Goal: Task Accomplishment & Management: Manage account settings

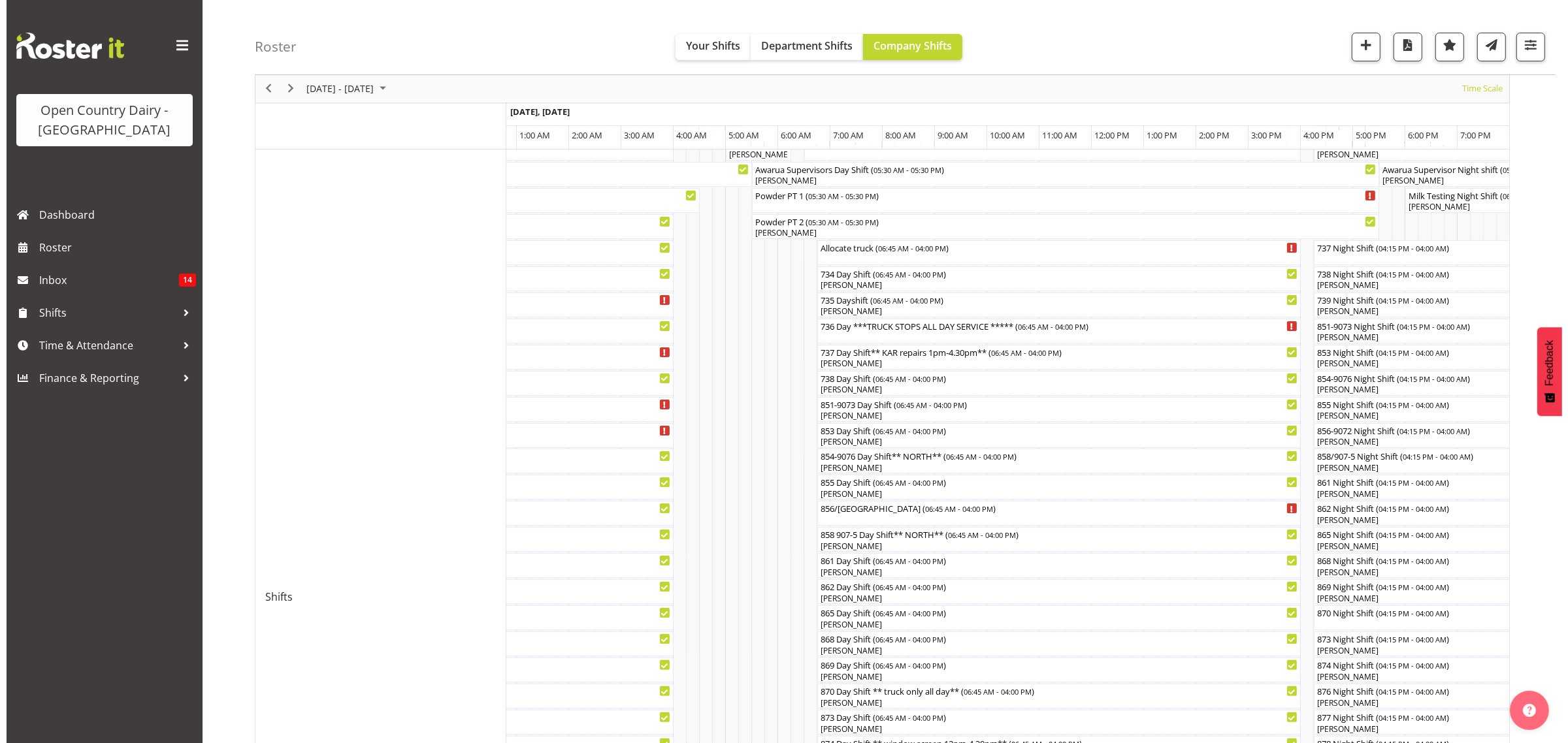
scroll to position [43, 0]
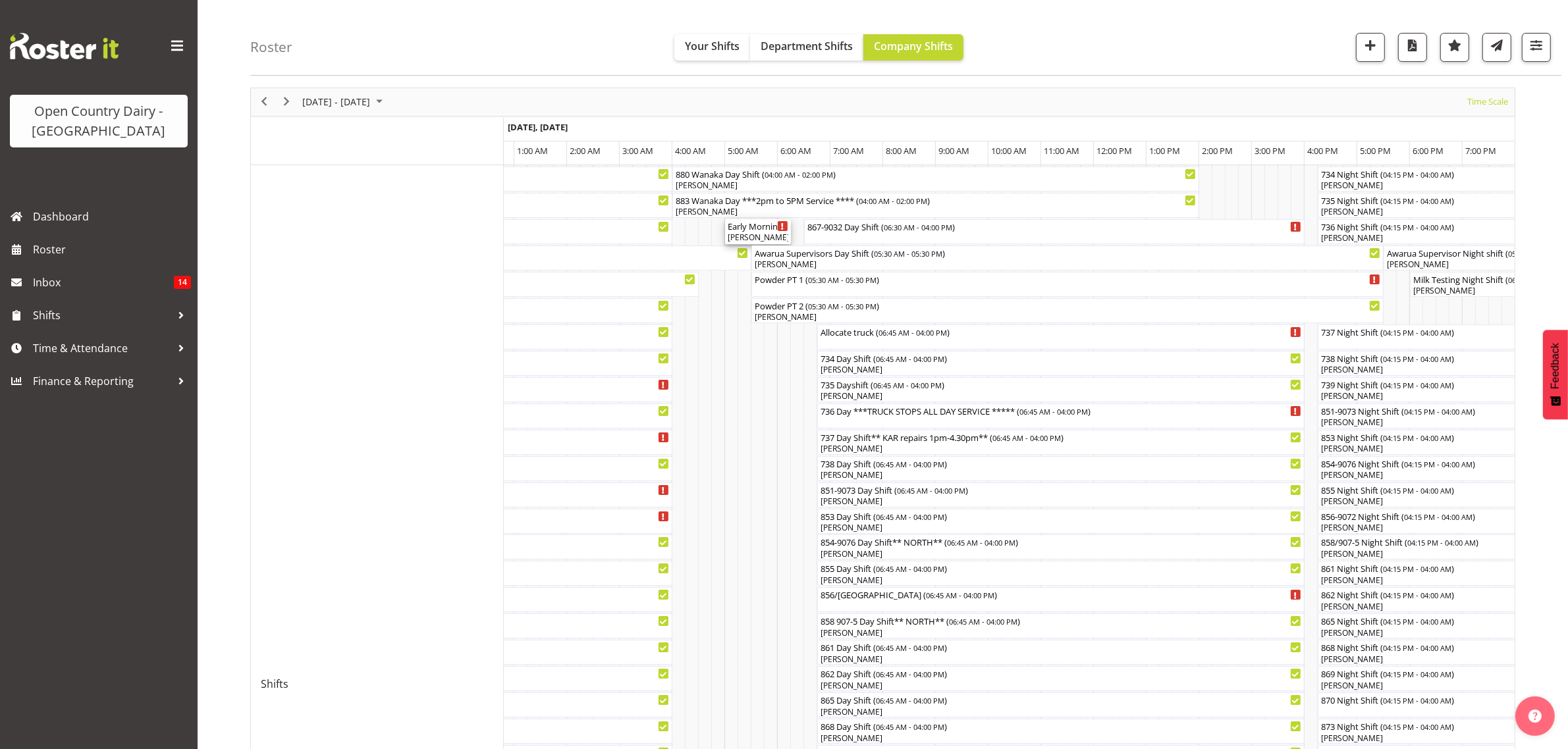
click at [762, 229] on div "Early Morning CIP ( 05:00 AM - 06:15 AM )" at bounding box center [758, 226] width 61 height 13
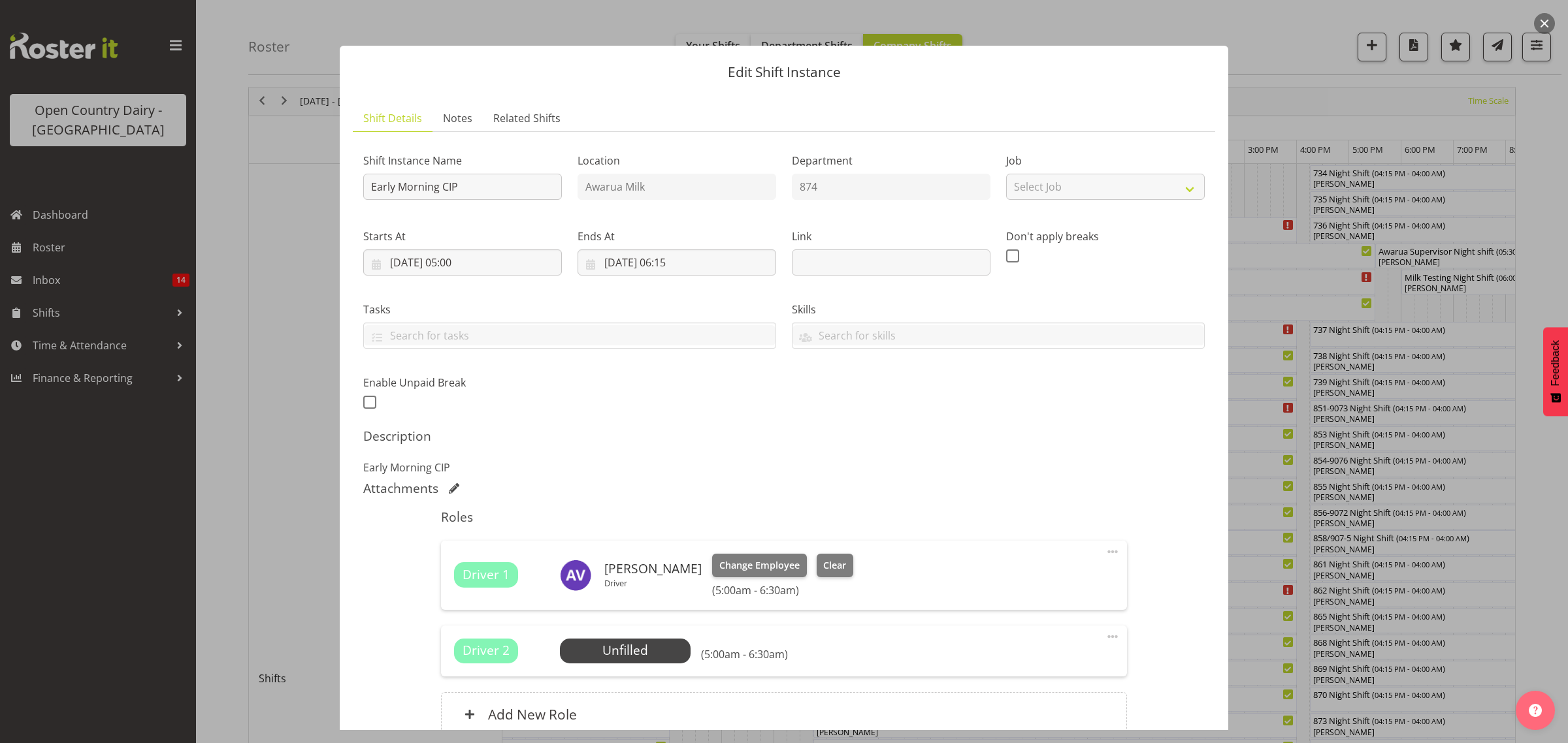
click at [1303, 556] on div at bounding box center [784, 371] width 1568 height 743
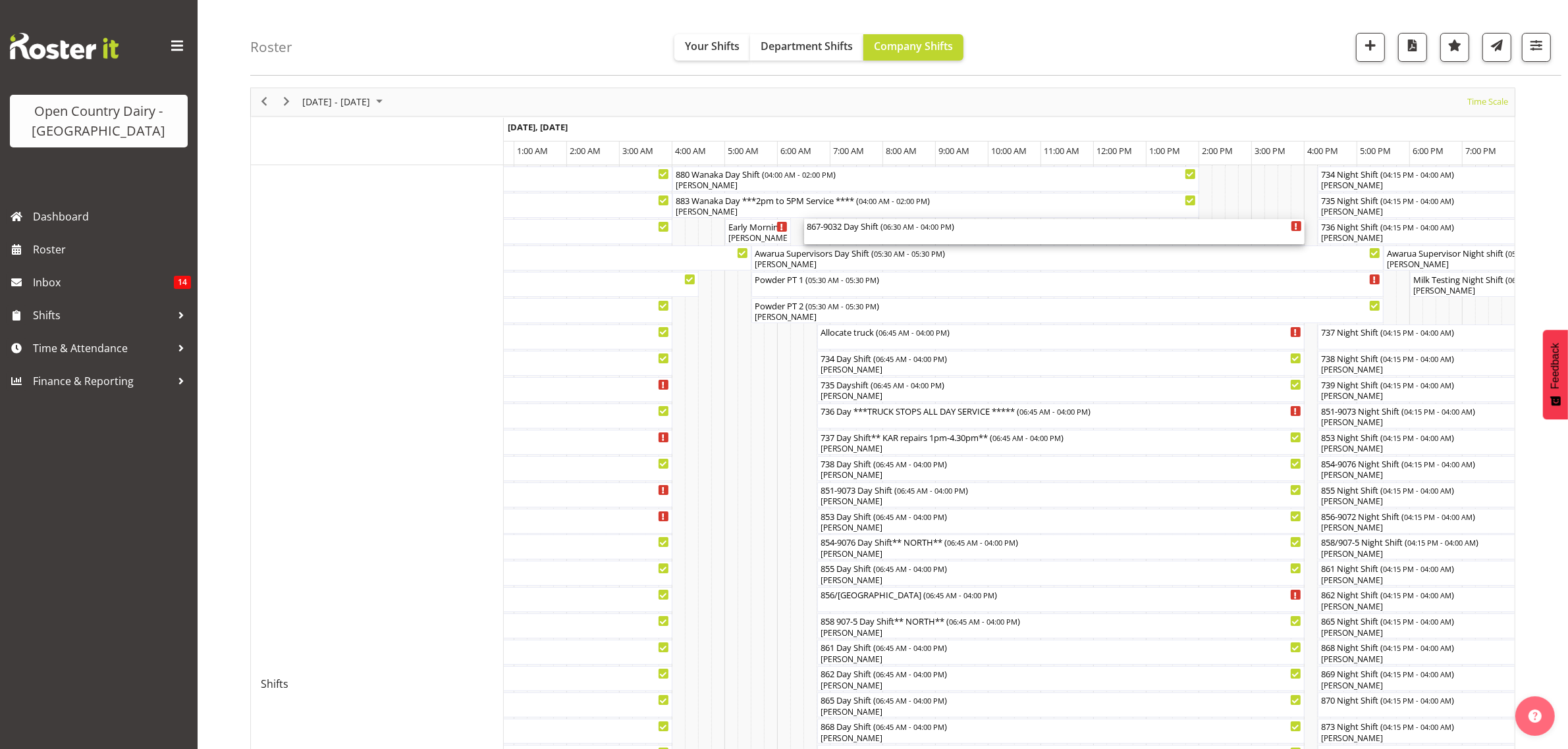
click at [836, 224] on div "867-9032 Day Shift ( 06:30 AM - 04:00 PM )" at bounding box center [1054, 226] width 495 height 13
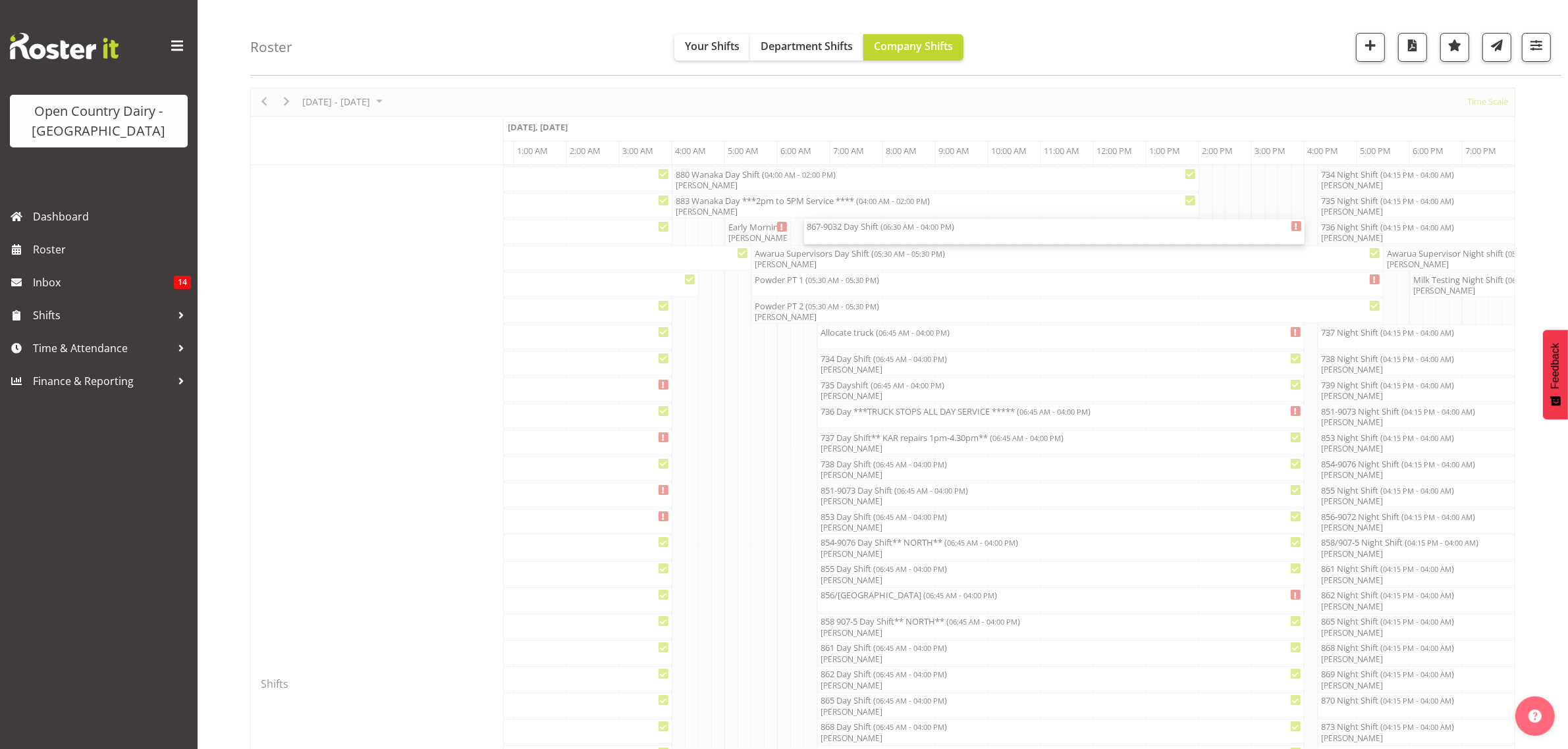
select select
select select "8"
select select "2025"
select select "6"
select select "30"
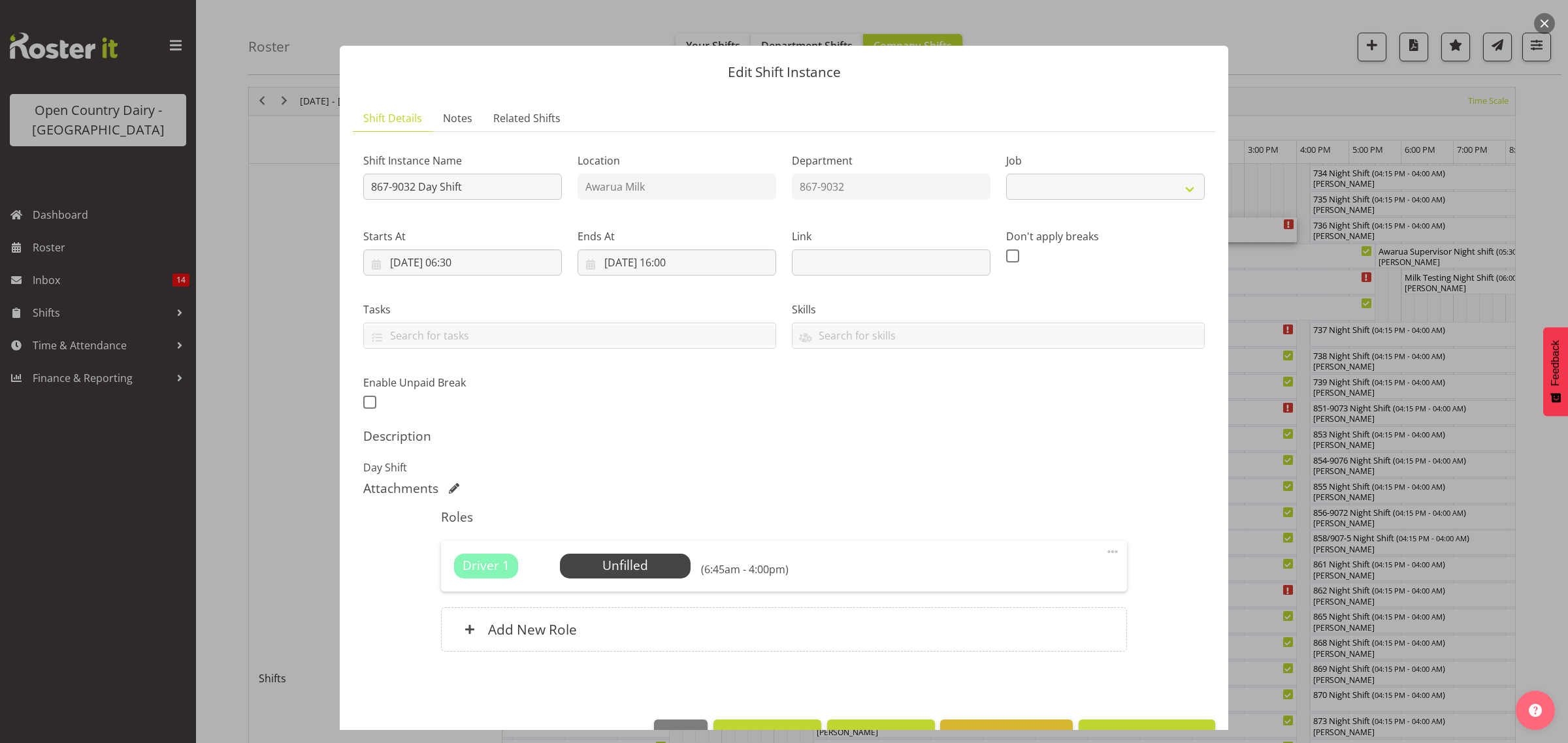
select select "10670"
click at [472, 263] on input "[DATE] 06:30" at bounding box center [462, 263] width 198 height 26
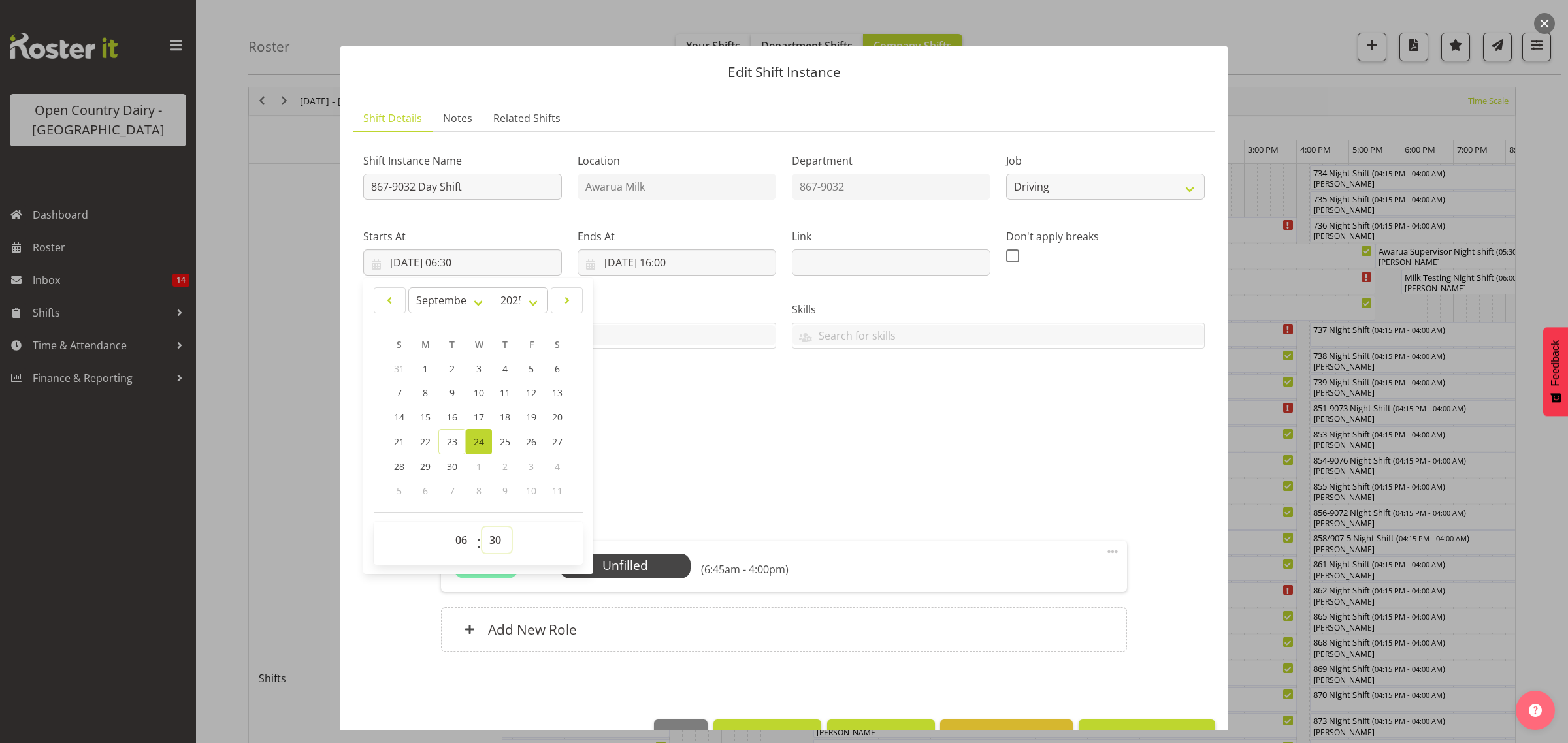
click at [493, 542] on select "00 01 02 03 04 05 06 07 08 09 10 11 12 13 14 15 16 17 18 19 20 21 22 23 24 25 2…" at bounding box center [496, 540] width 30 height 26
select select "45"
click at [482, 527] on select "00 01 02 03 04 05 06 07 08 09 10 11 12 13 14 15 16 17 18 19 20 21 22 23 24 25 2…" at bounding box center [496, 540] width 30 height 26
type input "[DATE] 06:45"
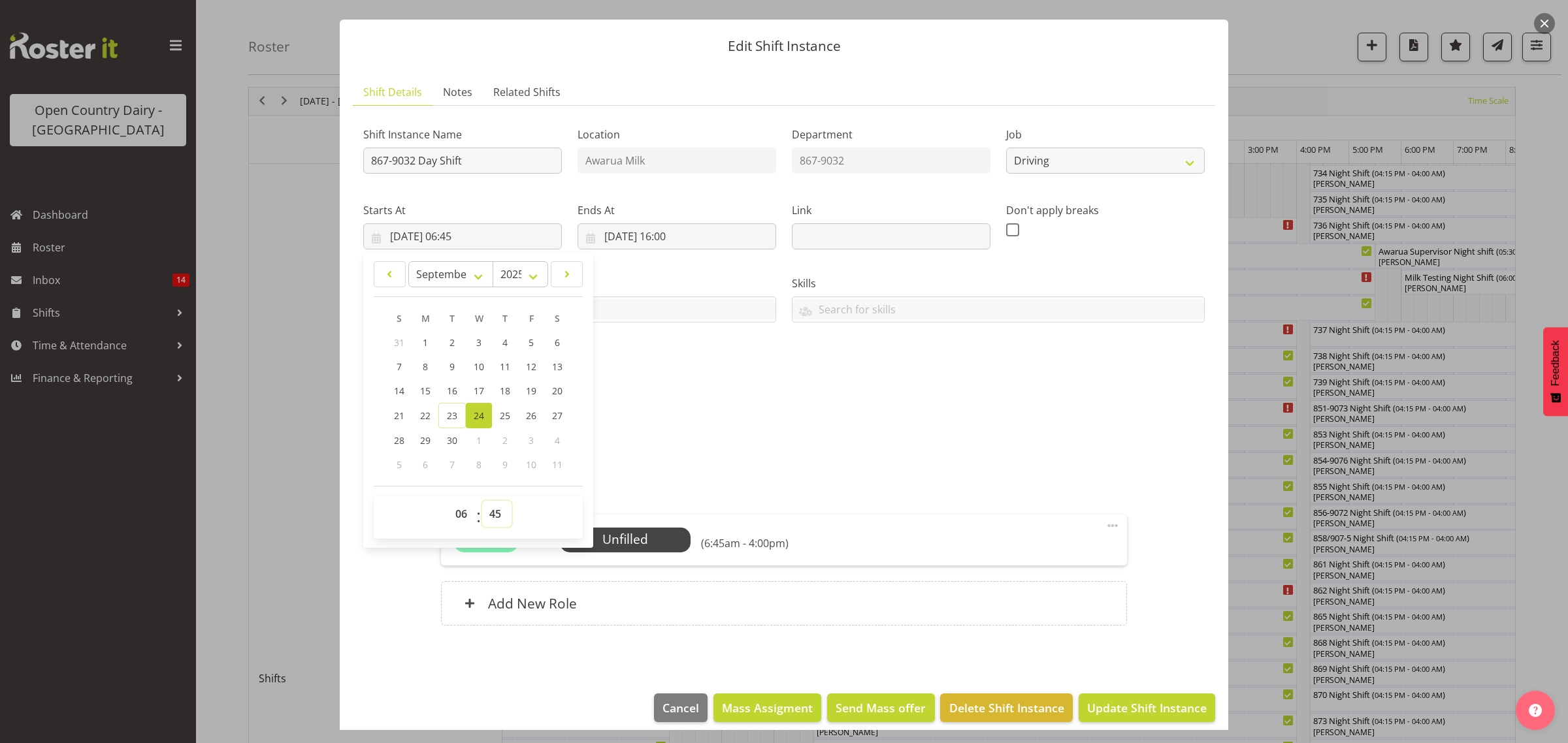
scroll to position [38, 0]
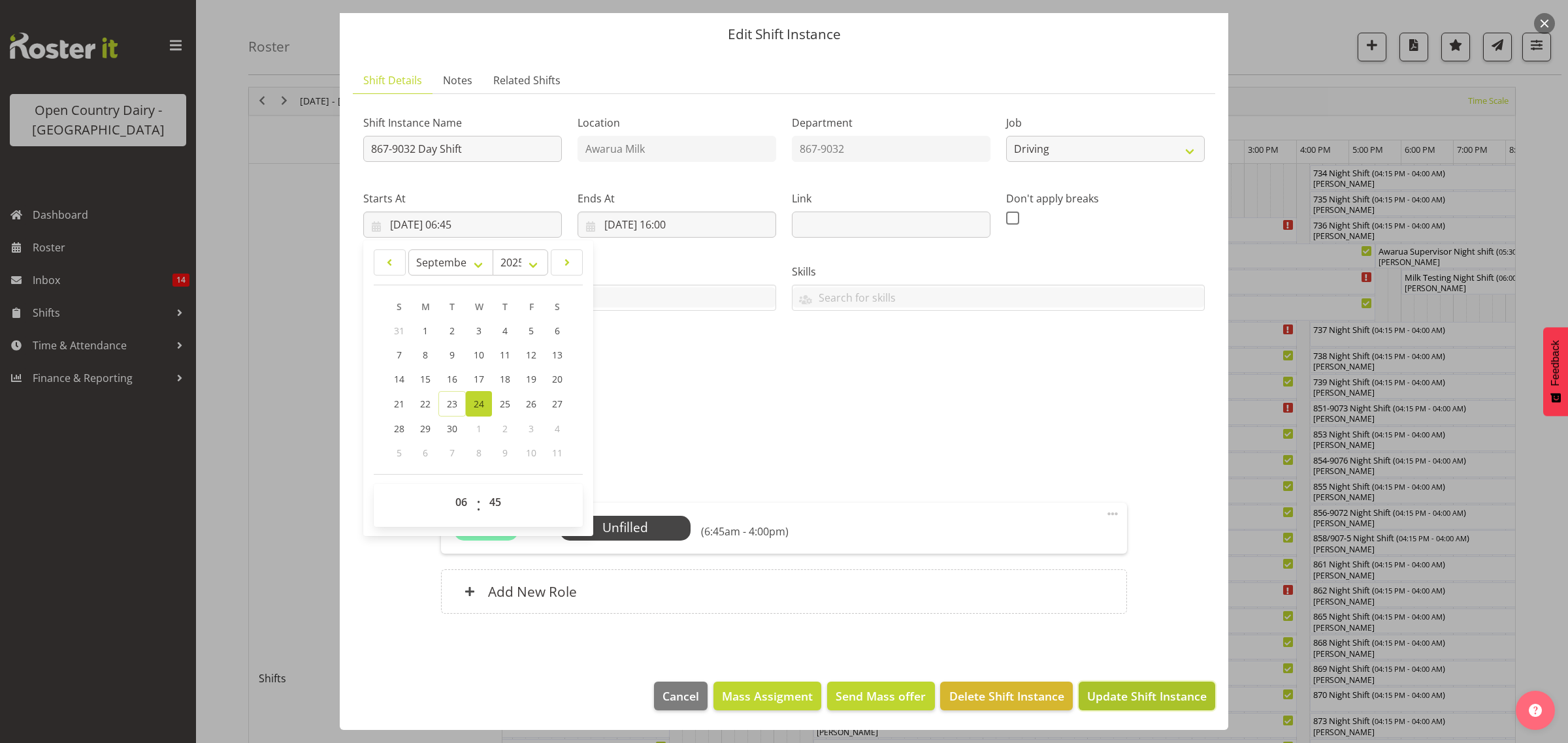
click at [1129, 702] on span "Update Shift Instance" at bounding box center [1146, 696] width 120 height 17
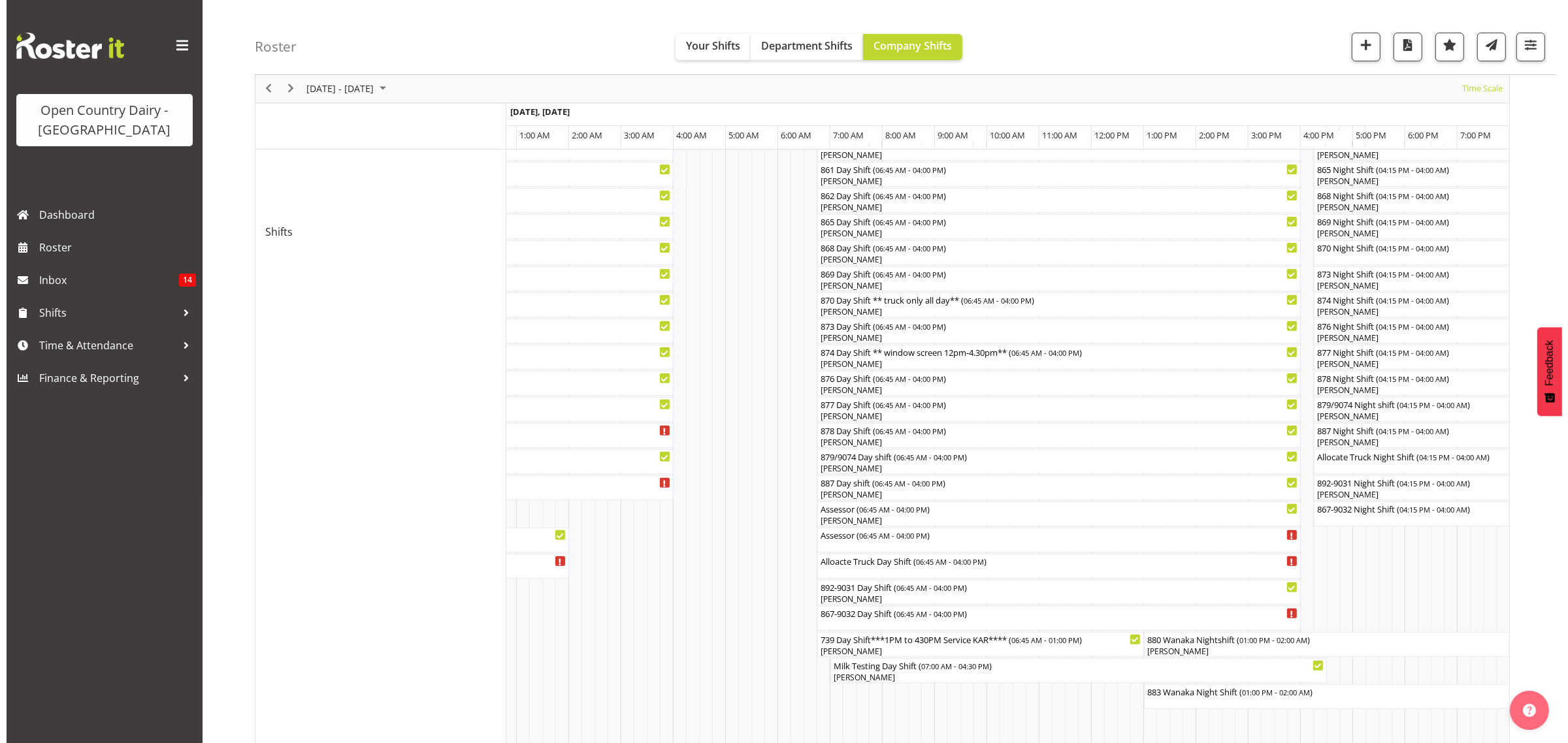
scroll to position [408, 0]
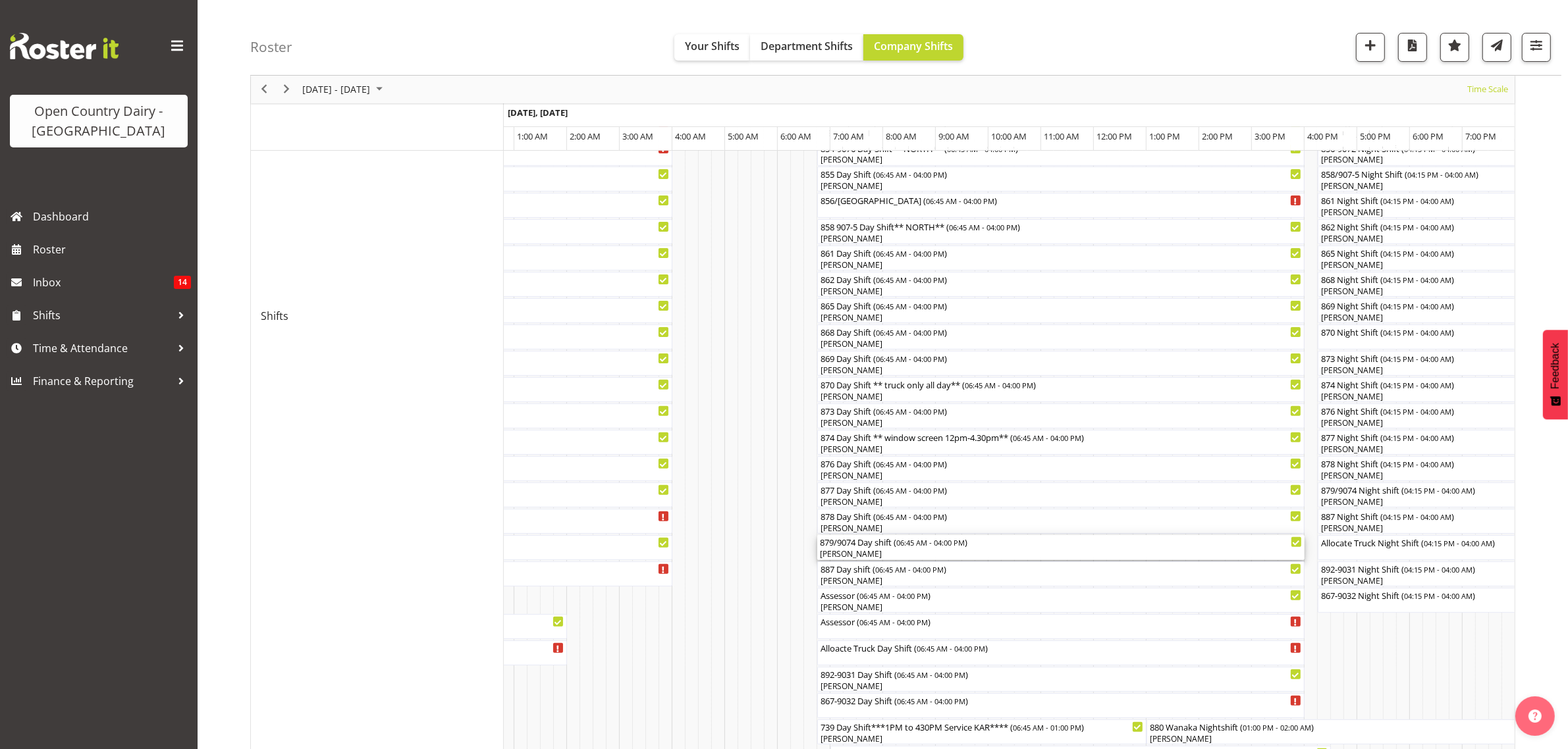
click at [854, 543] on div "879/9074 Day shift ( 06:45 AM - 04:00 PM )" at bounding box center [1061, 541] width 482 height 13
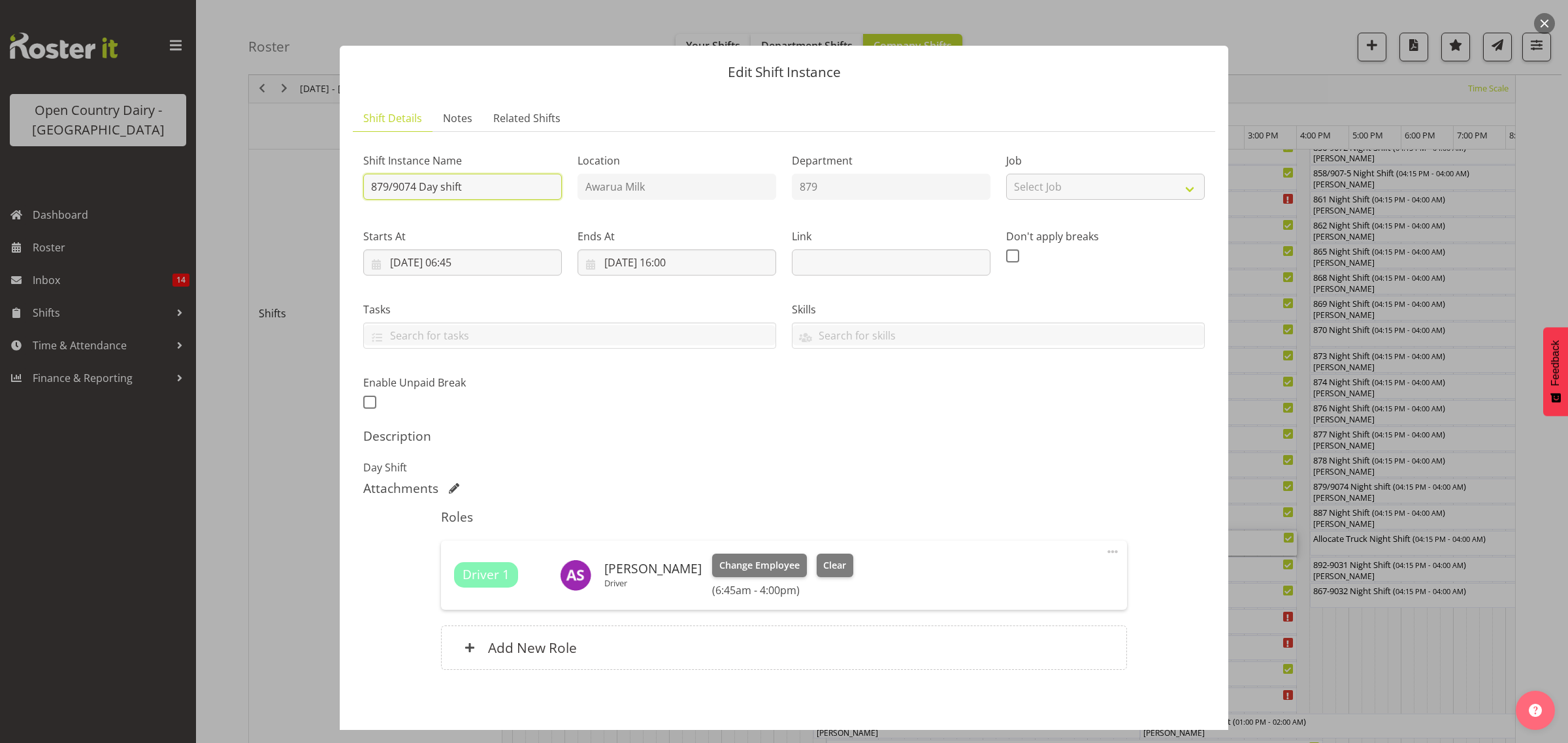
click at [410, 189] on input "879/9074 Day shift" at bounding box center [462, 187] width 198 height 26
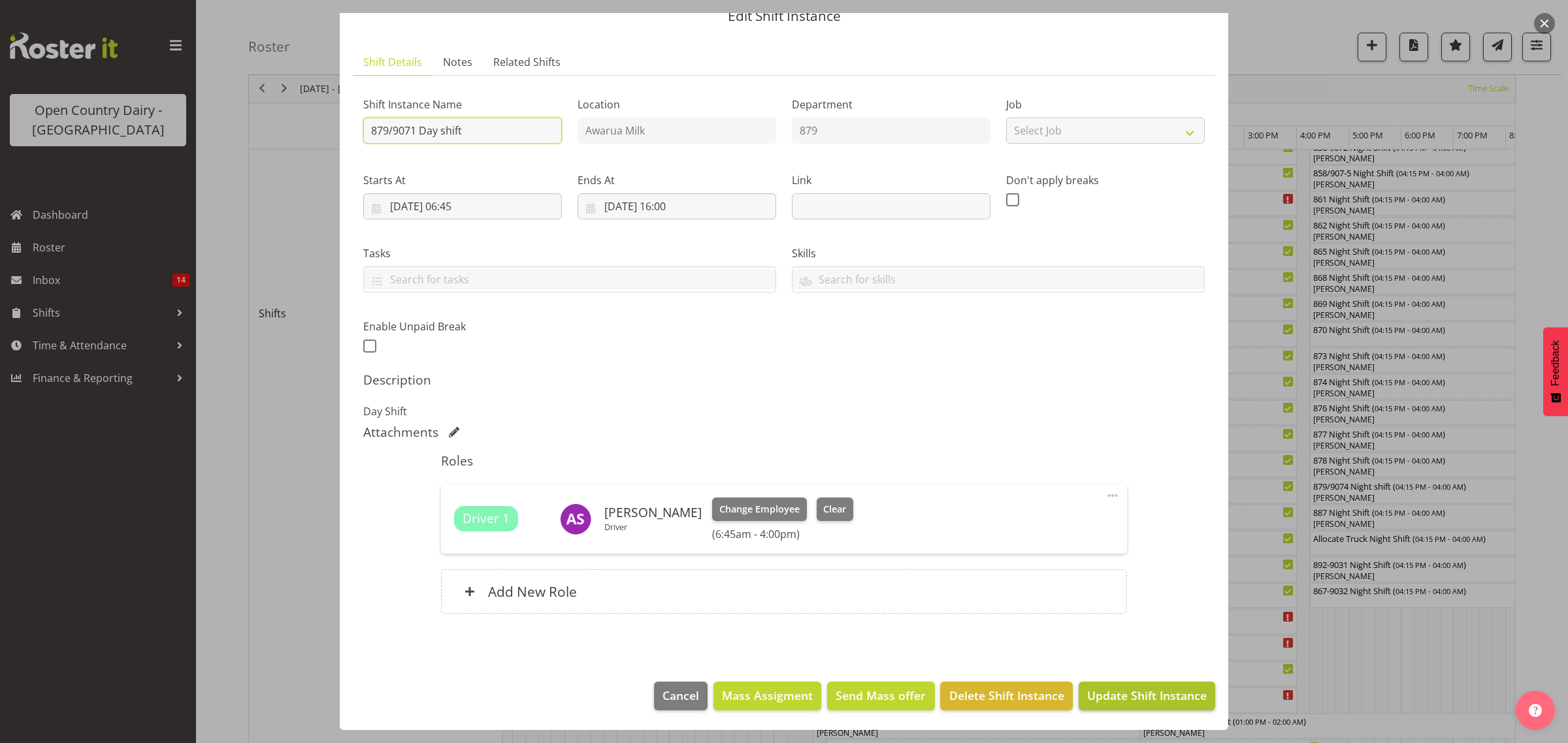
type input "879/9071 Day shift"
click at [1105, 701] on span "Update Shift Instance" at bounding box center [1146, 695] width 120 height 17
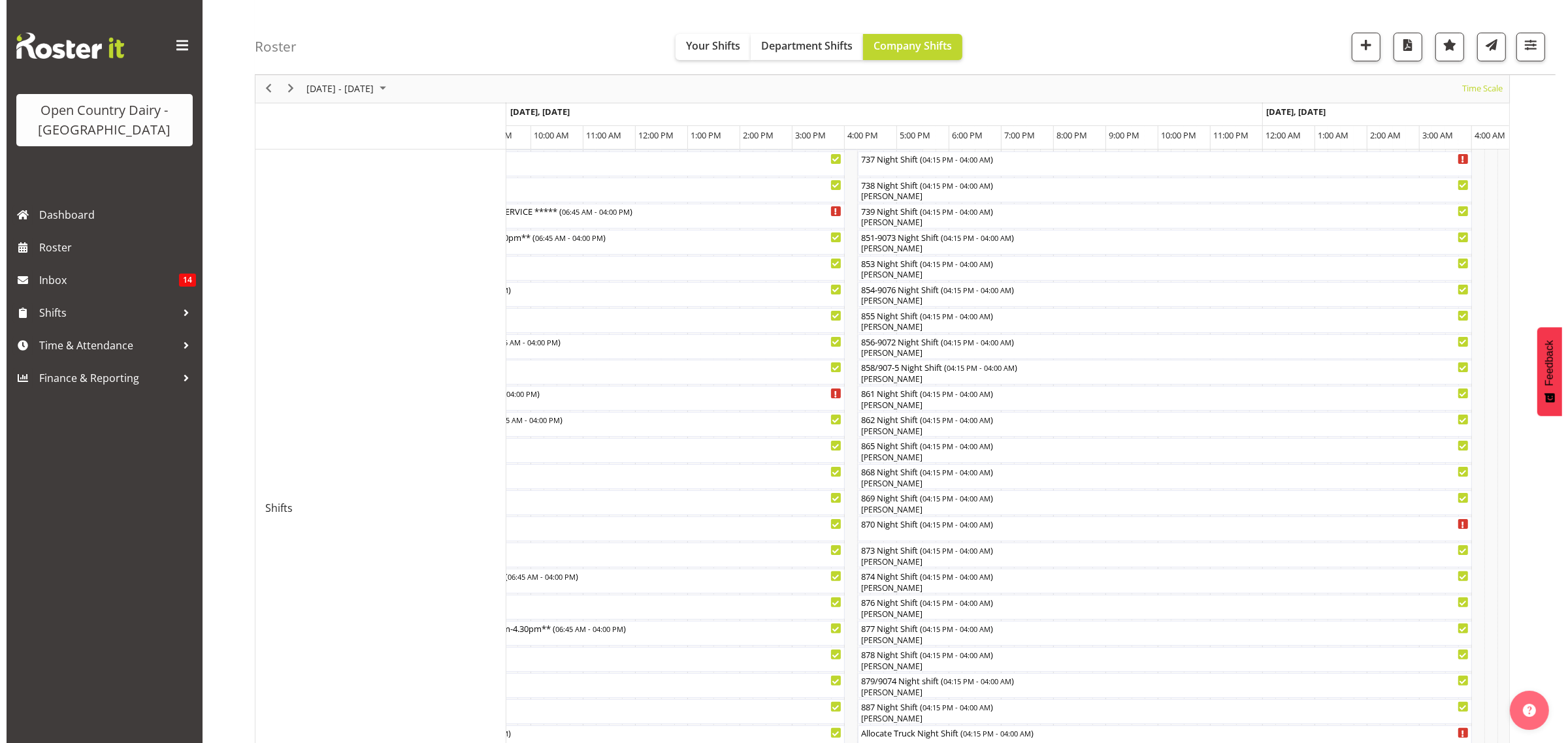
scroll to position [245, 0]
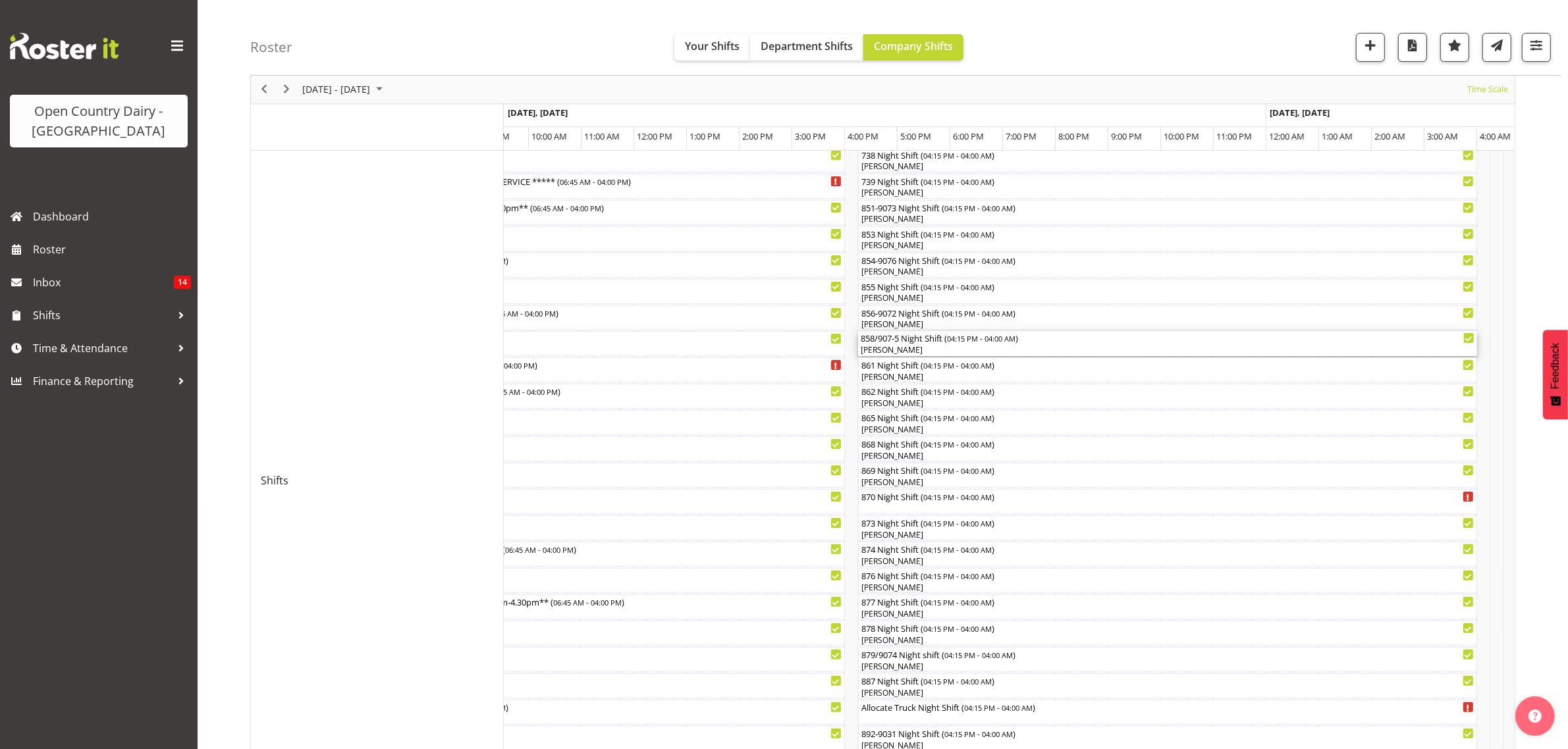
click at [894, 353] on div "[PERSON_NAME]" at bounding box center [1167, 350] width 614 height 12
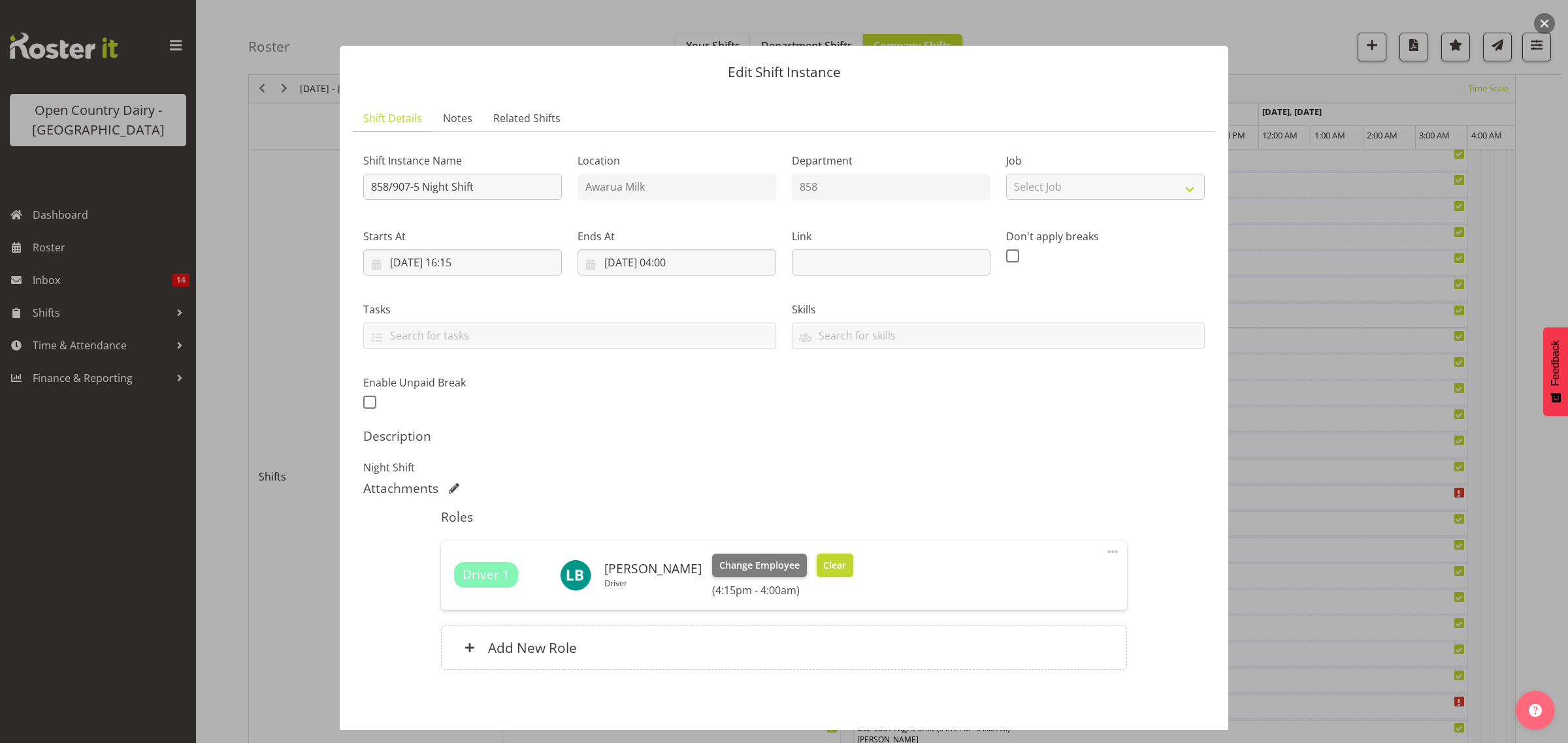
click at [823, 563] on span "Clear" at bounding box center [834, 565] width 23 height 15
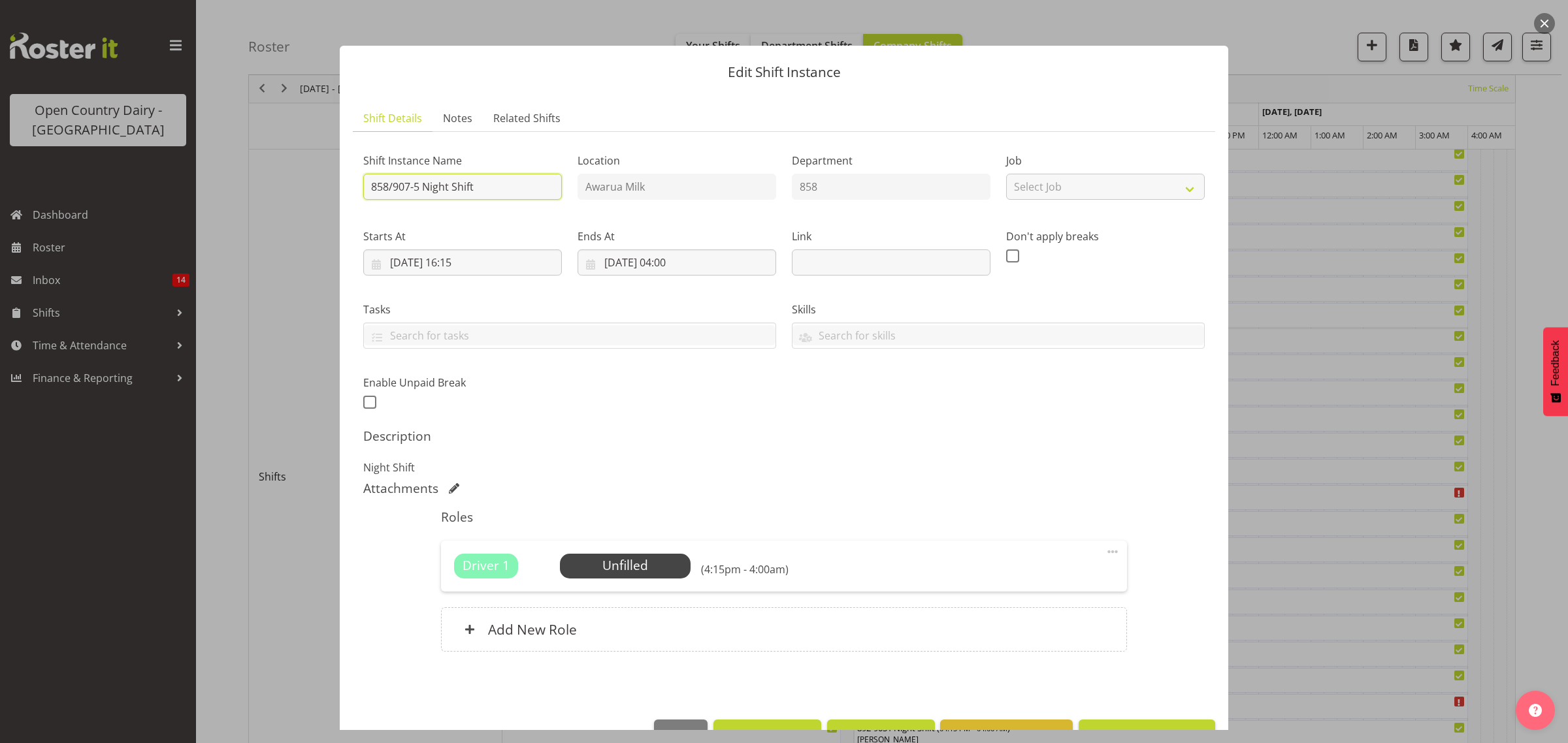
click at [482, 186] on input "858/907-5 Night Shift" at bounding box center [462, 187] width 198 height 26
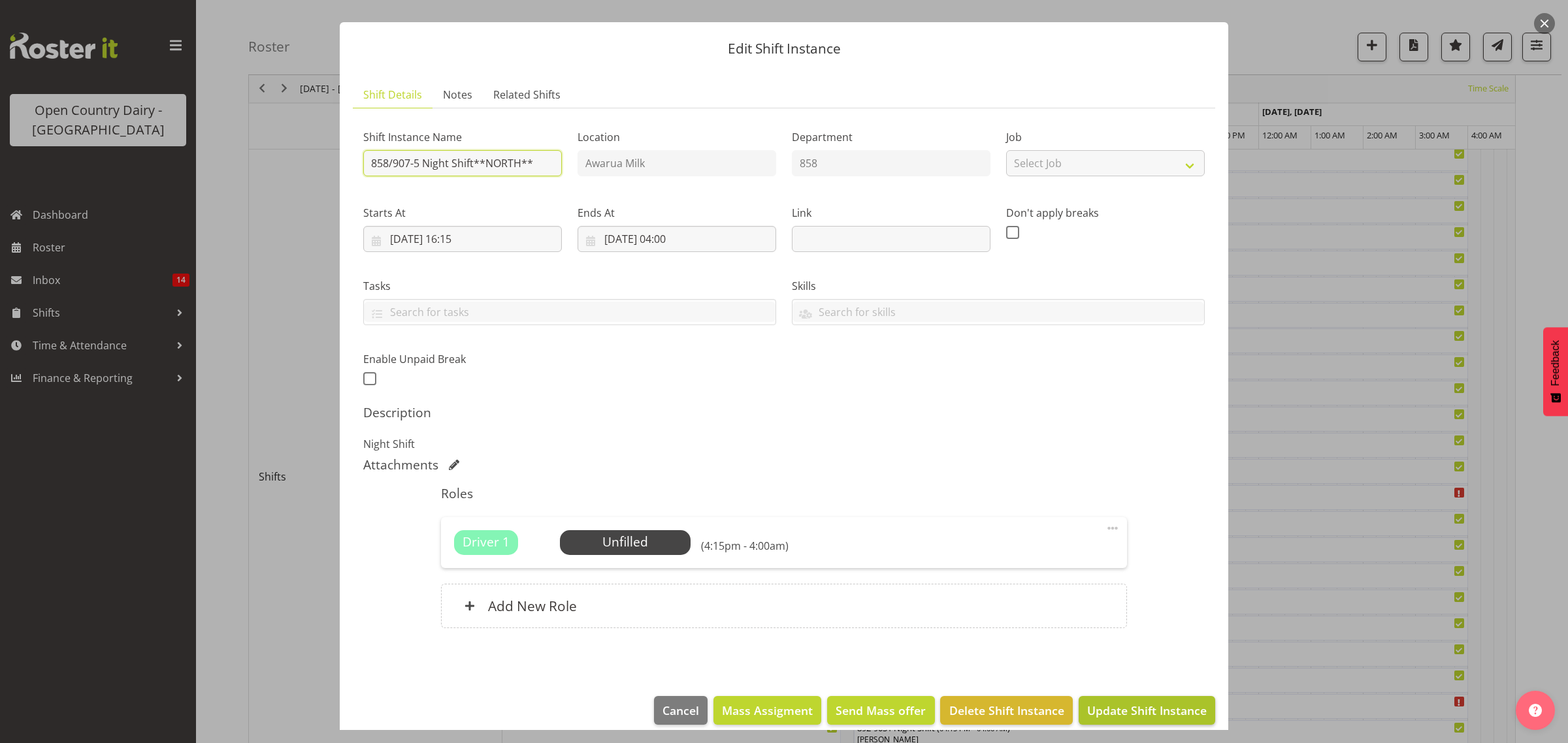
scroll to position [38, 0]
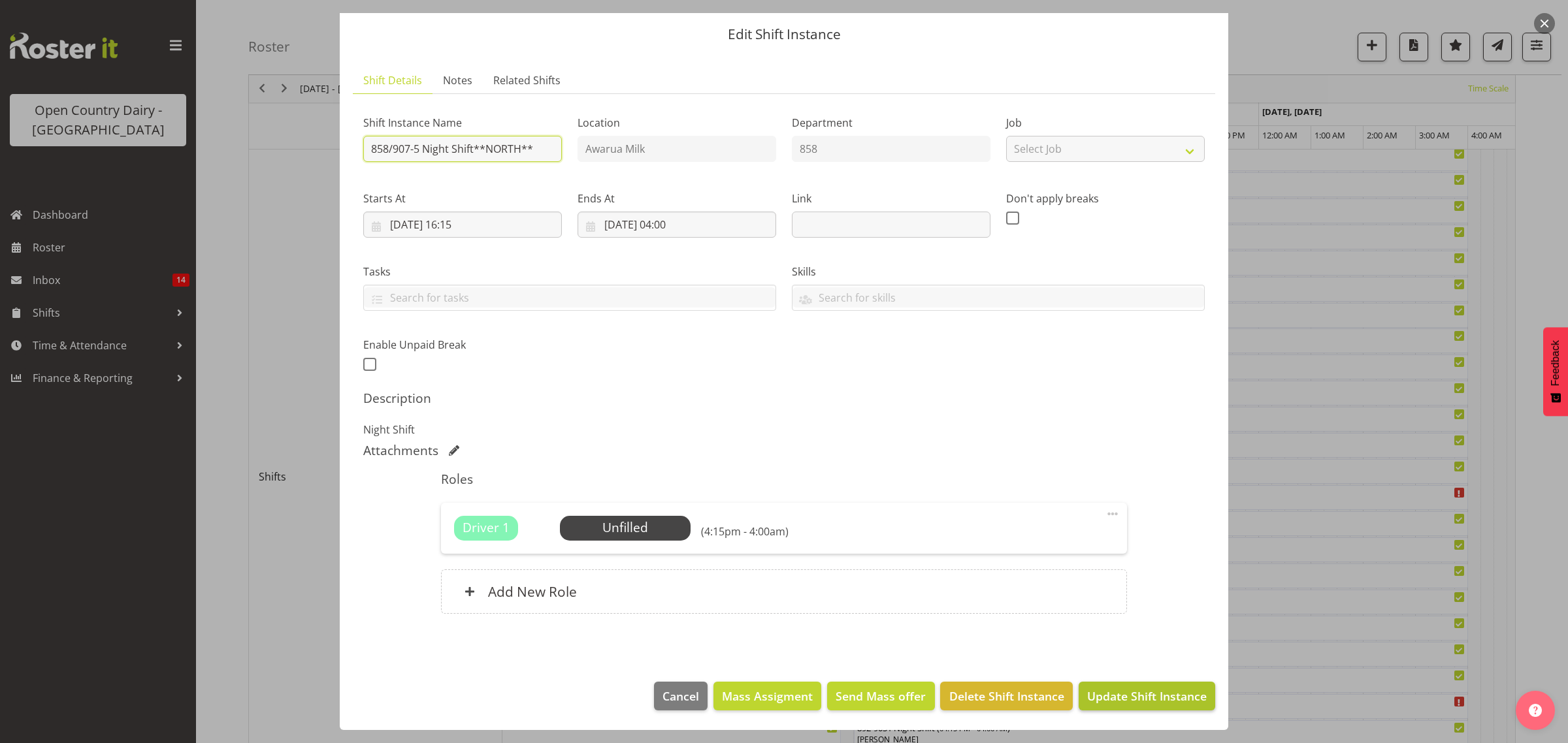
type input "858/907-5 Night Shift**NORTH**"
click at [1127, 694] on span "Update Shift Instance" at bounding box center [1146, 696] width 120 height 17
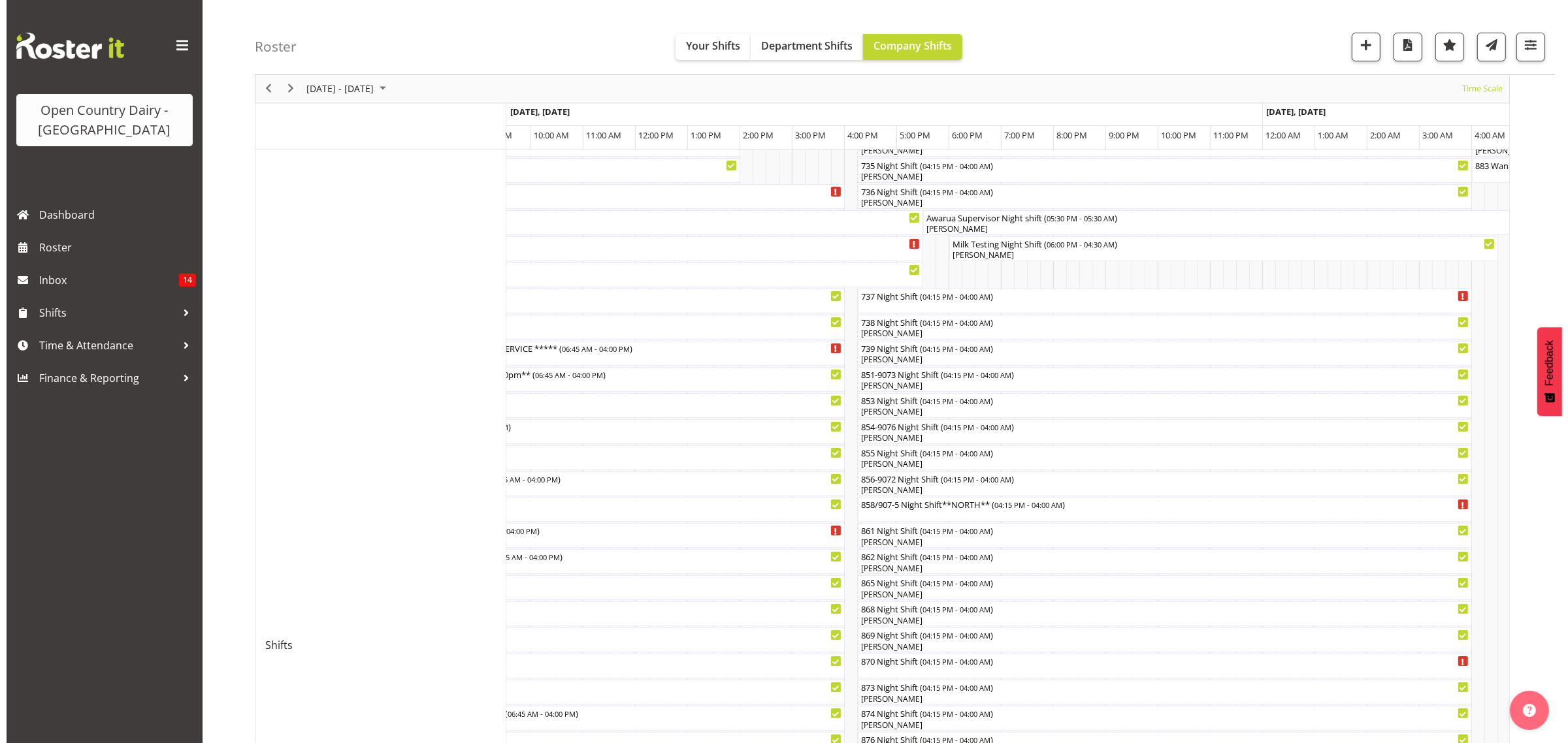
scroll to position [163, 0]
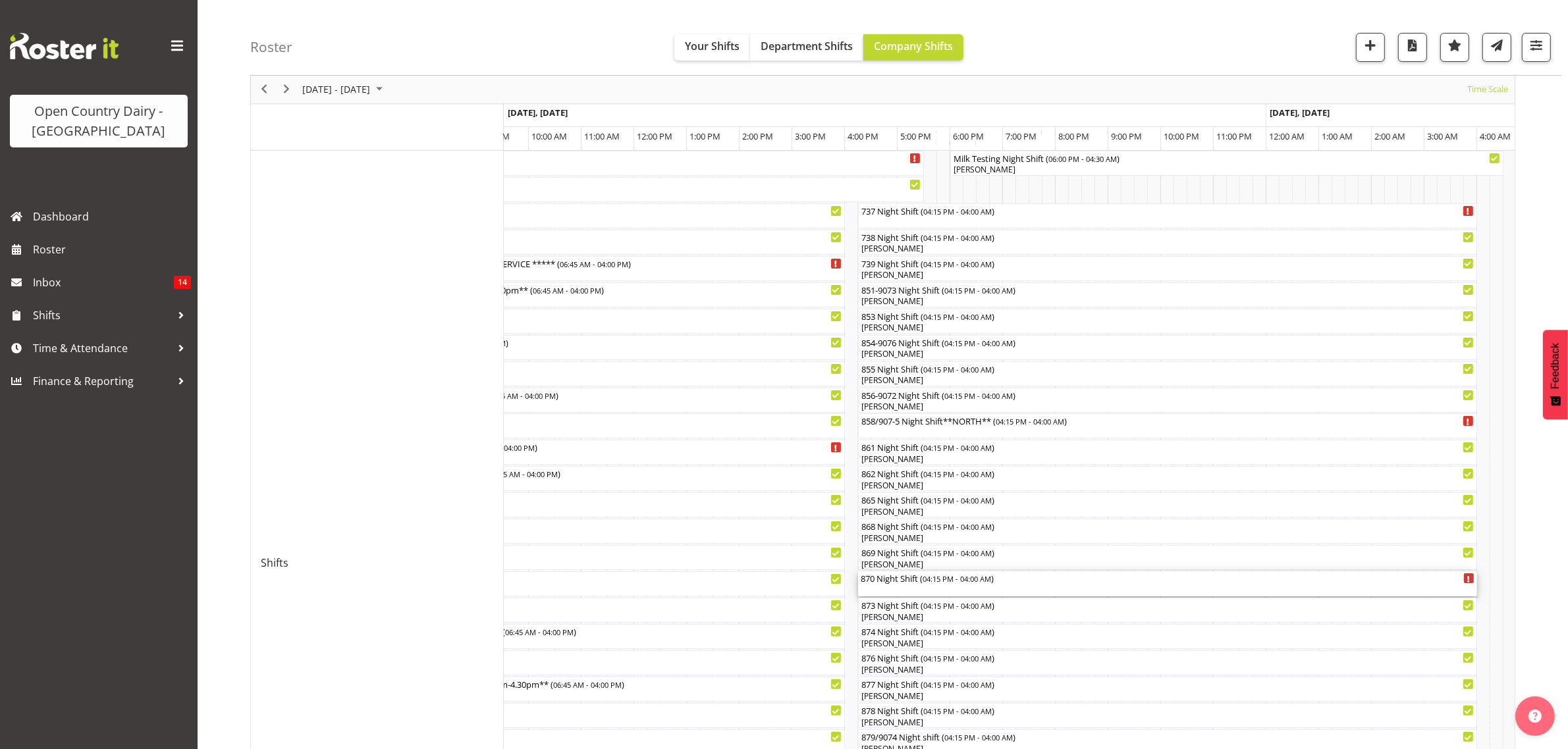
click at [882, 583] on div "870 Night Shift ( 04:15 PM - 04:00 AM )" at bounding box center [1167, 578] width 614 height 13
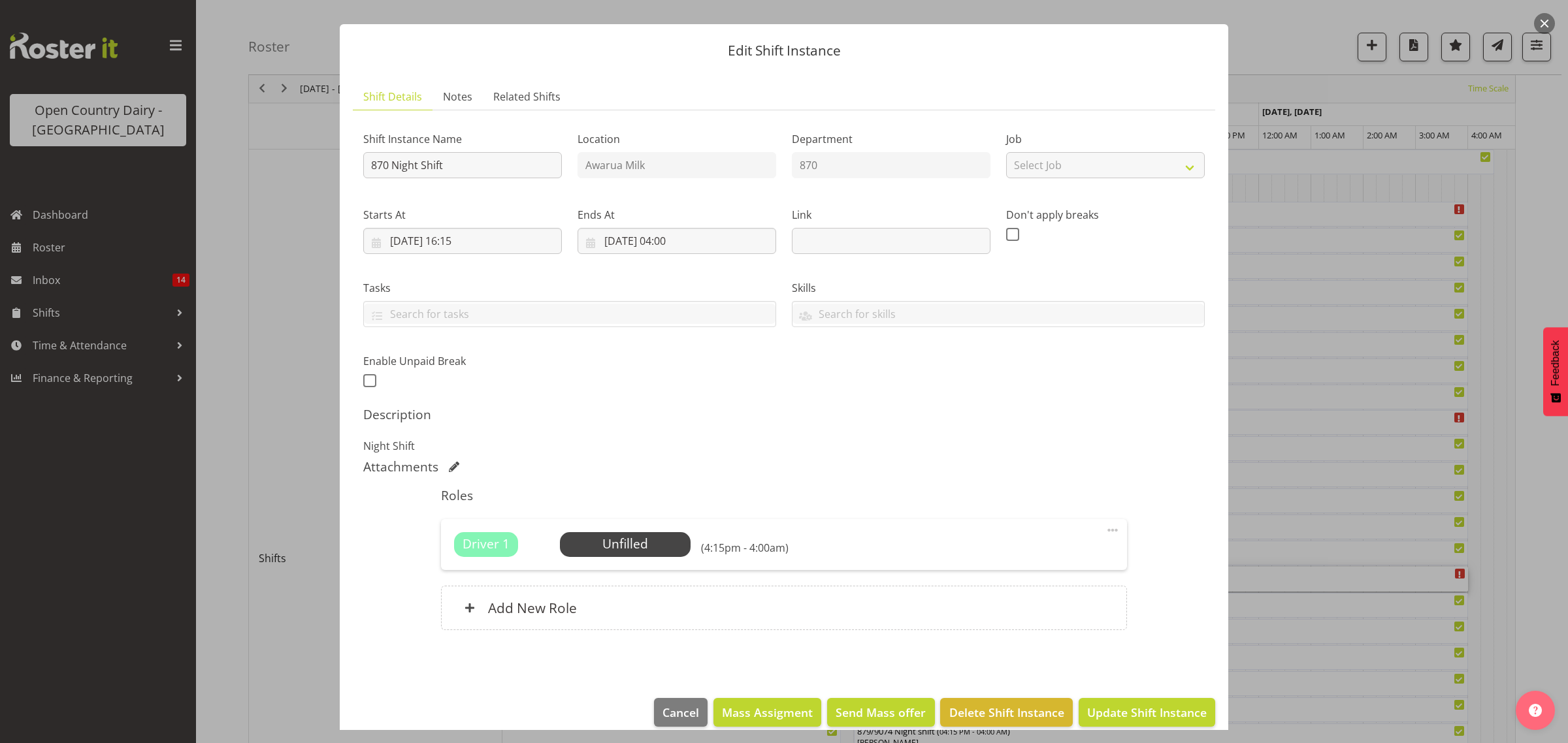
scroll to position [38, 0]
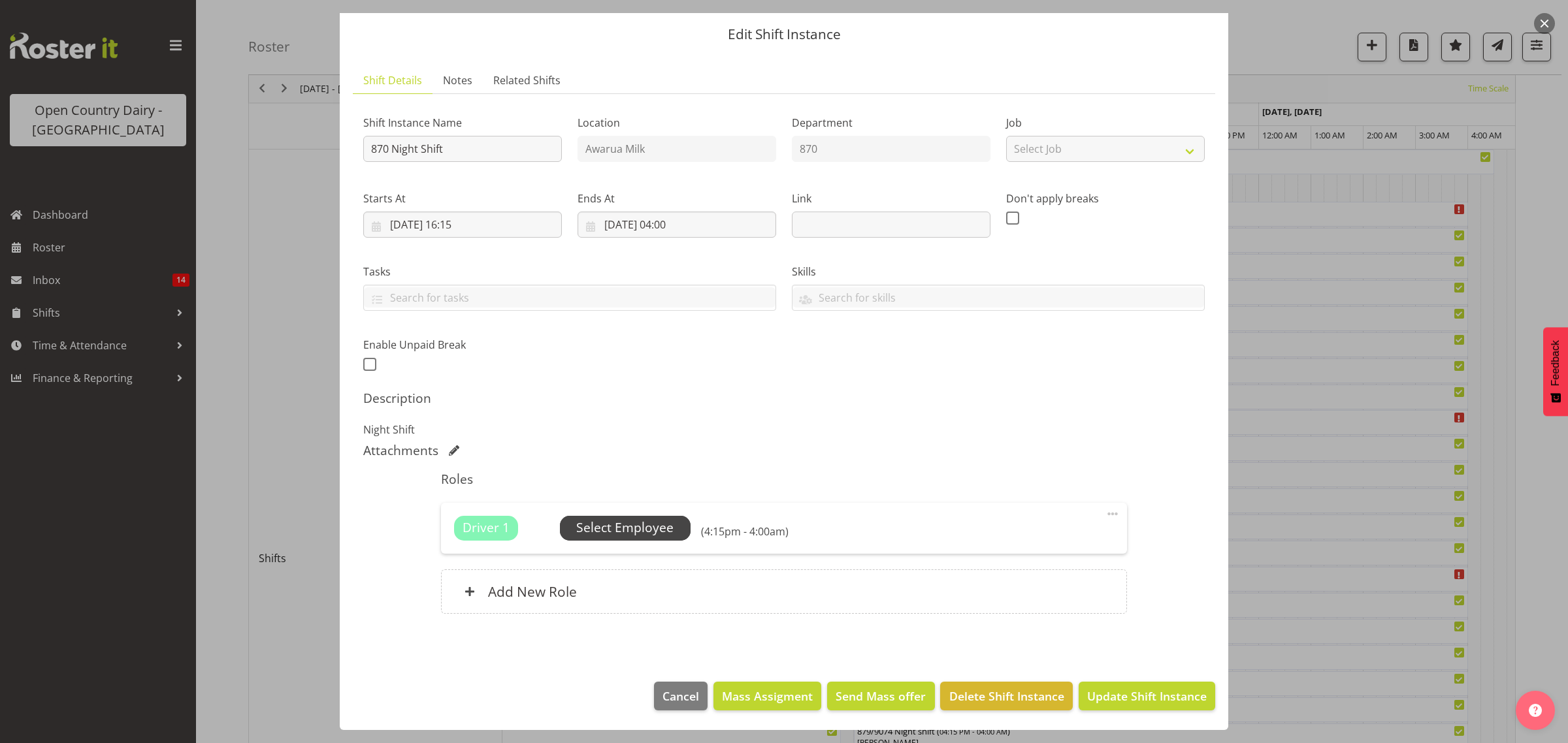
click at [642, 528] on span "Select Employee" at bounding box center [624, 527] width 97 height 19
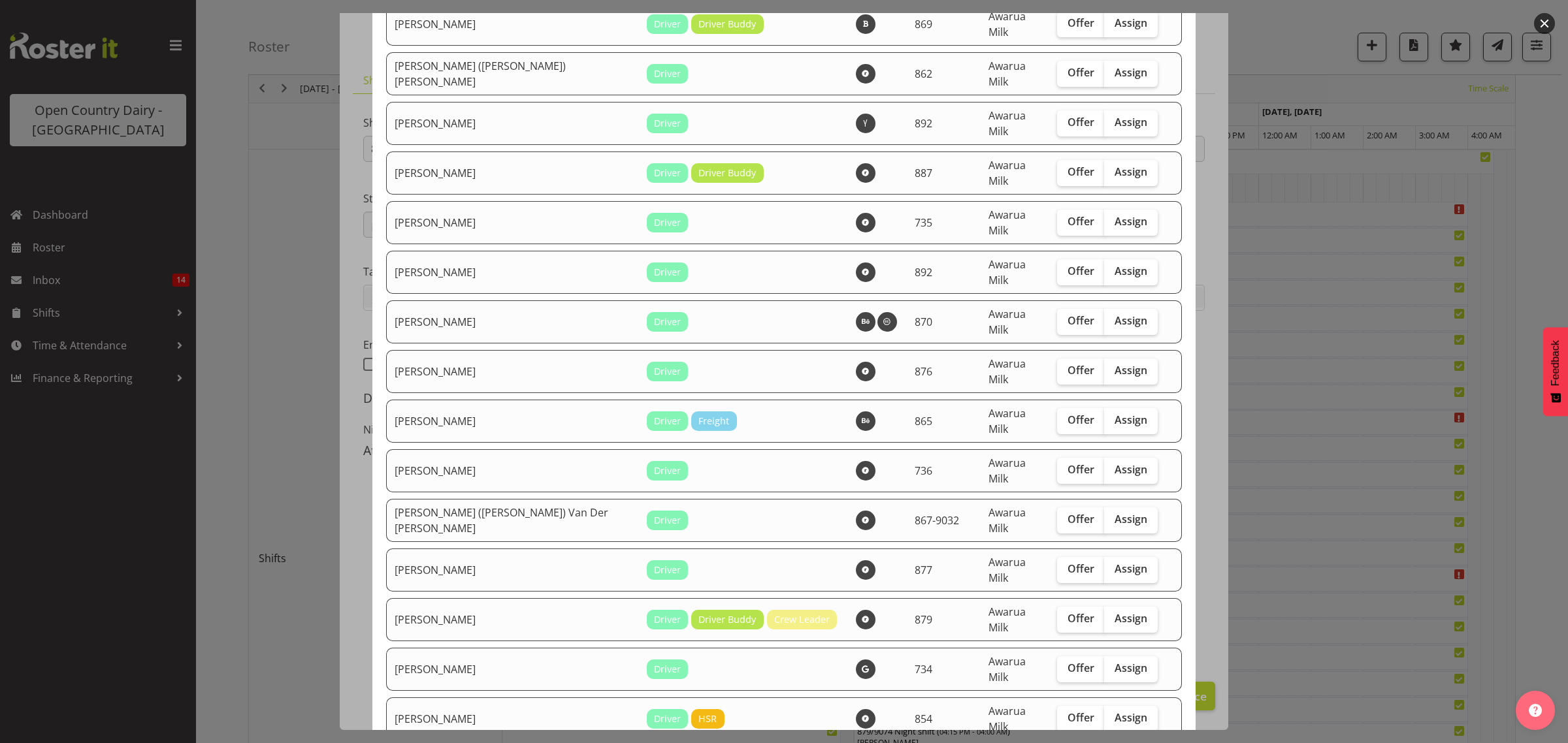
scroll to position [653, 0]
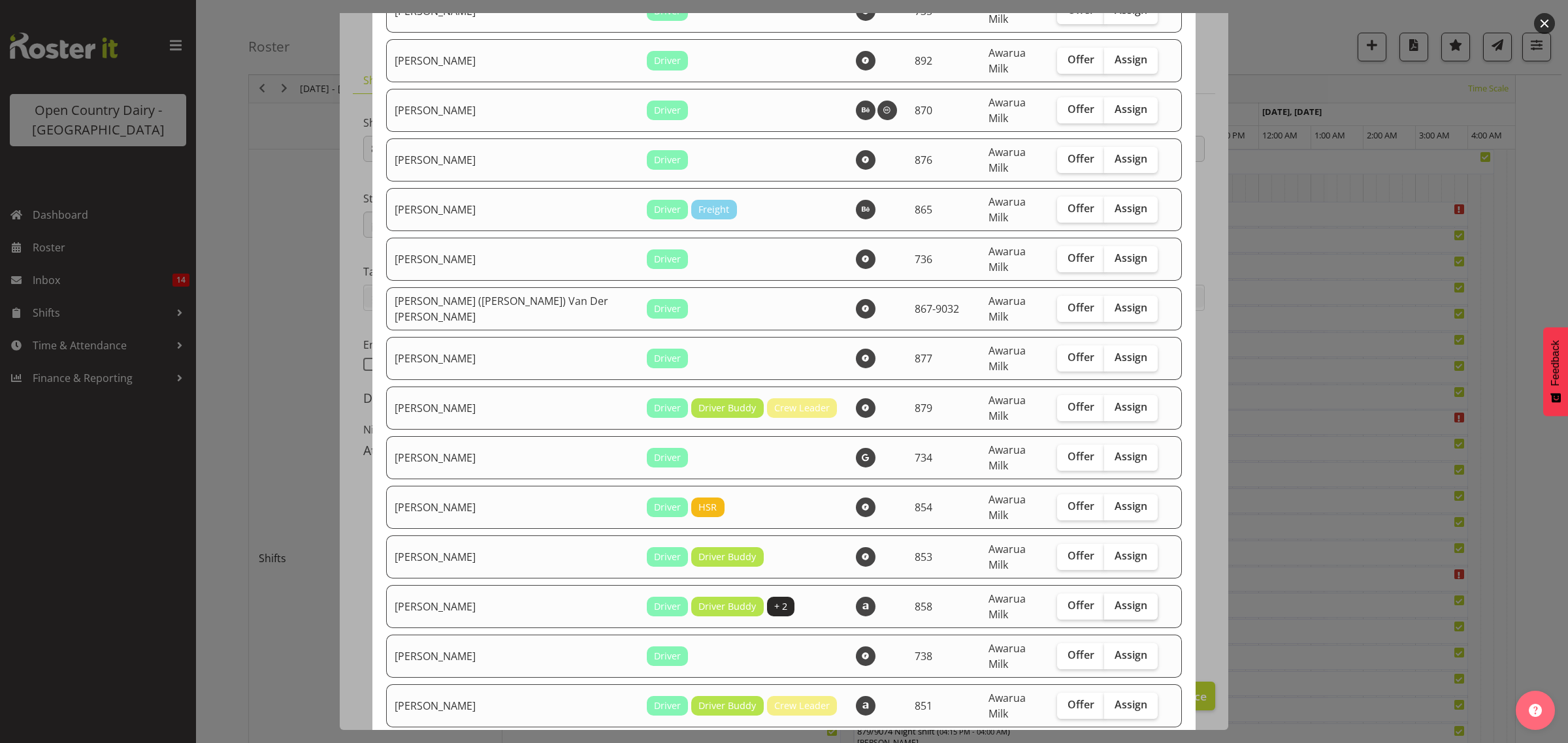
click at [1114, 599] on span "Assign" at bounding box center [1130, 605] width 32 height 13
click at [1104, 601] on input "Assign" at bounding box center [1108, 605] width 8 height 8
checkbox input "true"
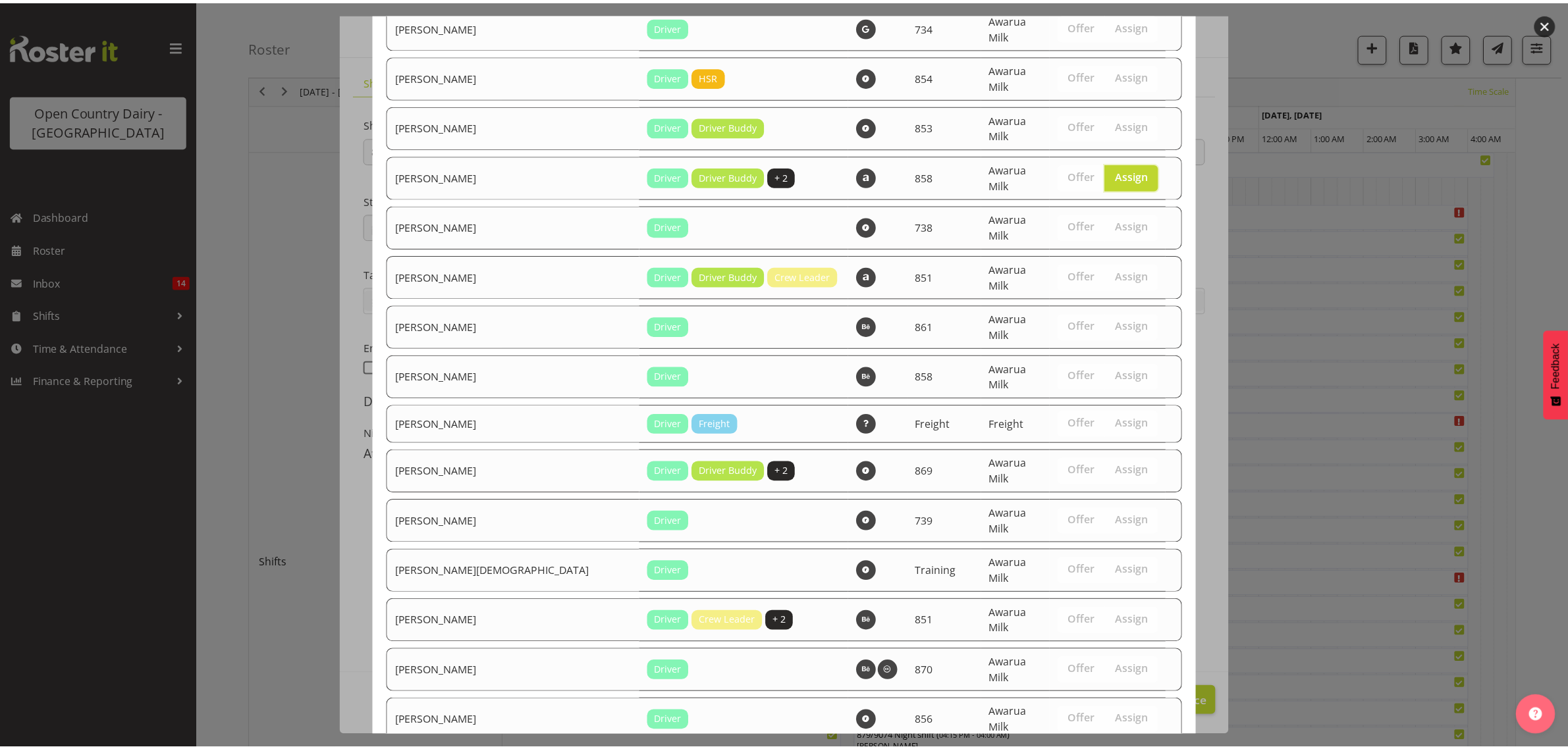
scroll to position [1110, 0]
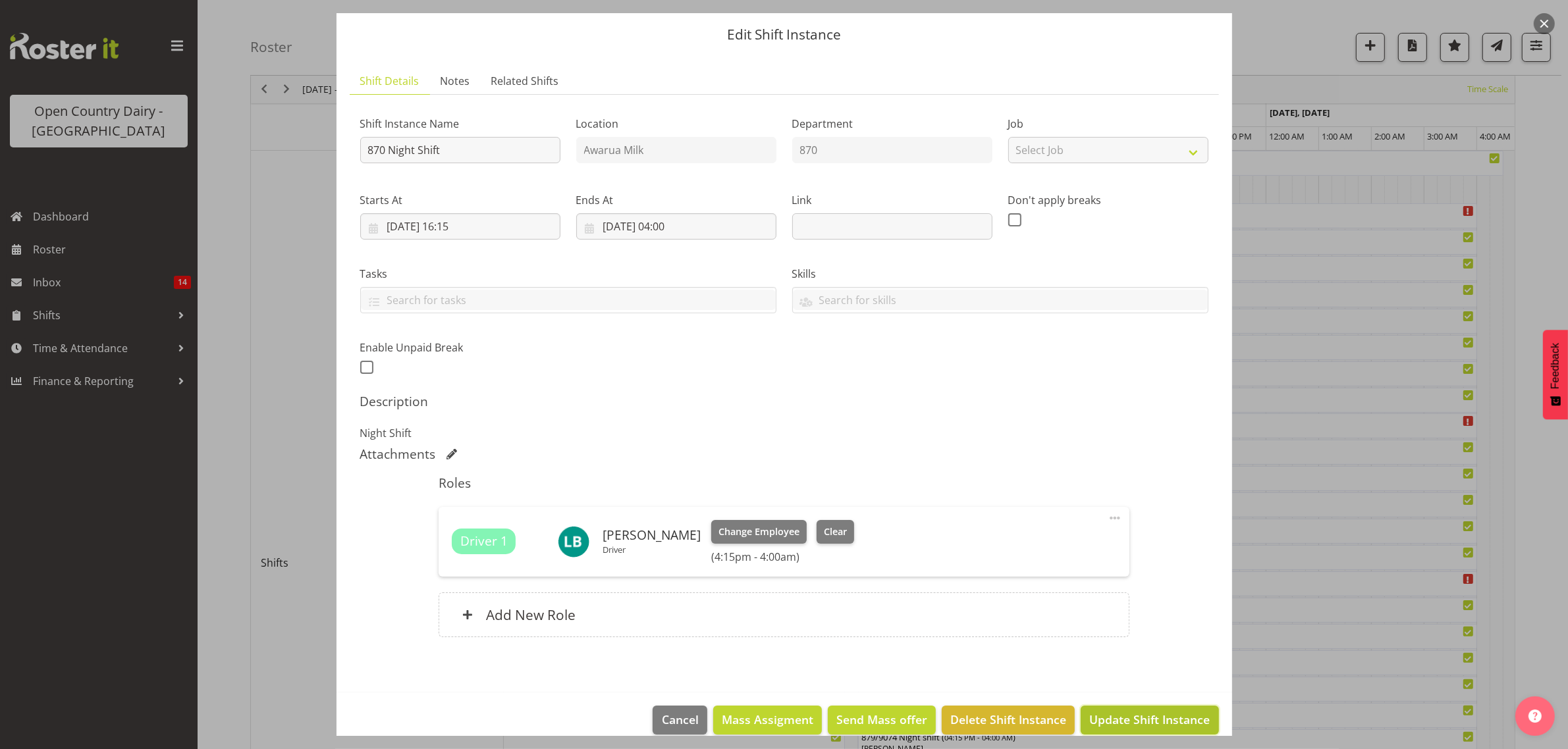
click at [1132, 718] on span "Update Shift Instance" at bounding box center [1149, 720] width 121 height 17
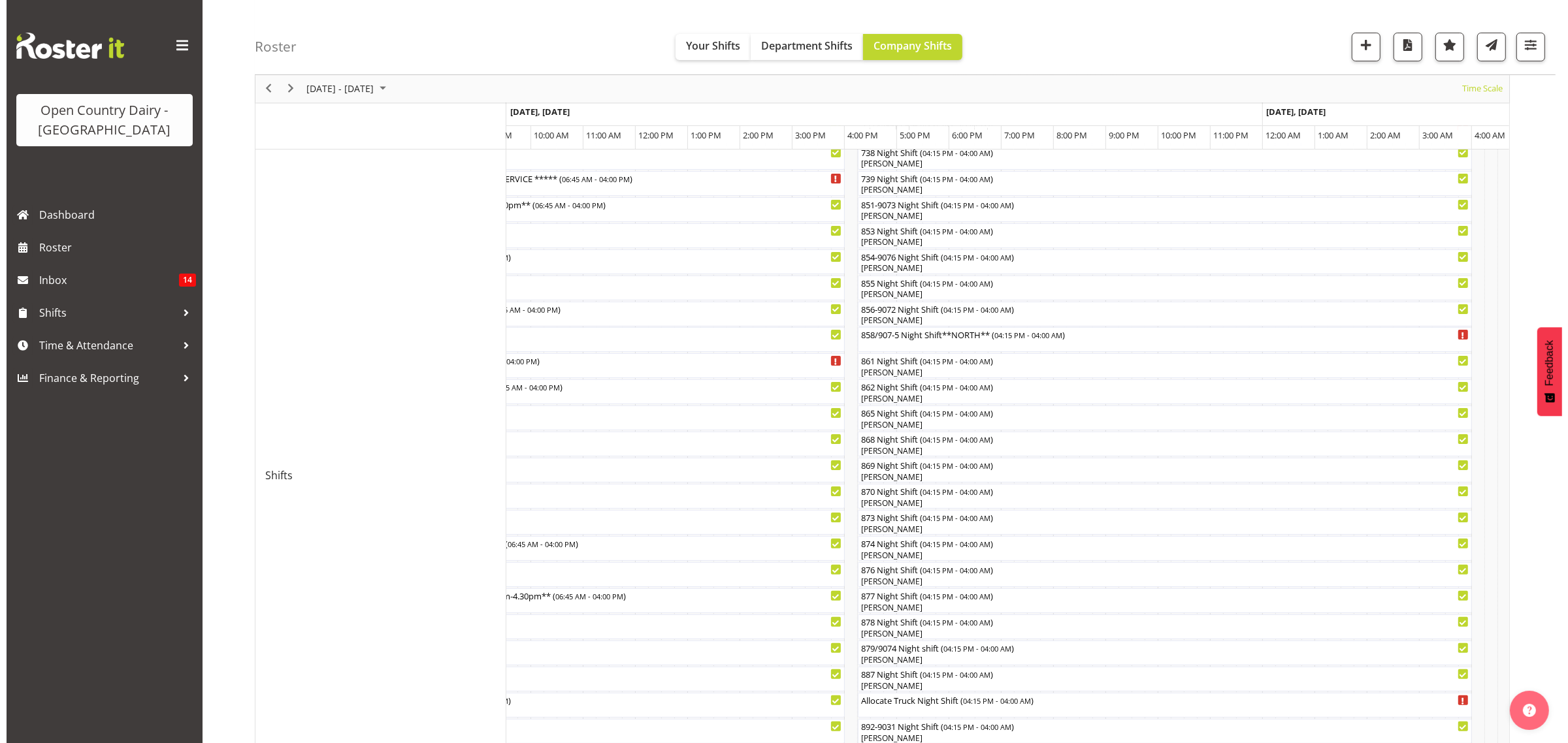
scroll to position [245, 0]
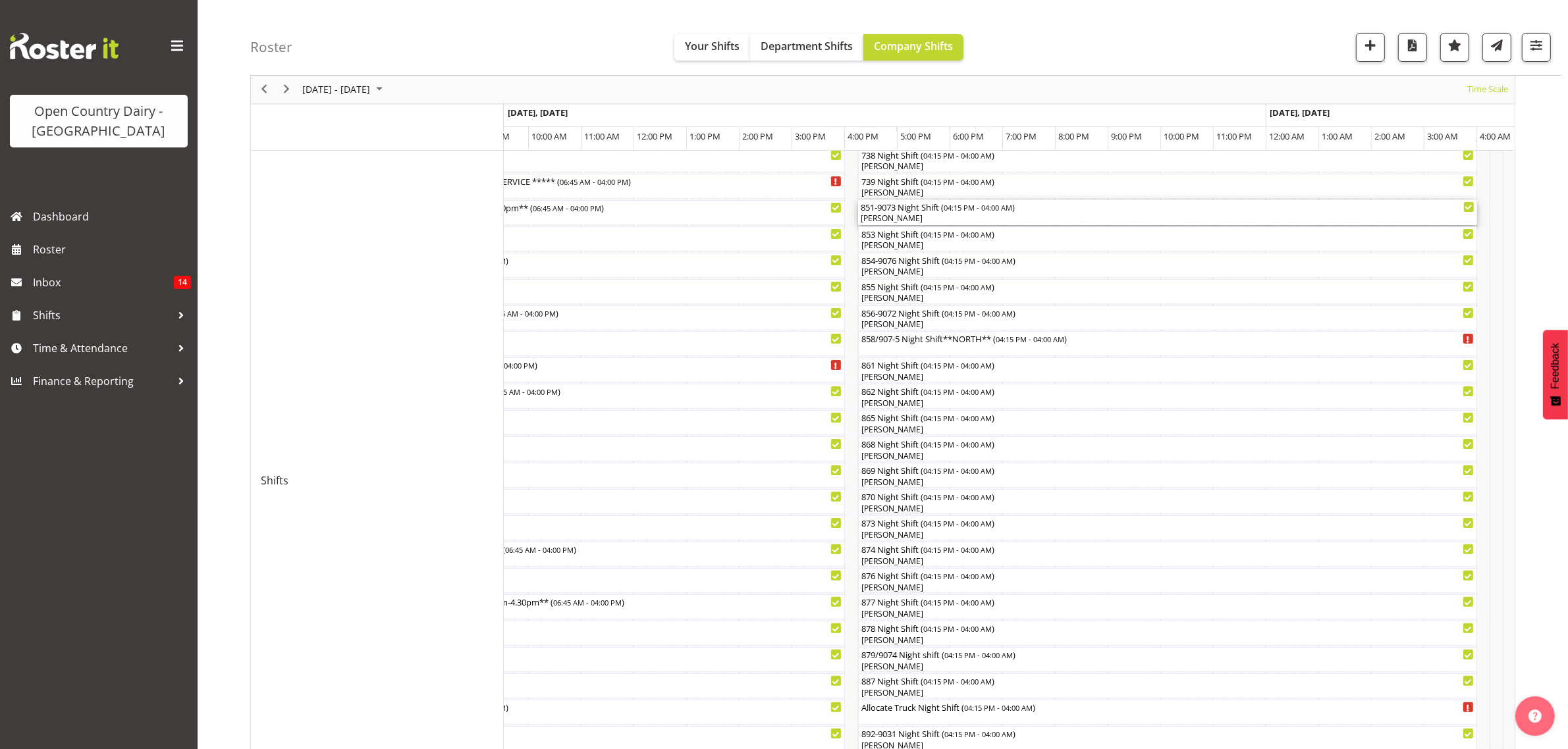
click at [890, 208] on div "851-9073 Night Shift ( 04:15 PM - 04:00 AM )" at bounding box center [1167, 206] width 614 height 13
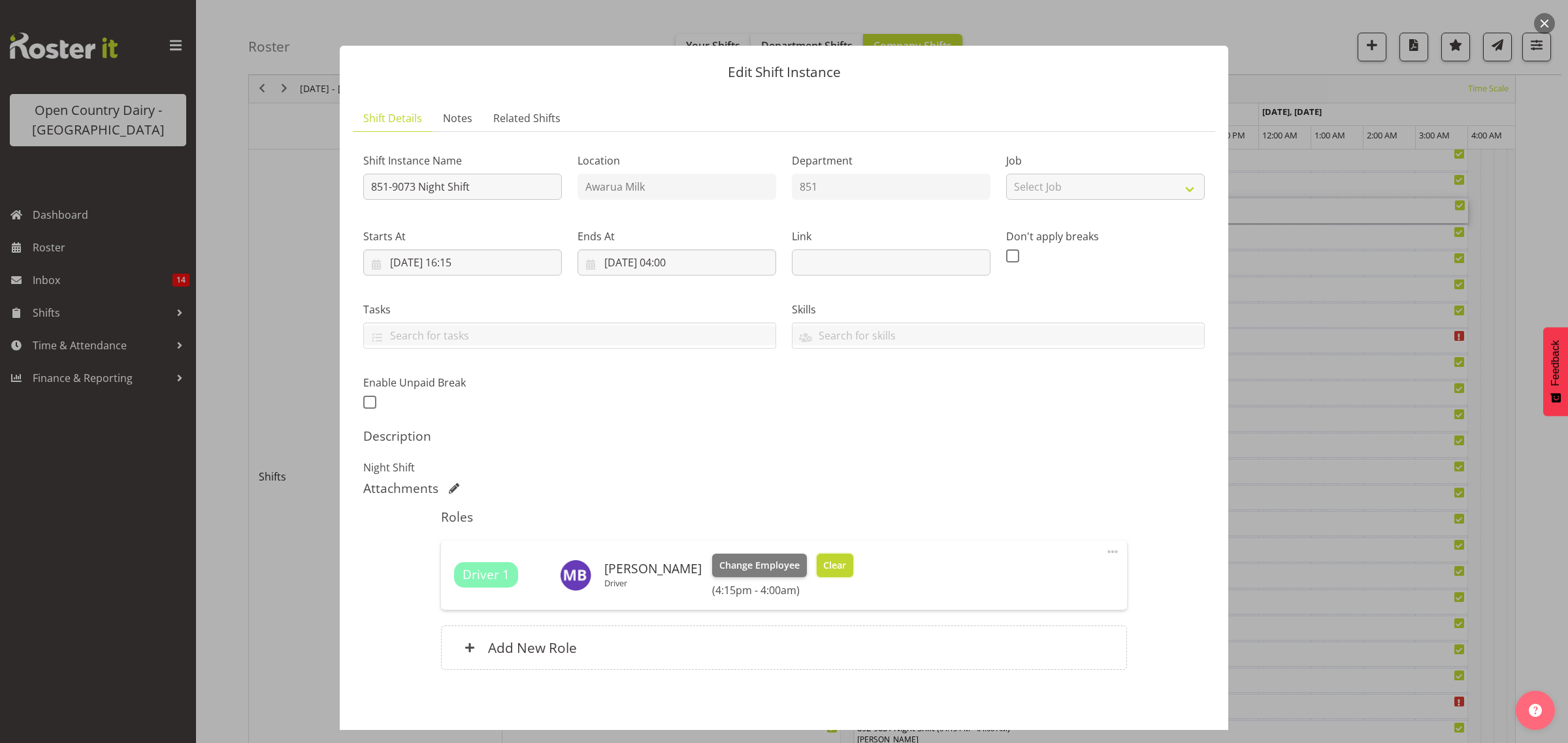
click at [827, 574] on button "Clear" at bounding box center [835, 565] width 37 height 23
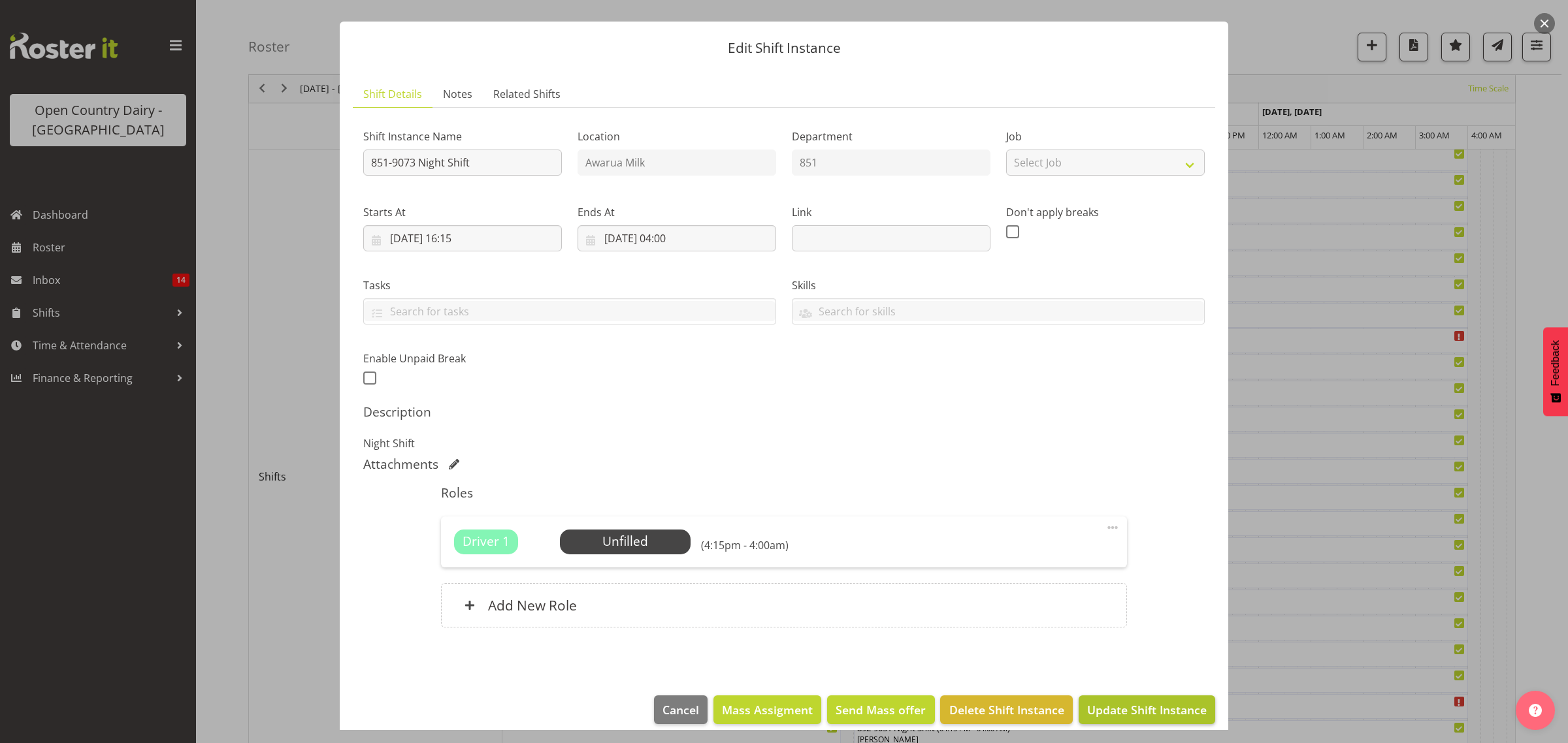
scroll to position [38, 0]
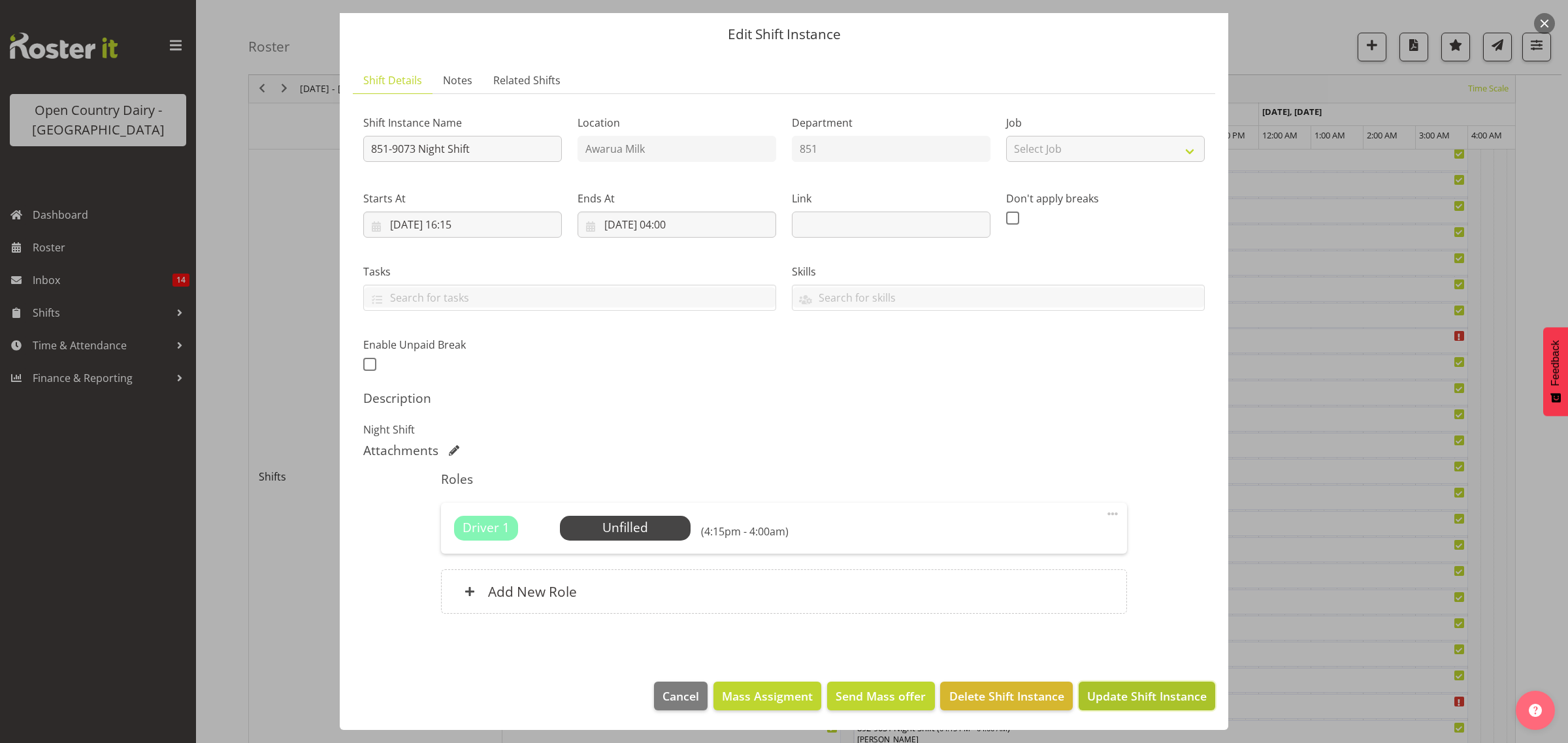
click at [1108, 696] on span "Update Shift Instance" at bounding box center [1146, 696] width 120 height 17
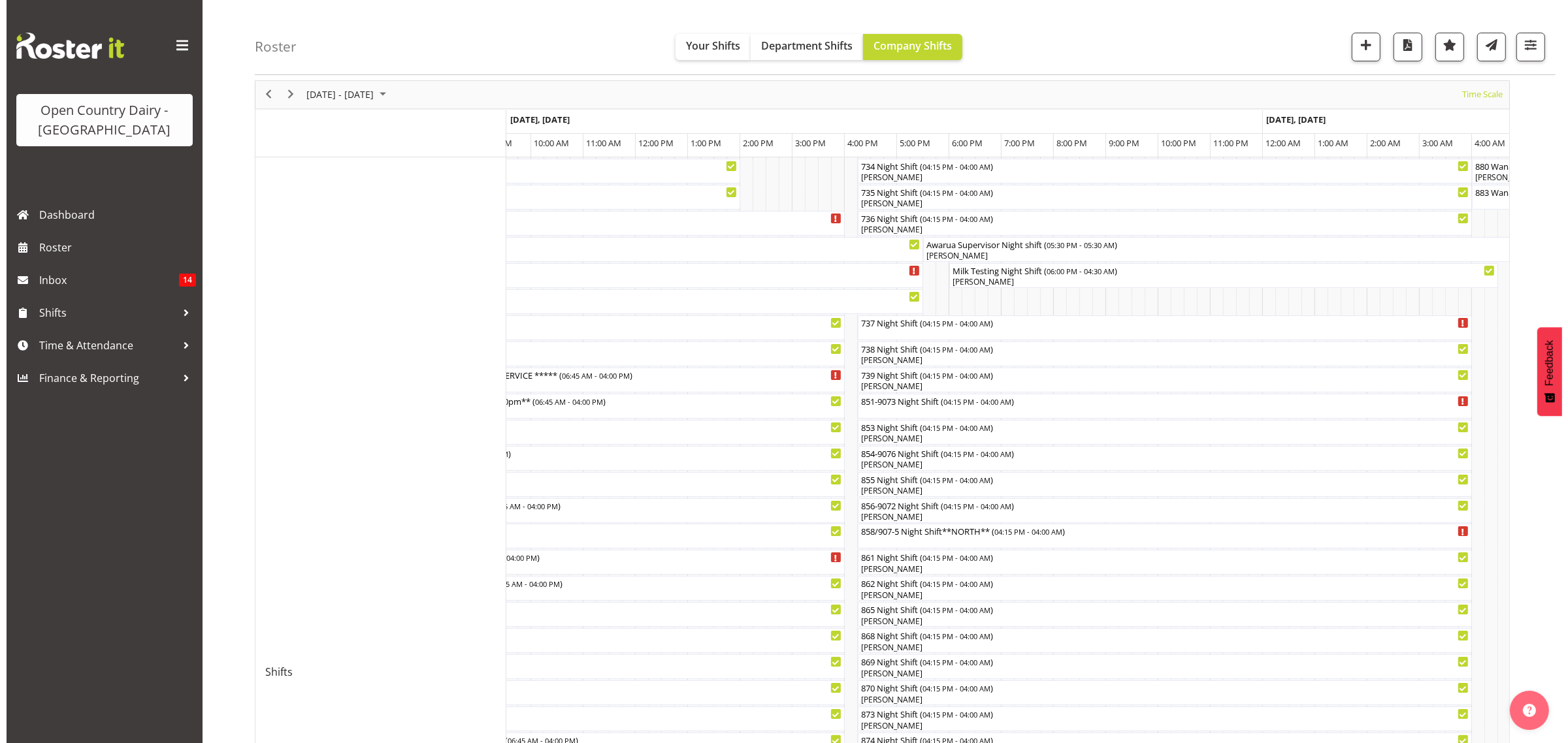
scroll to position [82, 0]
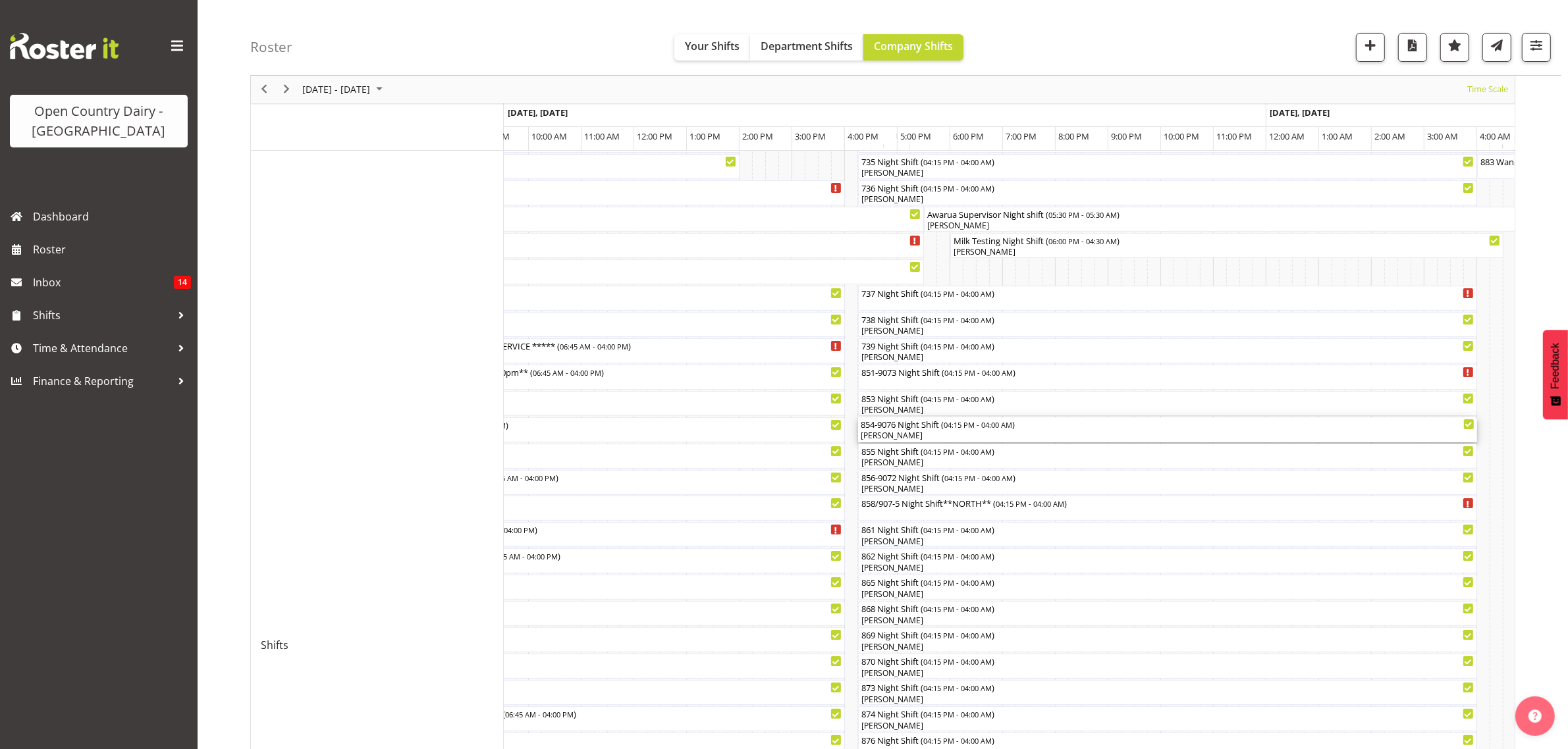
click at [902, 429] on div "854-9076 Night Shift ( 04:15 PM - 04:00 AM )" at bounding box center [1167, 424] width 614 height 13
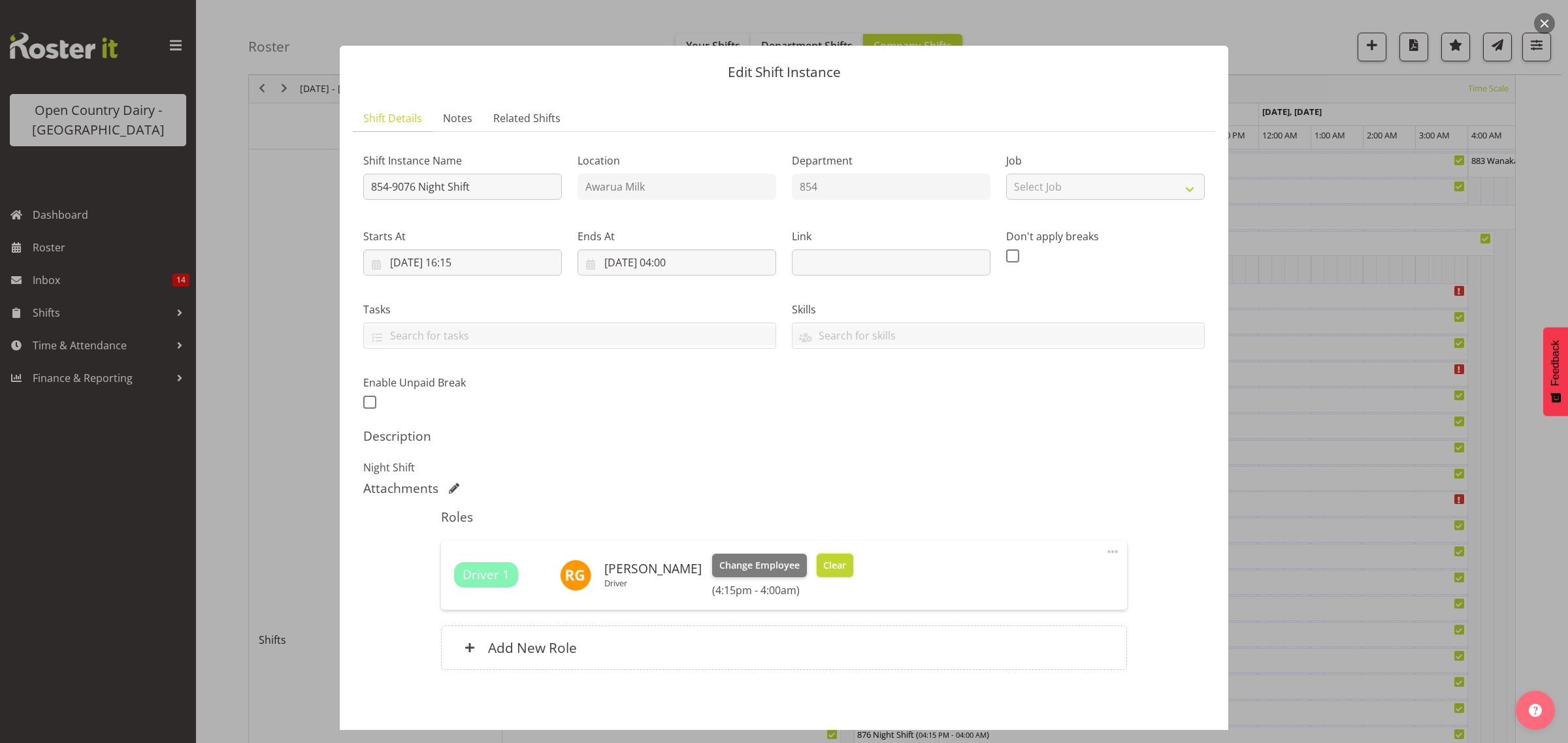
click at [834, 570] on span "Clear" at bounding box center [834, 565] width 23 height 15
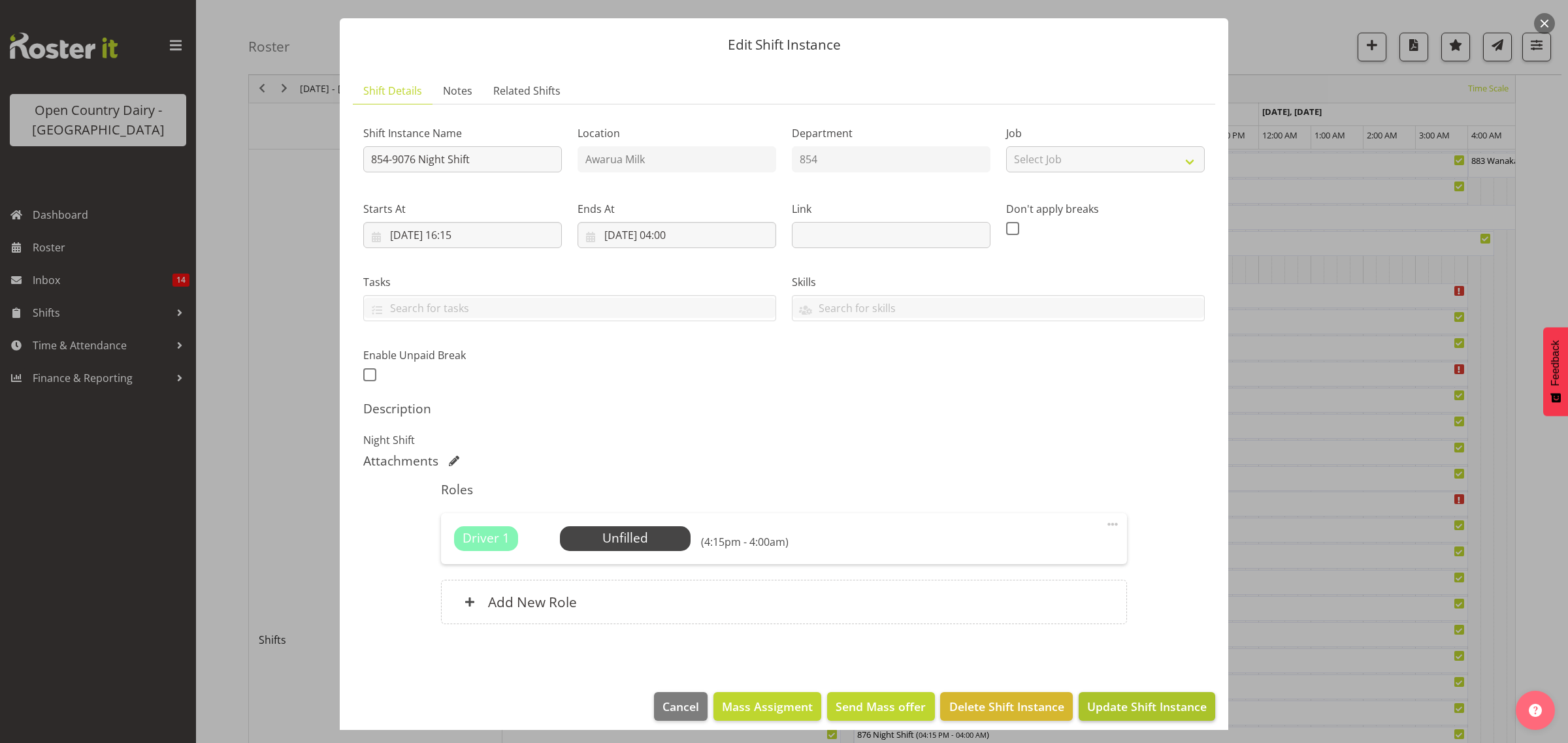
scroll to position [38, 0]
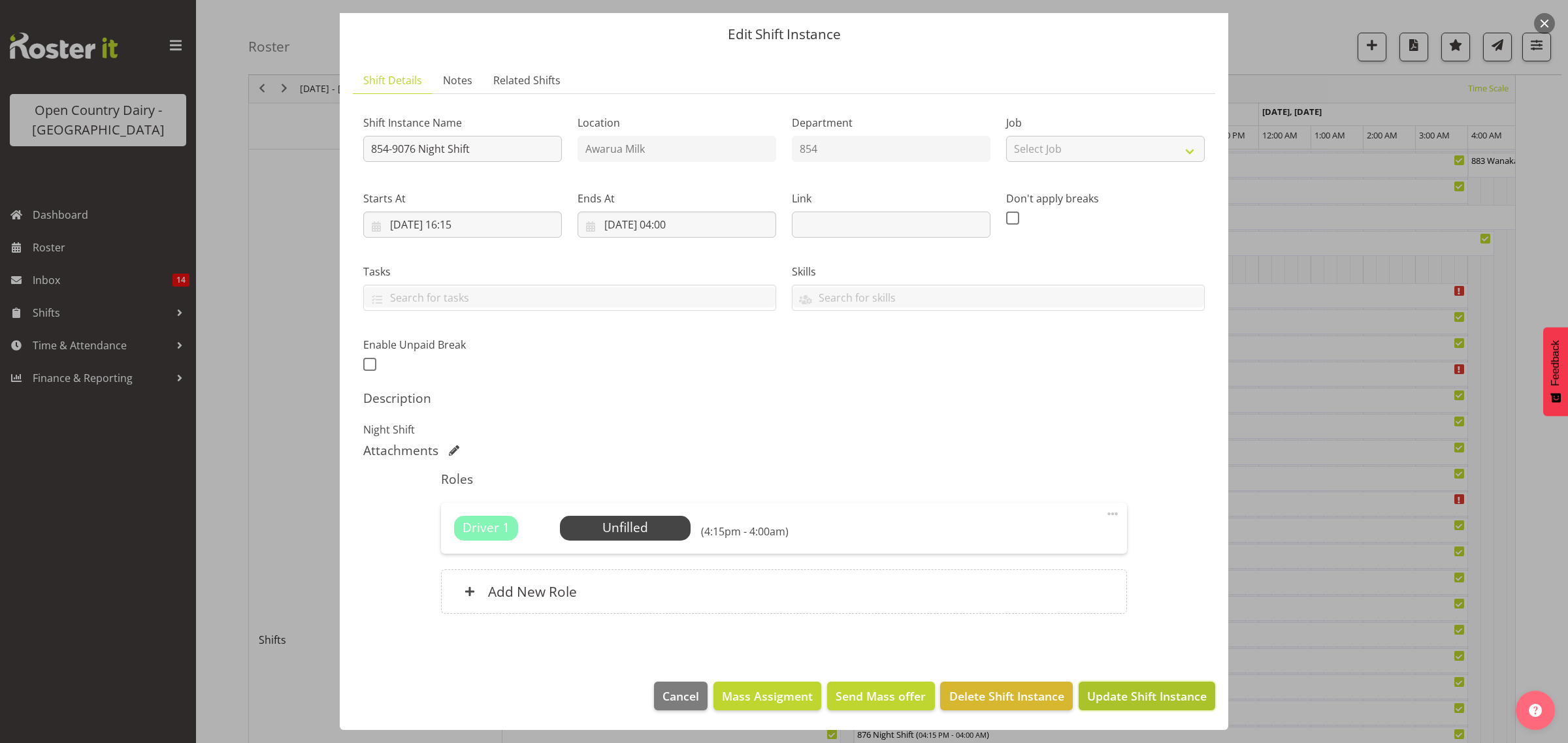
click at [1122, 690] on span "Update Shift Instance" at bounding box center [1146, 696] width 120 height 17
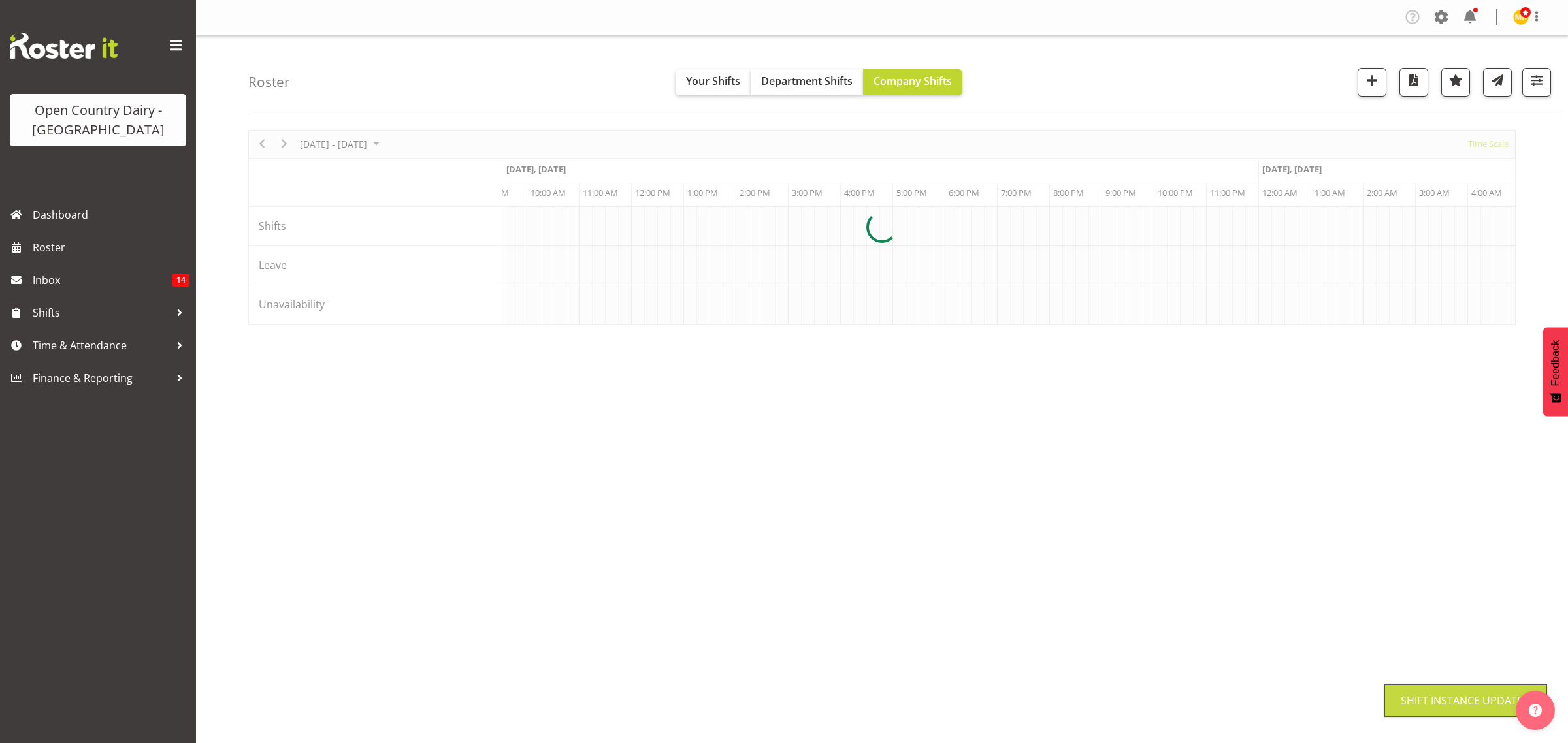
scroll to position [0, 0]
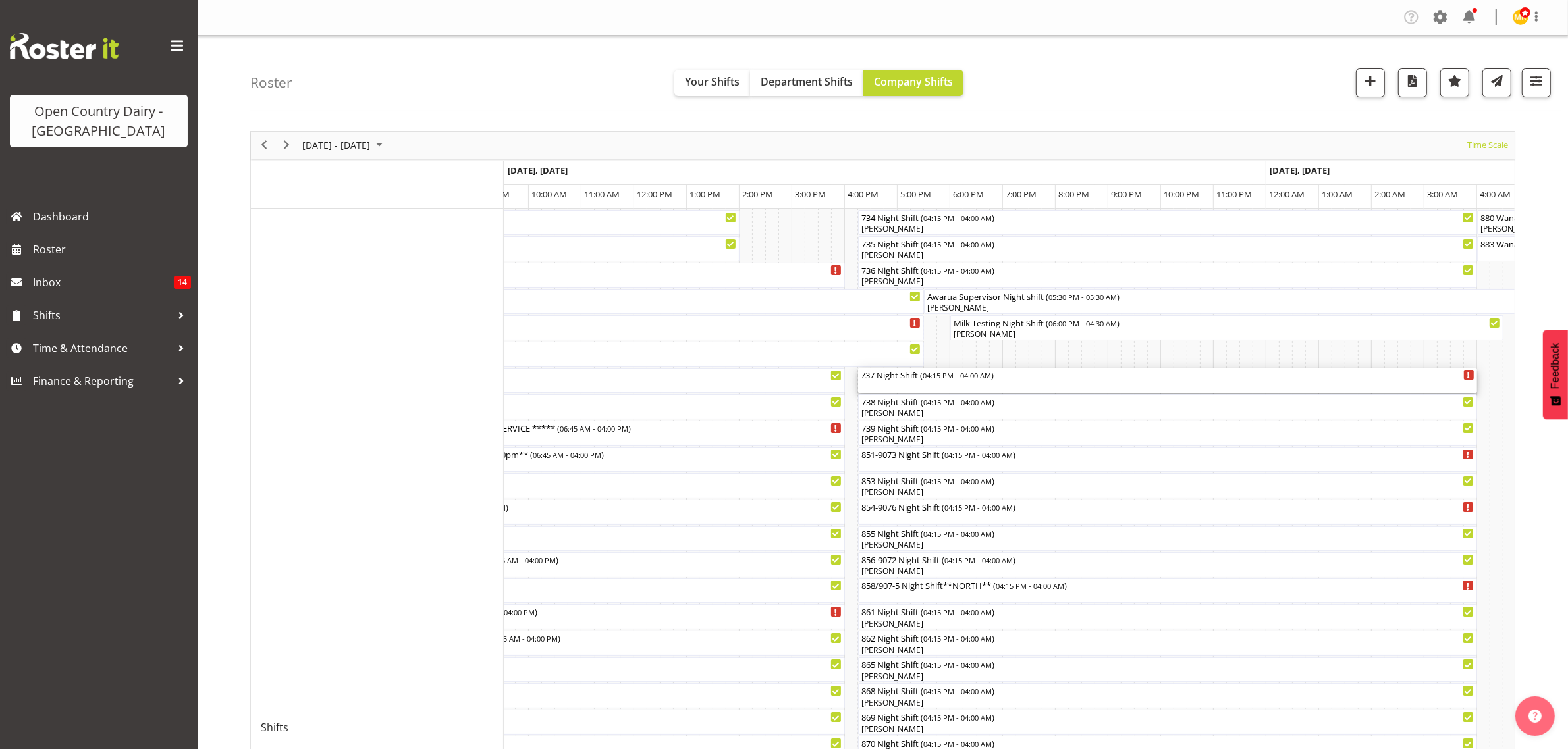
click at [894, 378] on div "737 Night Shift ( 04:15 PM - 04:00 AM )" at bounding box center [1167, 374] width 614 height 13
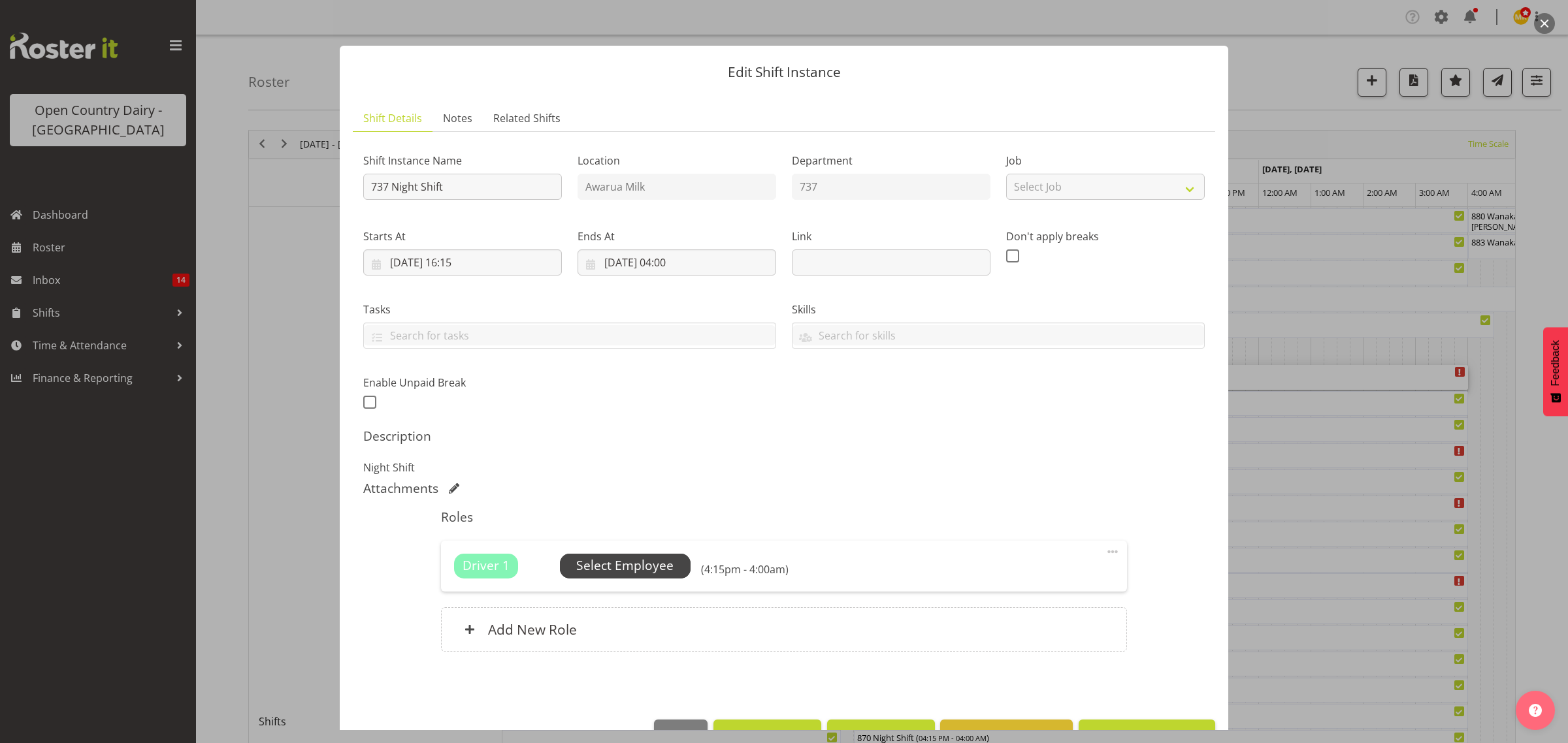
click at [628, 569] on span "Select Employee" at bounding box center [624, 565] width 97 height 19
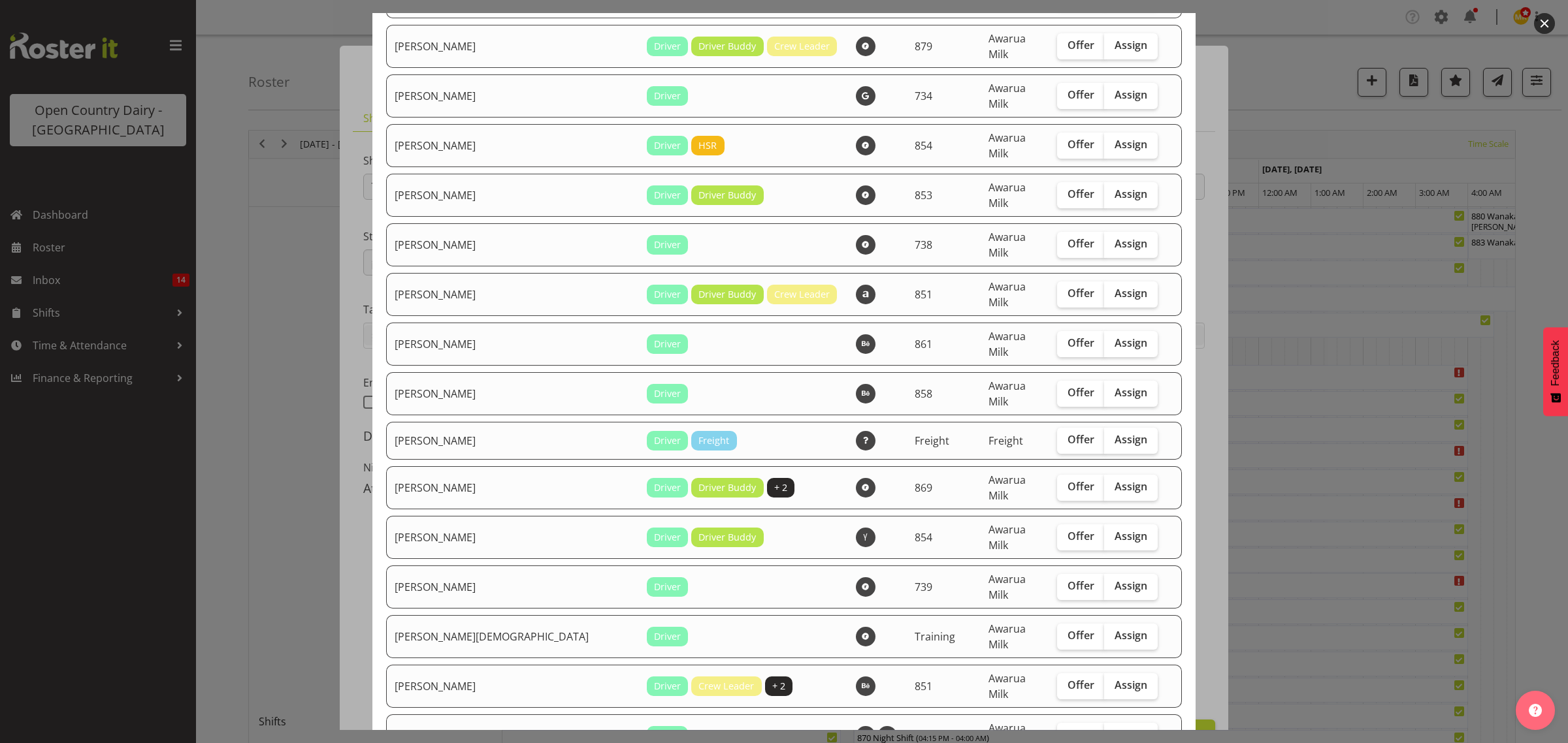
scroll to position [975, 0]
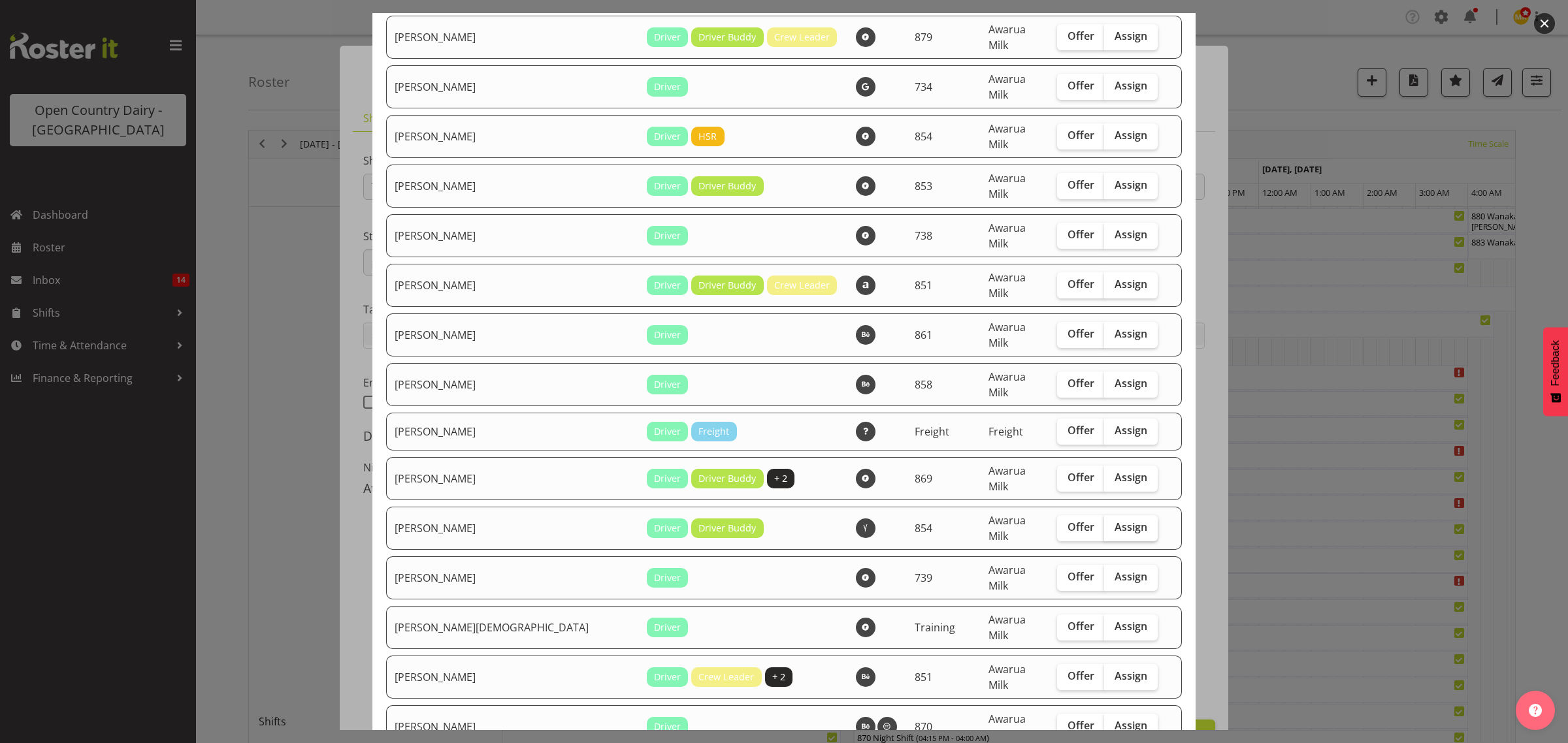
click at [1114, 520] on span "Assign" at bounding box center [1130, 527] width 32 height 13
click at [1104, 523] on input "Assign" at bounding box center [1108, 527] width 8 height 8
checkbox input "true"
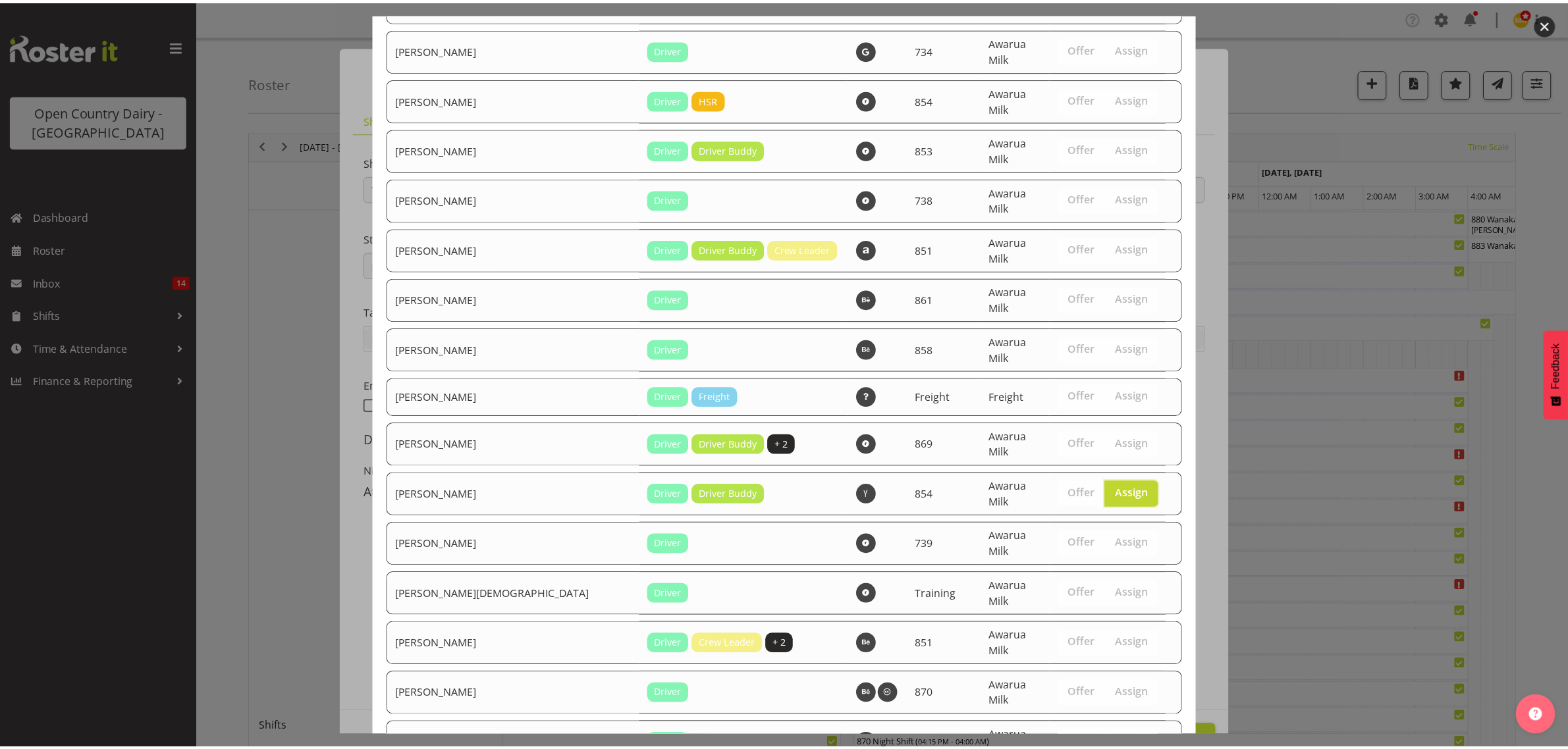
scroll to position [1065, 0]
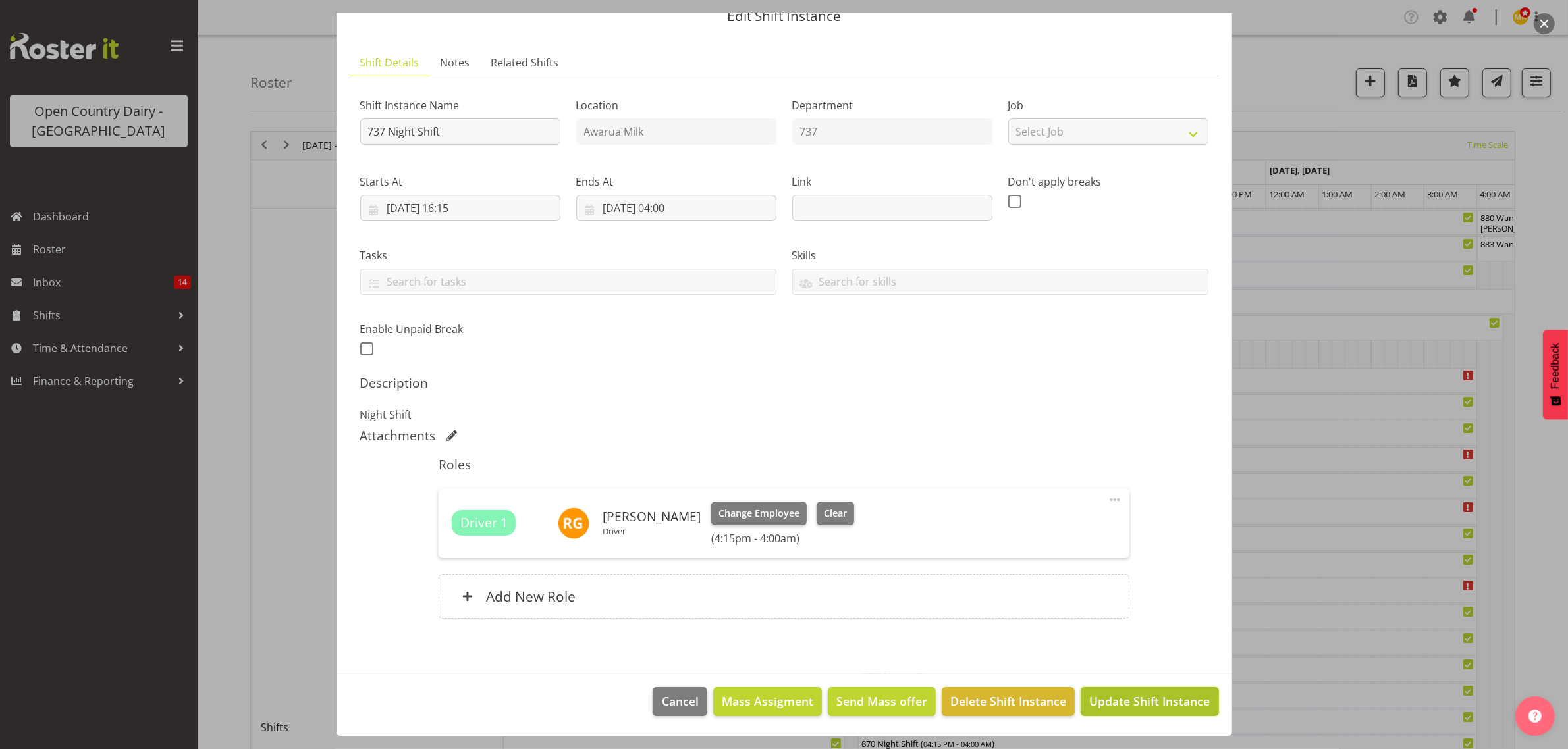
click at [1125, 708] on span "Update Shift Instance" at bounding box center [1149, 701] width 121 height 17
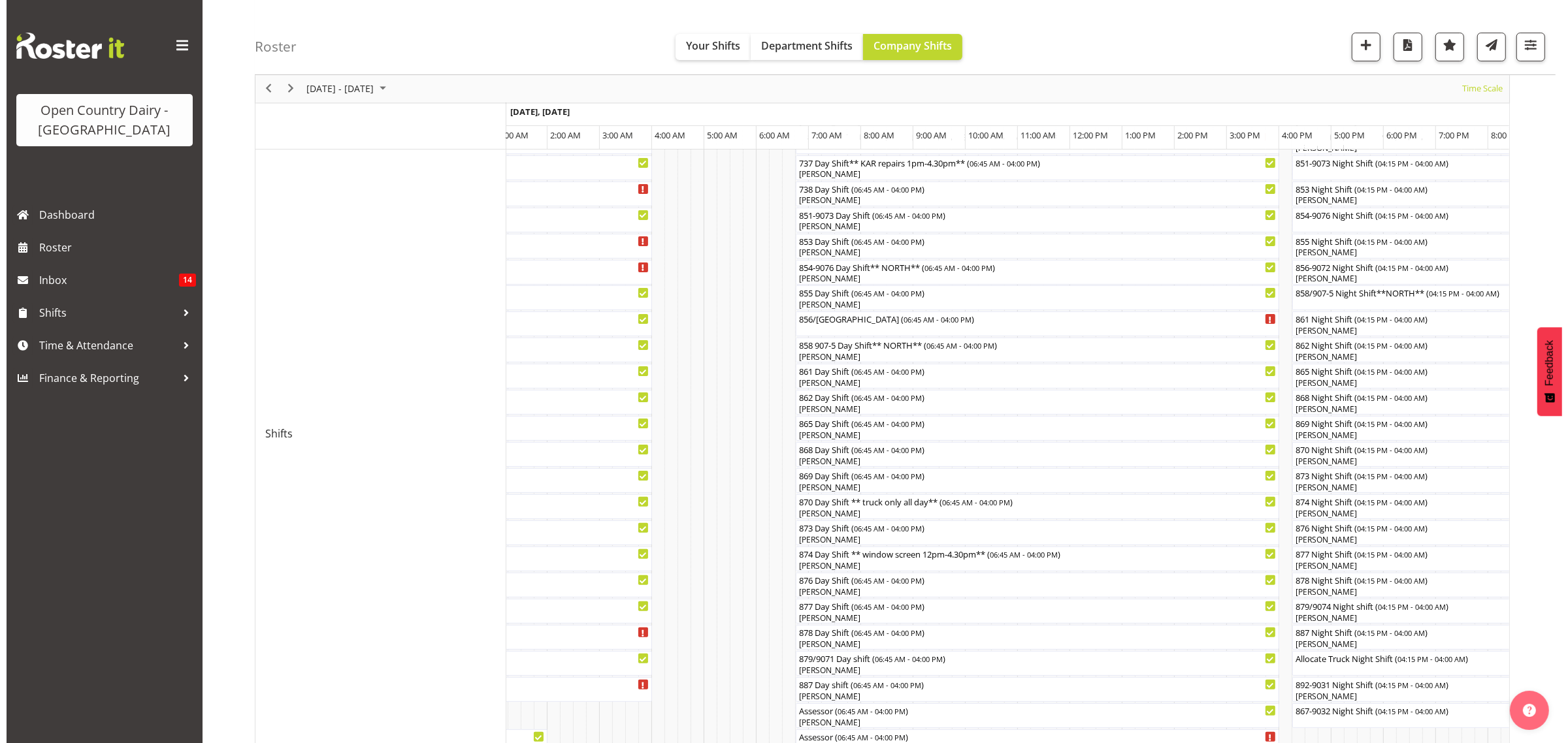
scroll to position [207, 0]
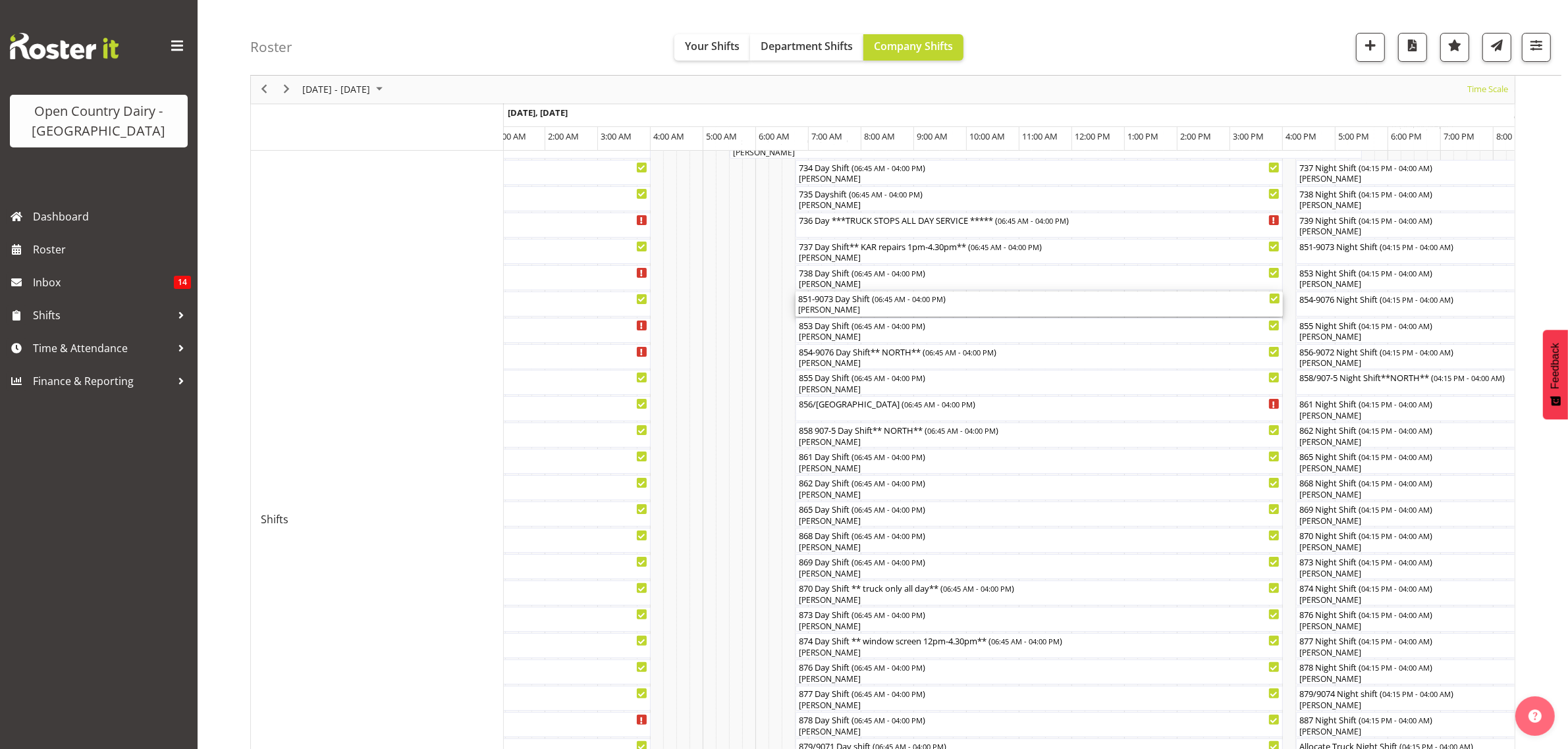
click at [868, 304] on div "851-9073 Day Shift ( 06:45 AM - 04:00 PM )" at bounding box center [1039, 298] width 482 height 13
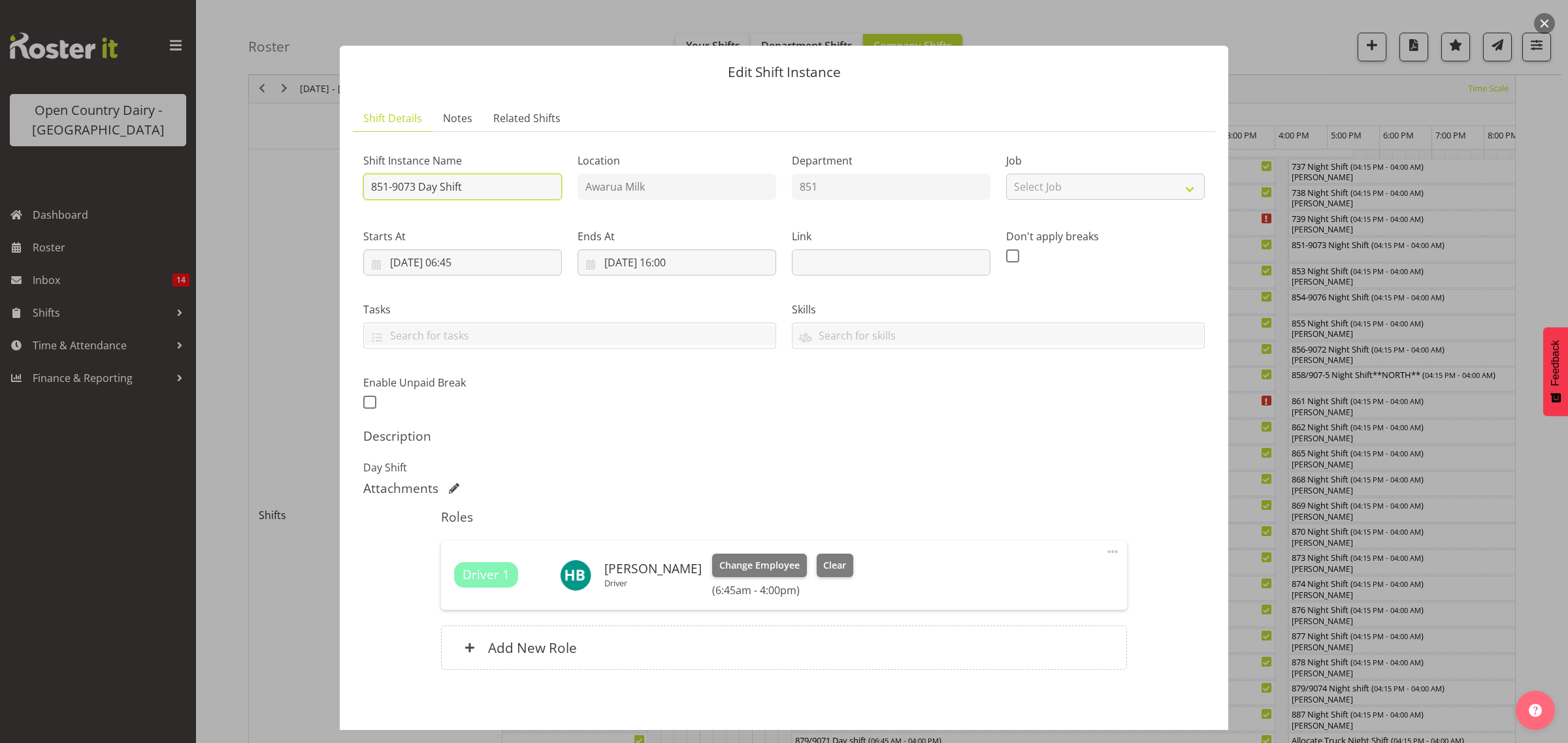
drag, startPoint x: 368, startPoint y: 186, endPoint x: 416, endPoint y: 196, distance: 49.0
click at [416, 196] on input "851-9073 Day Shift" at bounding box center [462, 187] width 198 height 26
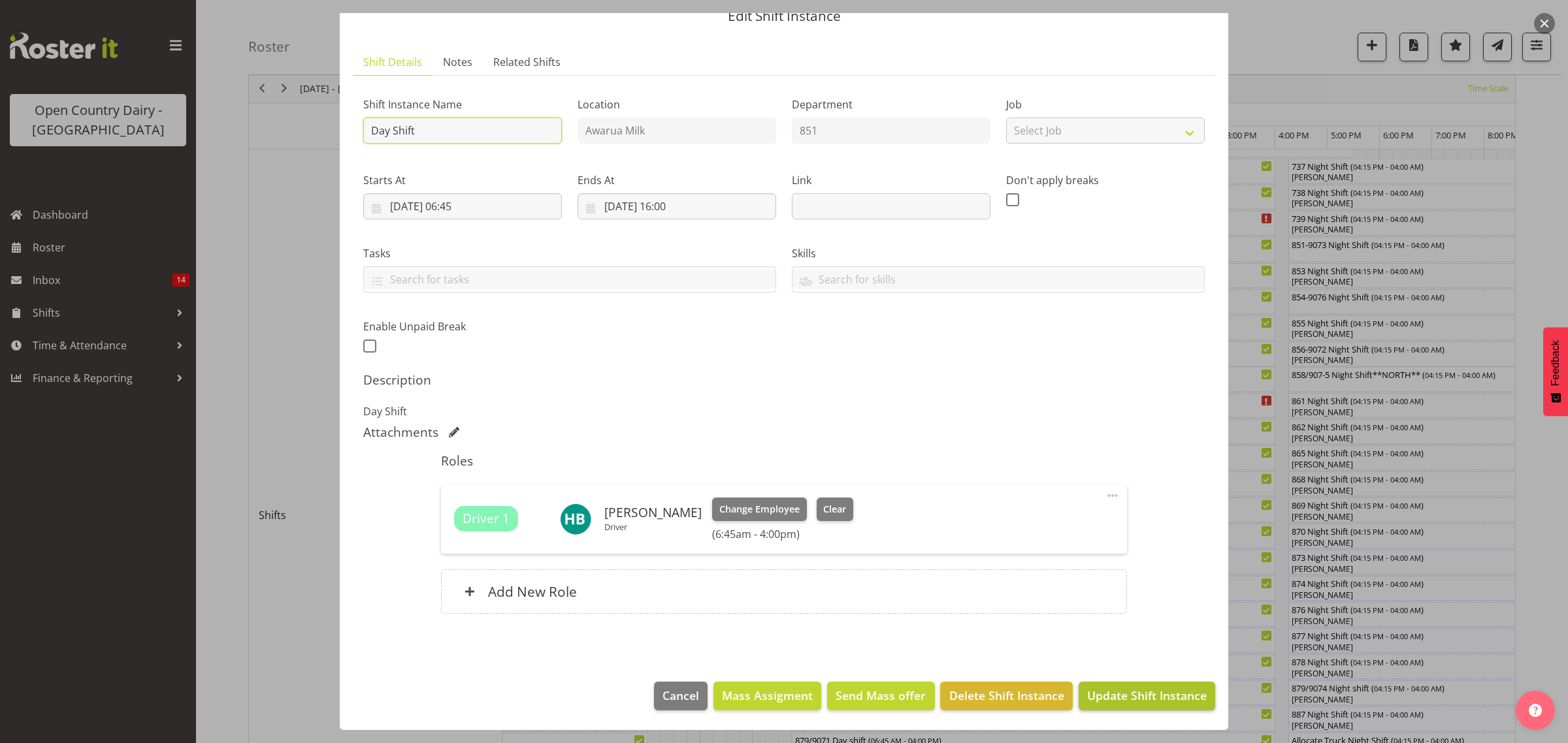
type input "Day Shift"
click at [1114, 690] on span "Update Shift Instance" at bounding box center [1146, 695] width 120 height 17
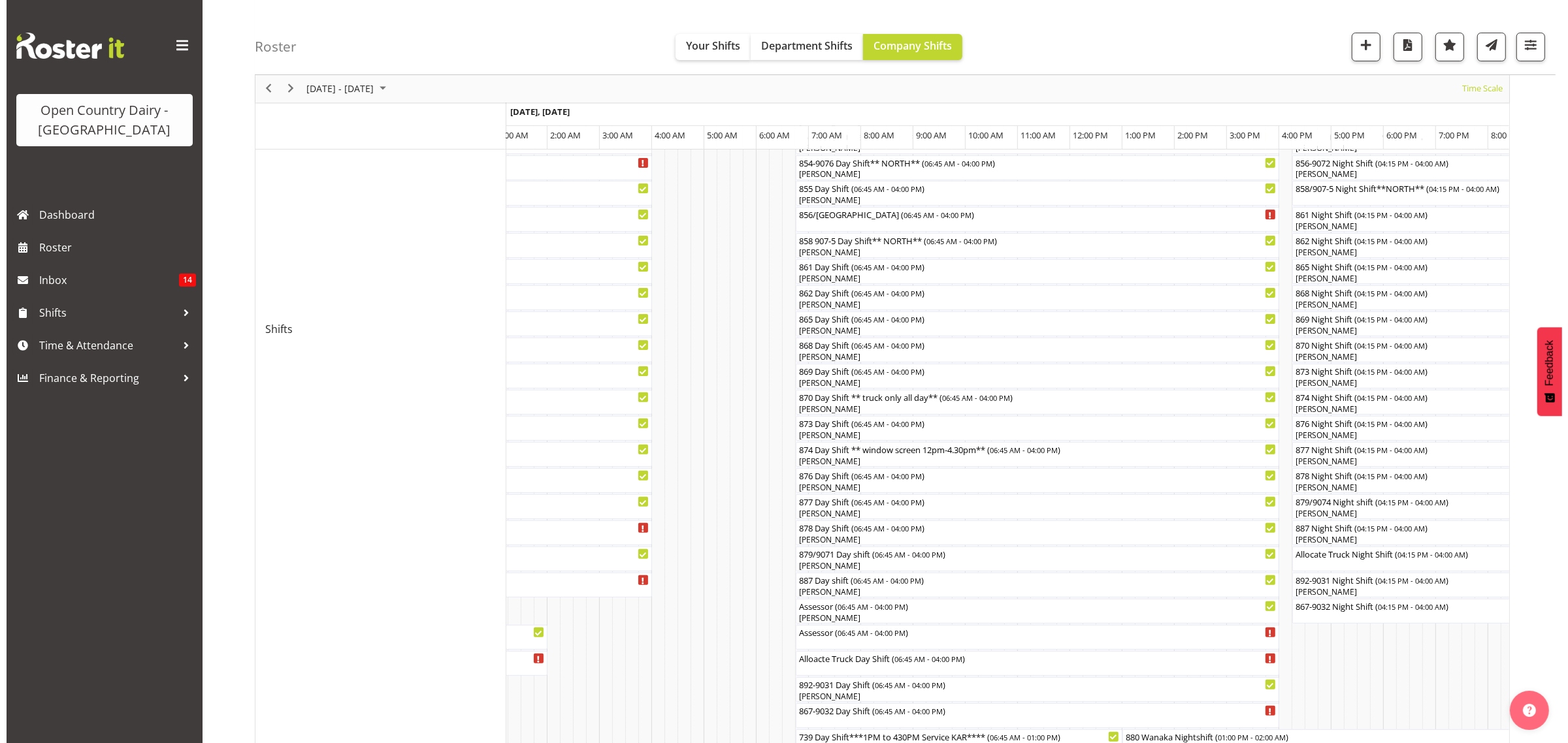
scroll to position [408, 0]
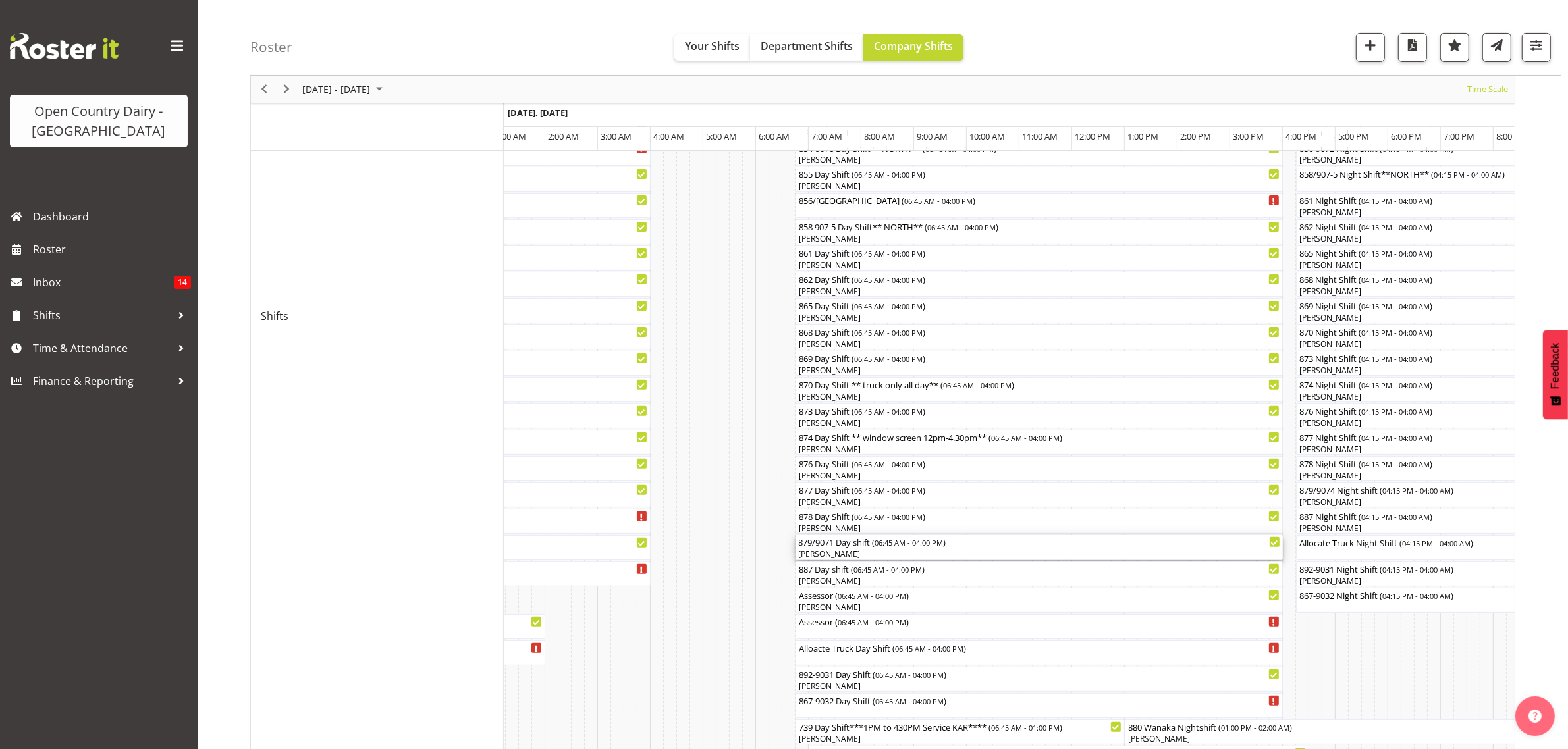
click at [820, 552] on div "[PERSON_NAME]" at bounding box center [1039, 554] width 482 height 12
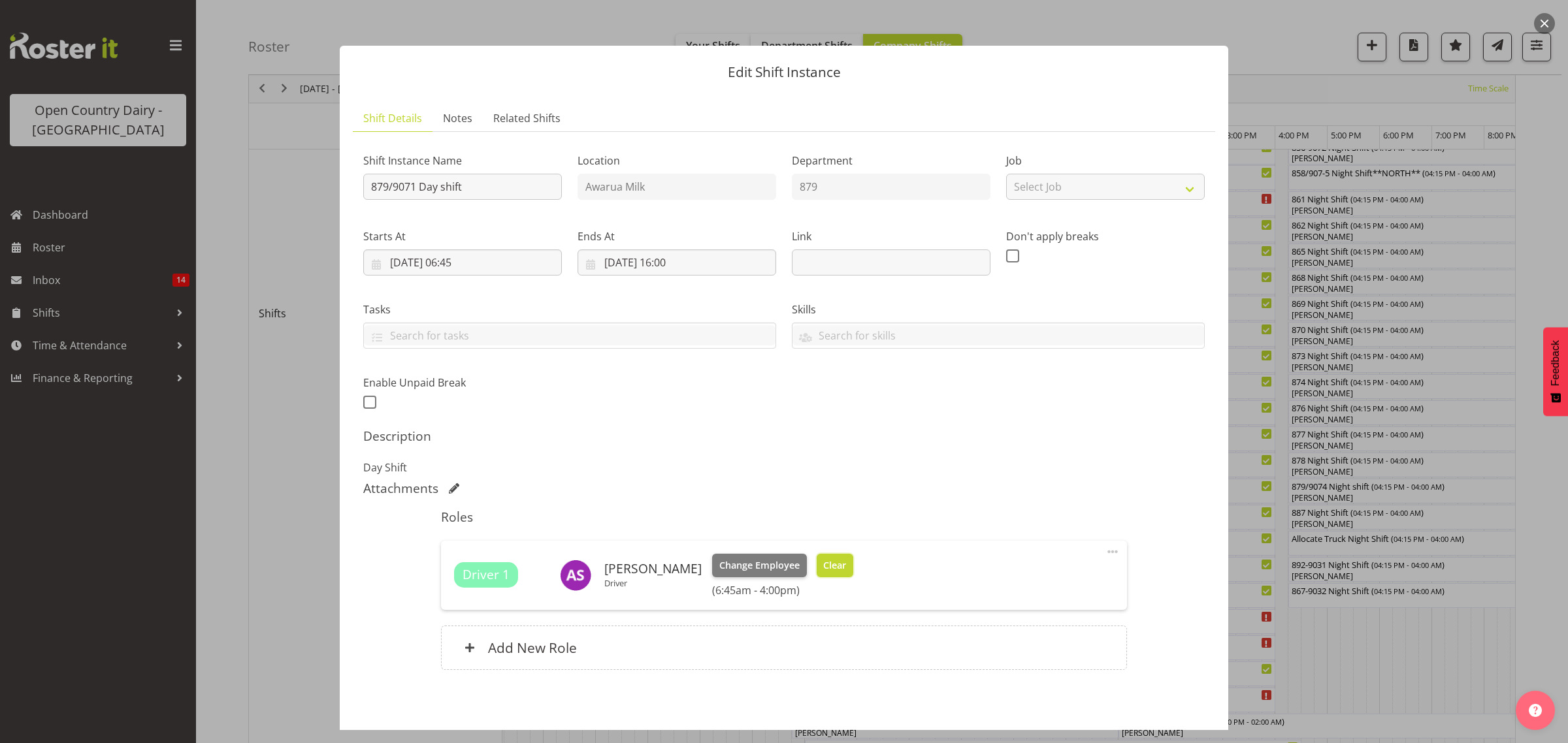
click at [823, 570] on span "Clear" at bounding box center [834, 565] width 23 height 15
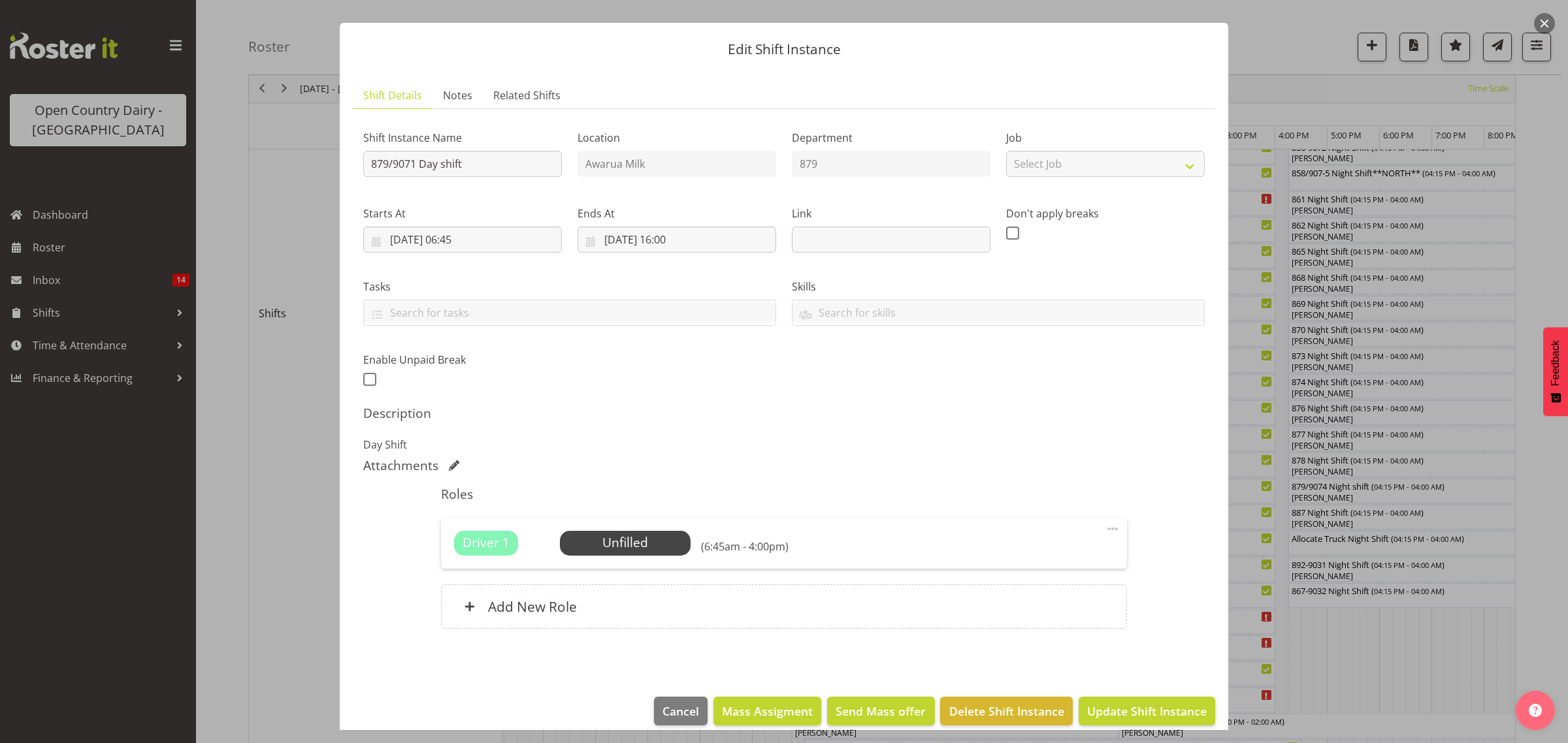
scroll to position [38, 0]
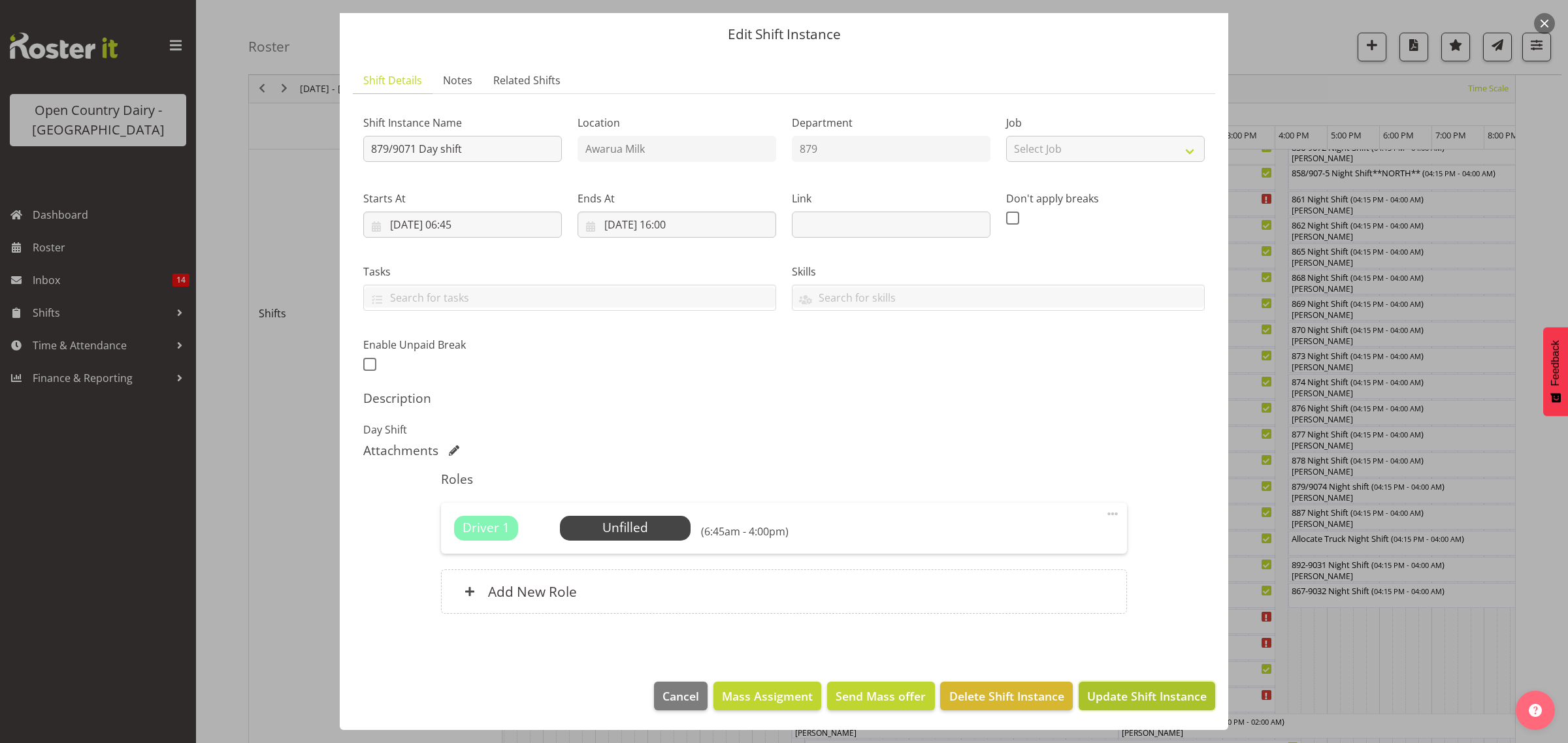
click at [1116, 693] on span "Update Shift Instance" at bounding box center [1146, 696] width 120 height 17
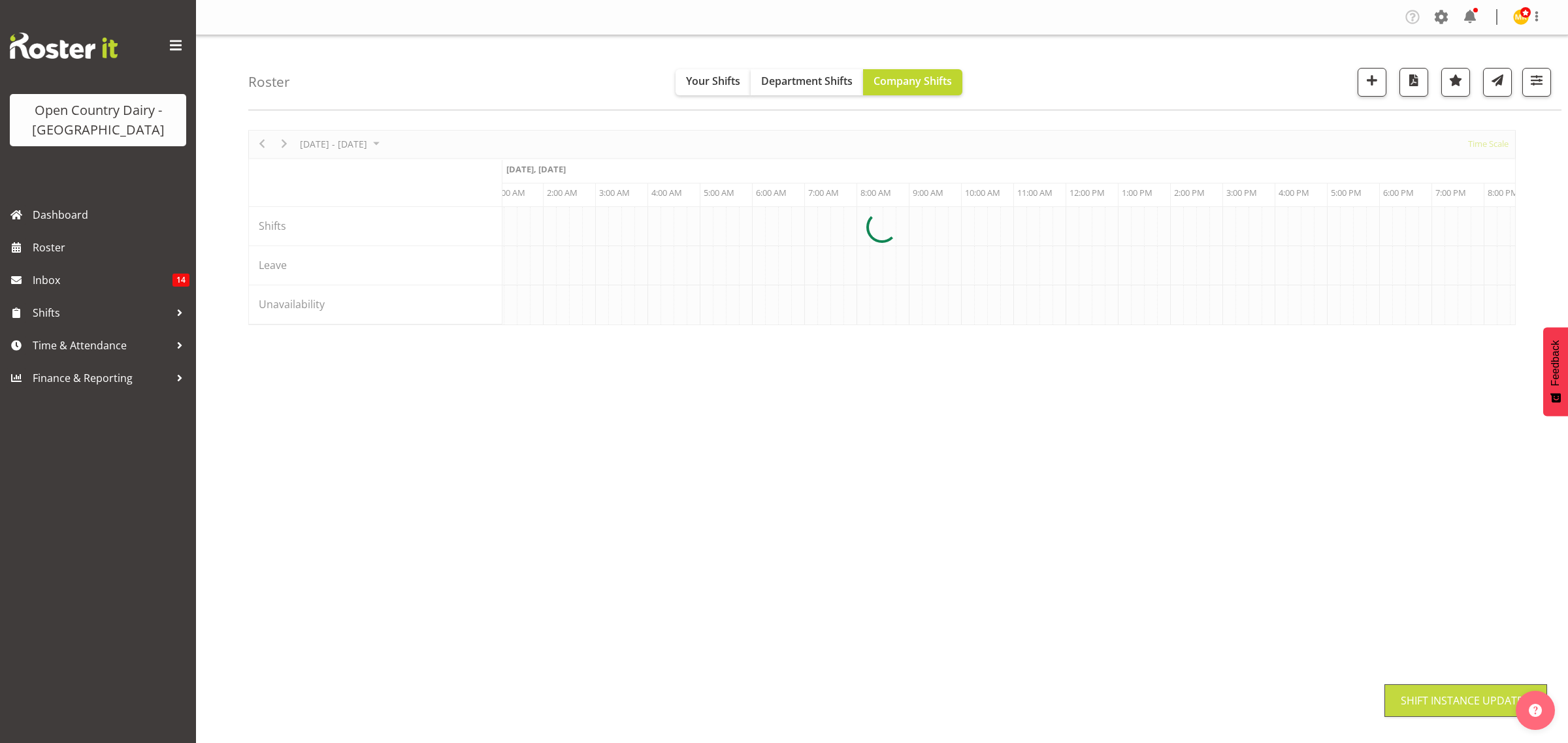
scroll to position [0, 0]
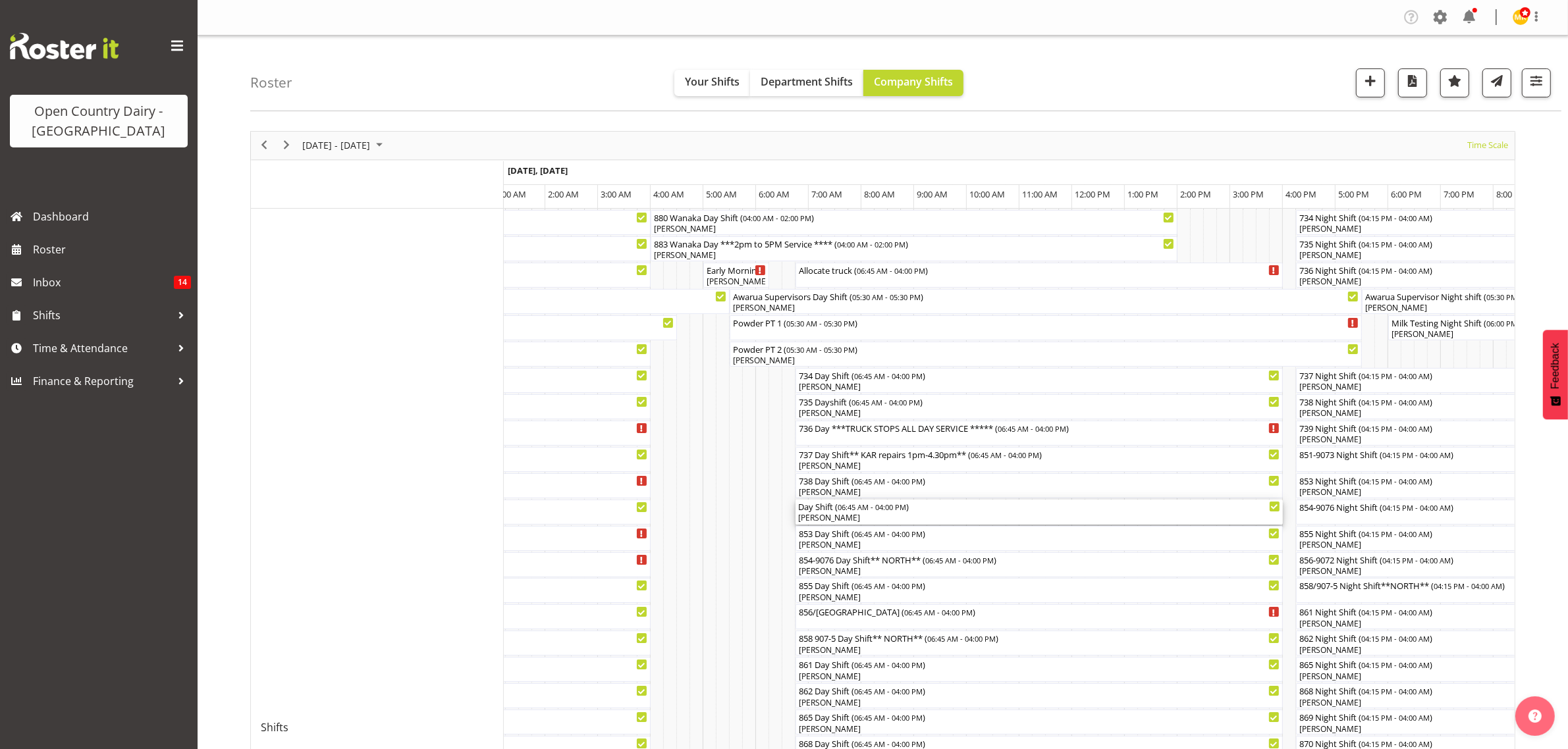
click at [824, 511] on div "Day Shift ( 06:45 AM - 04:00 PM )" at bounding box center [1039, 506] width 482 height 13
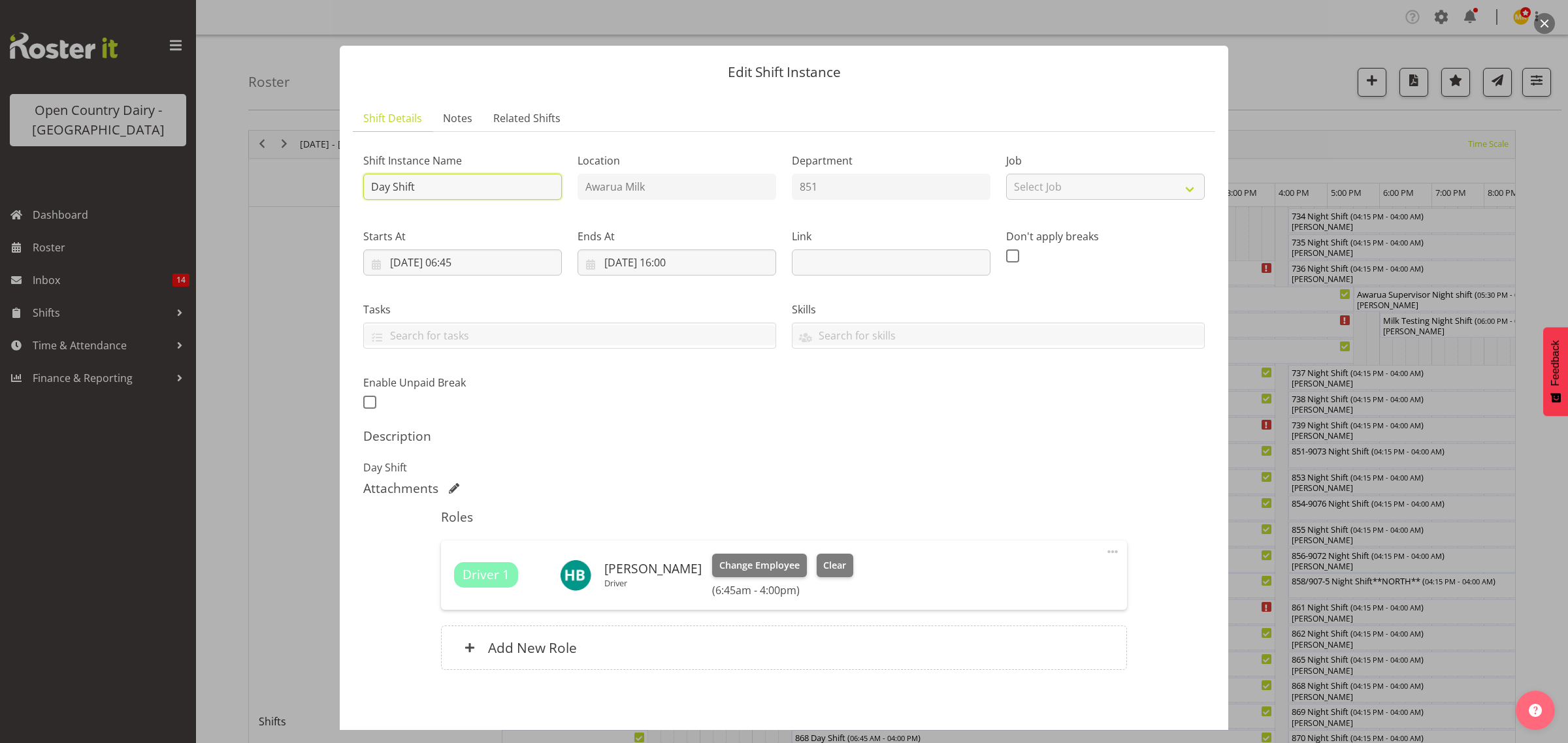
click at [373, 187] on input "Day Shift" at bounding box center [462, 187] width 198 height 26
type input "851/9073Day Shift"
click at [826, 569] on span "Clear" at bounding box center [834, 565] width 23 height 15
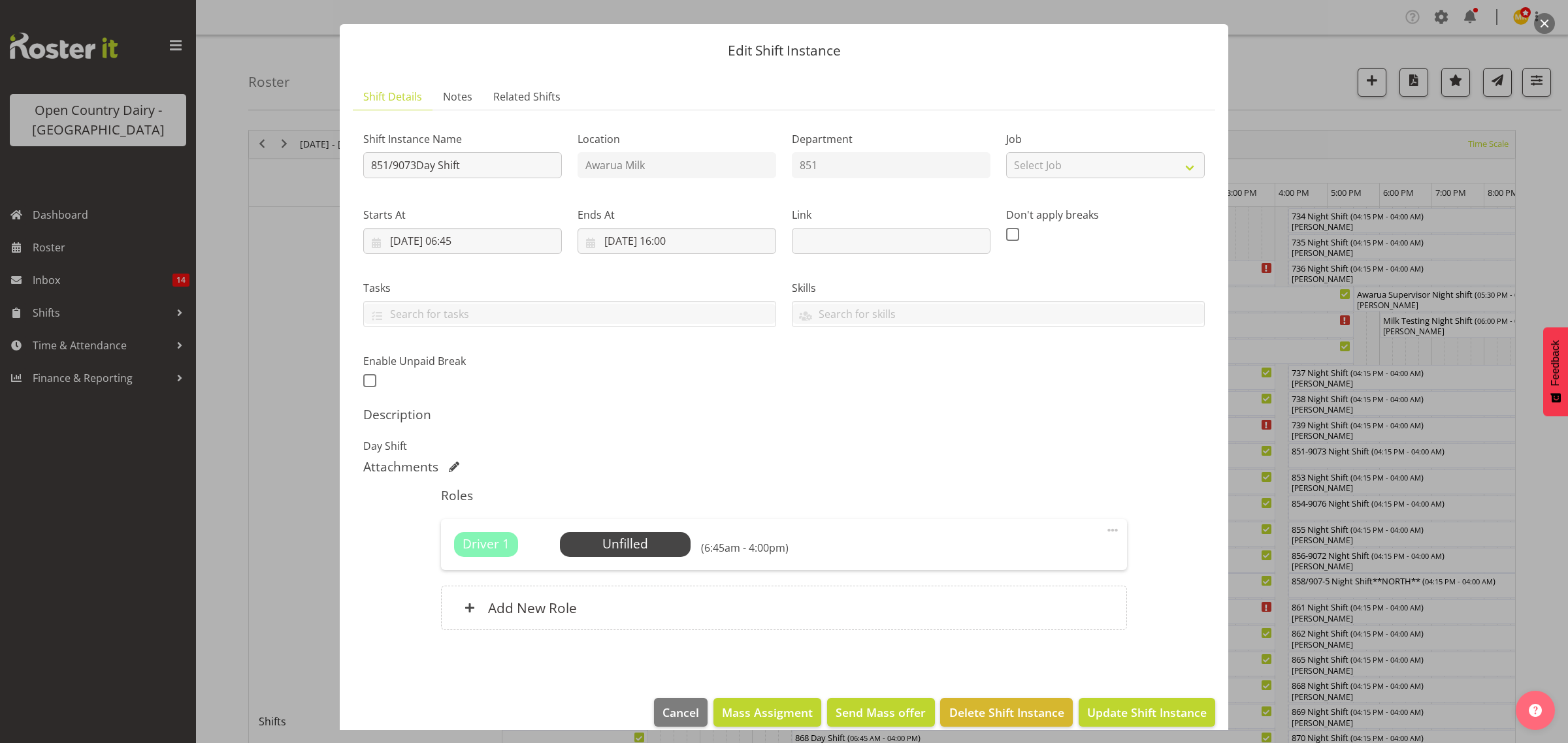
scroll to position [38, 0]
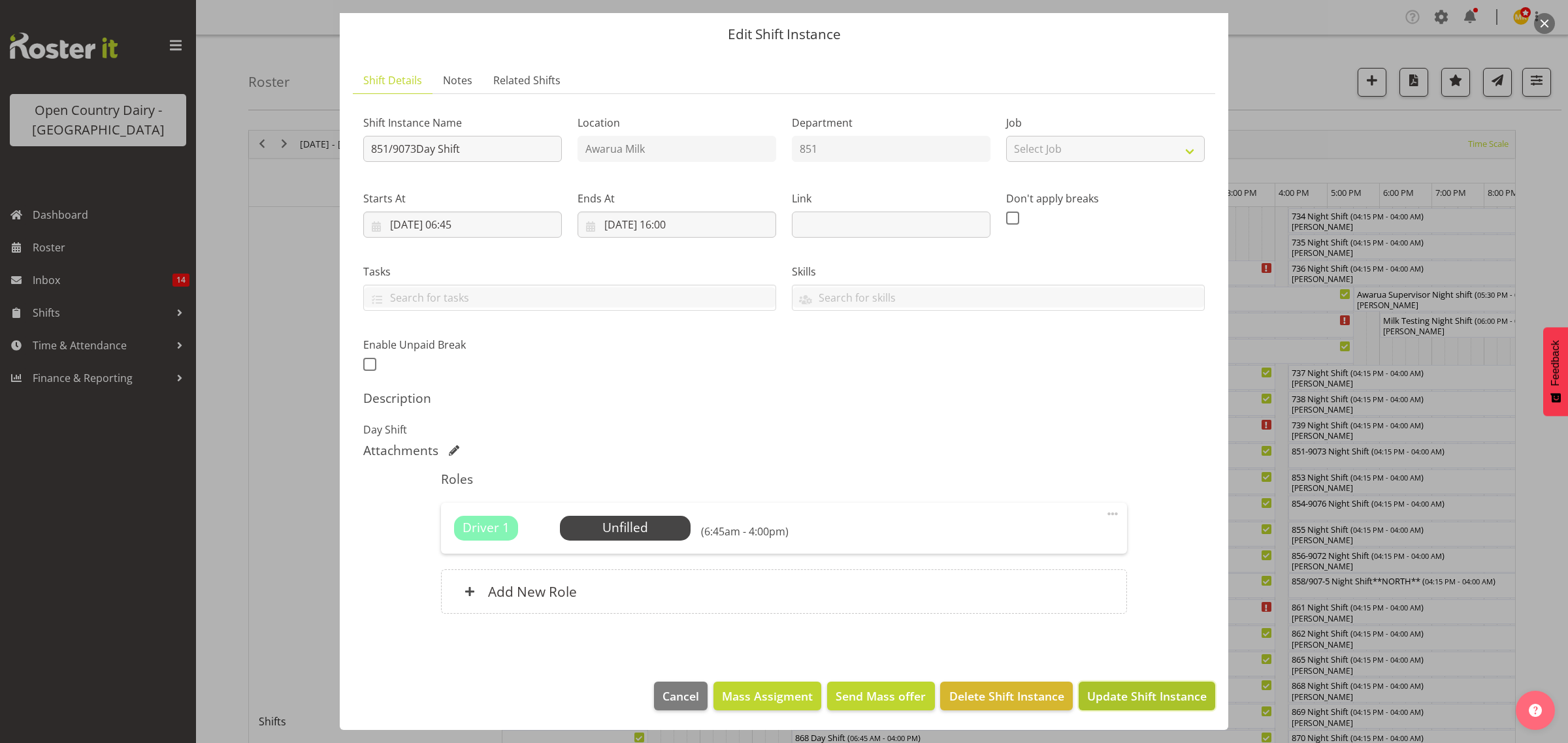
click at [1105, 696] on span "Update Shift Instance" at bounding box center [1146, 696] width 120 height 17
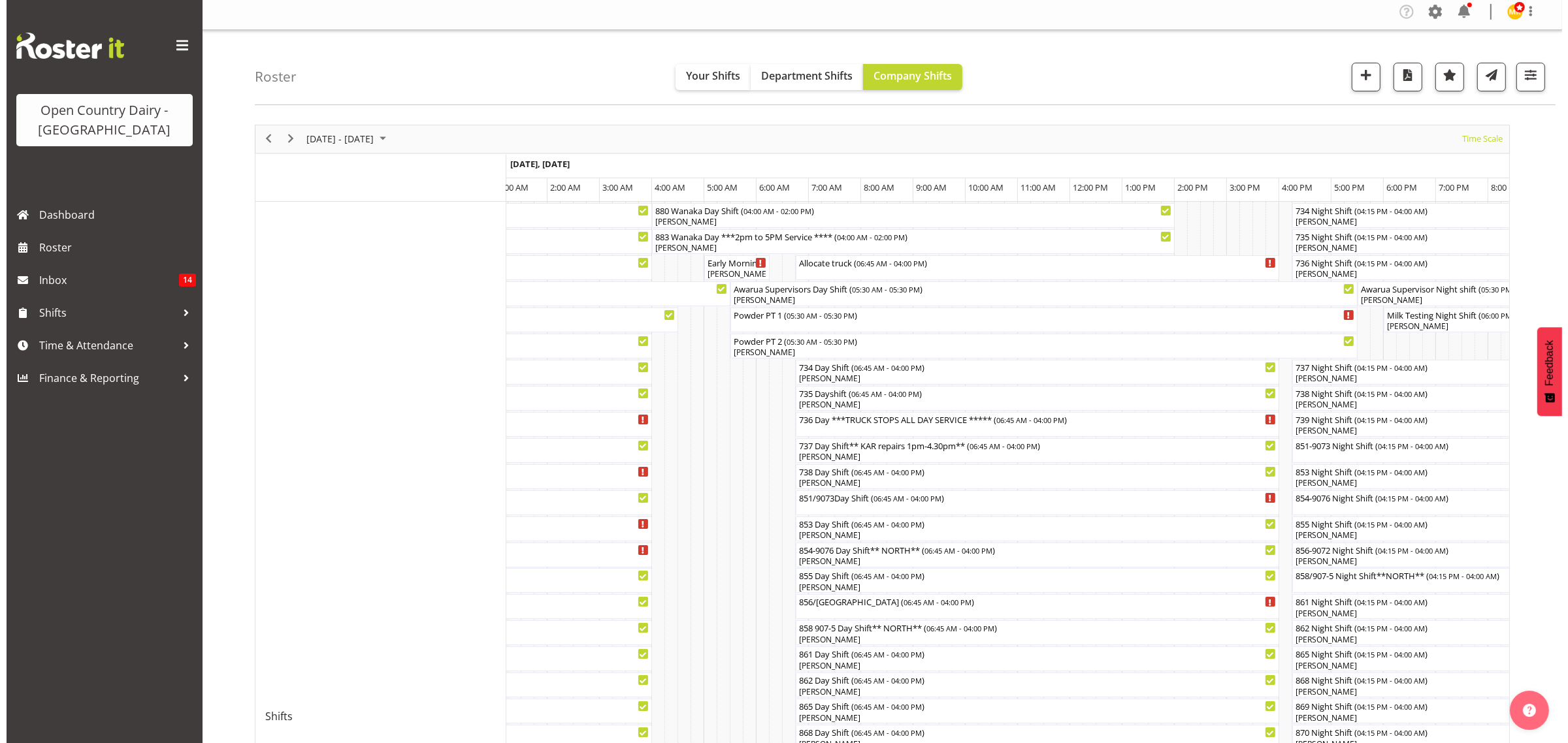
scroll to position [0, 0]
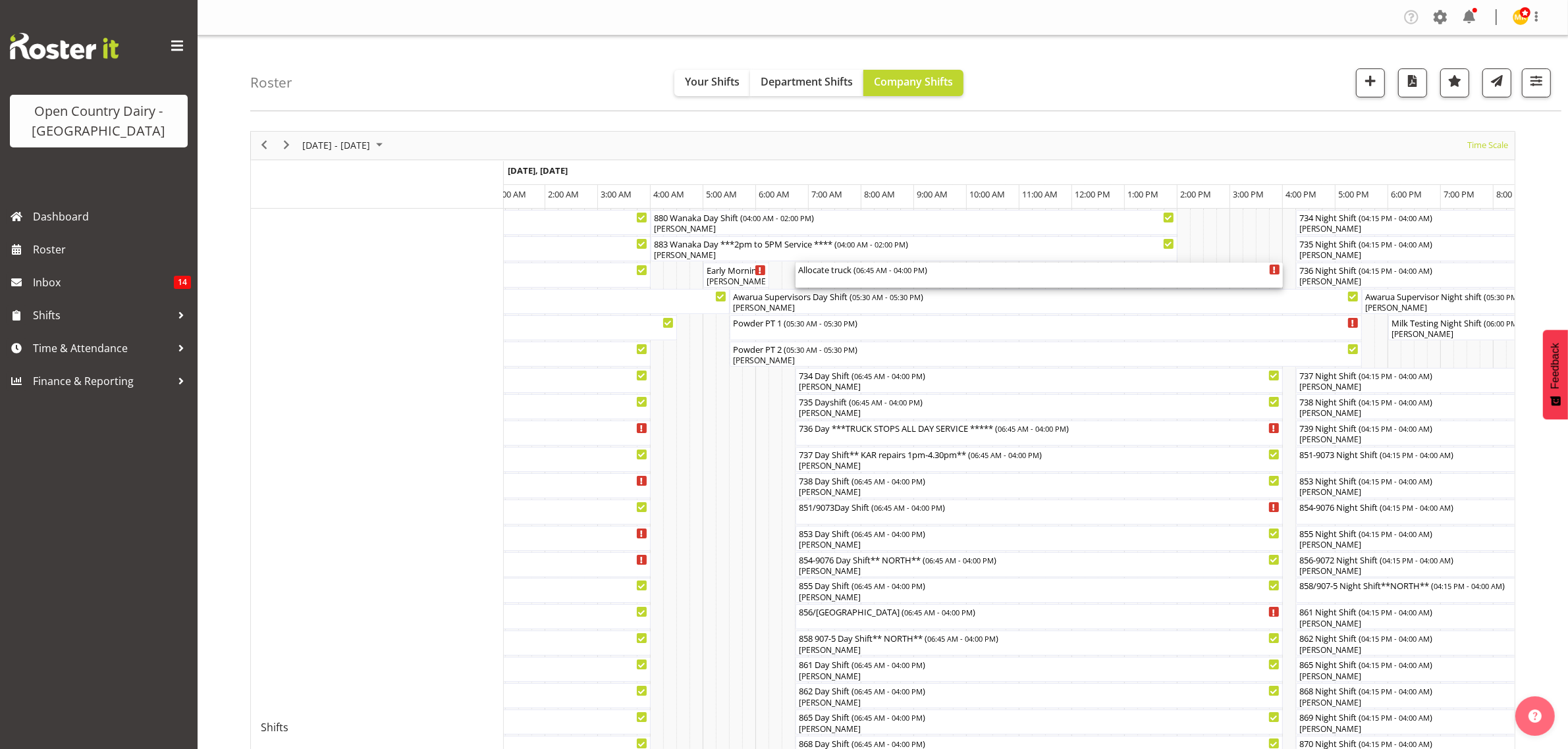
click at [815, 268] on div "Allocate truck ( 06:45 AM - 04:00 PM )" at bounding box center [1039, 269] width 482 height 13
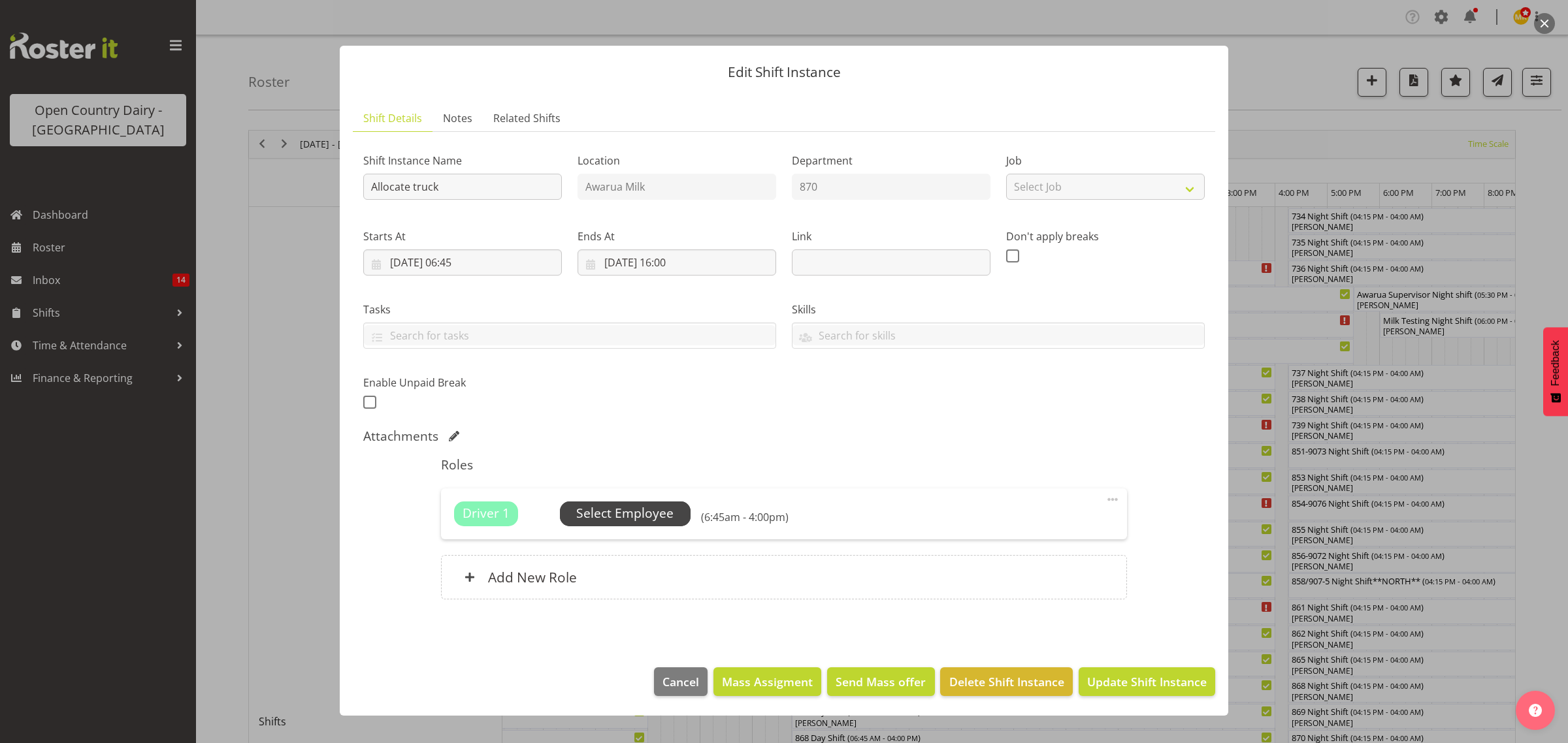
click at [635, 518] on span "Select Employee" at bounding box center [624, 514] width 97 height 19
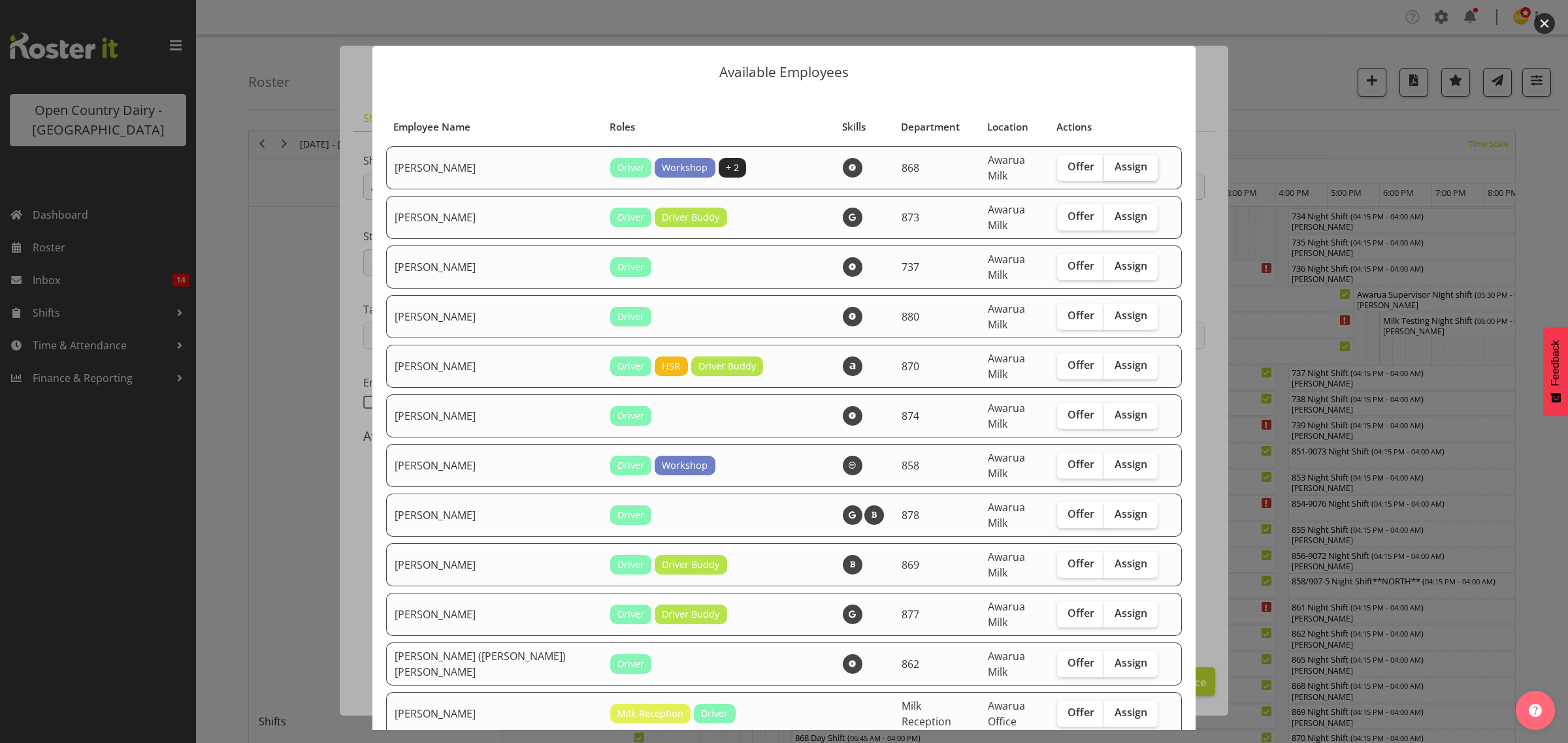
click at [1119, 167] on span "Assign" at bounding box center [1130, 167] width 32 height 13
click at [1112, 167] on input "Assign" at bounding box center [1108, 167] width 8 height 8
checkbox input "true"
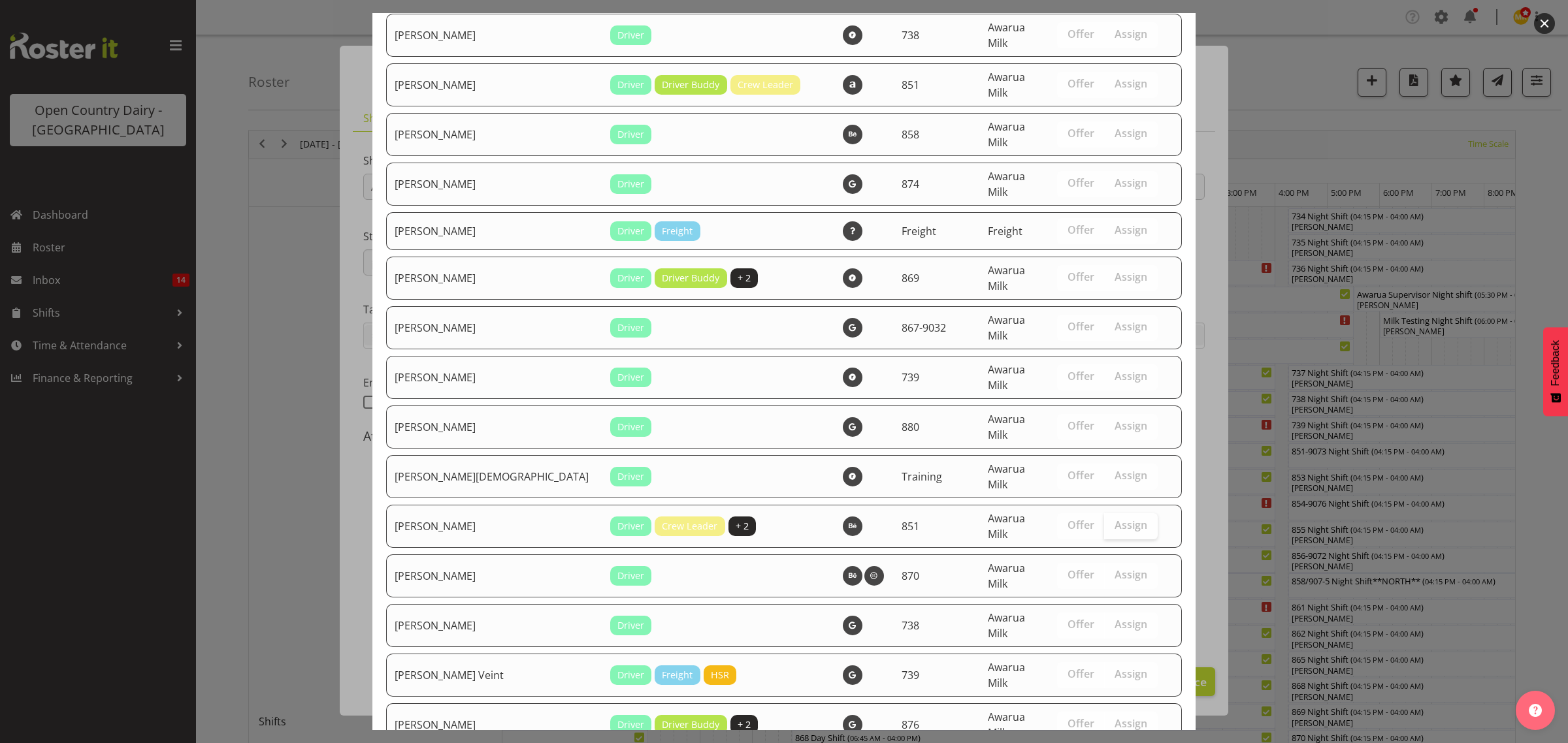
scroll to position [2040, 0]
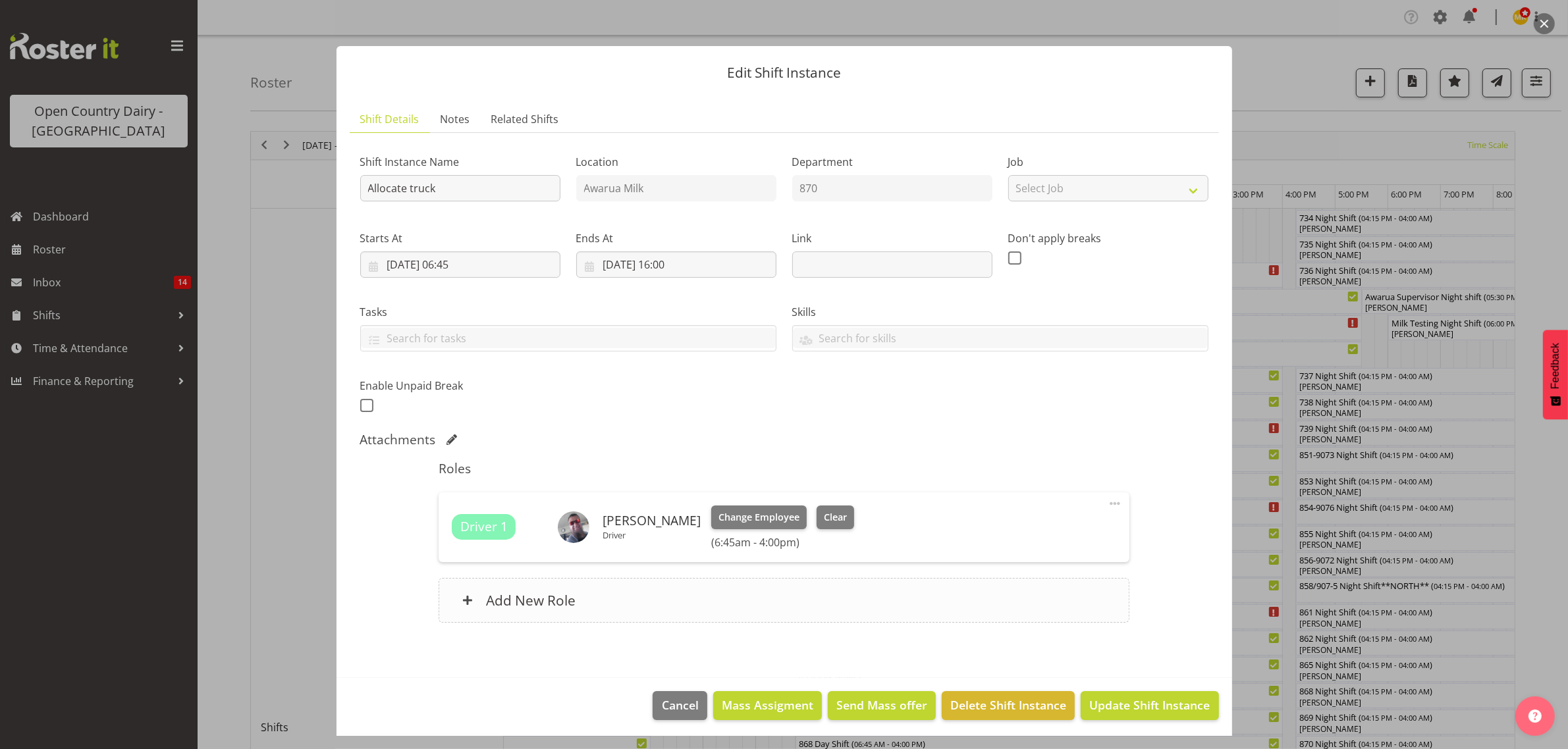
click at [476, 594] on div "Add New Role" at bounding box center [783, 601] width 691 height 45
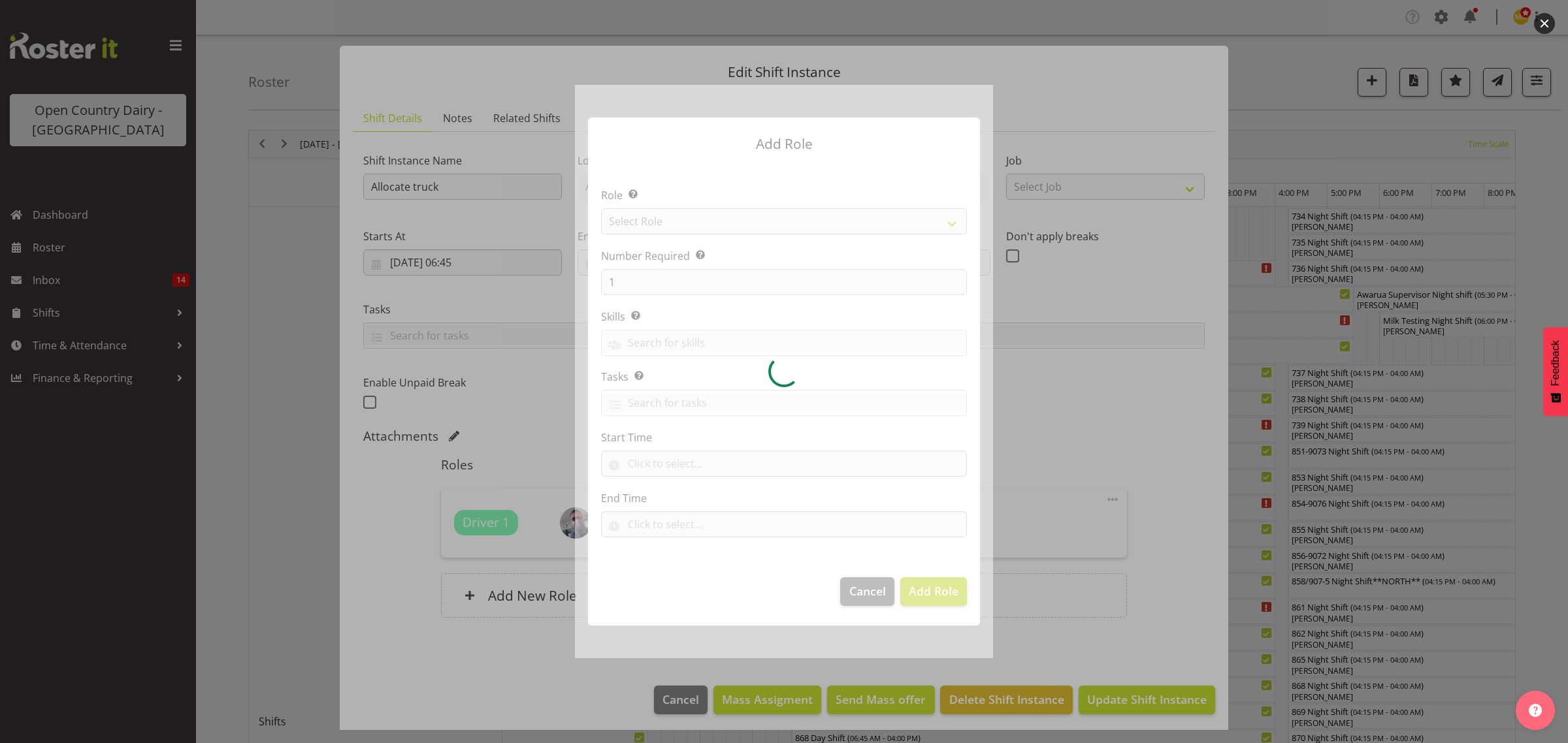
click at [644, 212] on div at bounding box center [784, 371] width 418 height 573
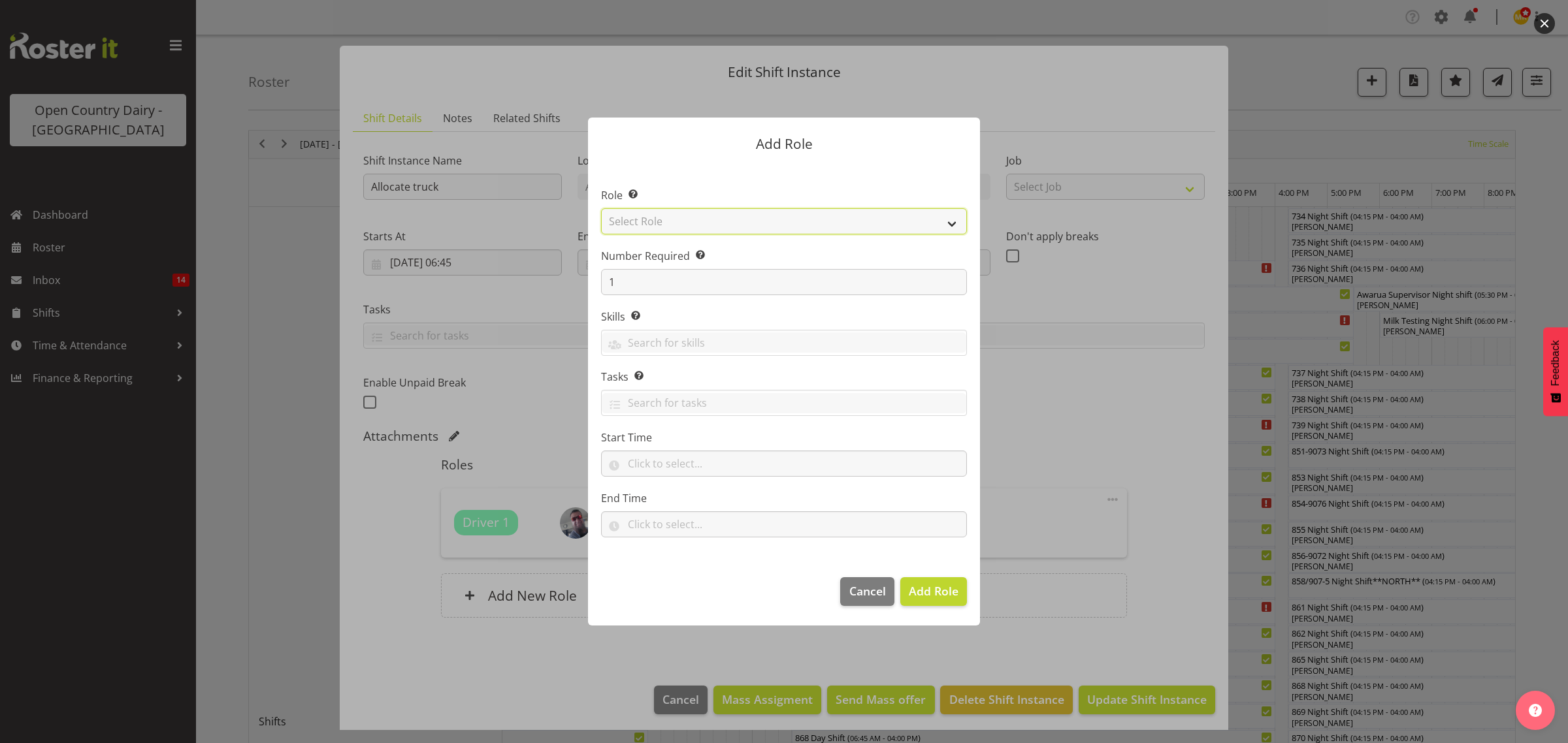
click at [648, 220] on select "Select Role Crew Leader Driver Driver Assessor Dayshift Driver Assessor Nightsh…" at bounding box center [783, 221] width 366 height 26
select select "1154"
click at [601, 208] on select "Select Role Crew Leader Driver Driver Assessor Dayshift Driver Assessor Nightsh…" at bounding box center [783, 221] width 366 height 26
click at [936, 602] on button "Add Role" at bounding box center [933, 592] width 66 height 29
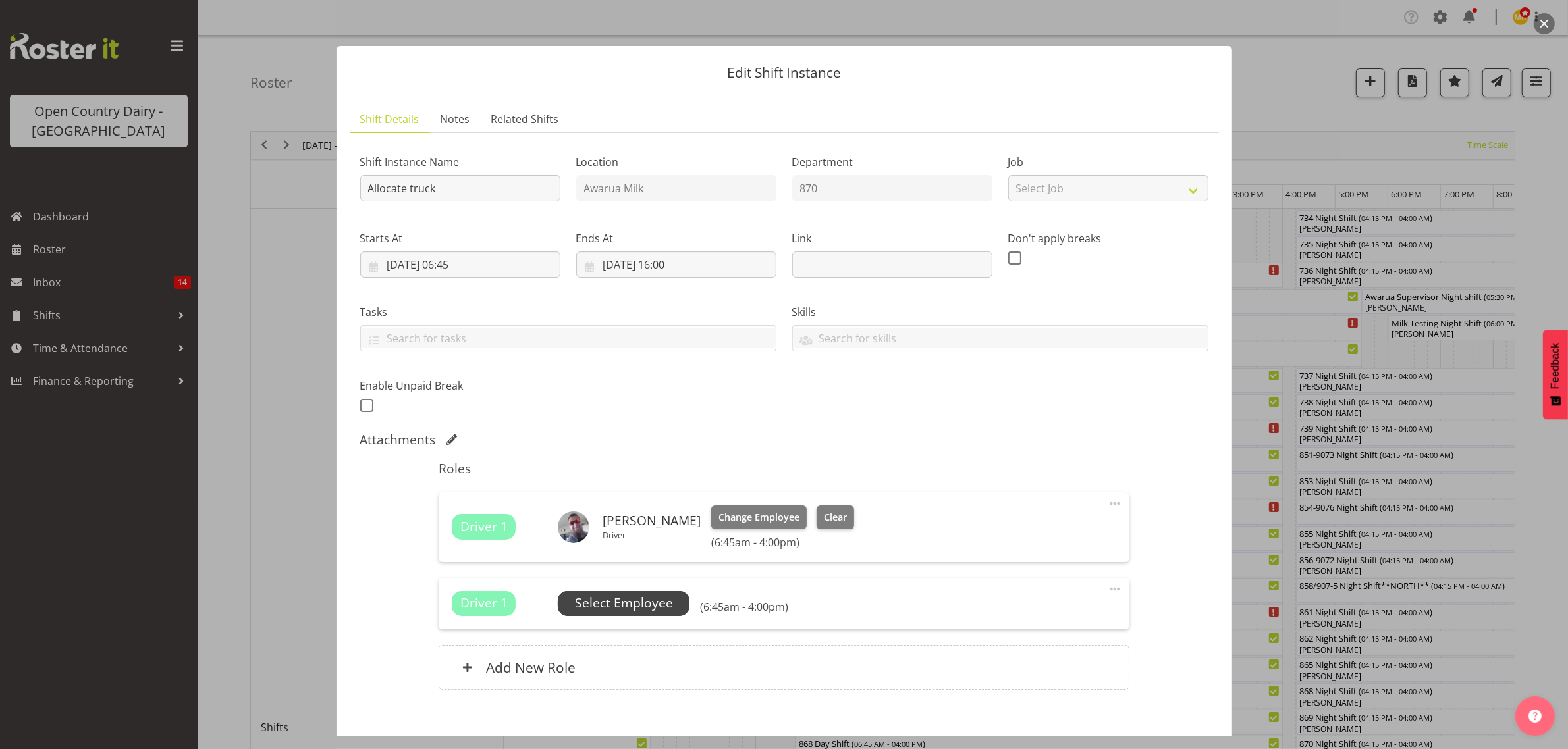
click at [627, 604] on span "Select Employee" at bounding box center [624, 603] width 98 height 19
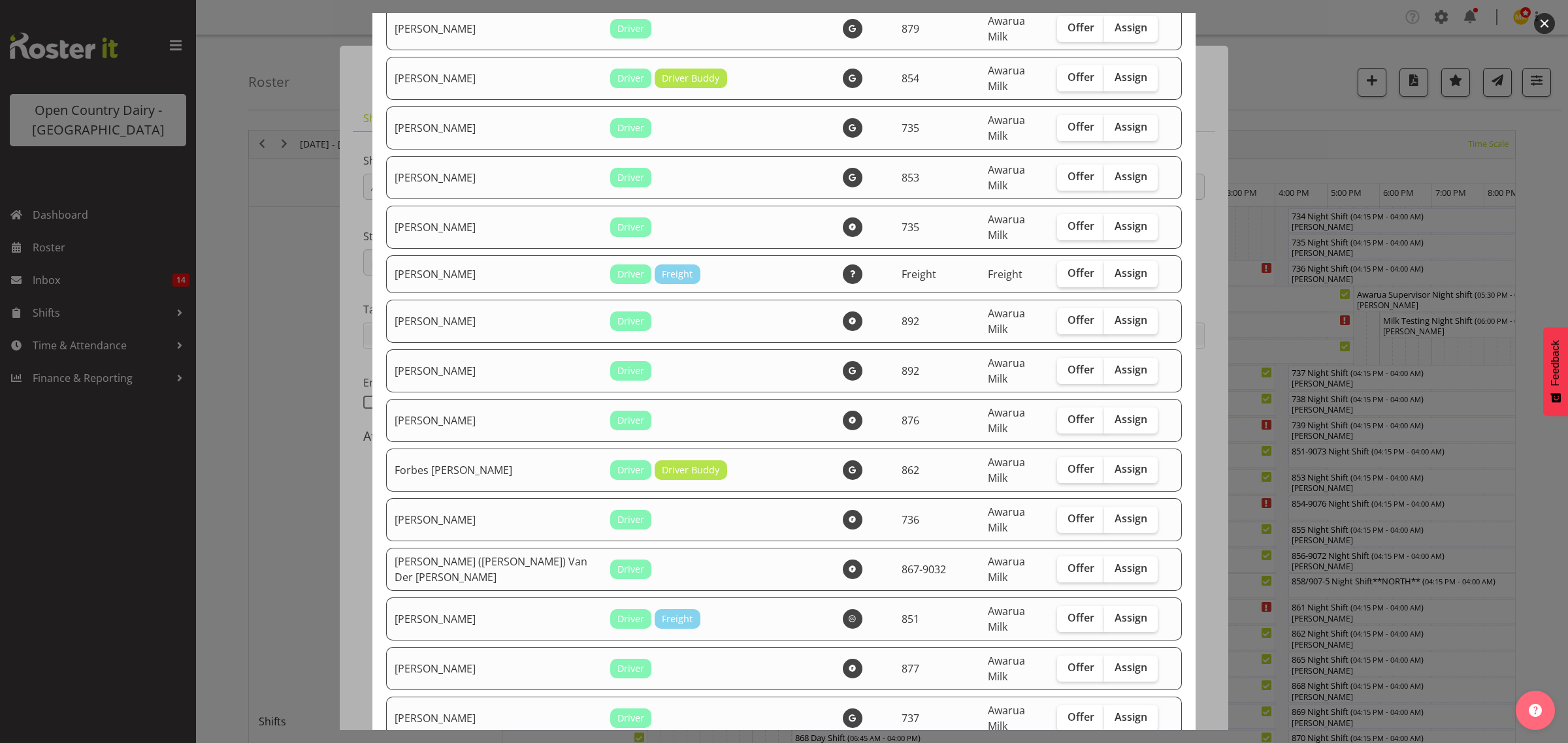
scroll to position [816, 0]
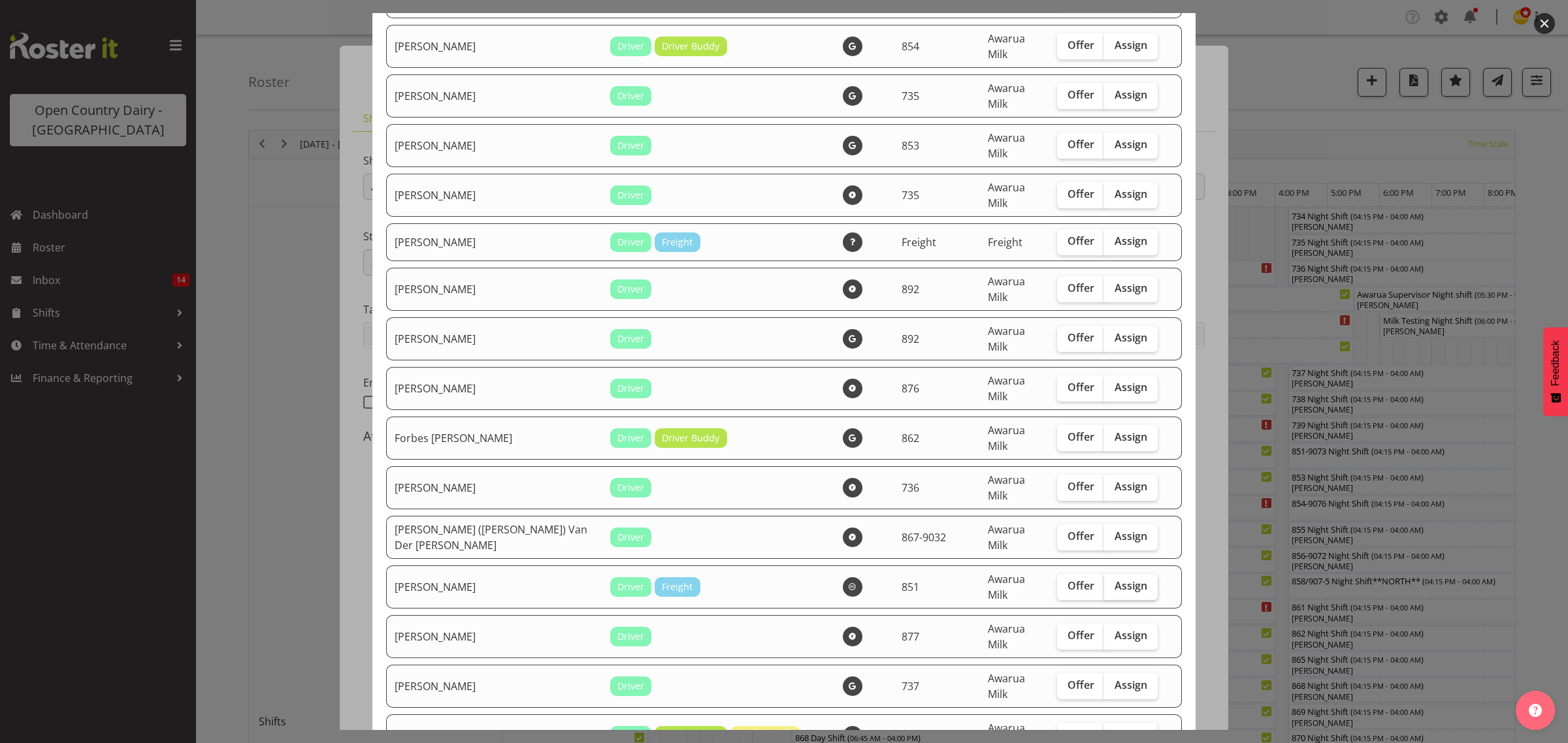
click at [1115, 579] on span "Assign" at bounding box center [1130, 585] width 32 height 13
click at [1112, 582] on input "Assign" at bounding box center [1108, 586] width 8 height 8
checkbox input "true"
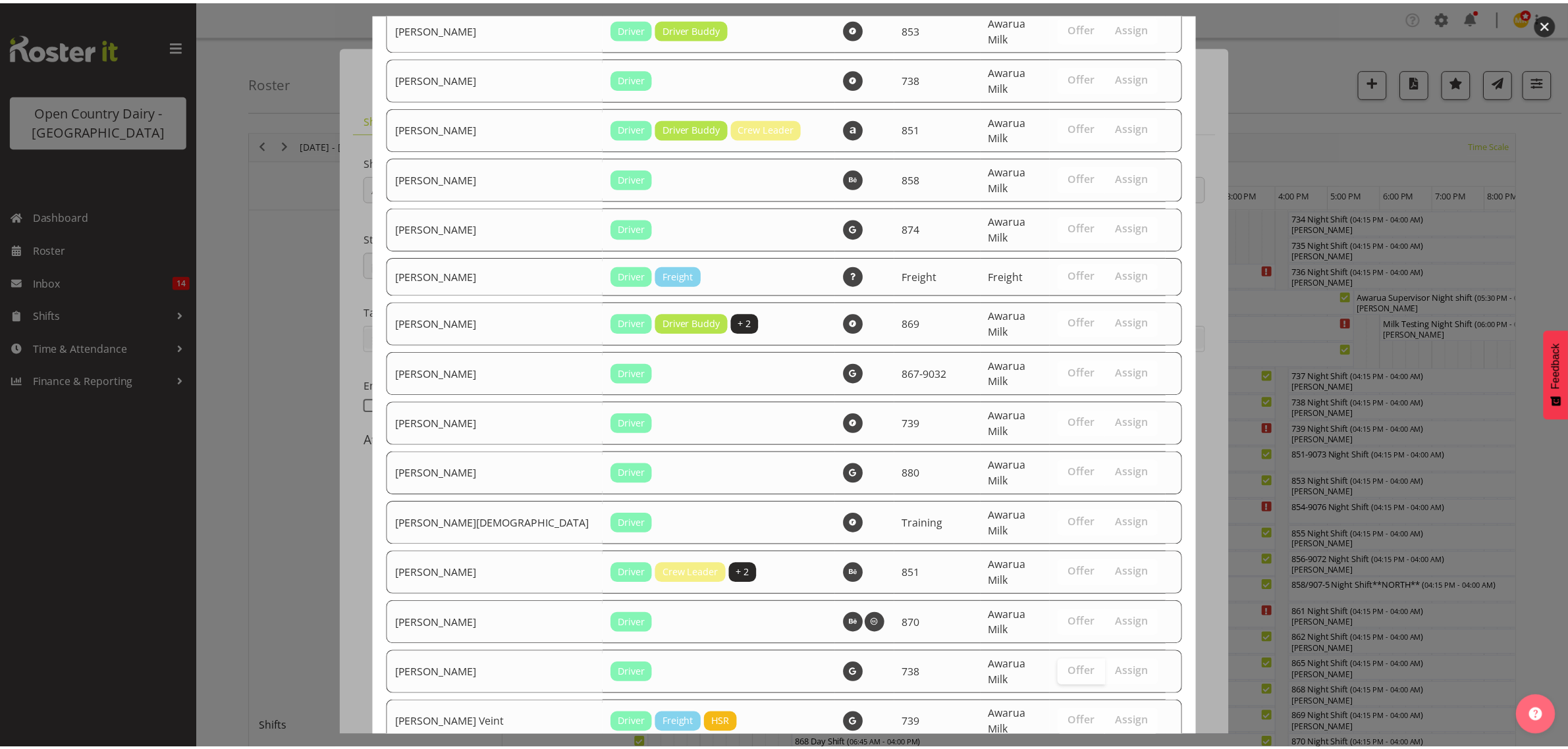
scroll to position [2012, 0]
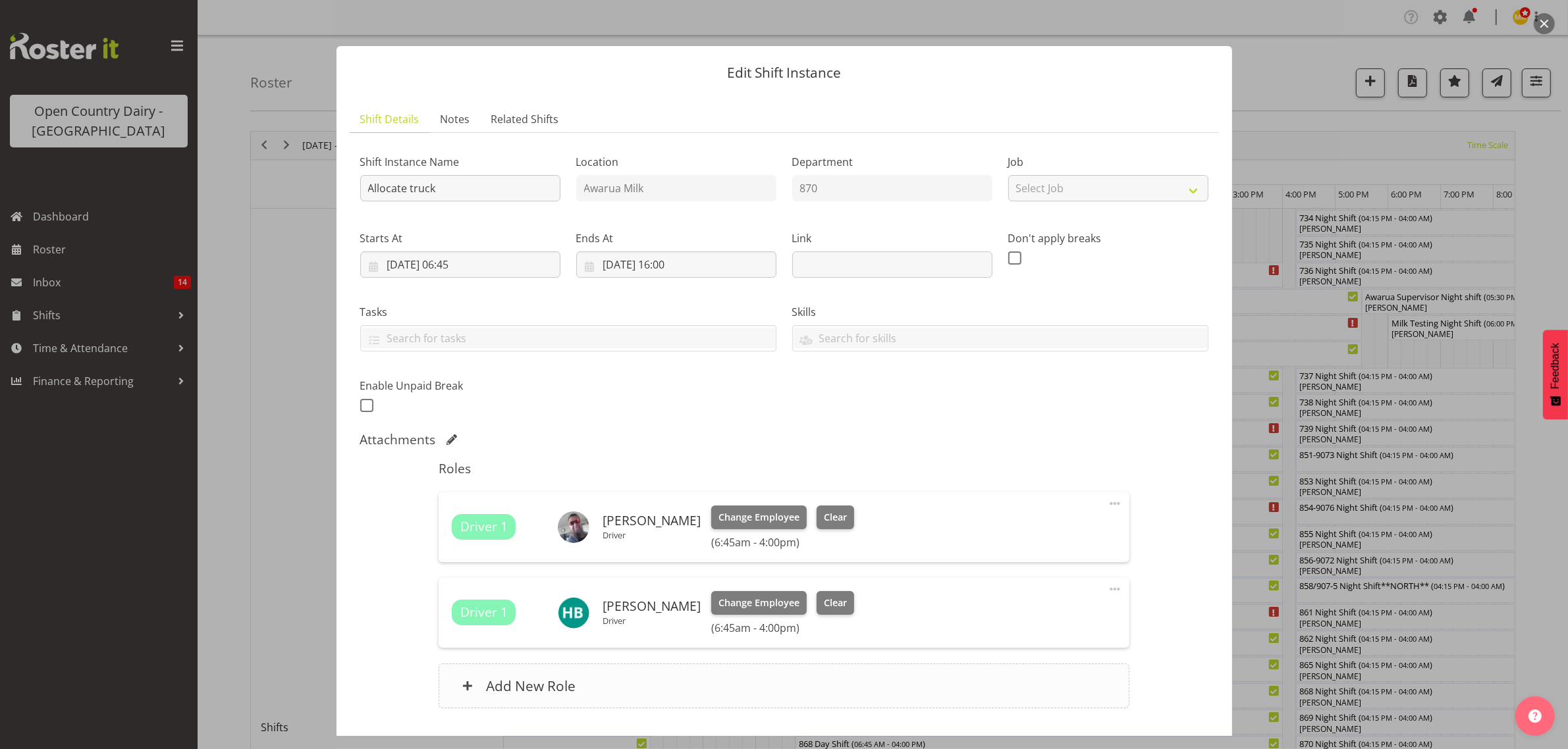
click at [506, 686] on h6 "Add New Role" at bounding box center [530, 686] width 90 height 17
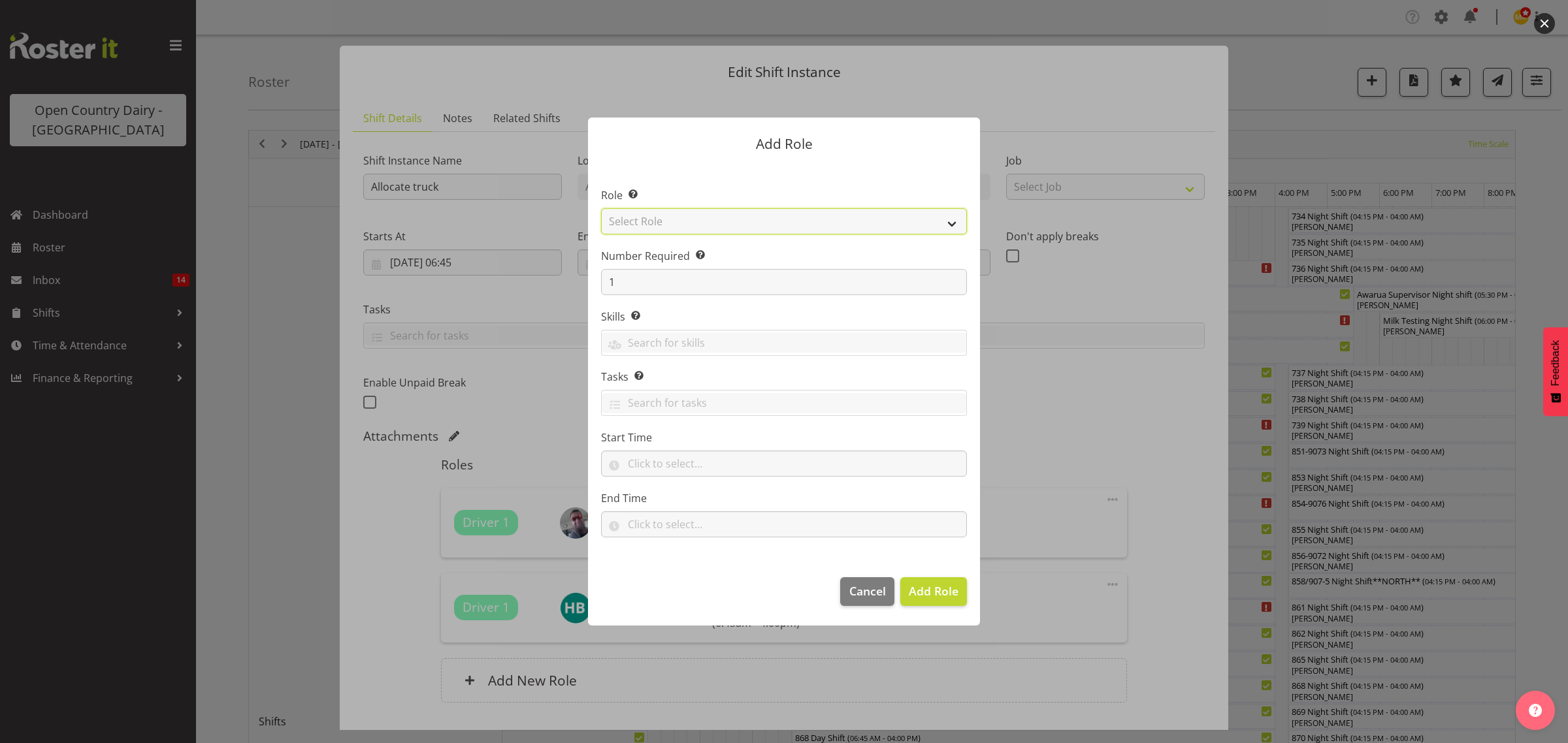
click at [637, 222] on select "Select Role Crew Leader Driver Driver Assessor Dayshift Driver Assessor Nightsh…" at bounding box center [783, 221] width 366 height 26
select select "1154"
click at [601, 208] on select "Select Role Crew Leader Driver Driver Assessor Dayshift Driver Assessor Nightsh…" at bounding box center [783, 221] width 366 height 26
click at [910, 587] on span "Add Role" at bounding box center [933, 591] width 50 height 16
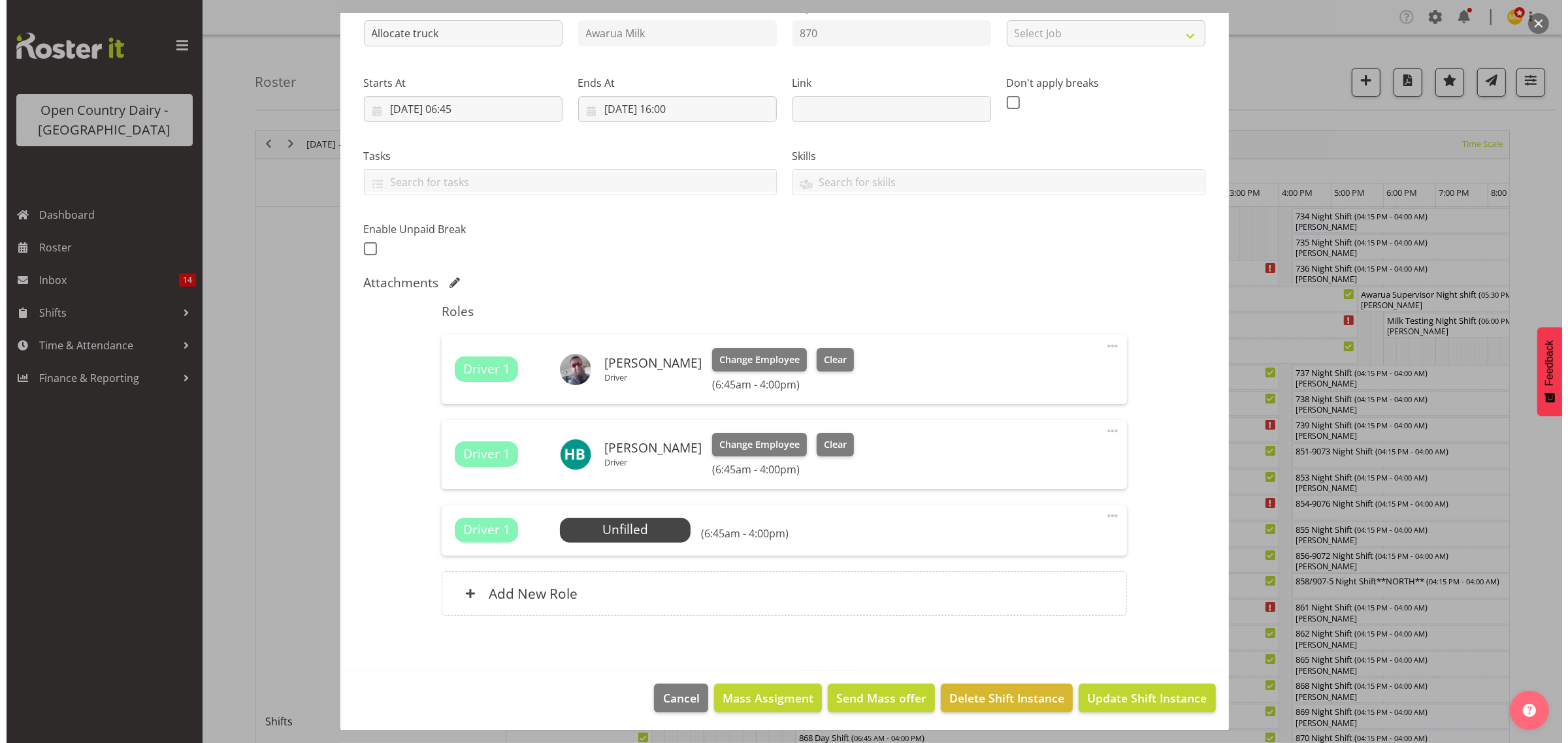
scroll to position [156, 0]
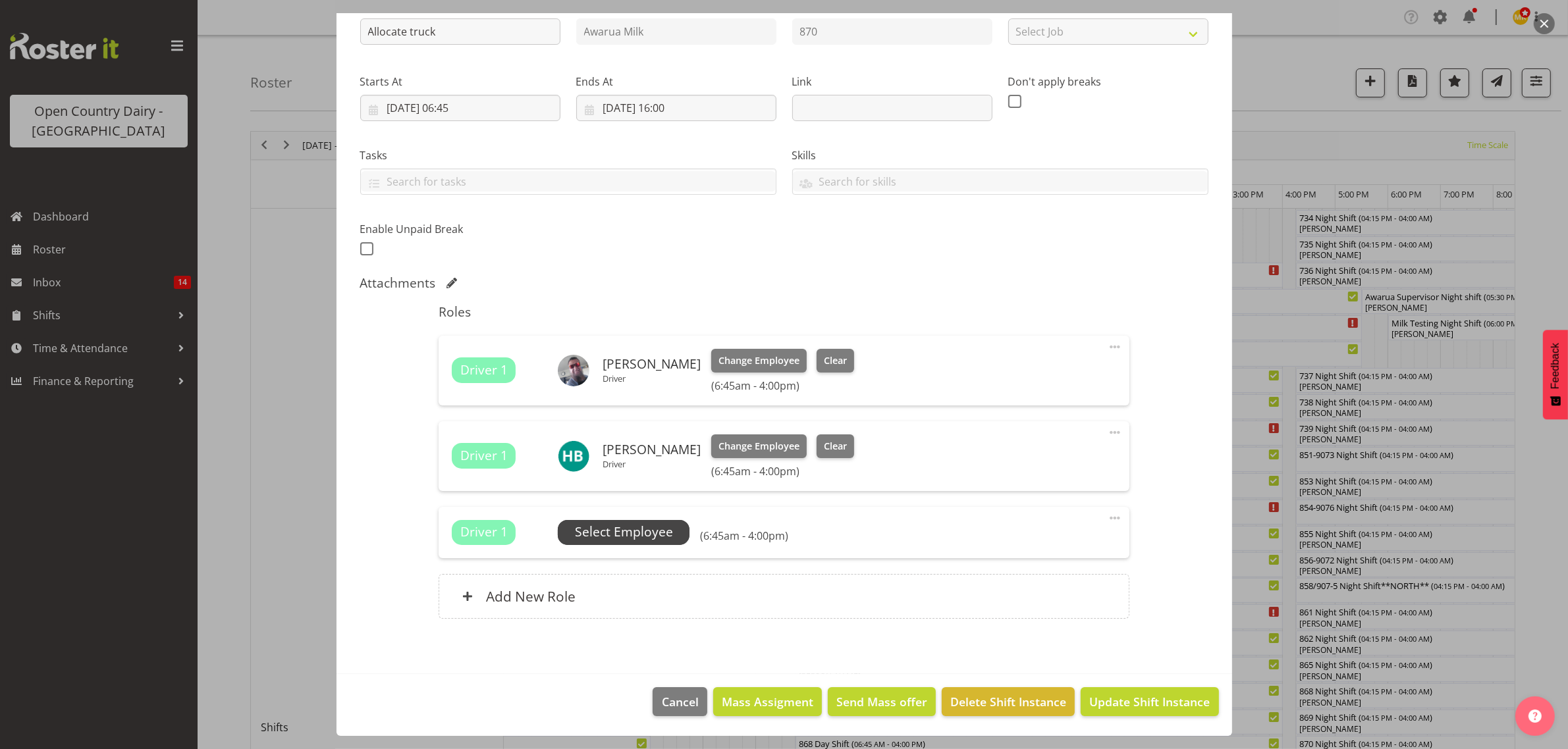
click at [638, 534] on span "Select Employee" at bounding box center [624, 532] width 98 height 19
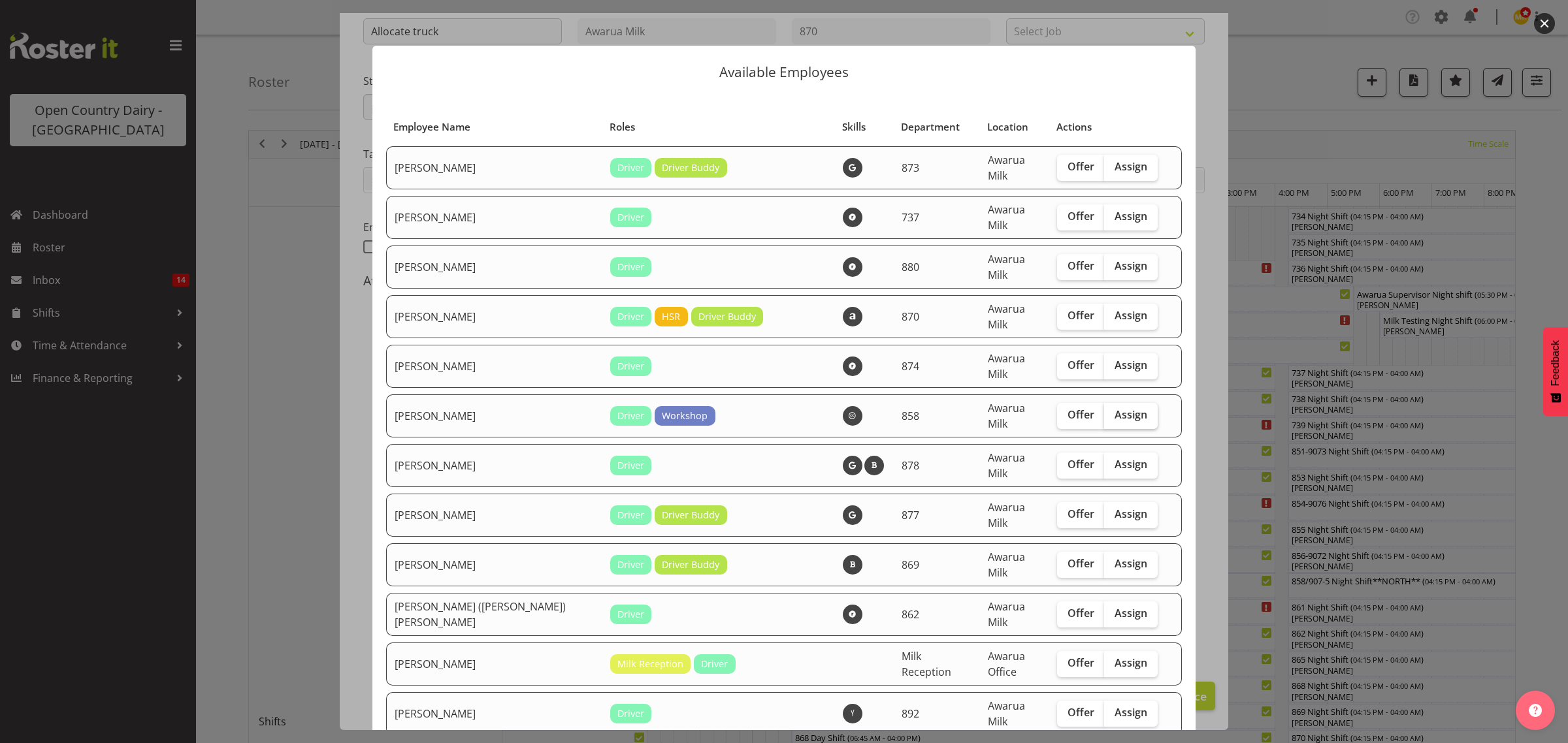
click at [1114, 408] on span "Assign" at bounding box center [1130, 415] width 32 height 13
click at [1112, 411] on input "Assign" at bounding box center [1108, 415] width 8 height 8
checkbox input "true"
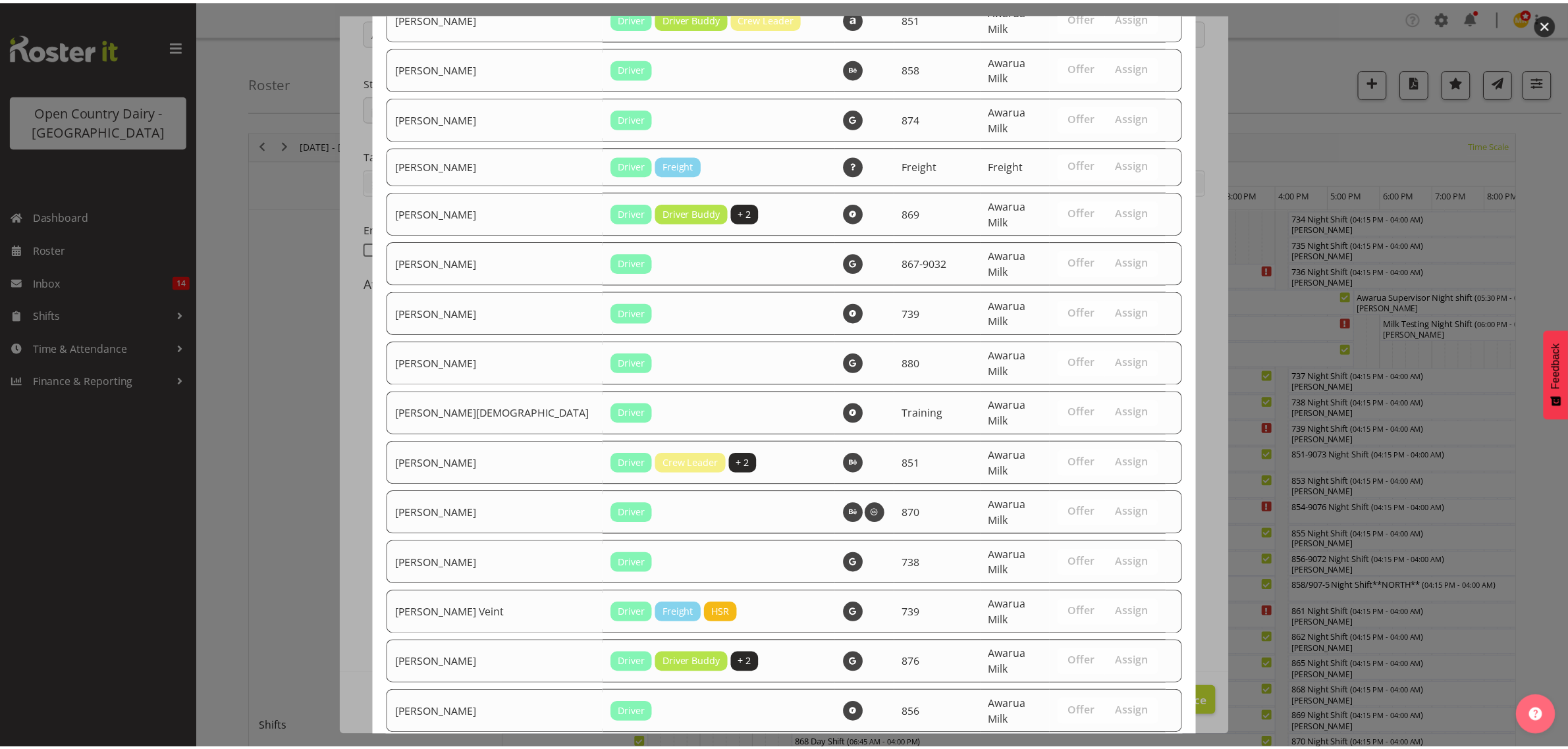
scroll to position [1966, 0]
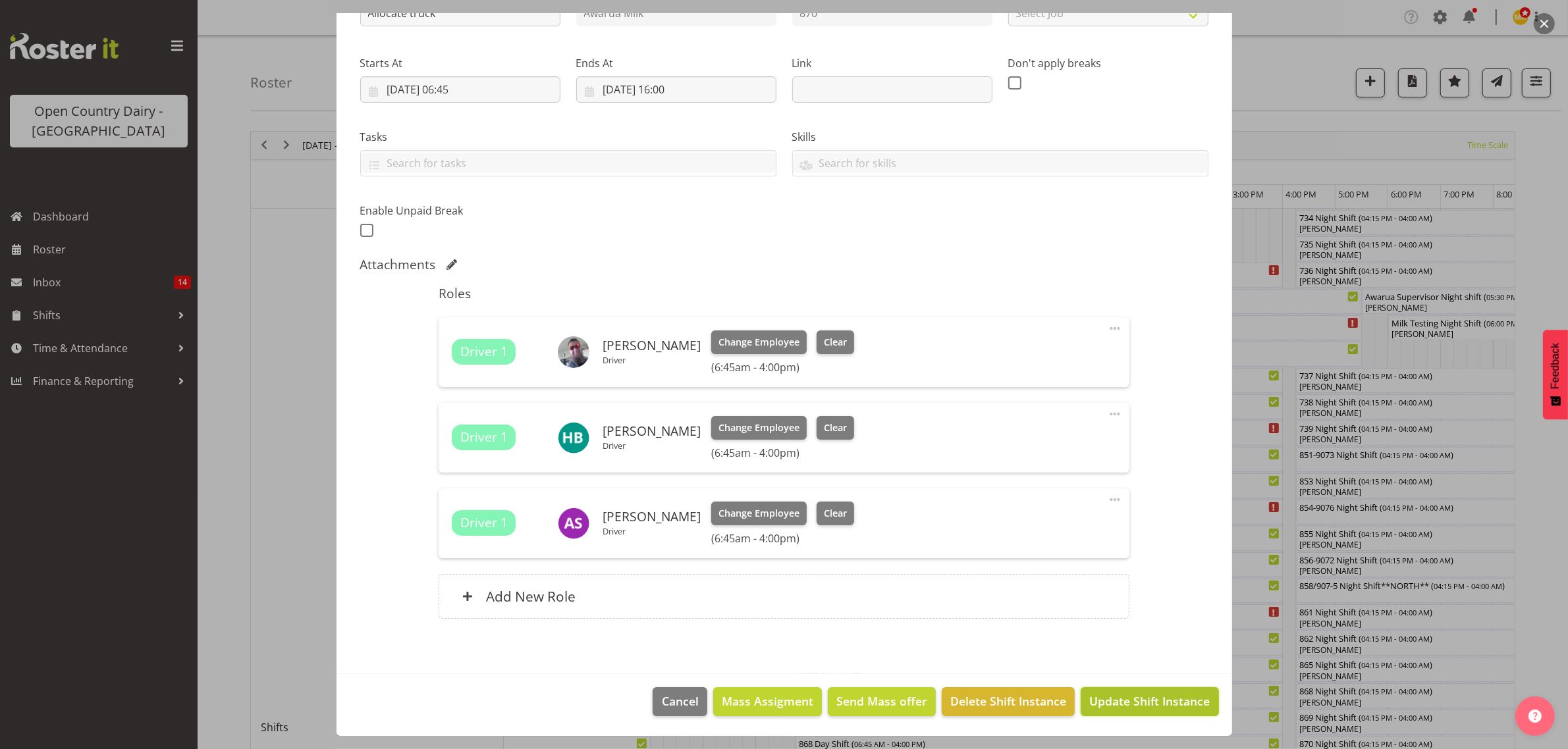
click at [1131, 693] on span "Update Shift Instance" at bounding box center [1149, 701] width 121 height 17
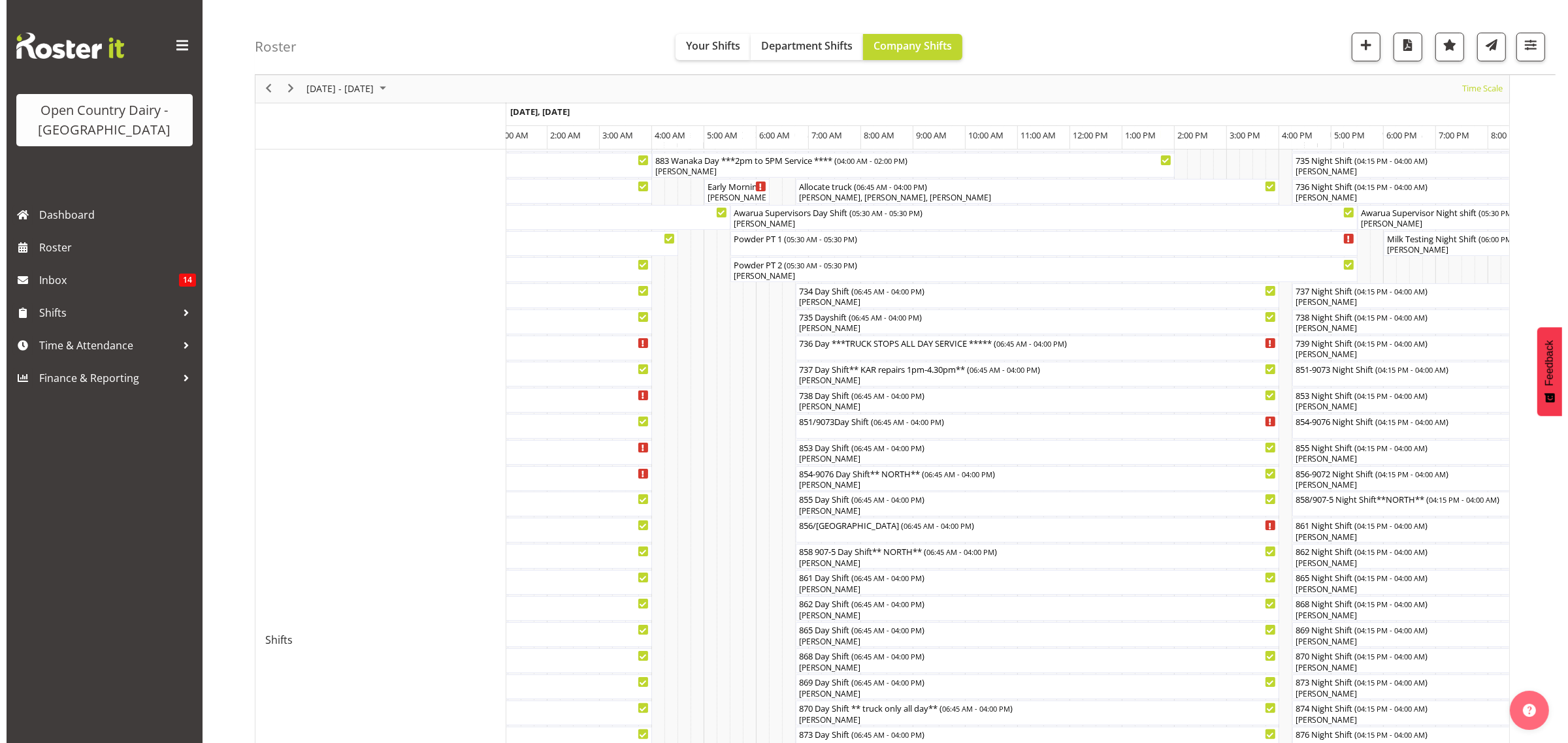
scroll to position [163, 0]
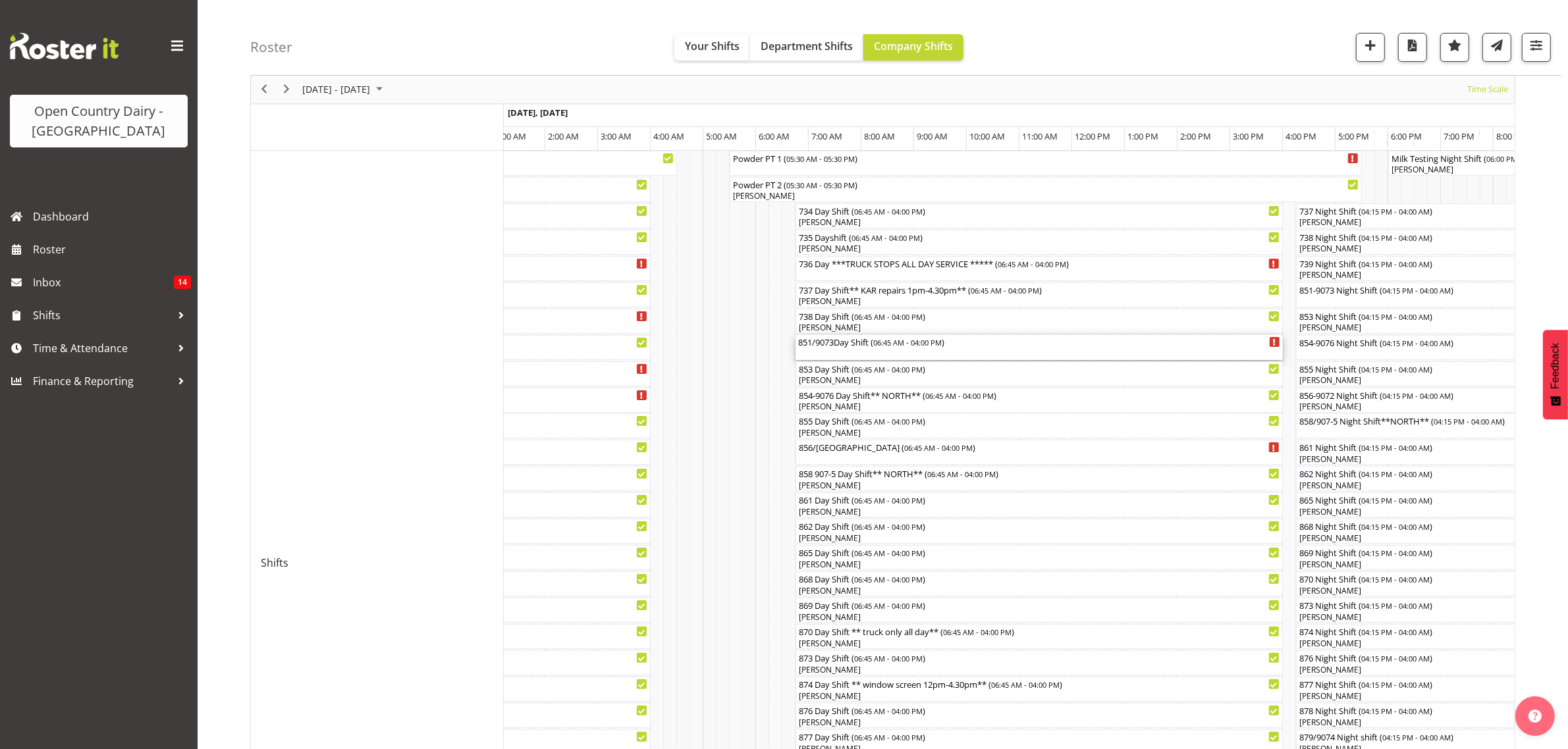
click at [854, 346] on div "851/9073Day Shift ( 06:45 AM - 04:00 PM )" at bounding box center [1039, 341] width 482 height 13
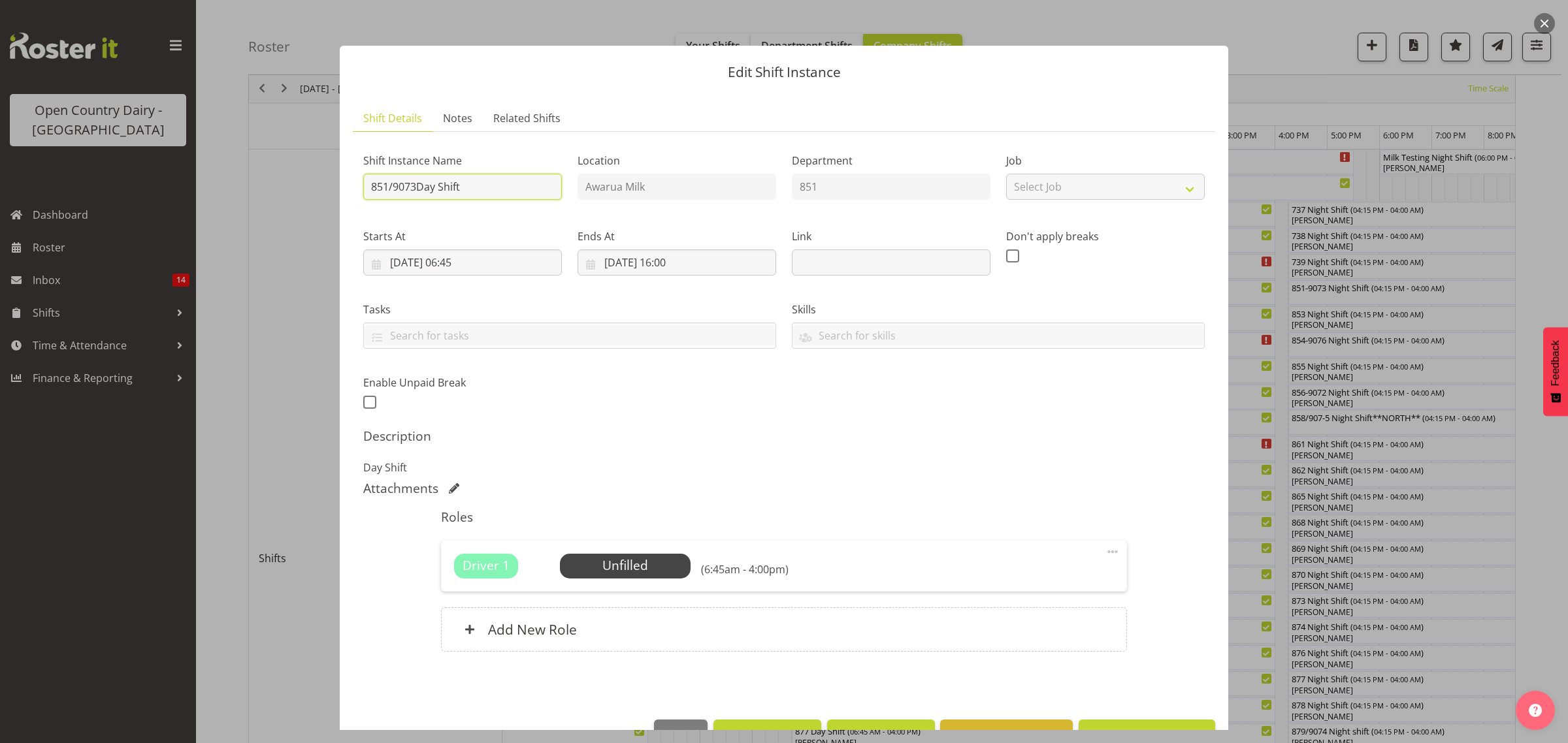
click at [465, 182] on input "851/9073Day Shift" at bounding box center [462, 187] width 198 height 26
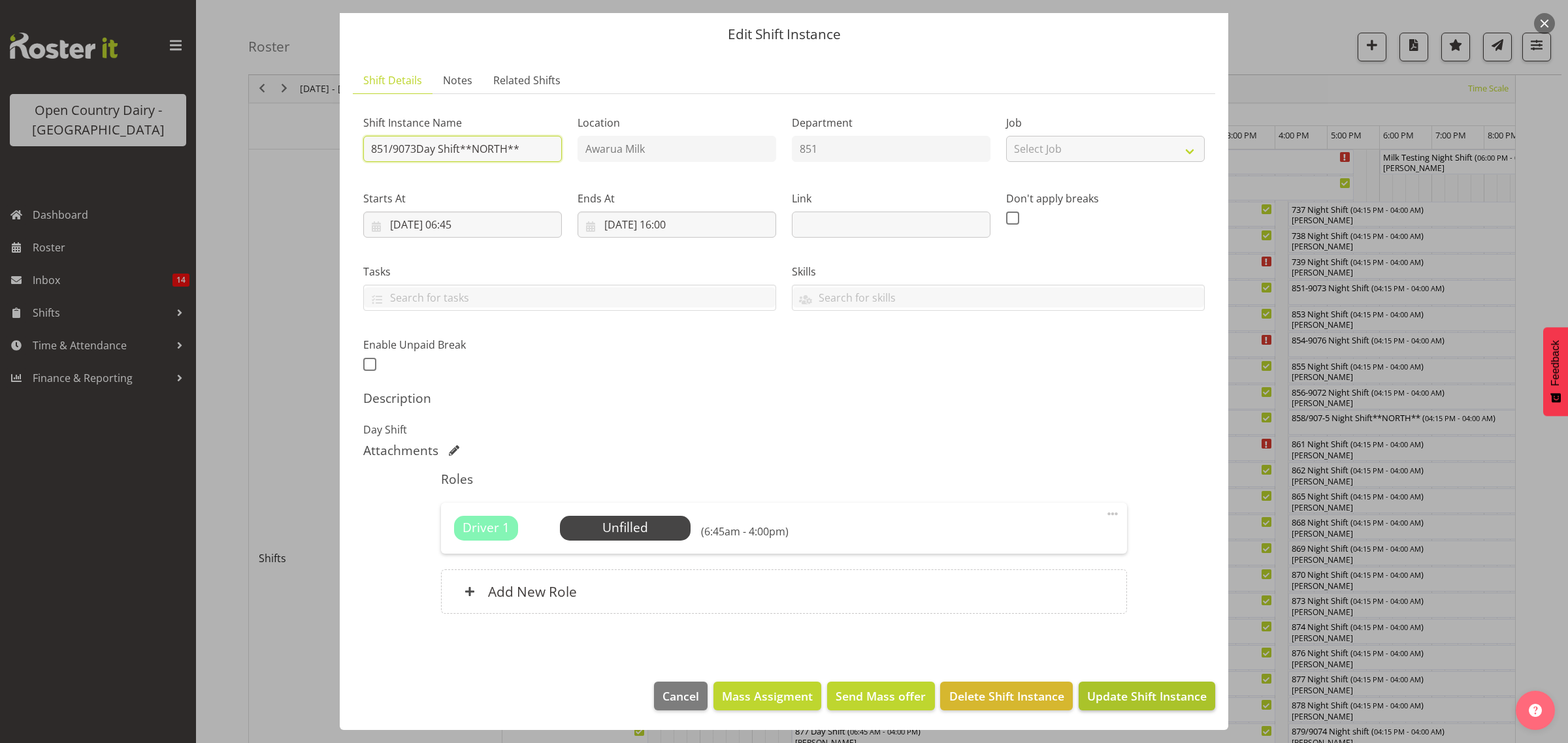
type input "851/9073Day Shift**NORTH**"
click at [1114, 690] on span "Update Shift Instance" at bounding box center [1146, 696] width 120 height 17
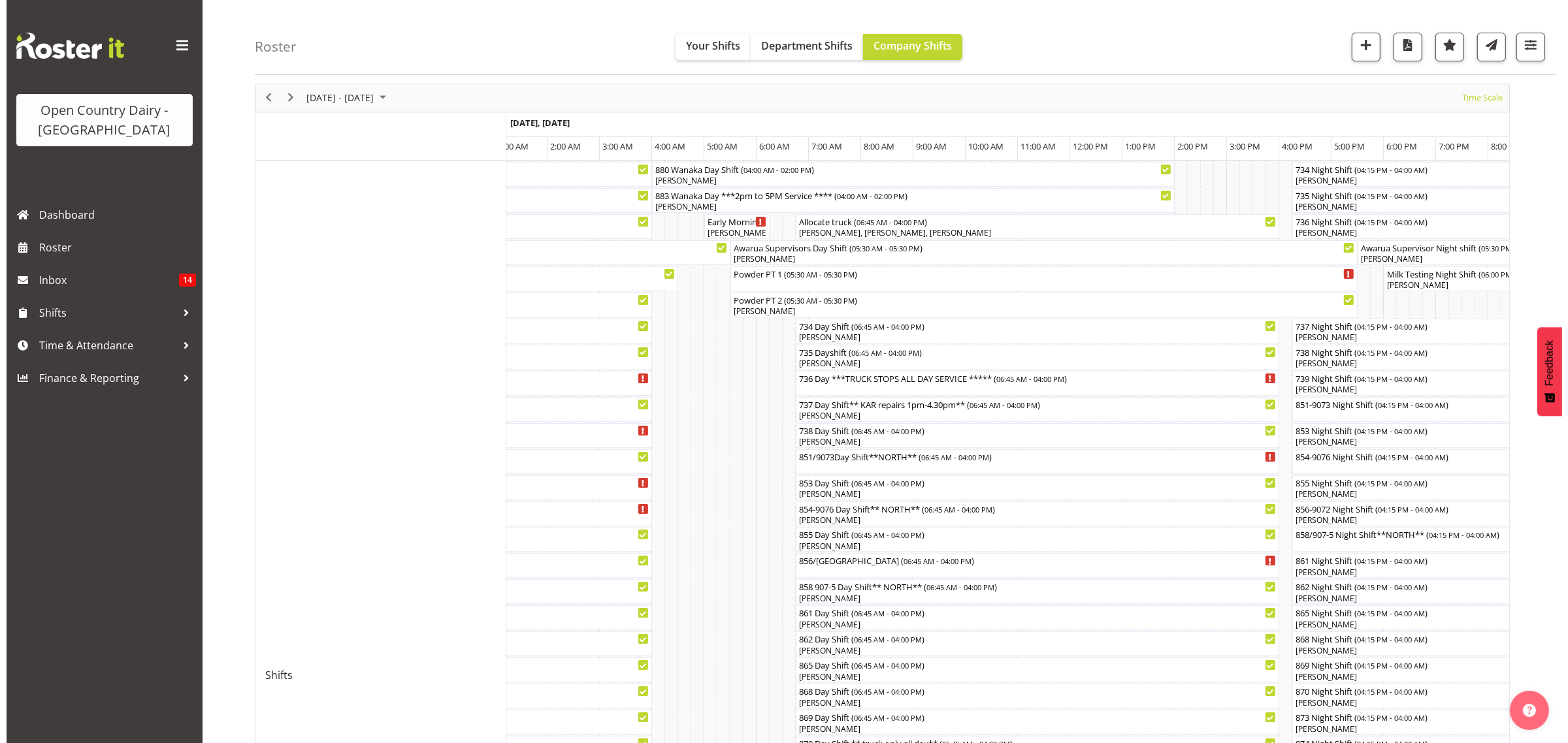
scroll to position [82, 0]
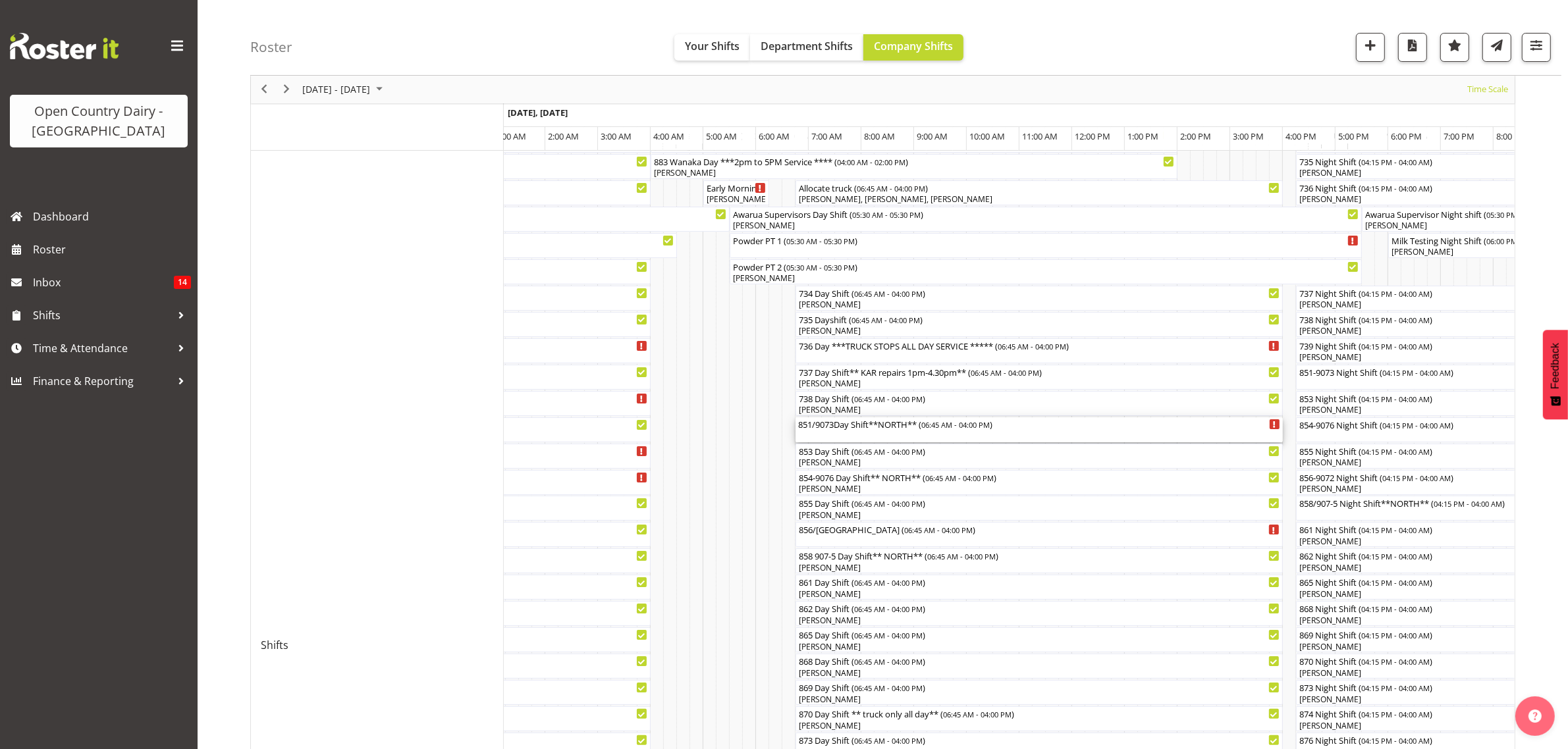
click at [819, 429] on div "851/9073Day Shift**NORTH** ( 06:45 AM - 04:00 PM )" at bounding box center [1039, 424] width 482 height 13
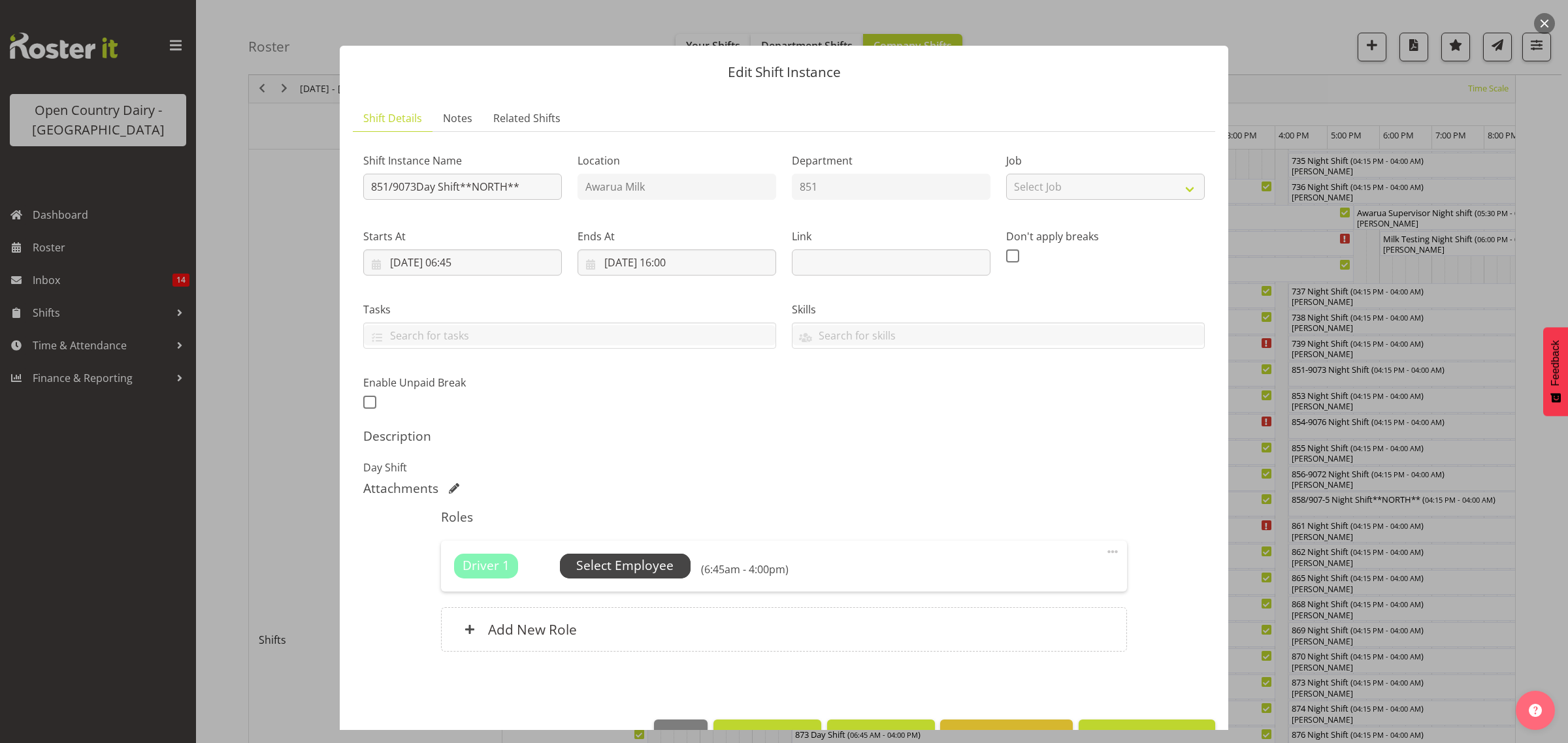
click at [650, 561] on span "Select Employee" at bounding box center [624, 565] width 97 height 19
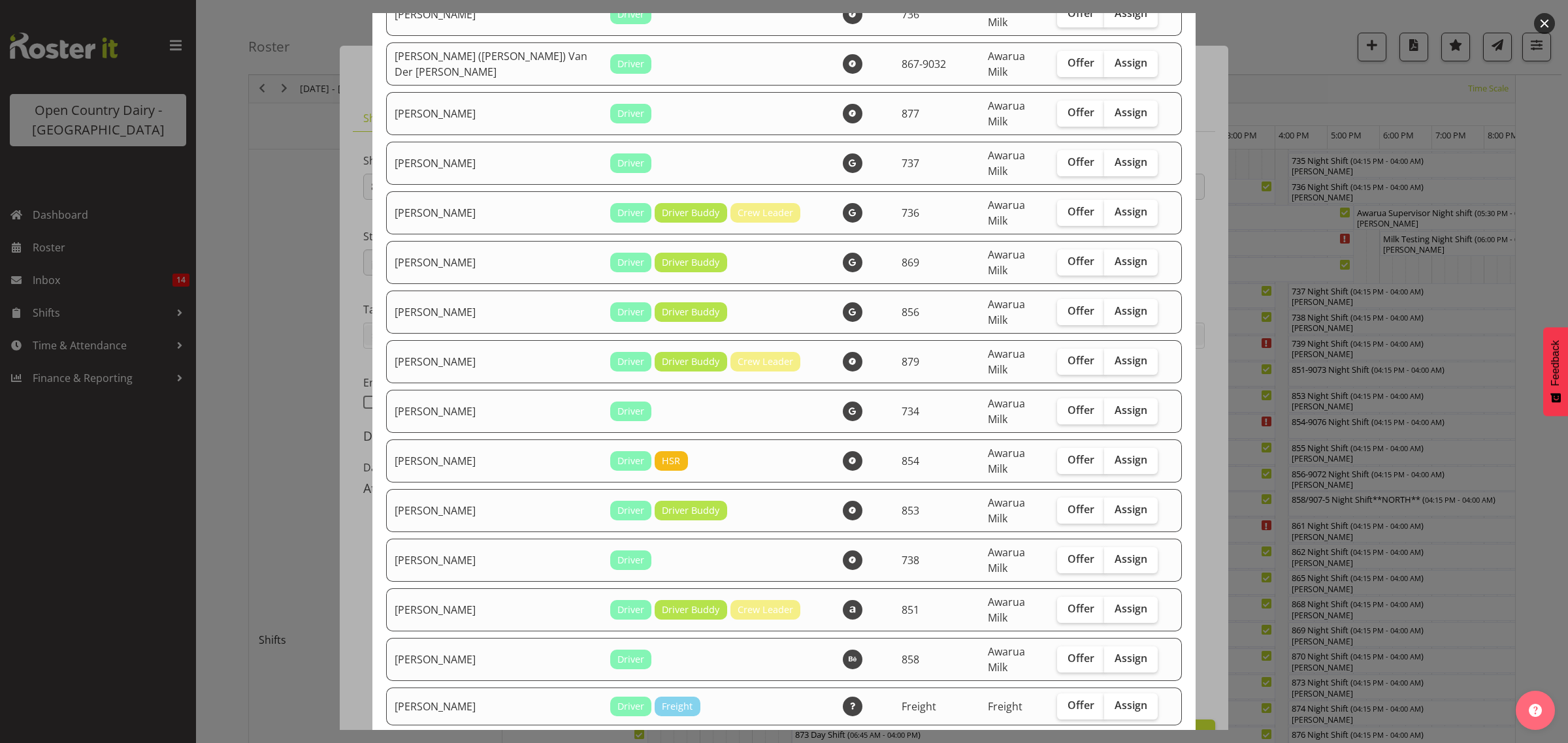
scroll to position [1225, 0]
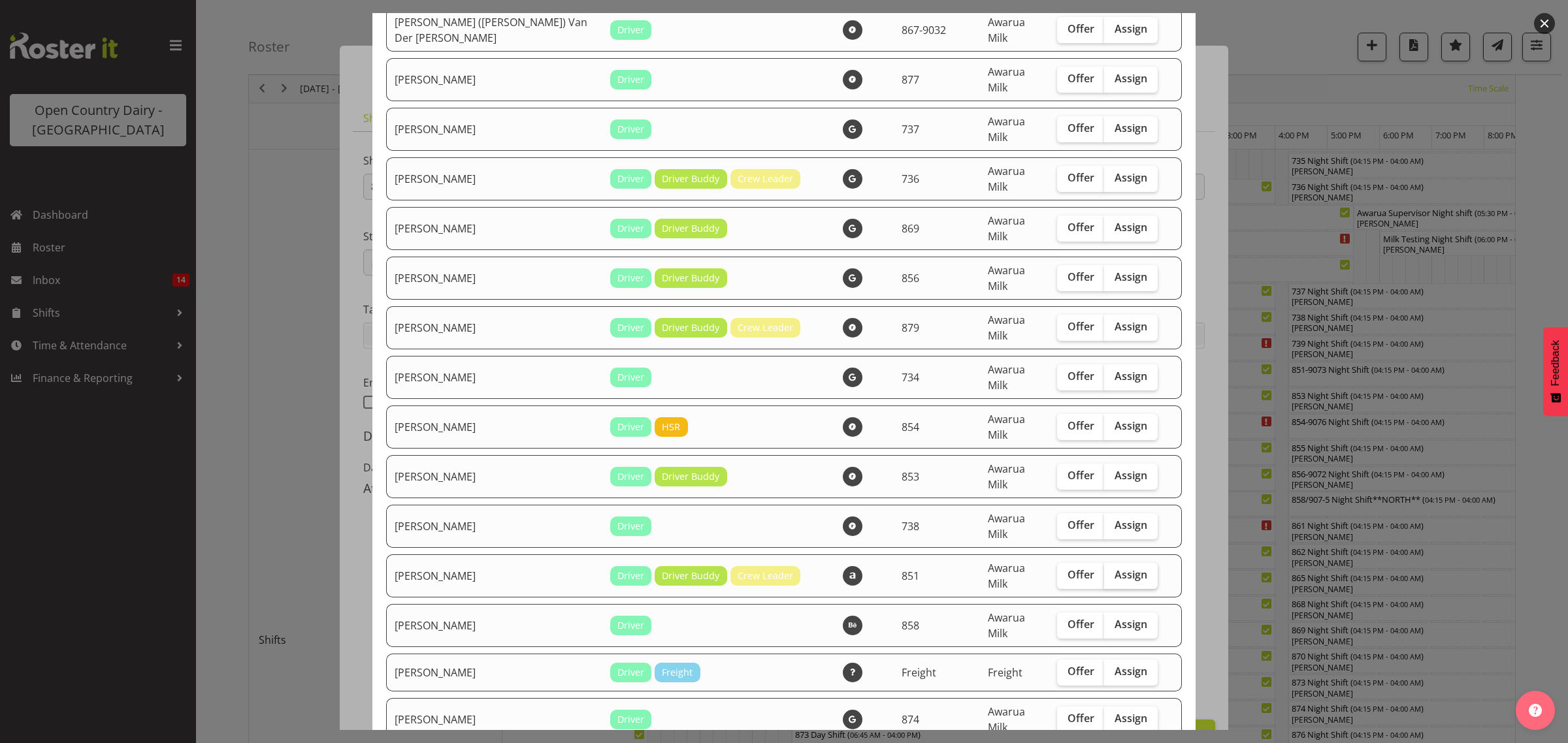
click at [1119, 568] on span "Assign" at bounding box center [1130, 574] width 32 height 13
click at [1112, 571] on input "Assign" at bounding box center [1108, 575] width 8 height 8
checkbox input "true"
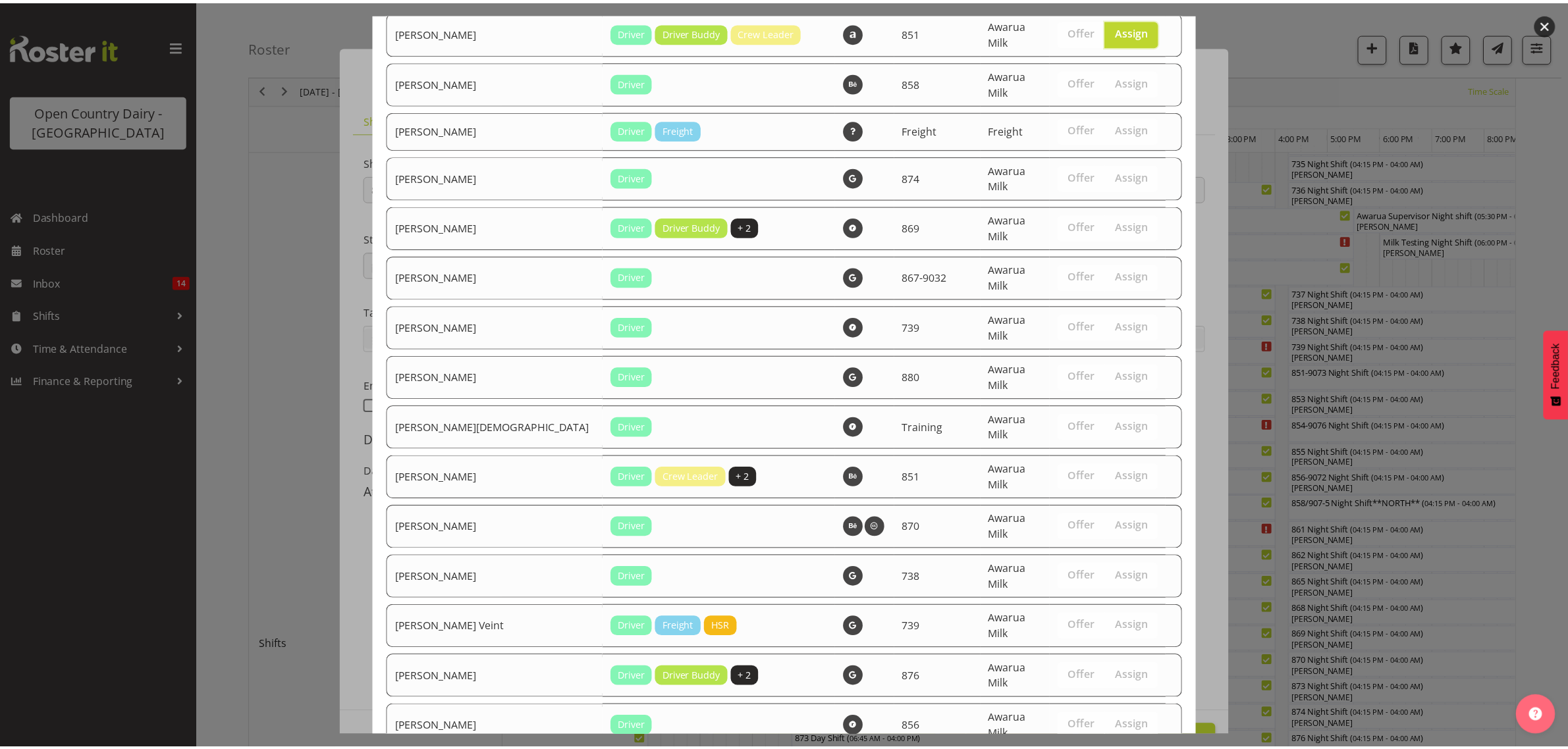
scroll to position [1876, 0]
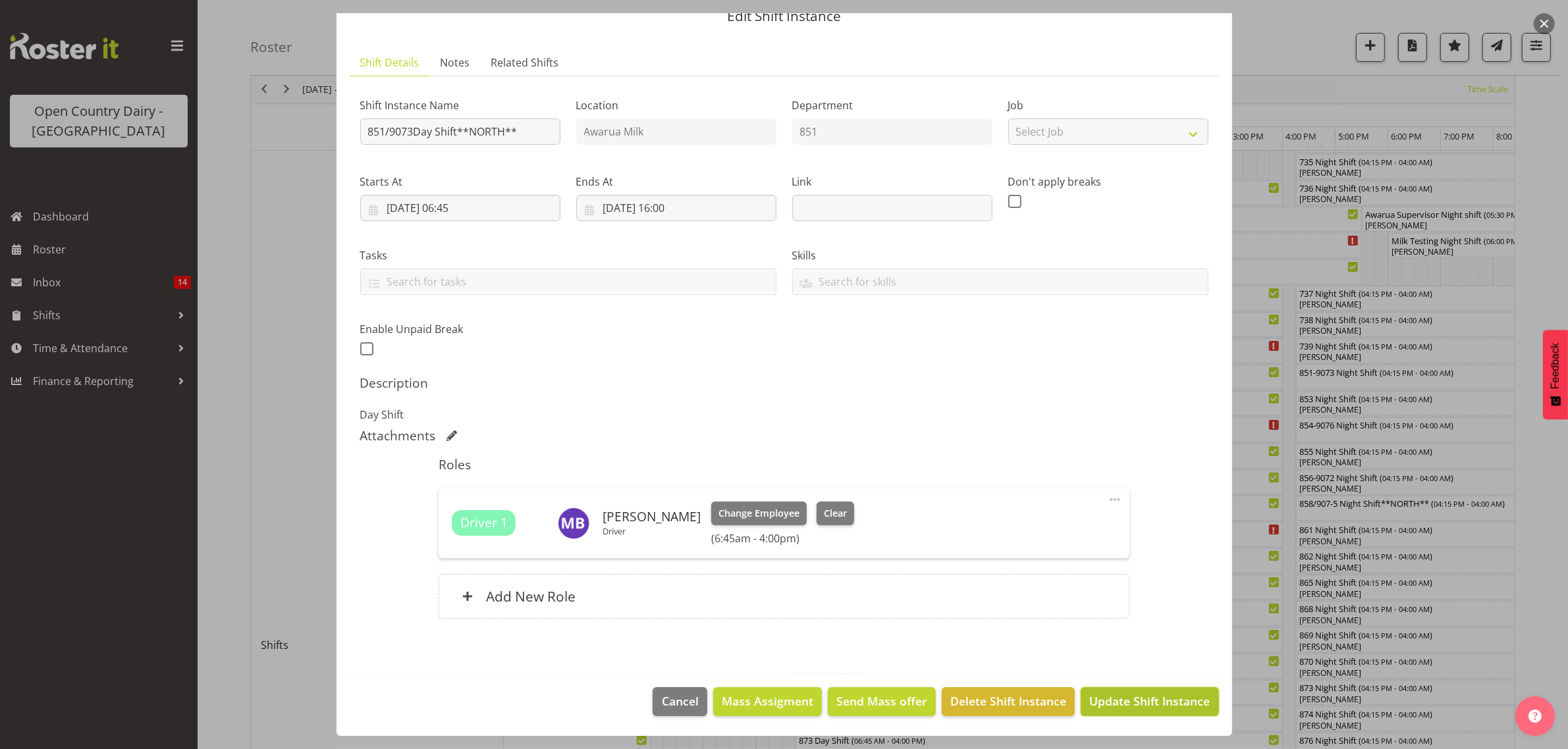
click at [1150, 701] on span "Update Shift Instance" at bounding box center [1149, 701] width 121 height 17
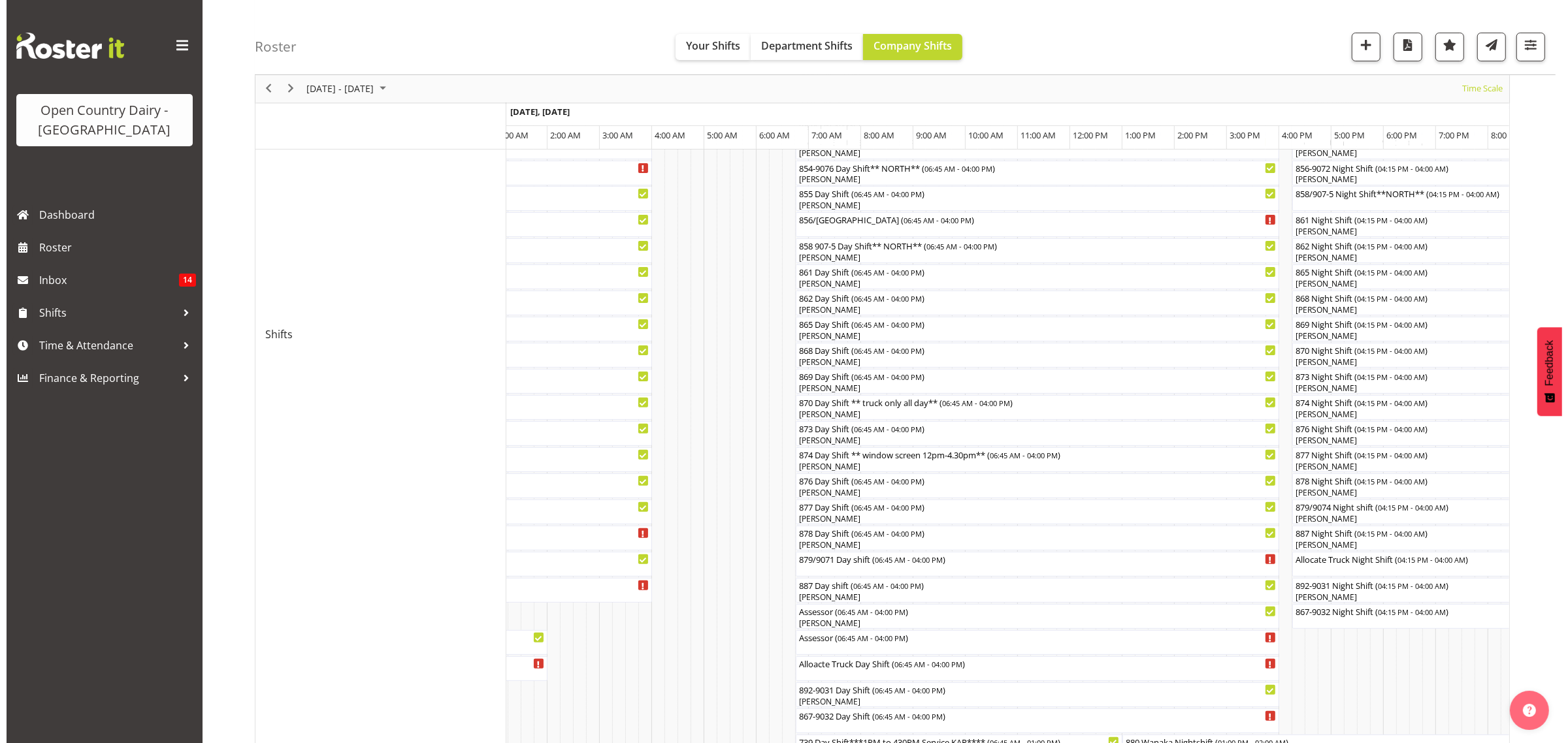
scroll to position [408, 0]
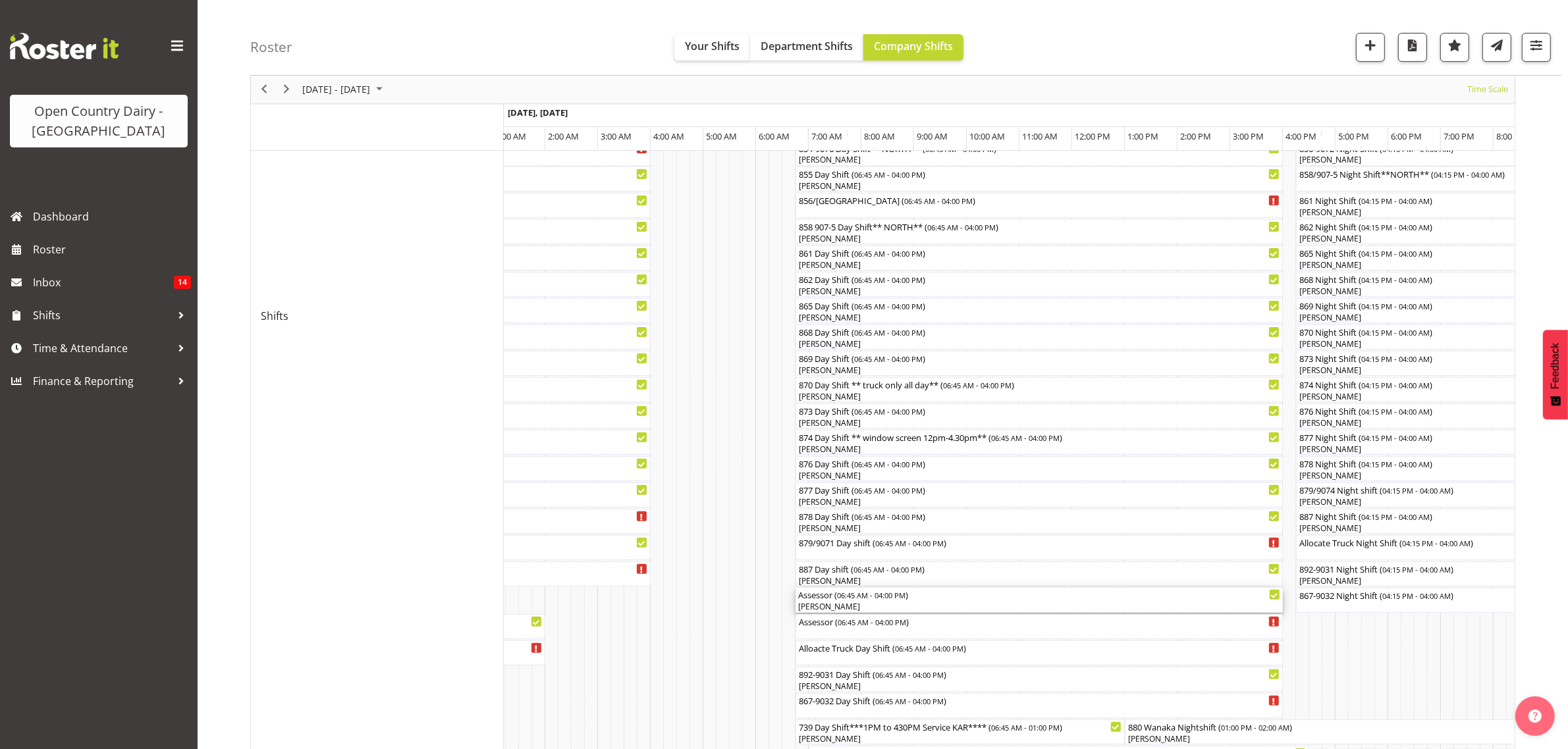
click at [838, 599] on div "Assessor ( 06:45 AM - 04:00 PM )" at bounding box center [1039, 594] width 482 height 13
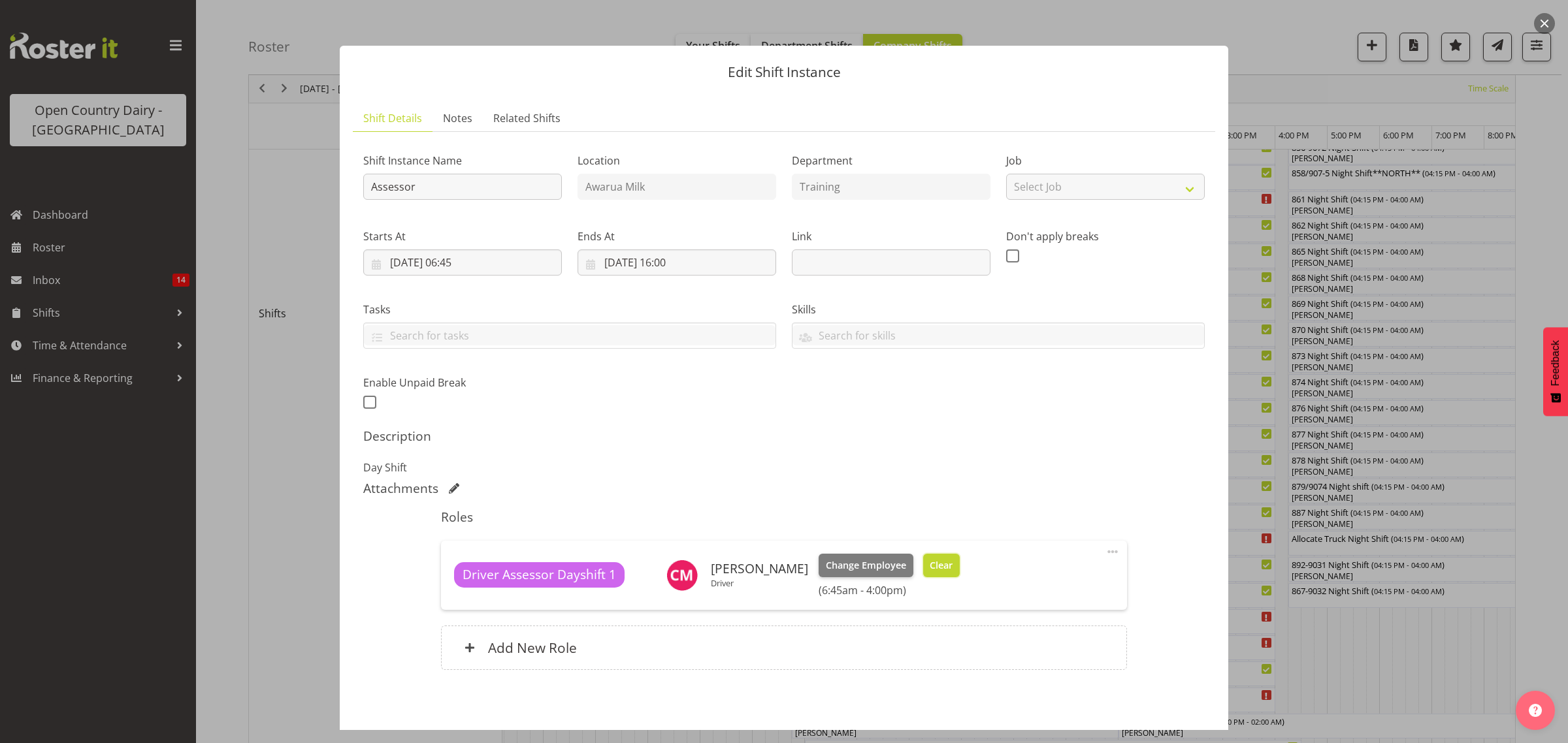
click at [953, 568] on span "Clear" at bounding box center [941, 565] width 23 height 15
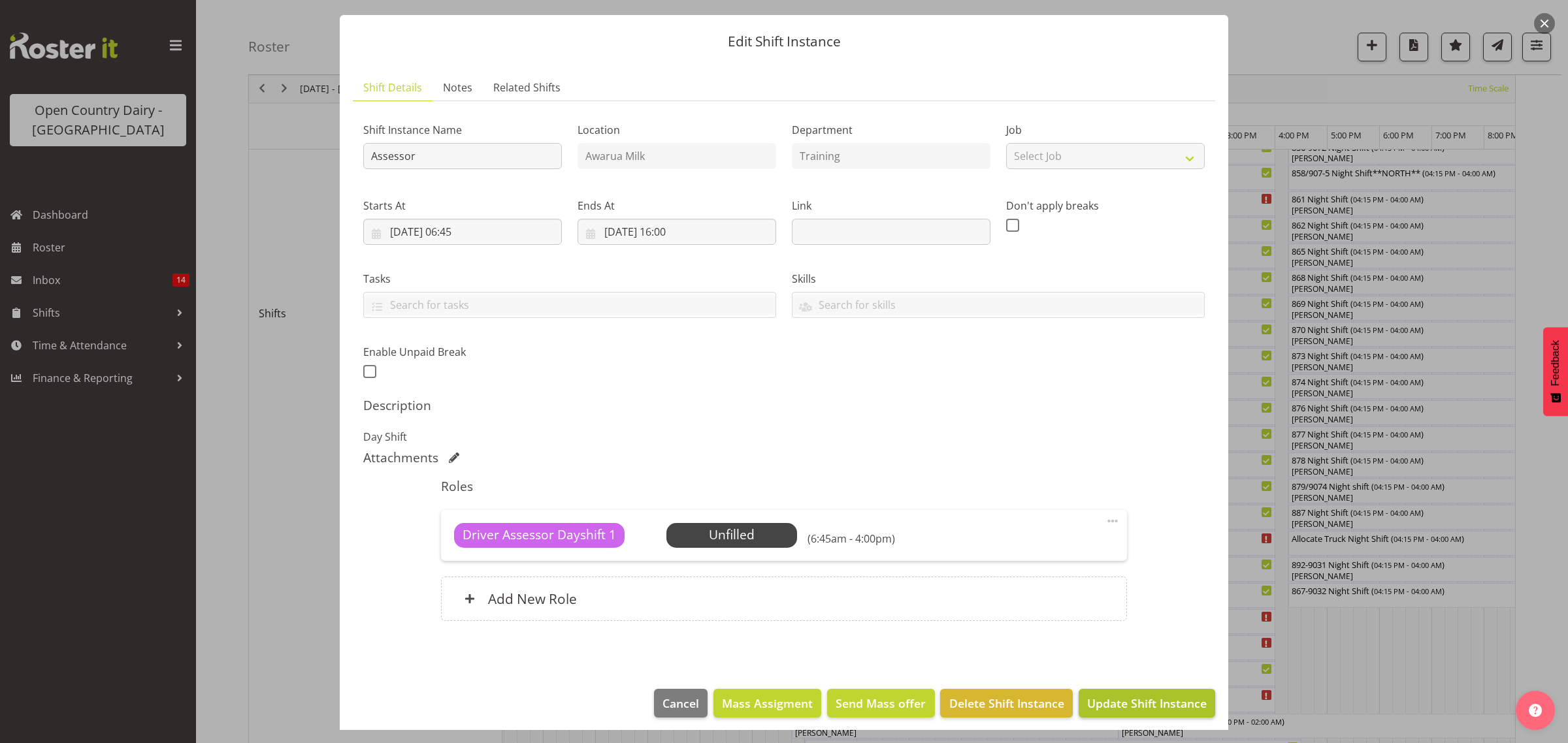
scroll to position [38, 0]
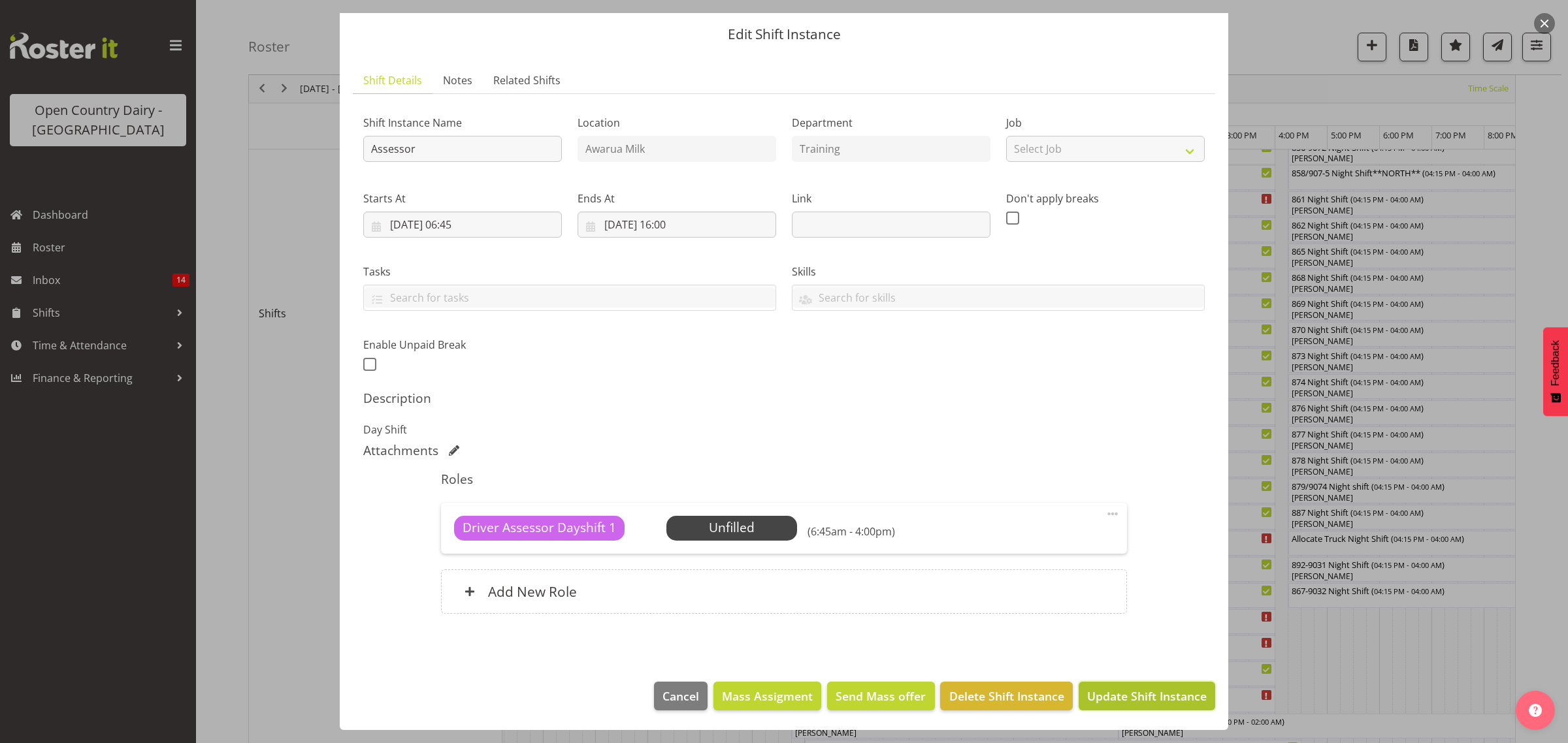
click at [1142, 688] on span "Update Shift Instance" at bounding box center [1146, 696] width 120 height 17
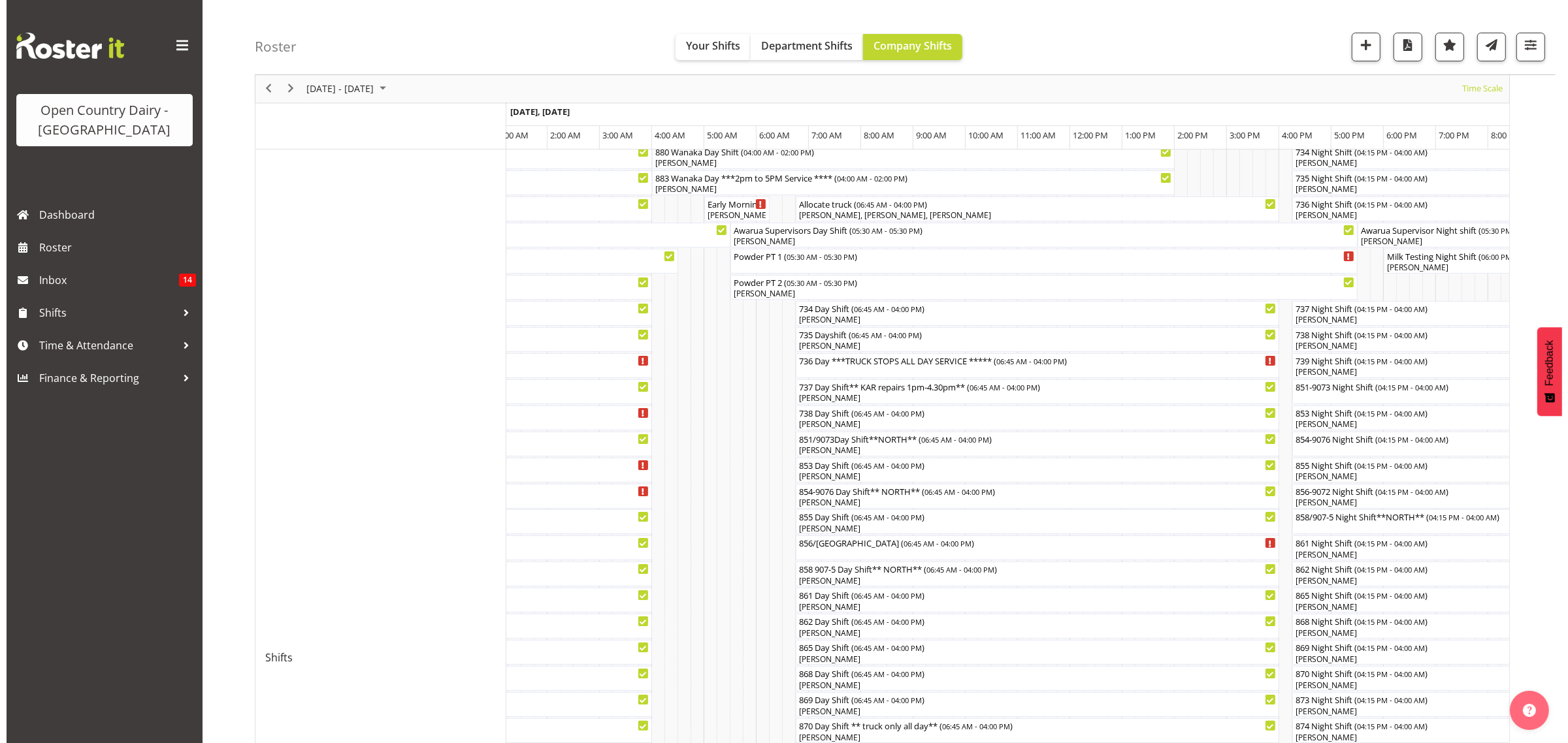
scroll to position [163, 0]
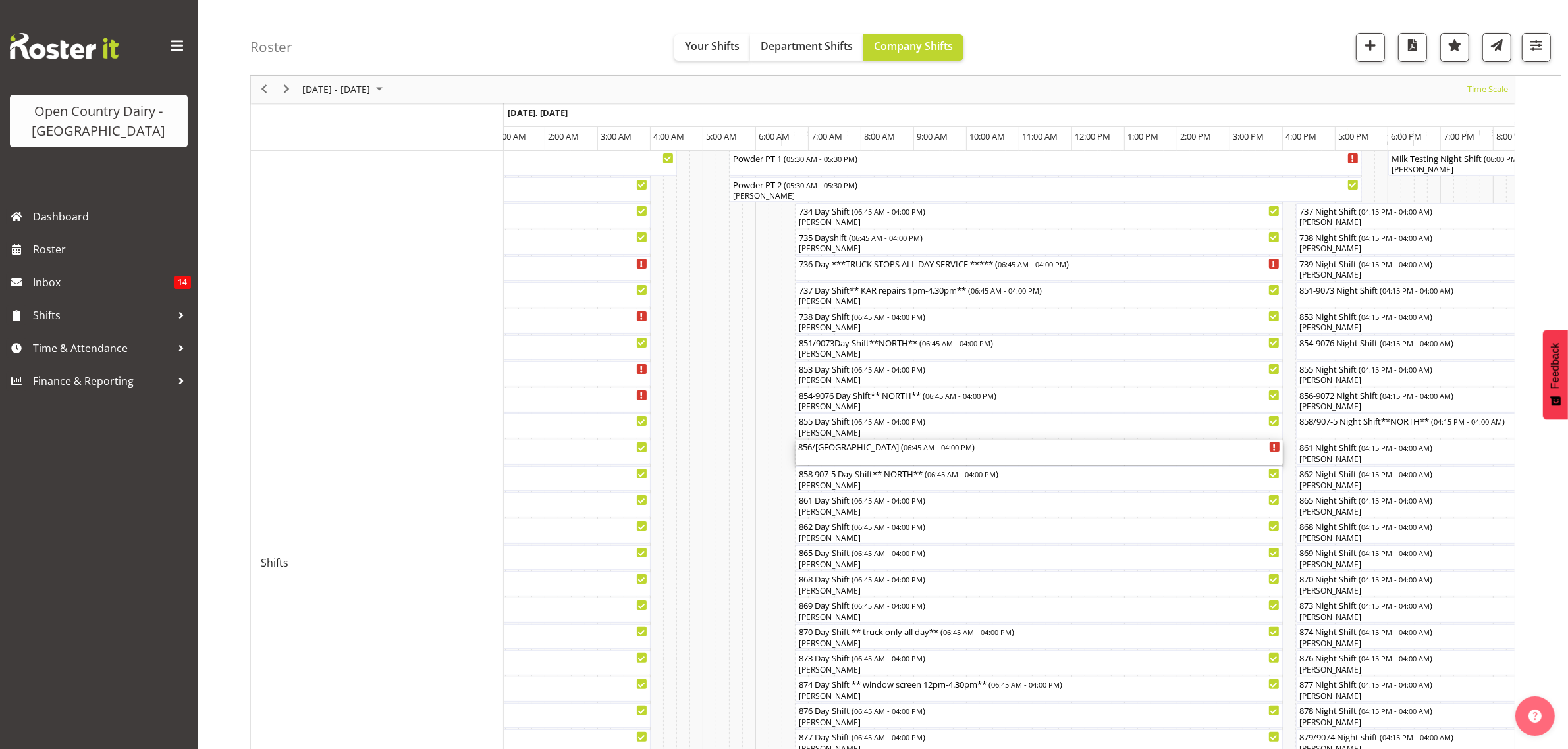
click at [815, 451] on div "856/[GEOGRAPHIC_DATA] ( 06:45 AM - 04:00 PM )" at bounding box center [1039, 446] width 482 height 13
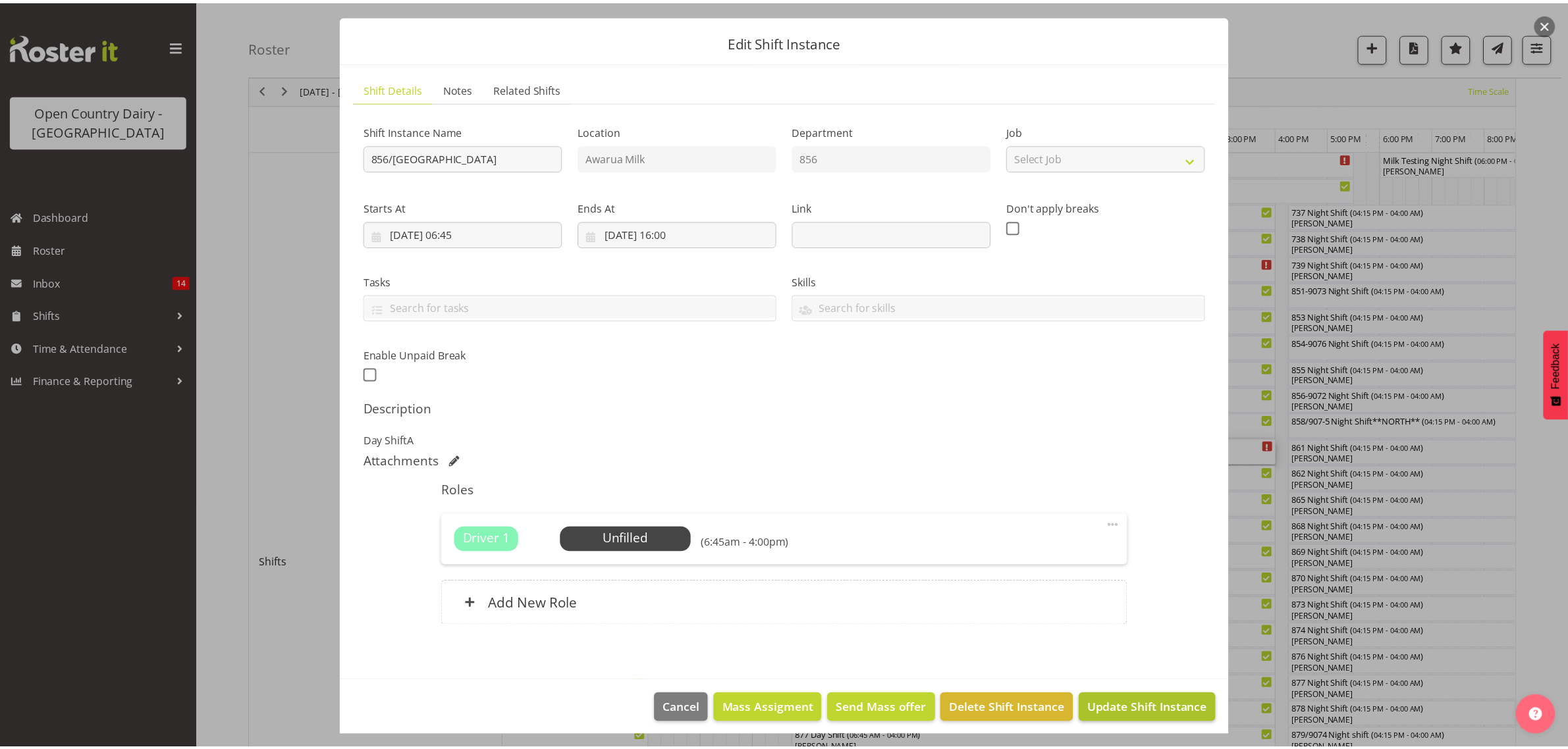
scroll to position [38, 0]
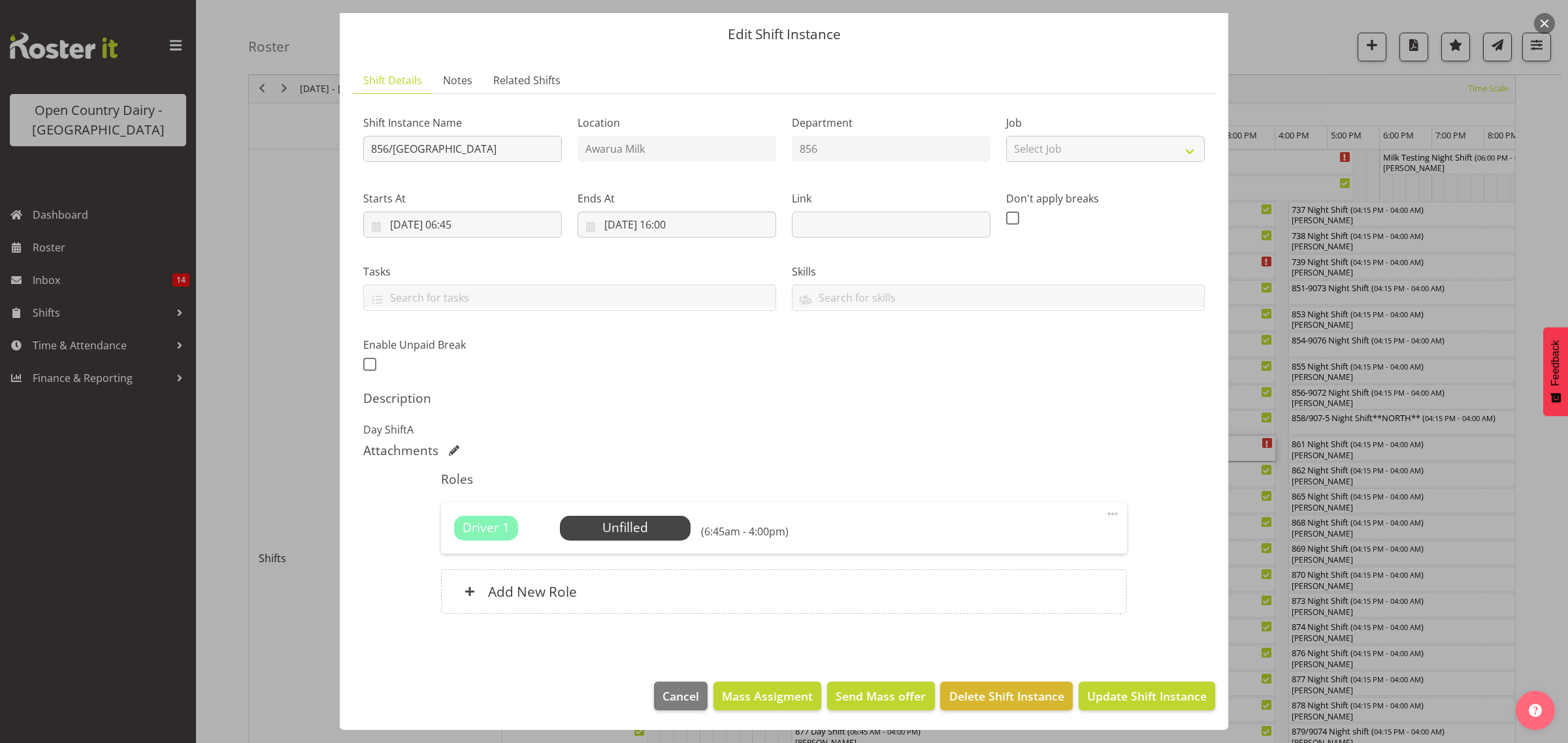
click at [1276, 707] on div at bounding box center [784, 371] width 1568 height 743
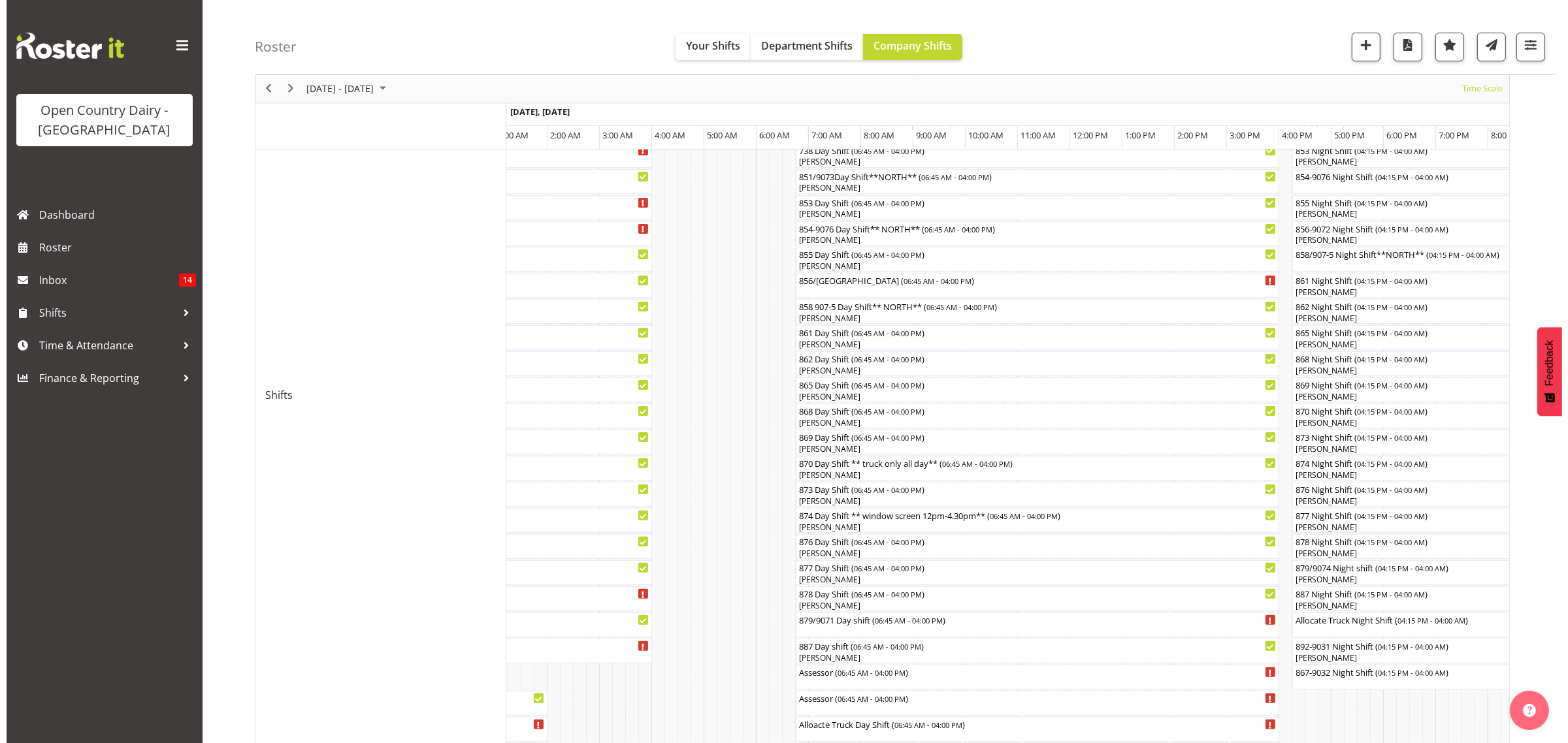
scroll to position [408, 0]
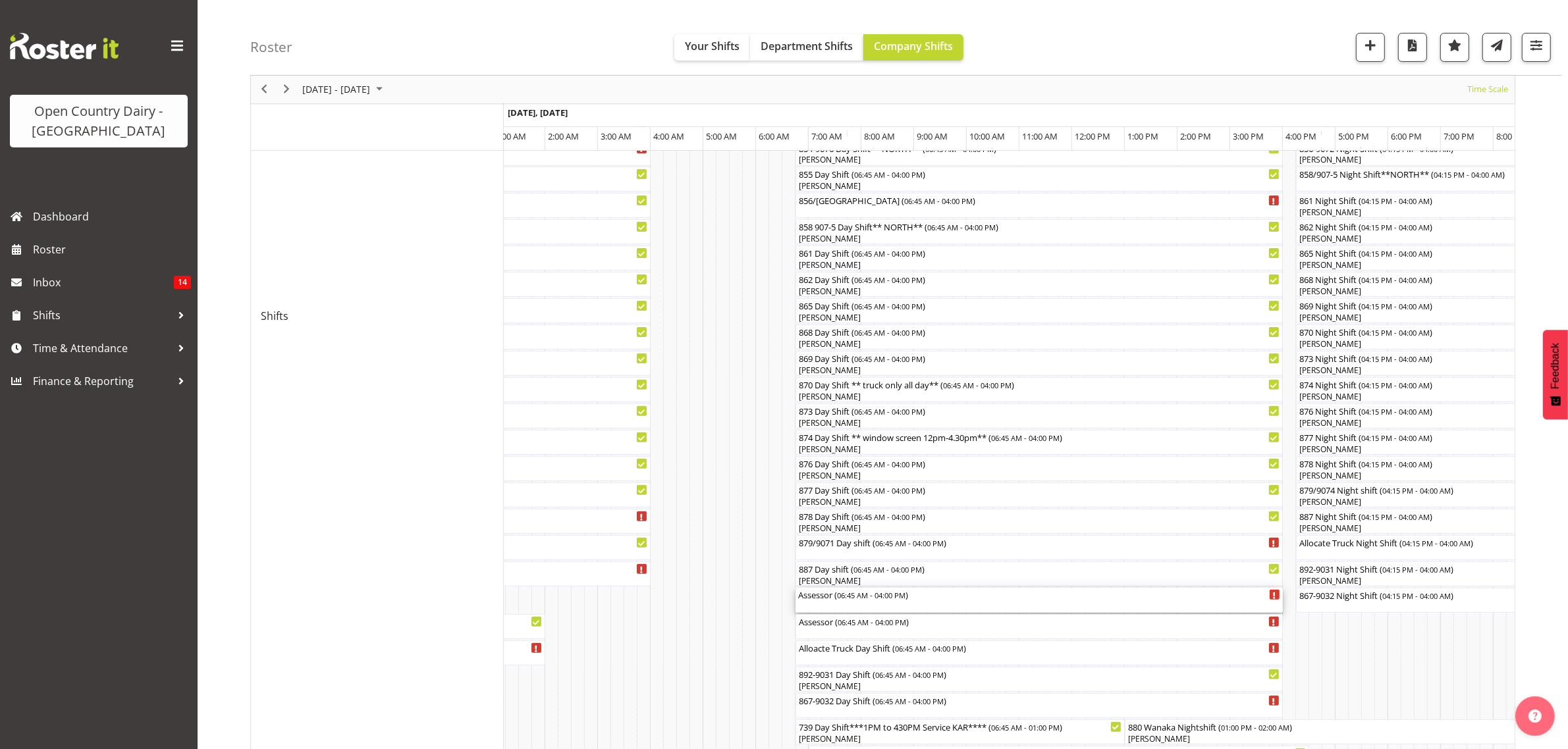
click at [810, 598] on div "Assessor ( 06:45 AM - 04:00 PM )" at bounding box center [1039, 594] width 482 height 13
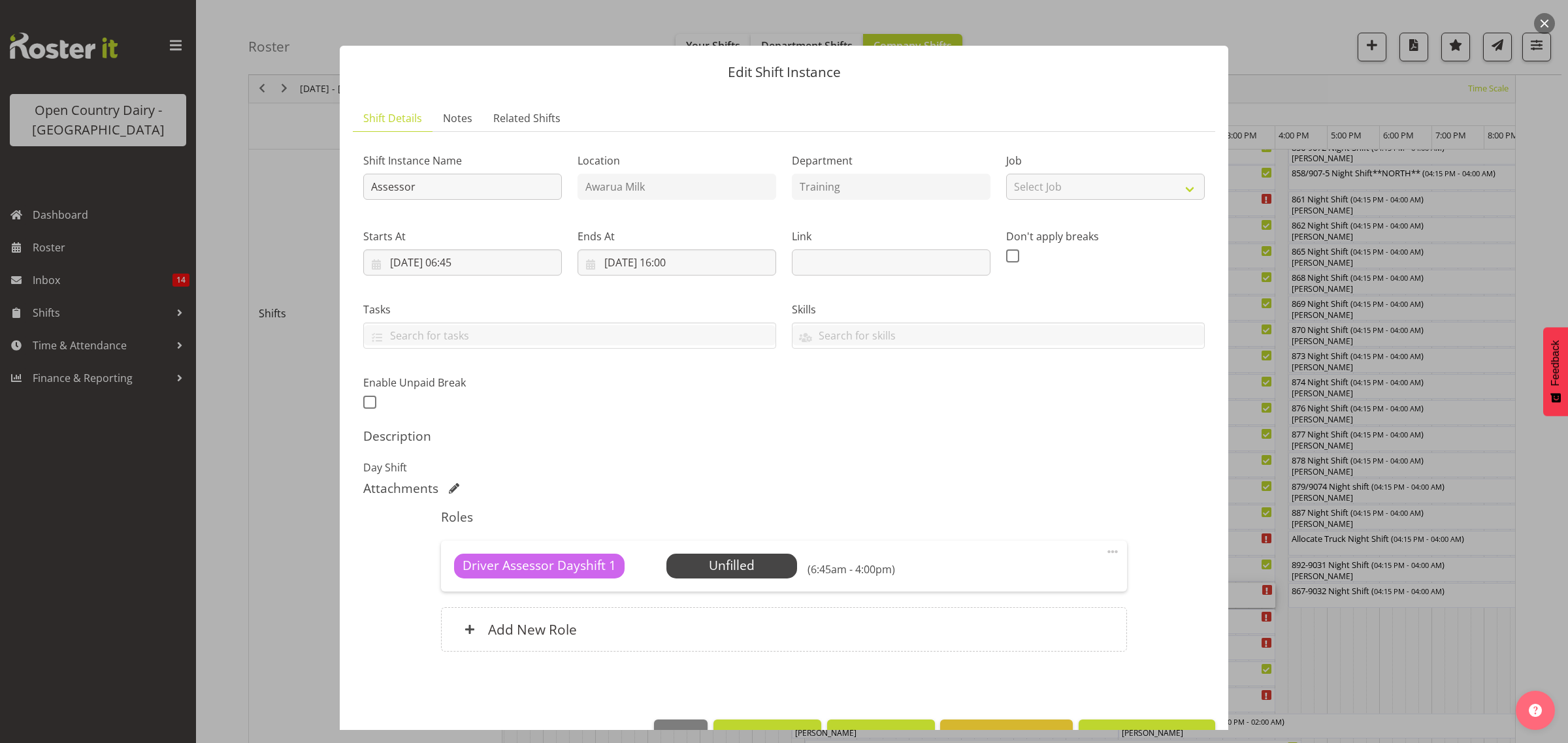
click at [1328, 660] on div at bounding box center [784, 371] width 1568 height 743
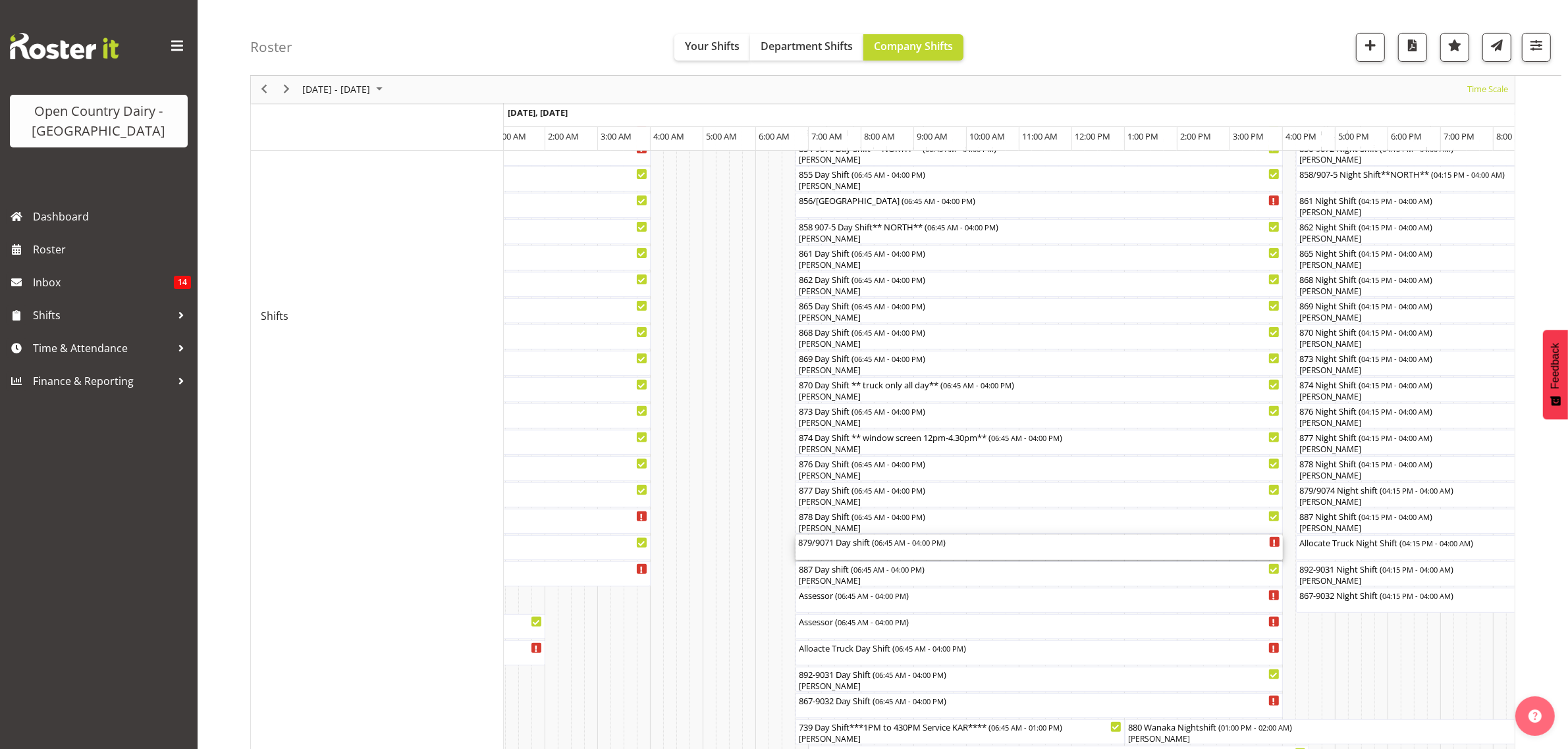
click at [818, 544] on div "879/9071 Day shift ( 06:45 AM - 04:00 PM )" at bounding box center [1039, 541] width 482 height 13
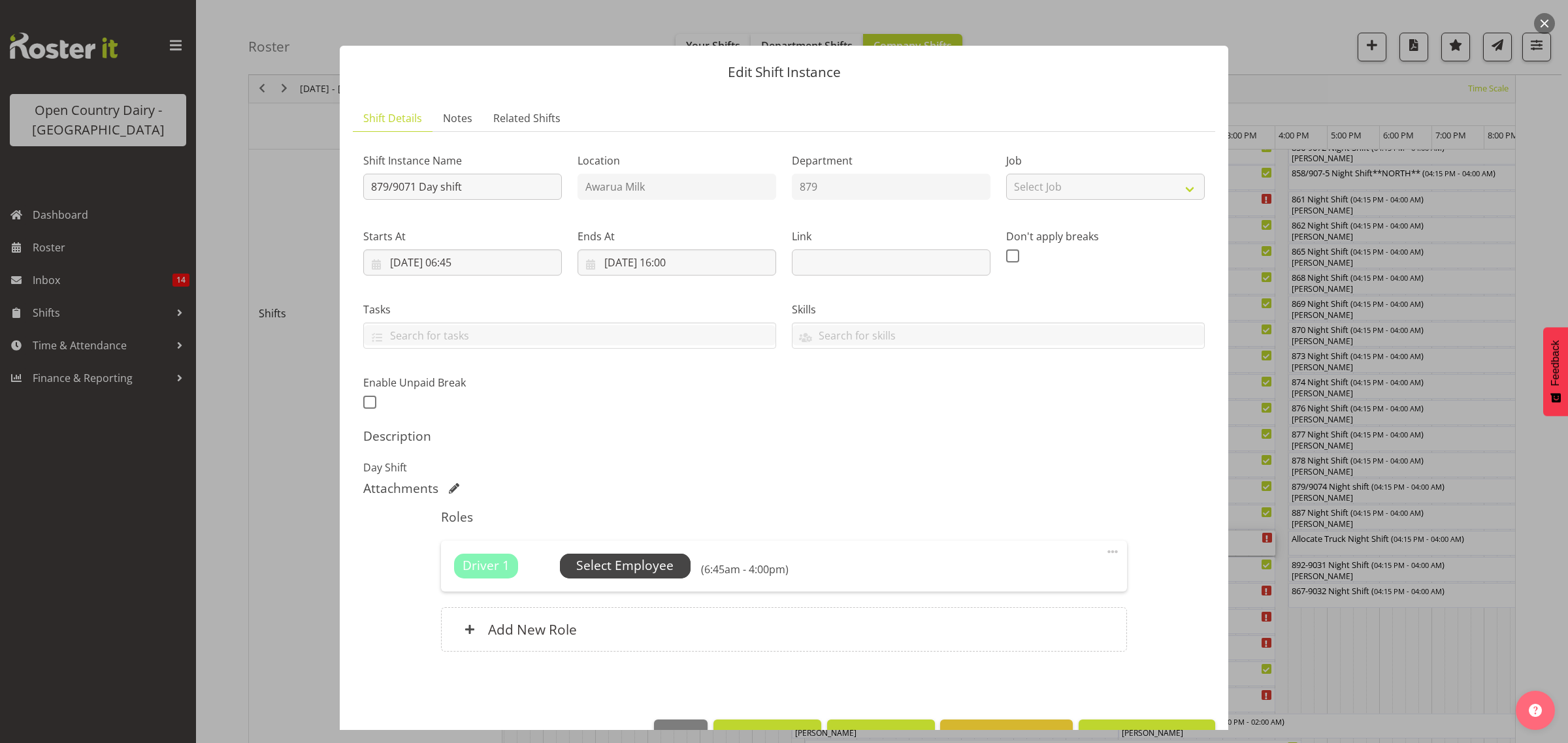
click at [657, 563] on span "Select Employee" at bounding box center [624, 565] width 97 height 19
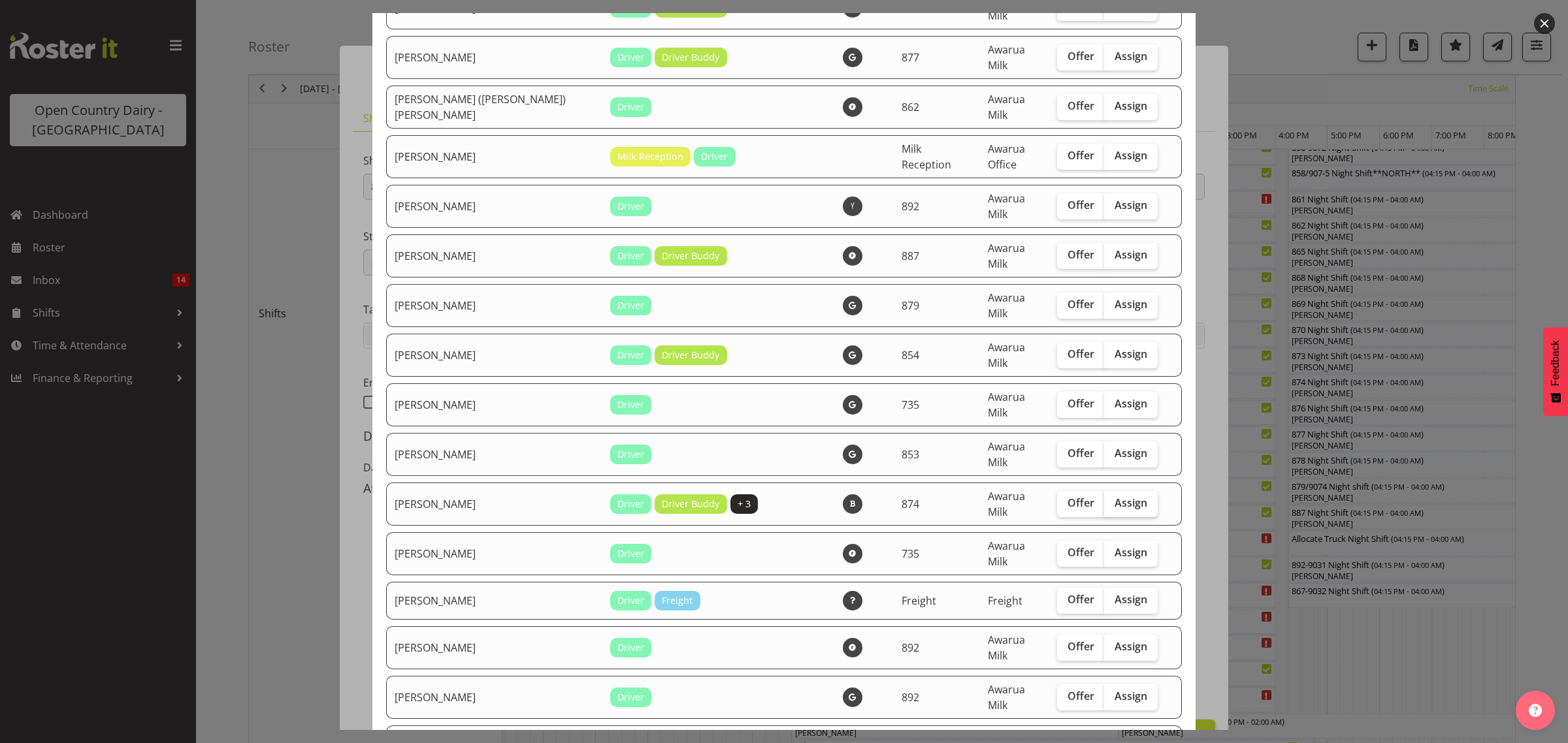
click at [1121, 496] on span "Assign" at bounding box center [1130, 502] width 32 height 13
click at [1112, 499] on input "Assign" at bounding box center [1108, 503] width 8 height 8
checkbox input "true"
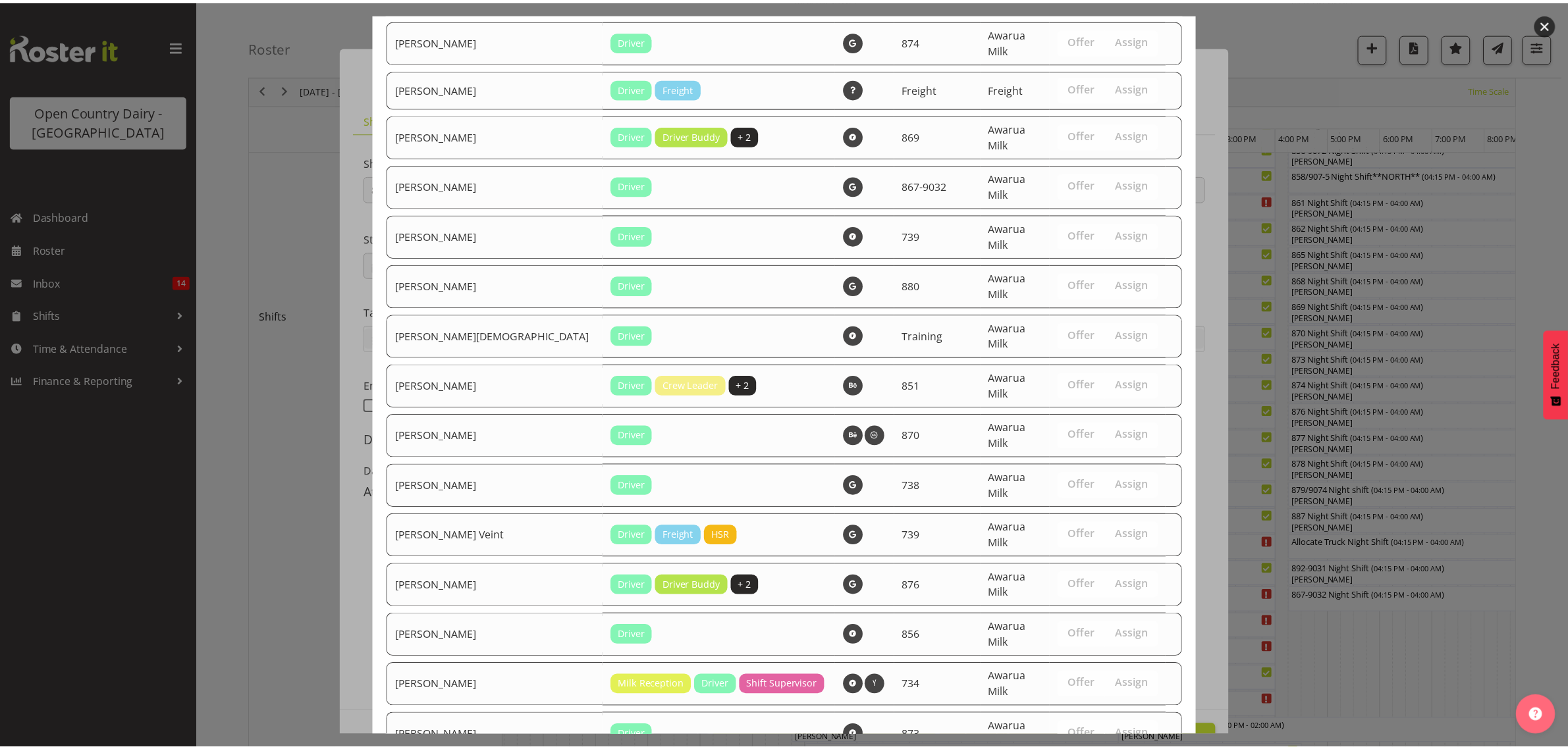
scroll to position [1876, 0]
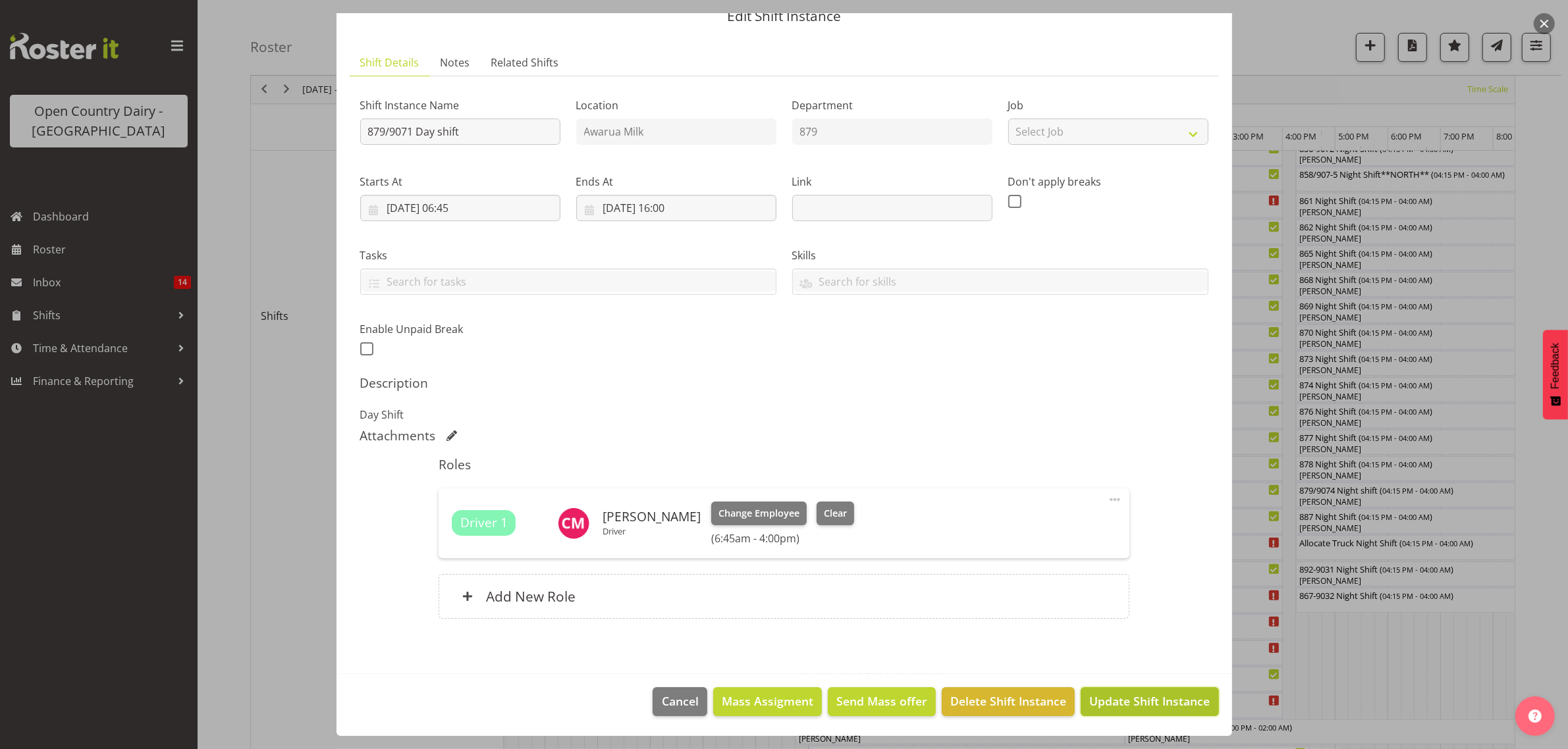
click at [1125, 702] on span "Update Shift Instance" at bounding box center [1149, 701] width 121 height 17
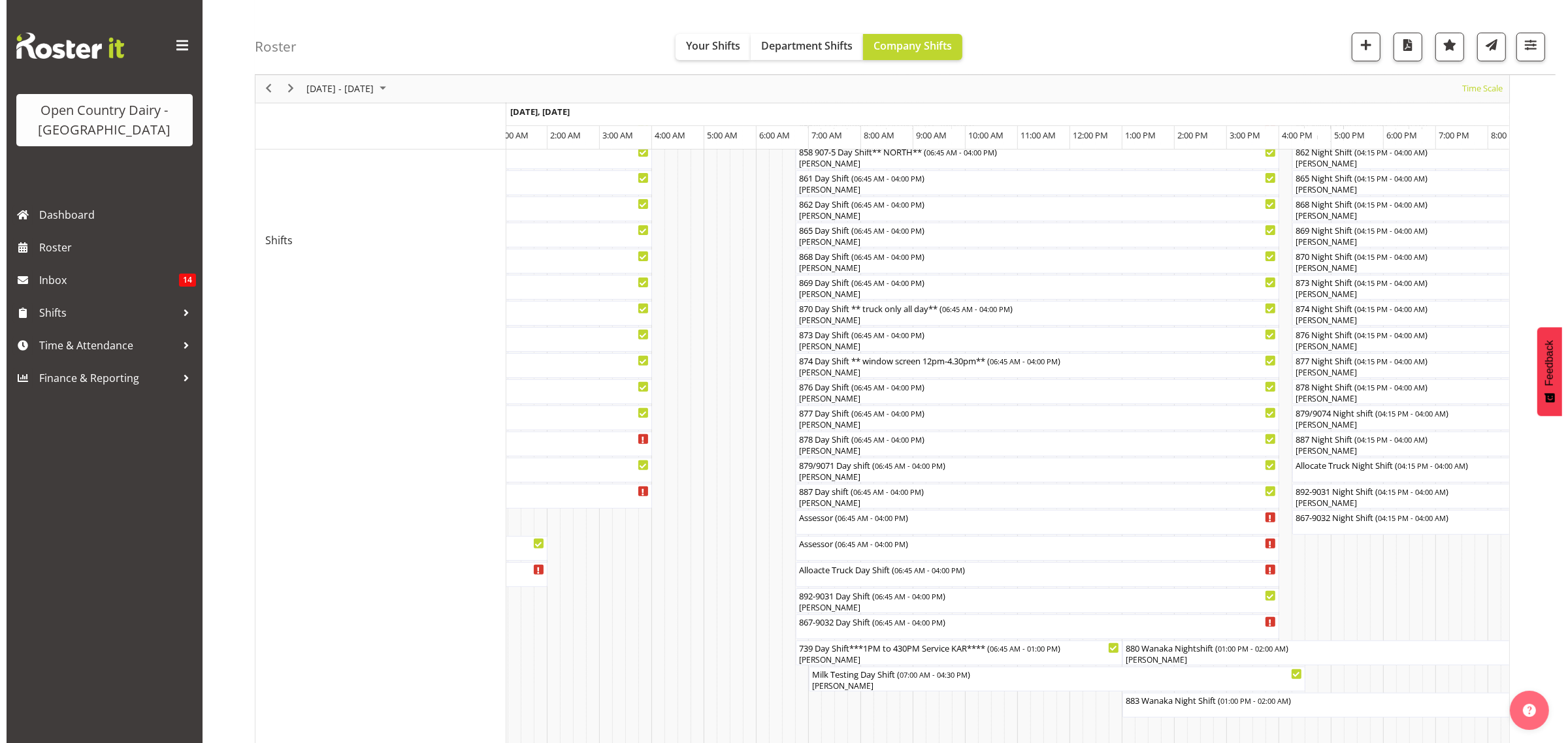
scroll to position [82, 0]
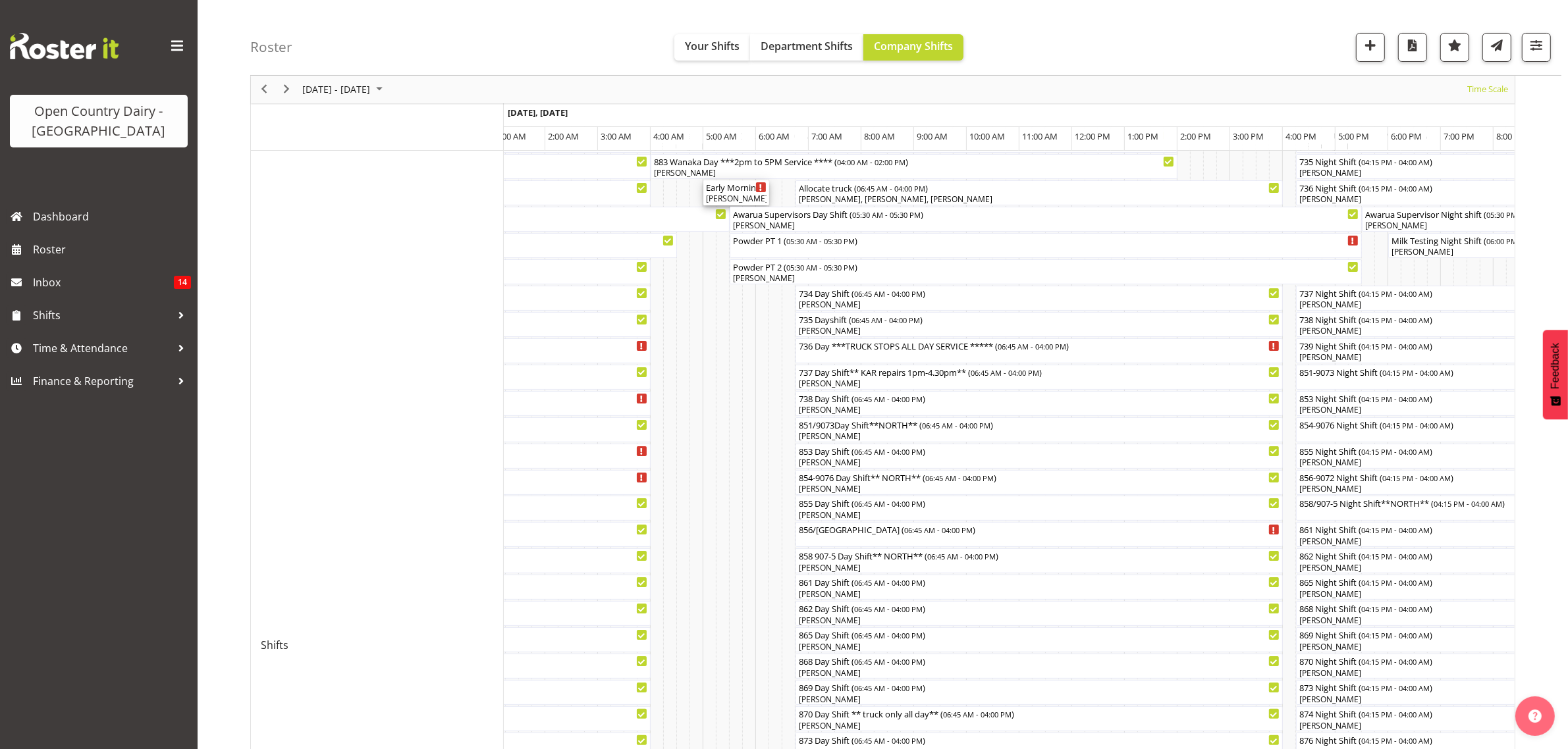
click at [745, 196] on div "[PERSON_NAME]" at bounding box center [736, 199] width 61 height 12
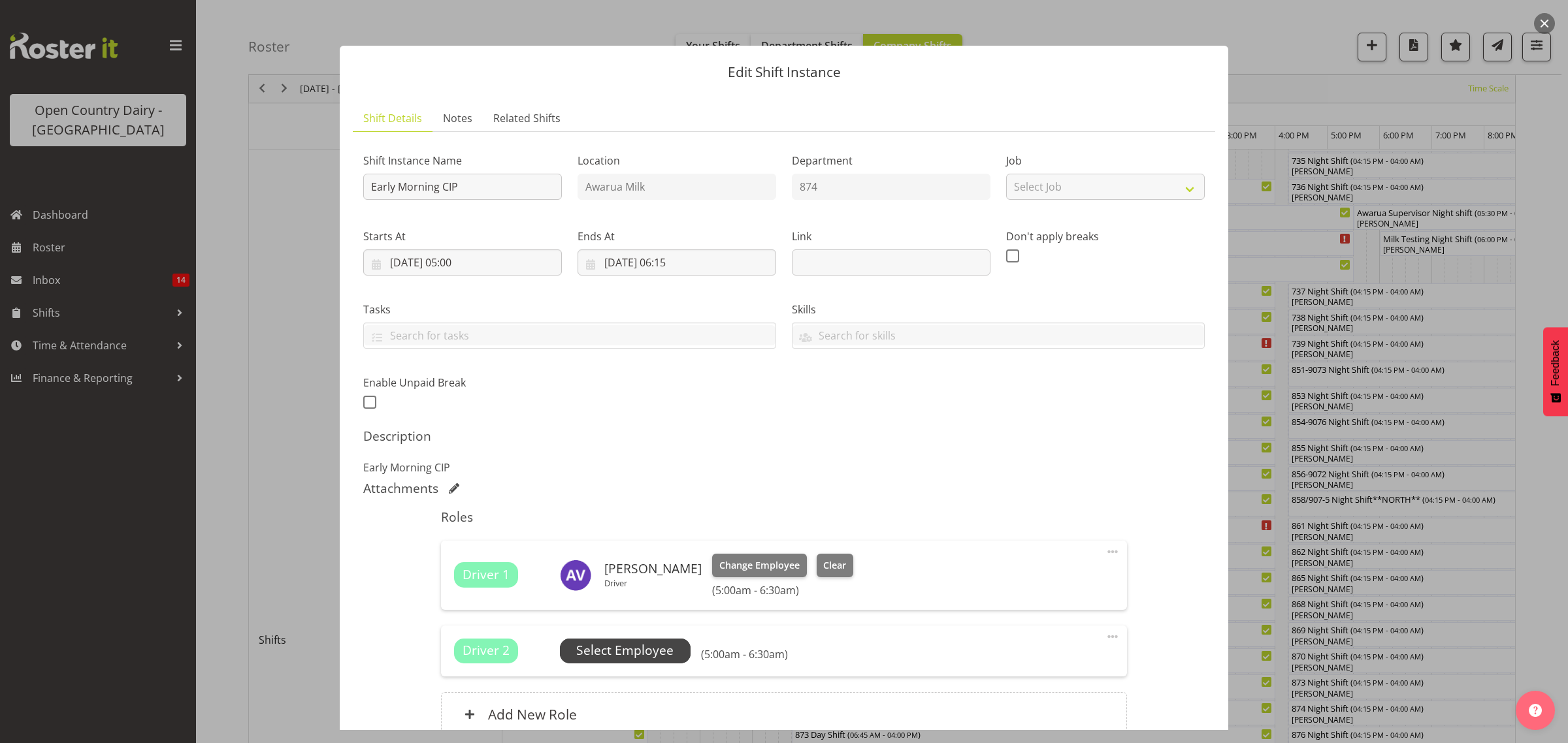
click at [619, 654] on span "Select Employee" at bounding box center [624, 650] width 97 height 19
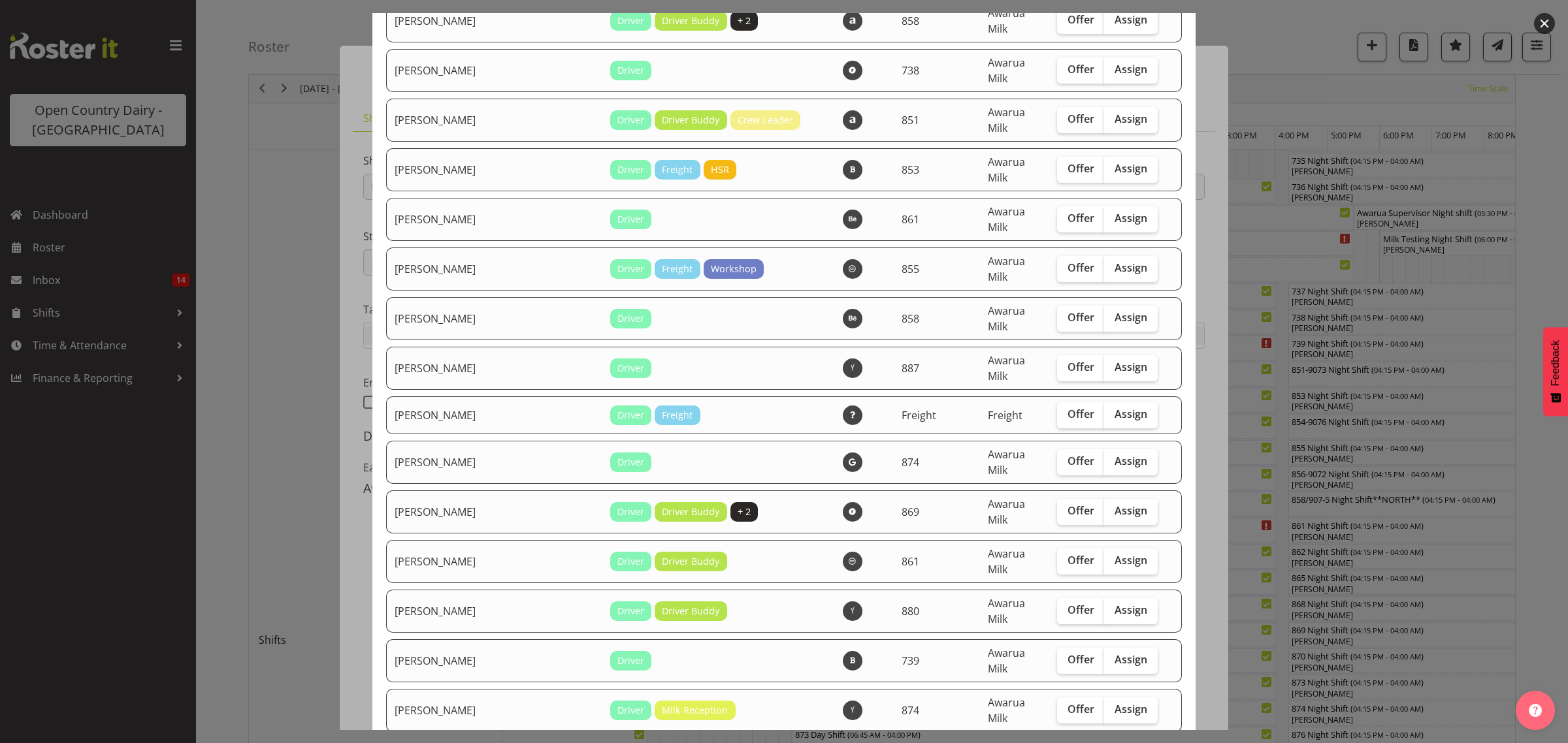
scroll to position [3592, 0]
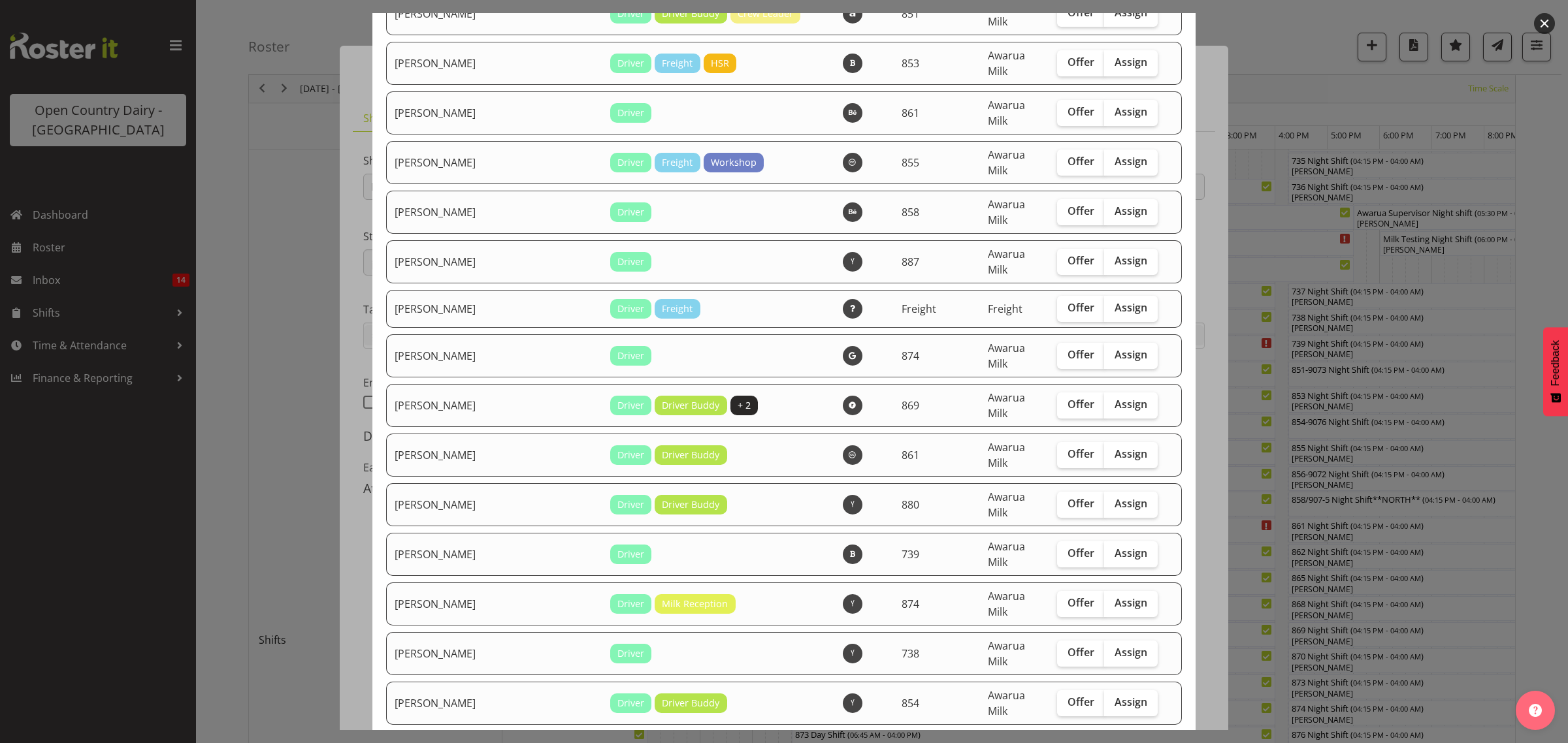
checkbox input "true"
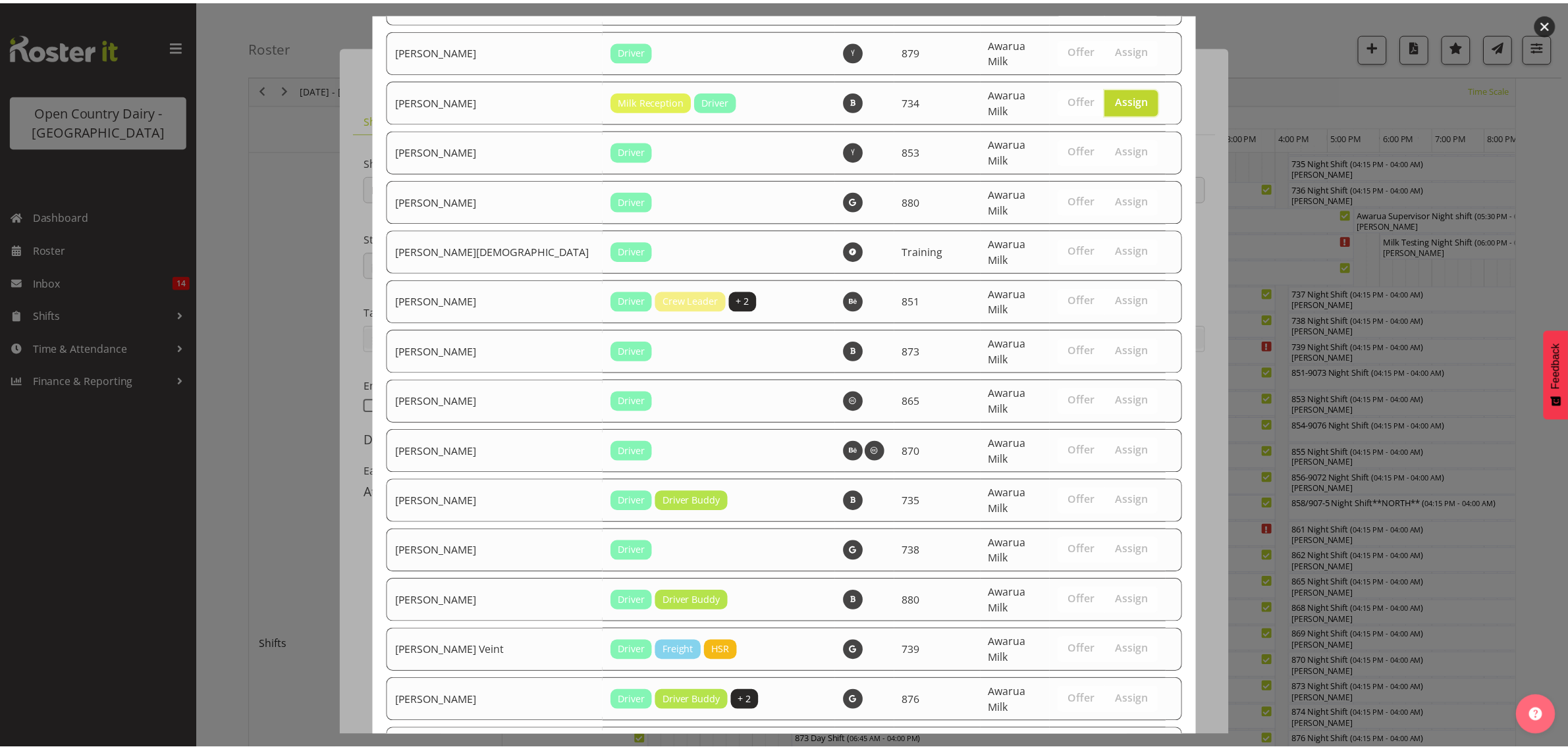
scroll to position [4626, 0]
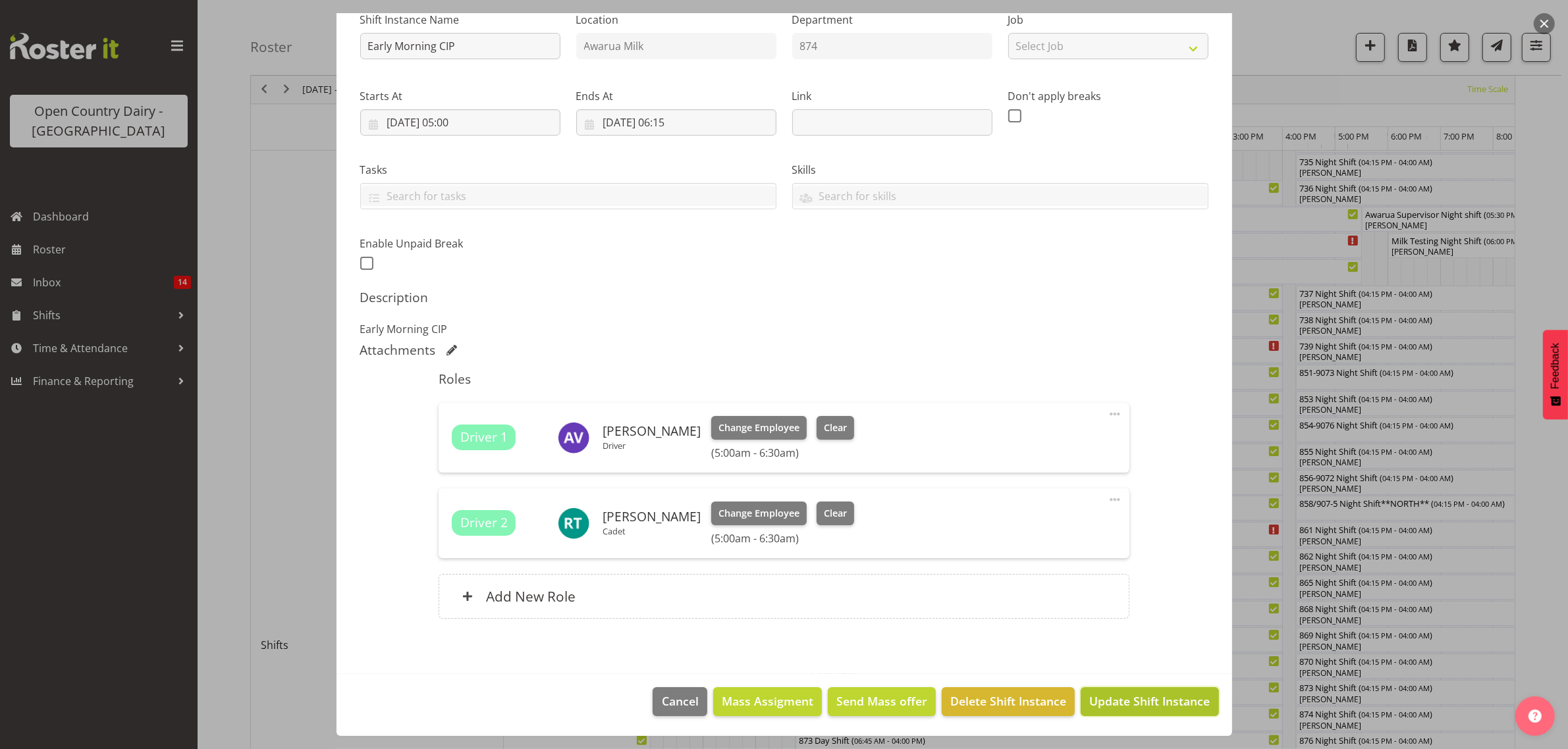
click at [1131, 700] on span "Update Shift Instance" at bounding box center [1149, 701] width 121 height 17
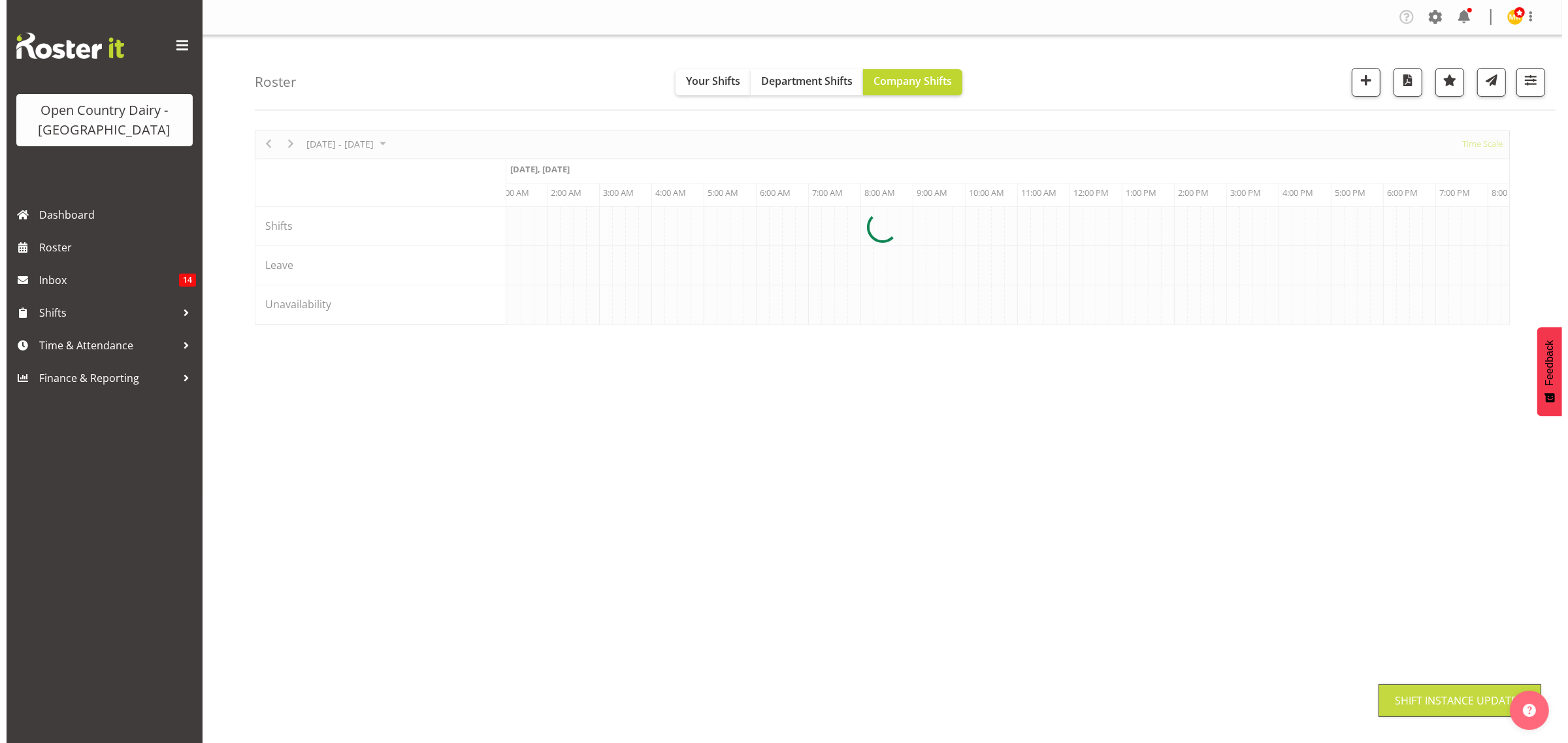
scroll to position [0, 0]
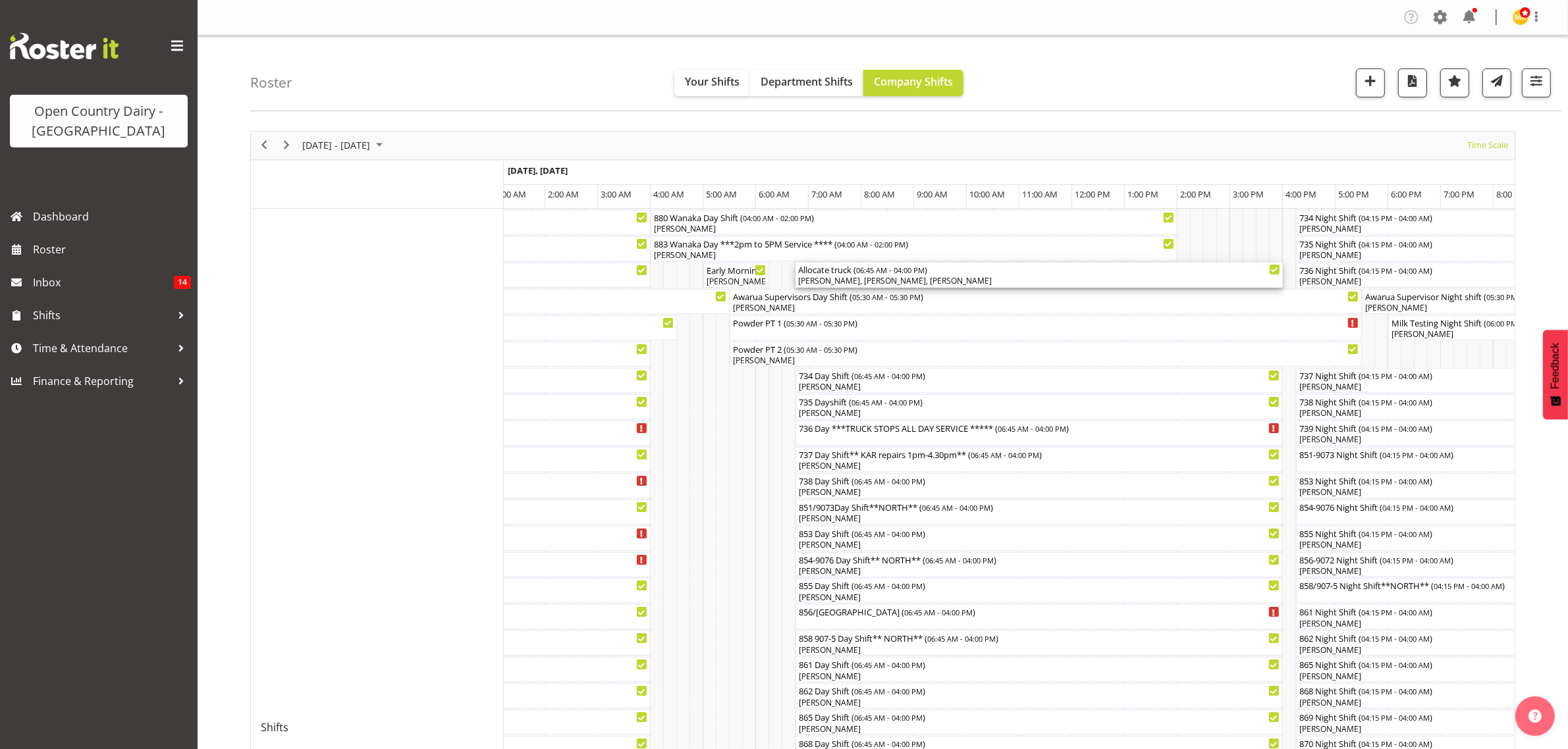
drag, startPoint x: 823, startPoint y: 270, endPoint x: 672, endPoint y: 321, distance: 159.4
click at [823, 270] on div "Allocate truck ( 06:45 AM - 04:00 PM )" at bounding box center [1039, 269] width 482 height 13
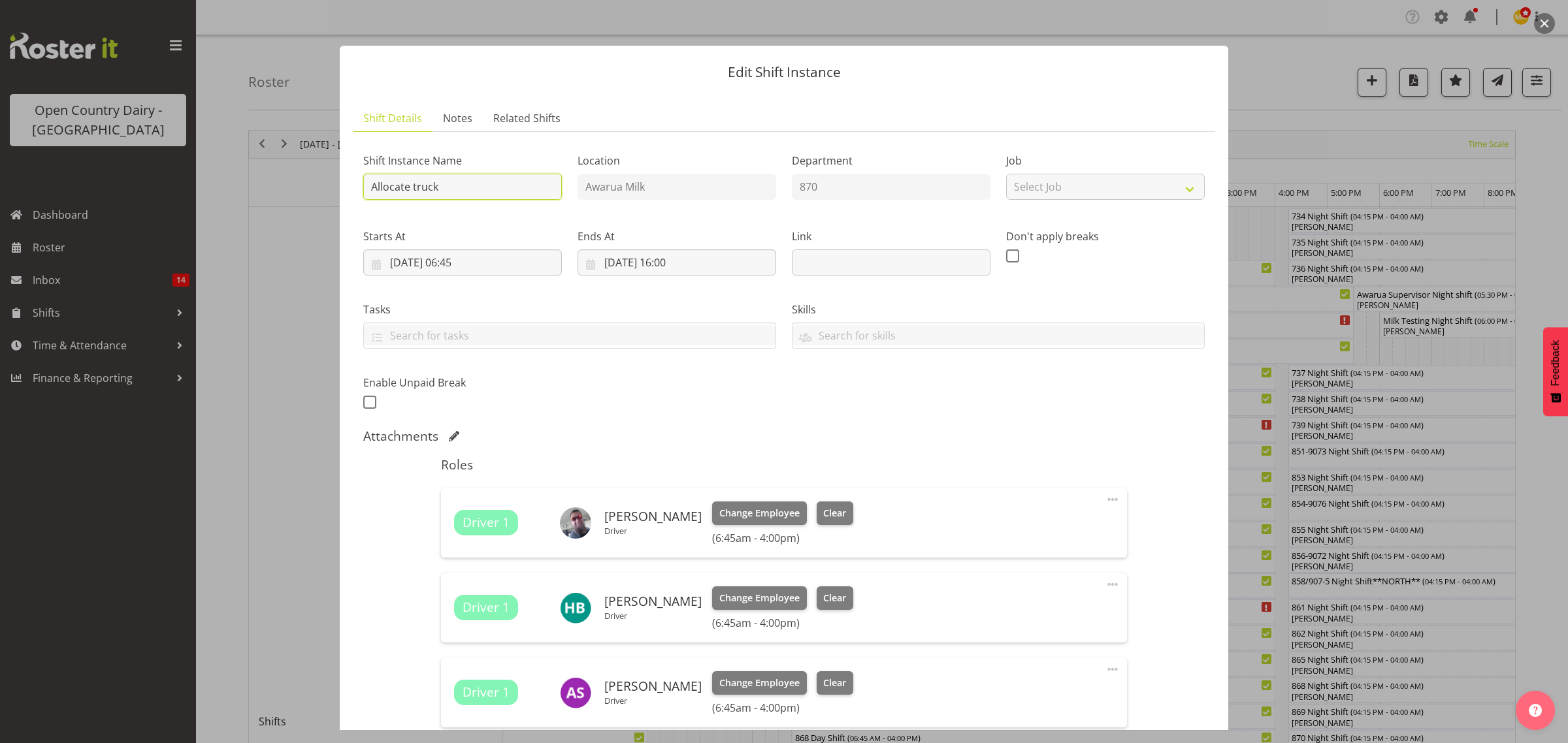
drag, startPoint x: 370, startPoint y: 184, endPoint x: 409, endPoint y: 187, distance: 39.1
click at [409, 187] on input "Allocate truck" at bounding box center [462, 187] width 198 height 26
click at [426, 187] on input "swap truck" at bounding box center [462, 187] width 198 height 26
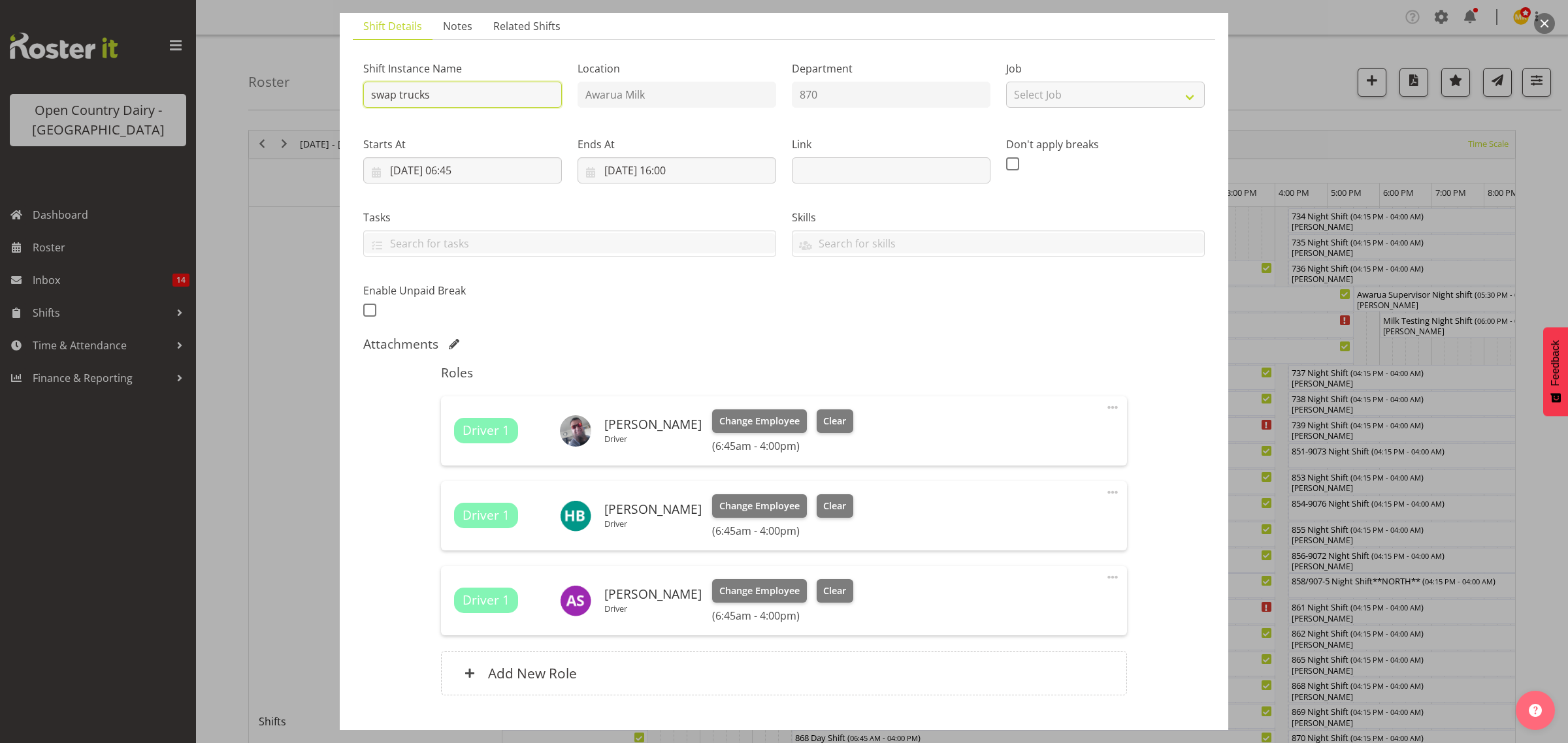
scroll to position [173, 0]
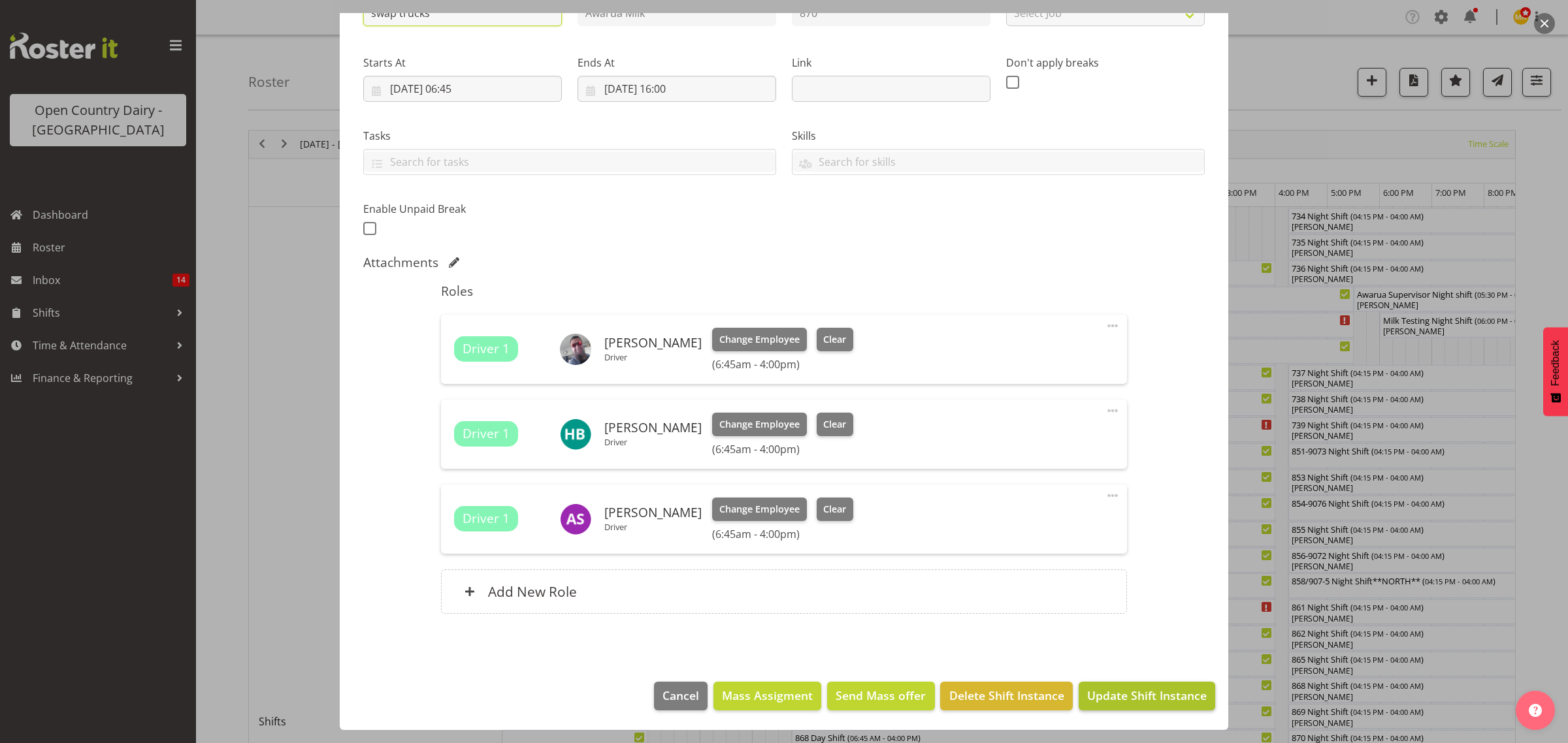
type input "swap trucks"
click at [1126, 696] on span "Update Shift Instance" at bounding box center [1146, 695] width 120 height 17
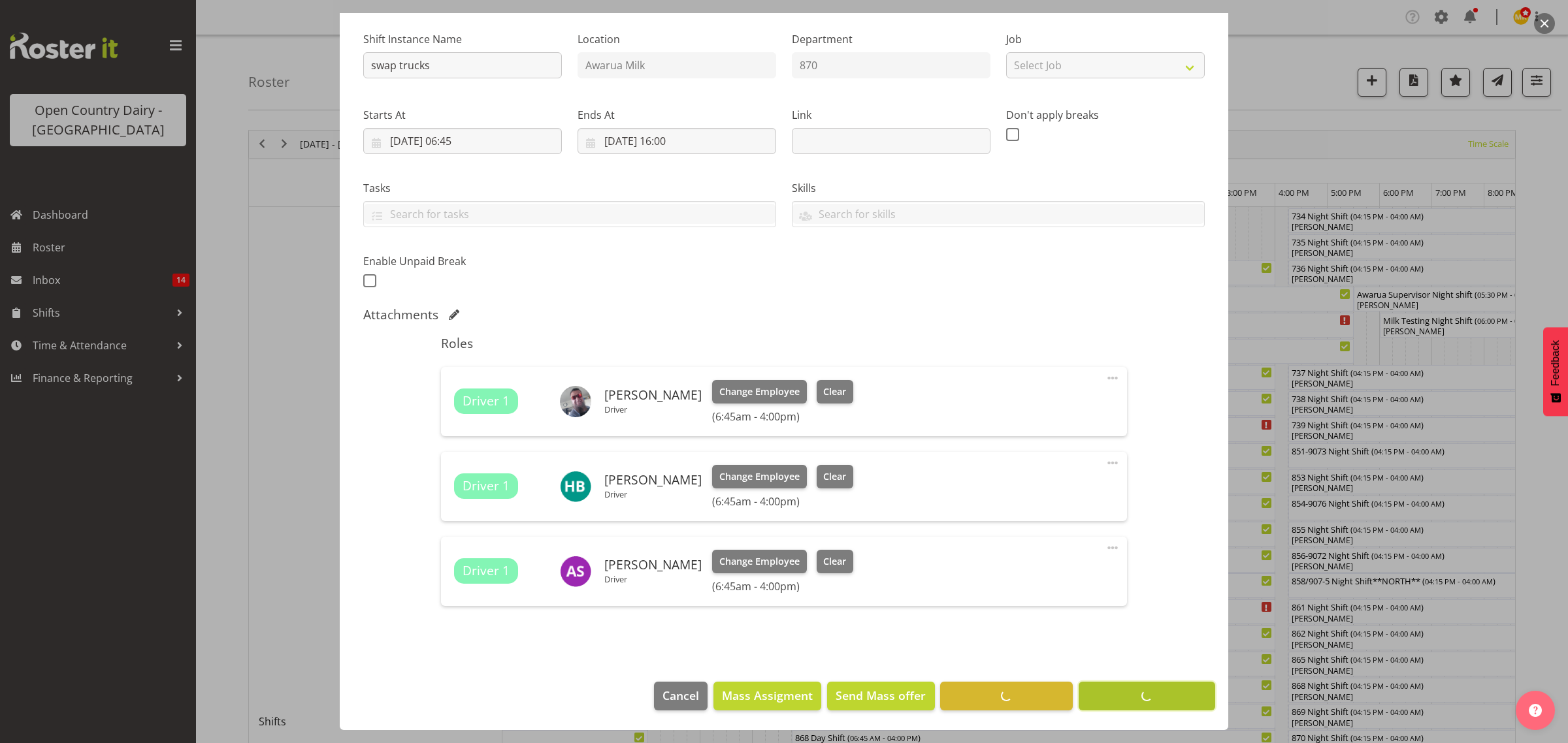
scroll to position [122, 0]
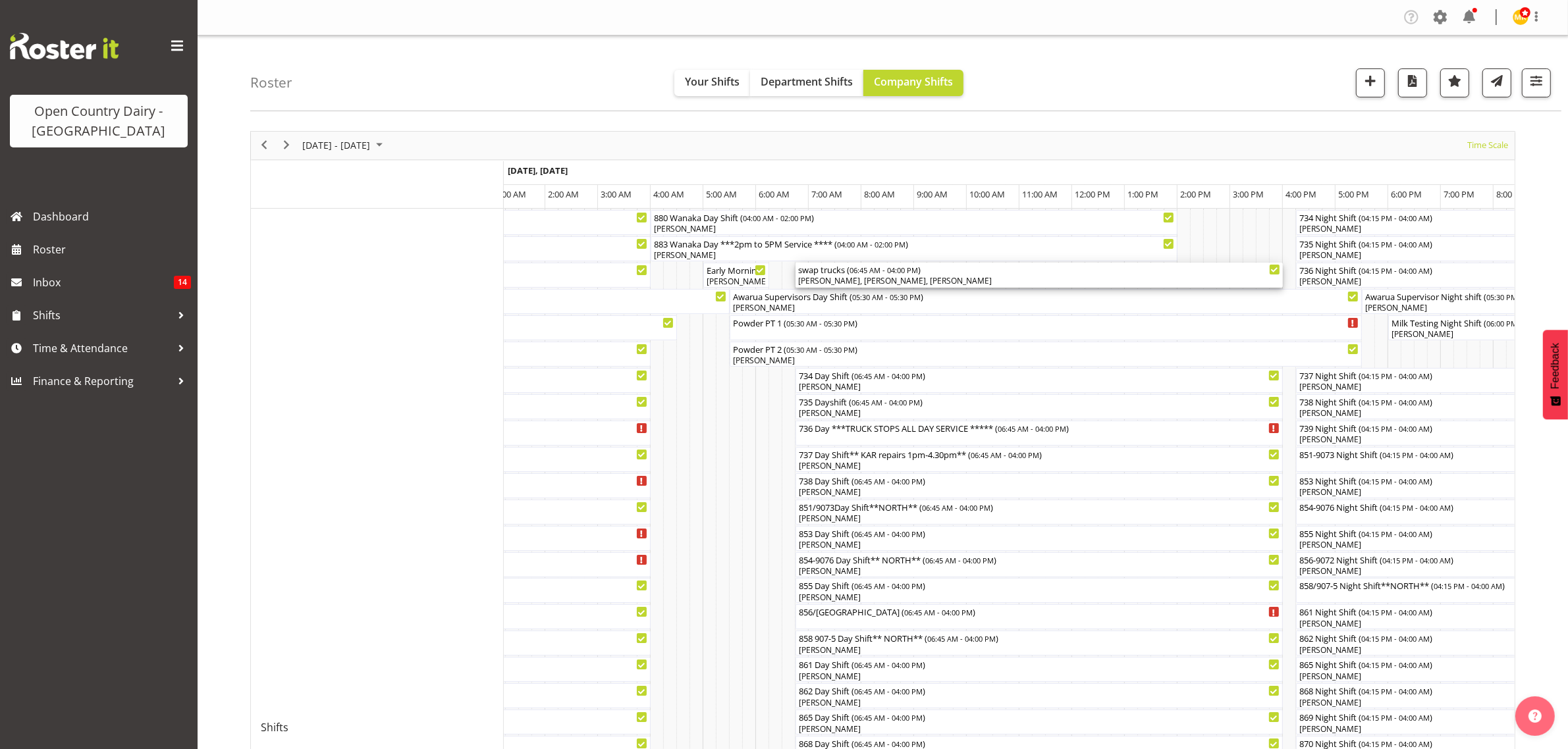
click at [822, 274] on div "swap trucks ( 06:45 AM - 04:00 PM )" at bounding box center [1039, 269] width 482 height 13
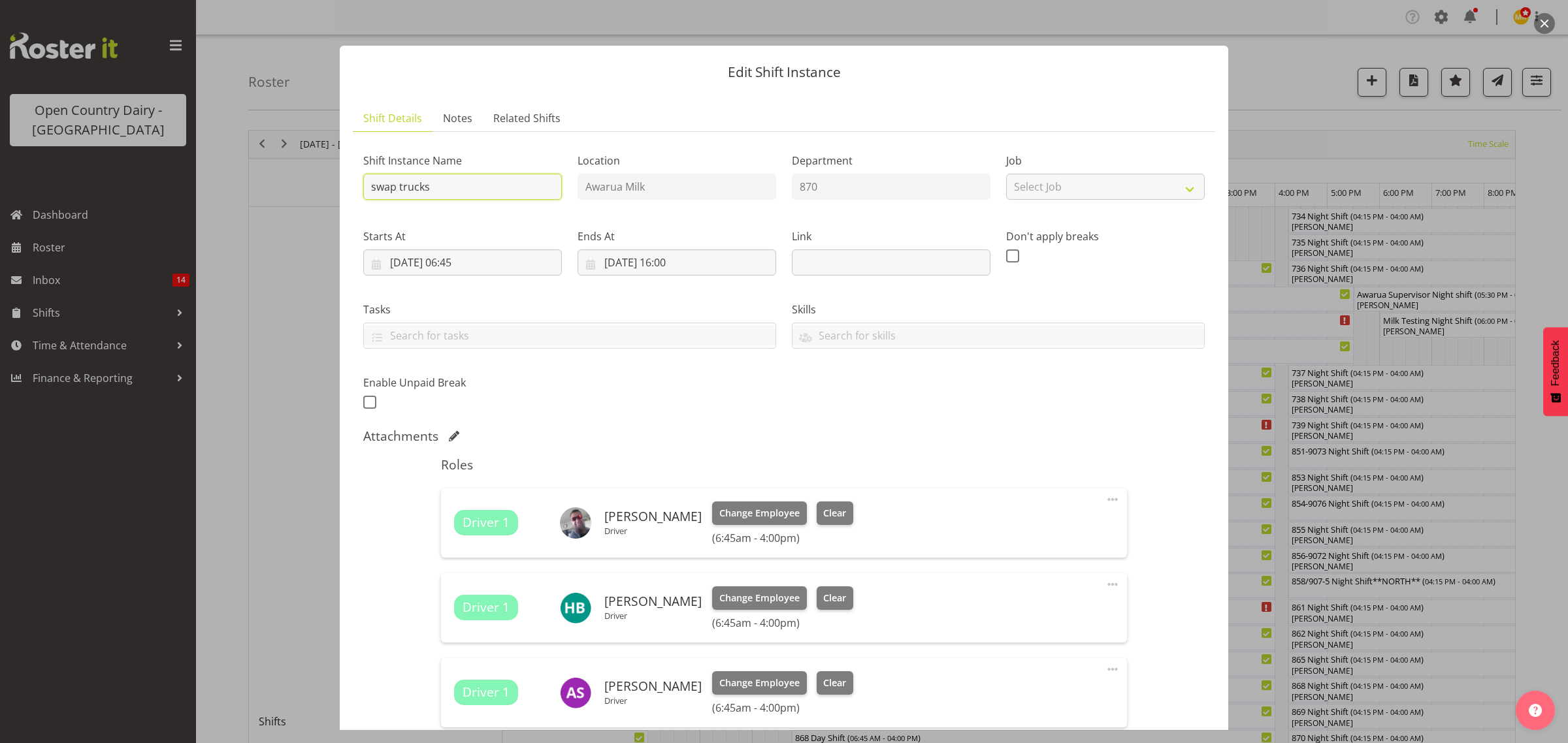
drag, startPoint x: 370, startPoint y: 186, endPoint x: 394, endPoint y: 186, distance: 24.0
click at [394, 186] on input "swap trucks" at bounding box center [462, 187] width 198 height 26
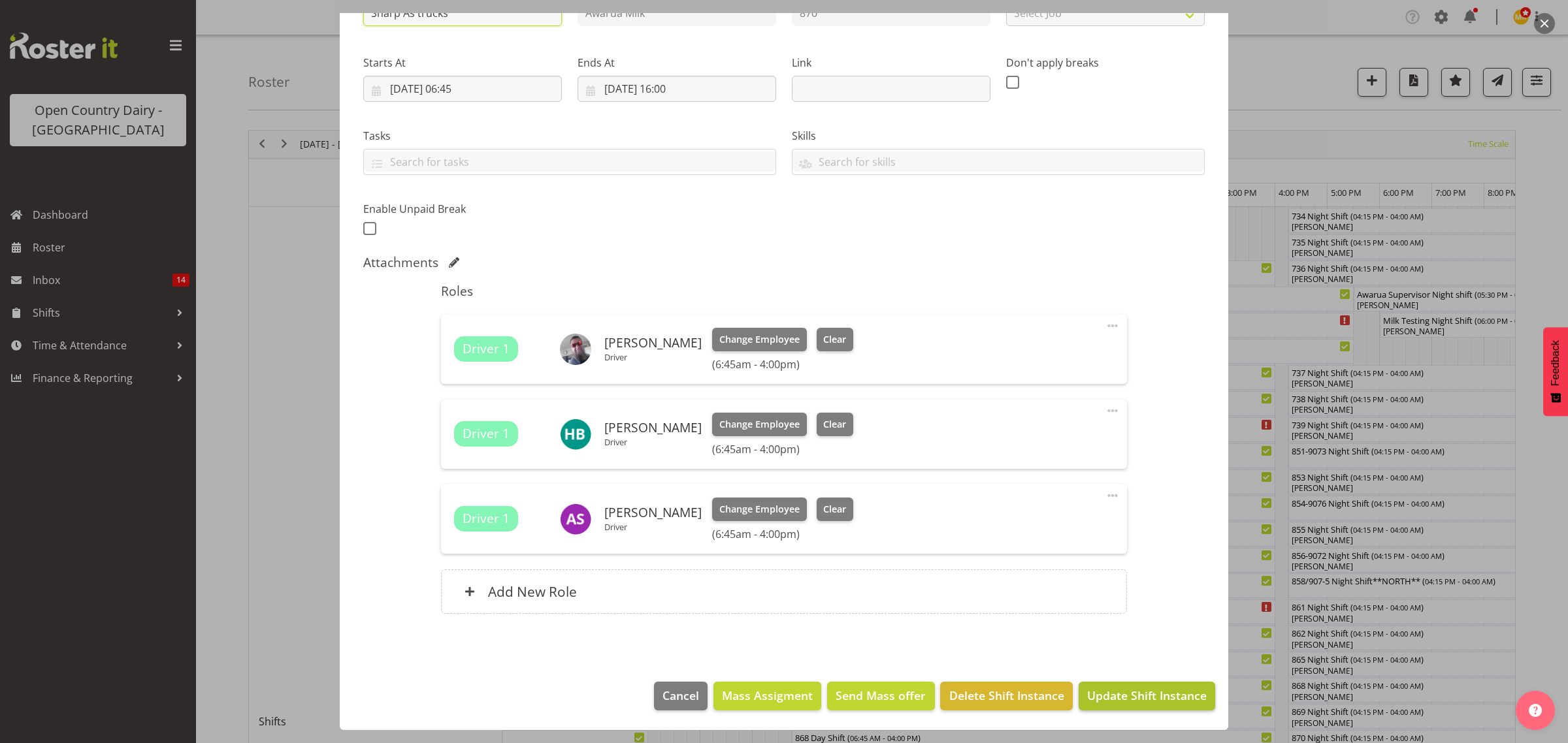
type input "Sharp As trucks"
click at [1118, 695] on span "Update Shift Instance" at bounding box center [1146, 695] width 120 height 17
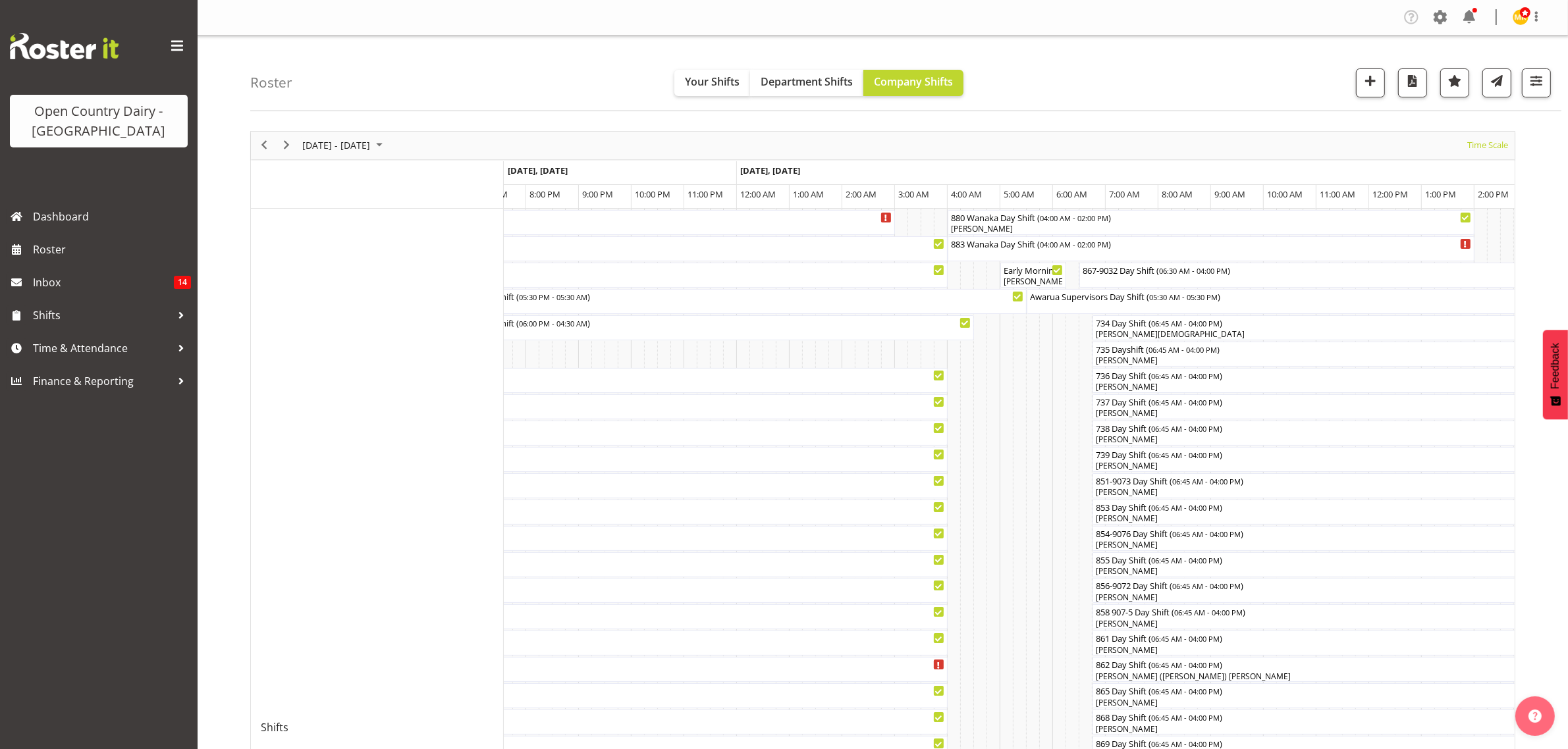
scroll to position [82, 0]
